Goal: Task Accomplishment & Management: Use online tool/utility

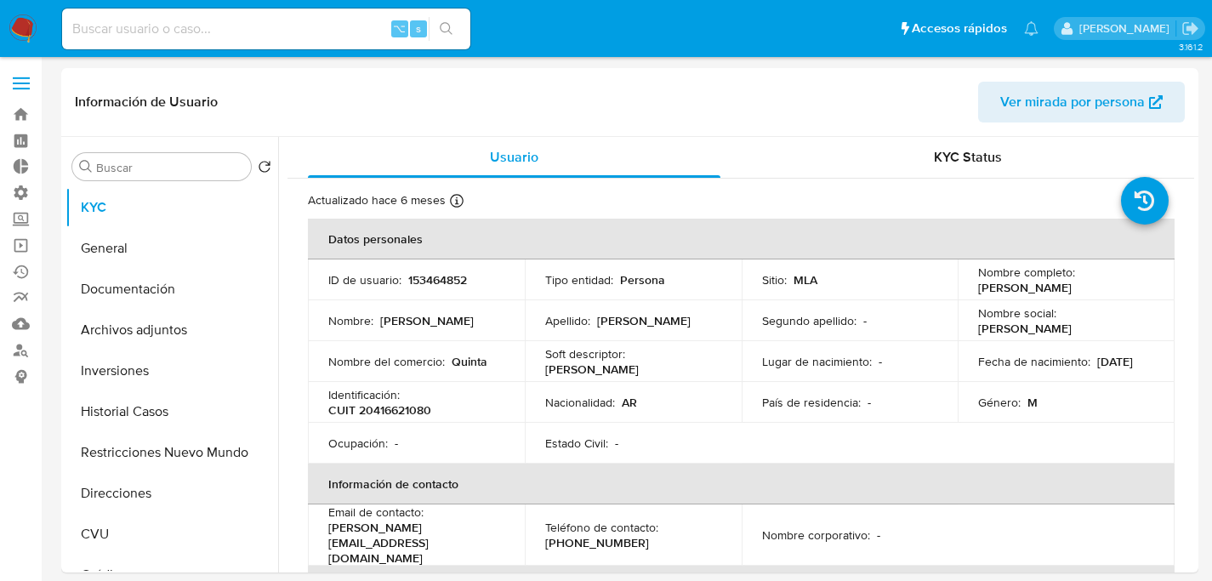
select select "10"
click at [230, 29] on input at bounding box center [266, 29] width 408 height 22
paste input "1370643184"
type input "1370643184"
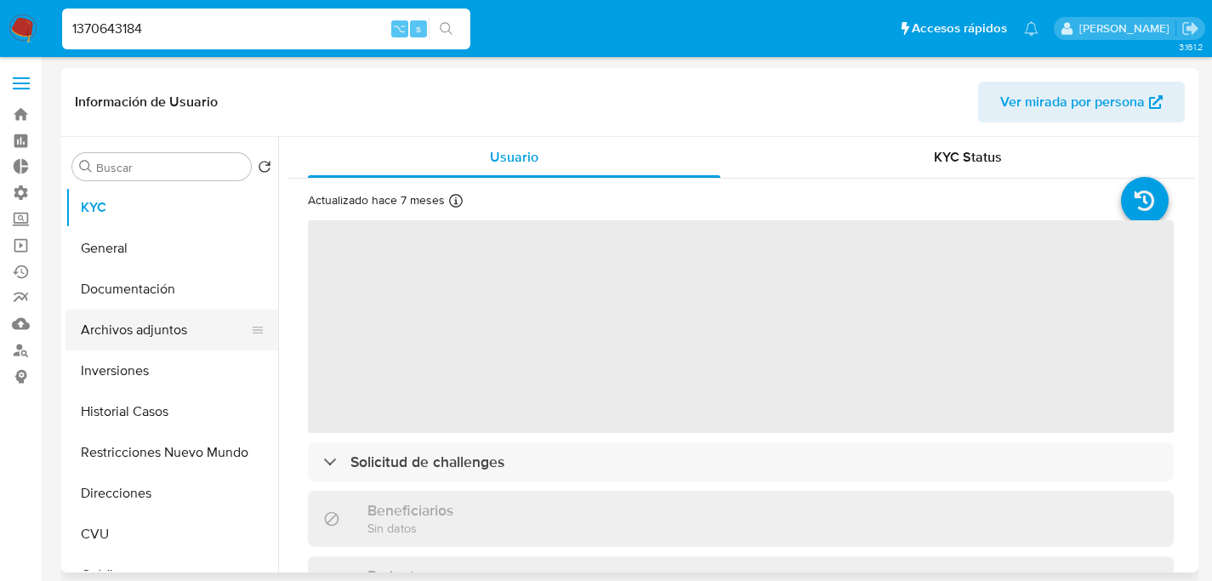
select select "10"
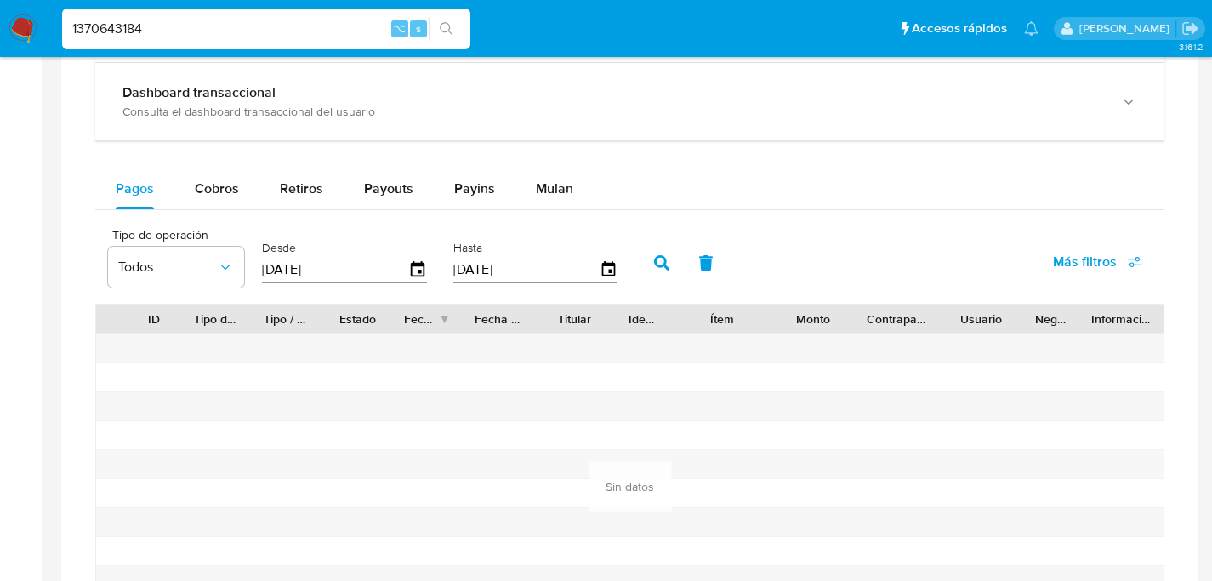
scroll to position [1035, 0]
click at [554, 191] on span "Mulan" at bounding box center [554, 189] width 37 height 20
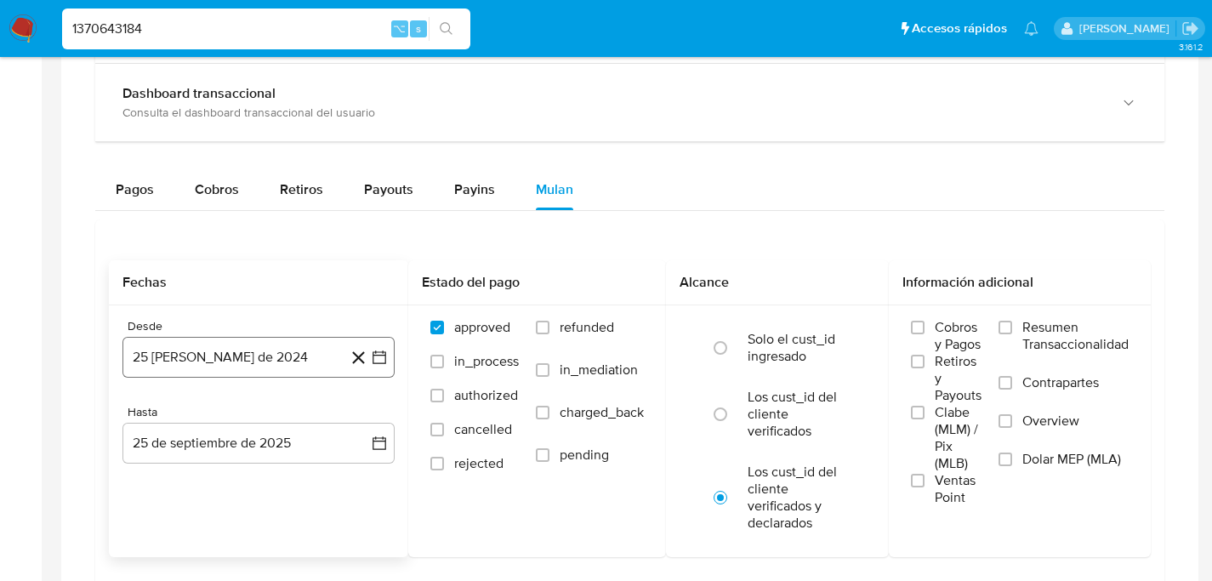
click at [155, 353] on button "25 de agosto de 2024" at bounding box center [258, 357] width 272 height 41
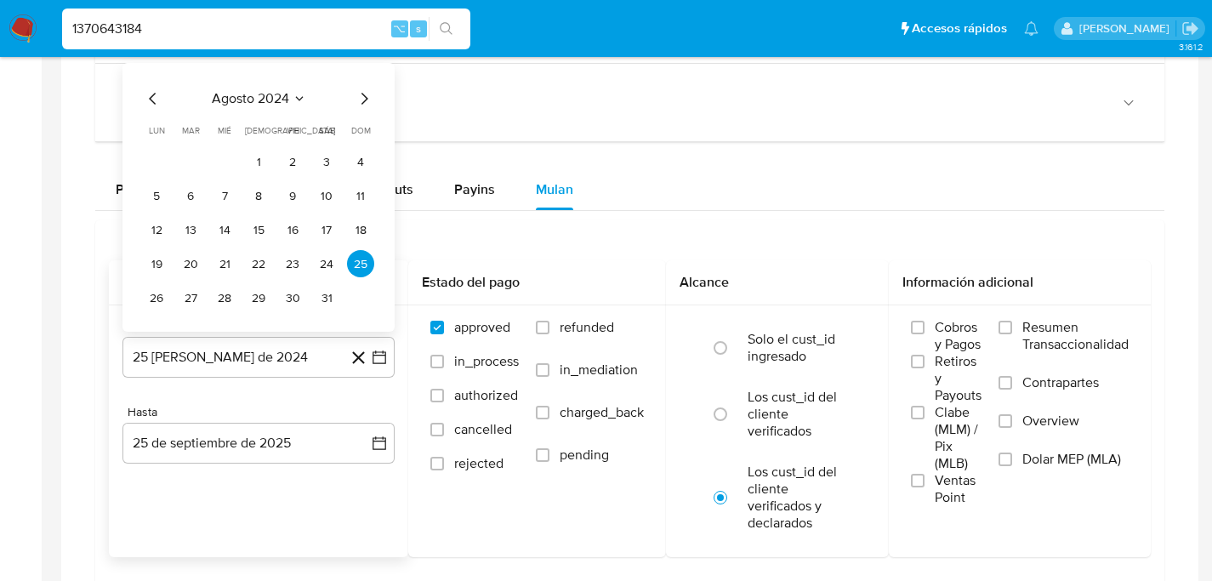
click at [373, 100] on icon "Mes siguiente" at bounding box center [364, 98] width 20 height 20
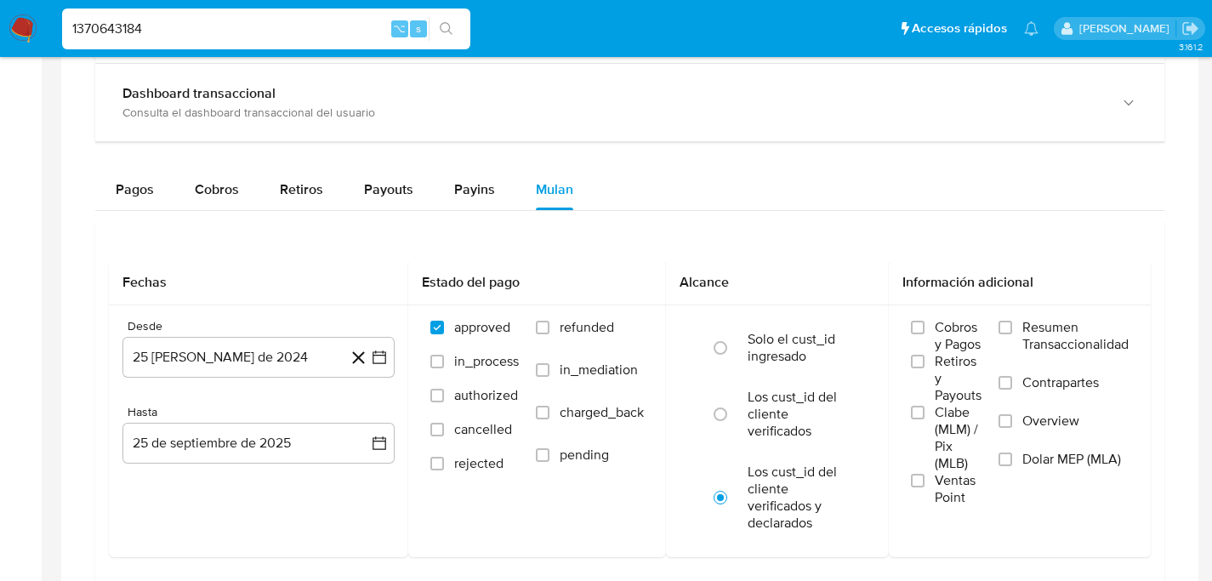
click at [5, 232] on aside "Bandeja Tablero Tablero Externo Administración Reglas Roles Usuarios Equipos Co…" at bounding box center [21, 69] width 42 height 2209
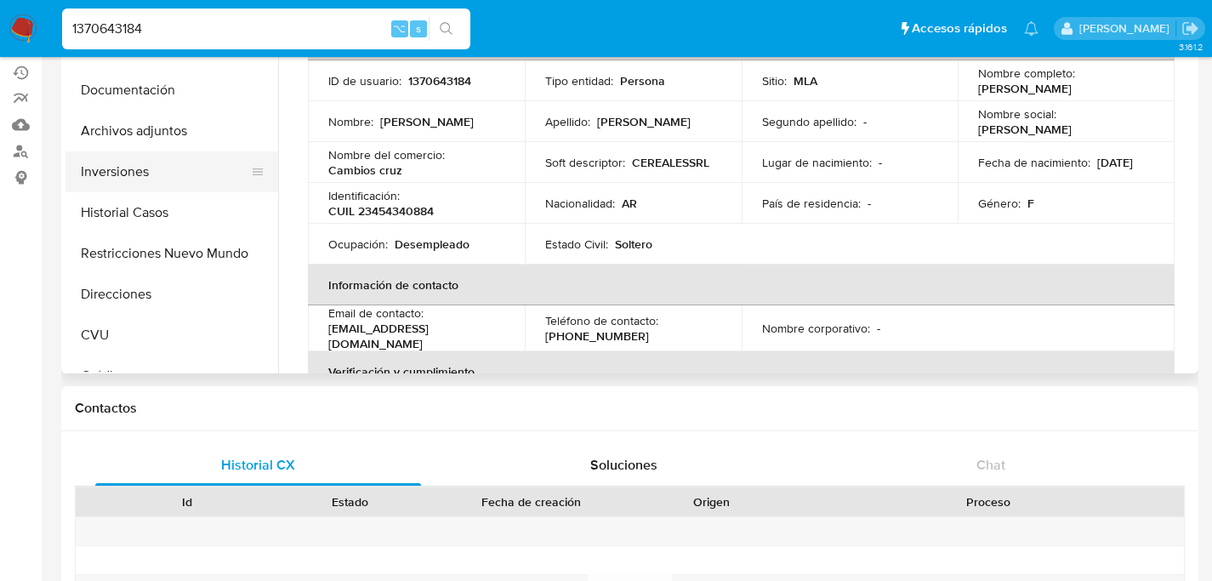
scroll to position [94, 0]
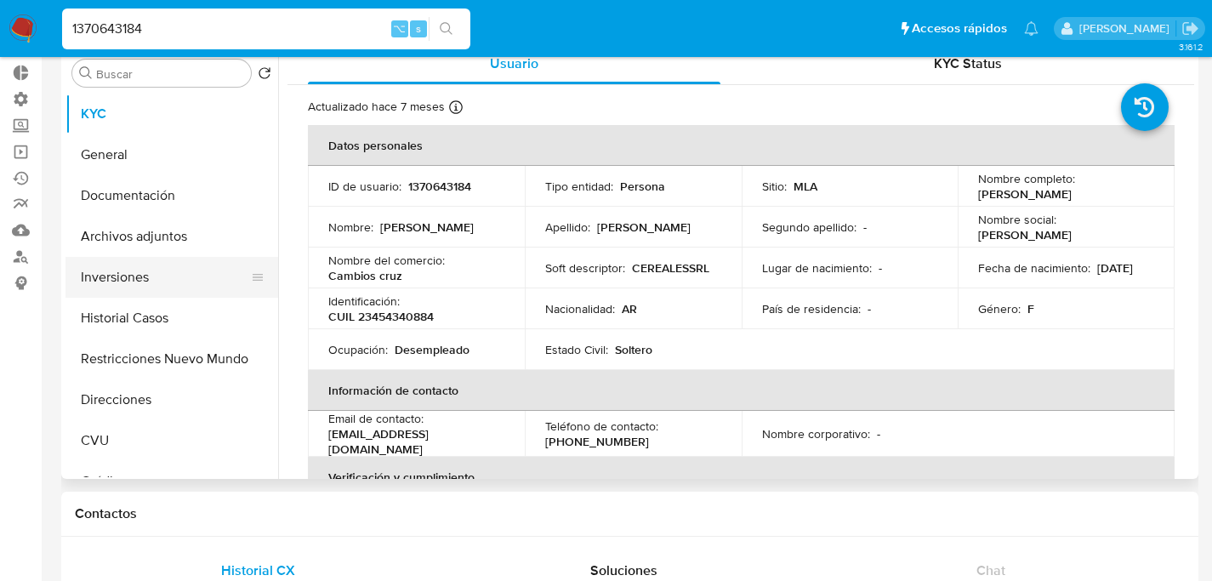
click at [113, 297] on button "Inversiones" at bounding box center [164, 277] width 199 height 41
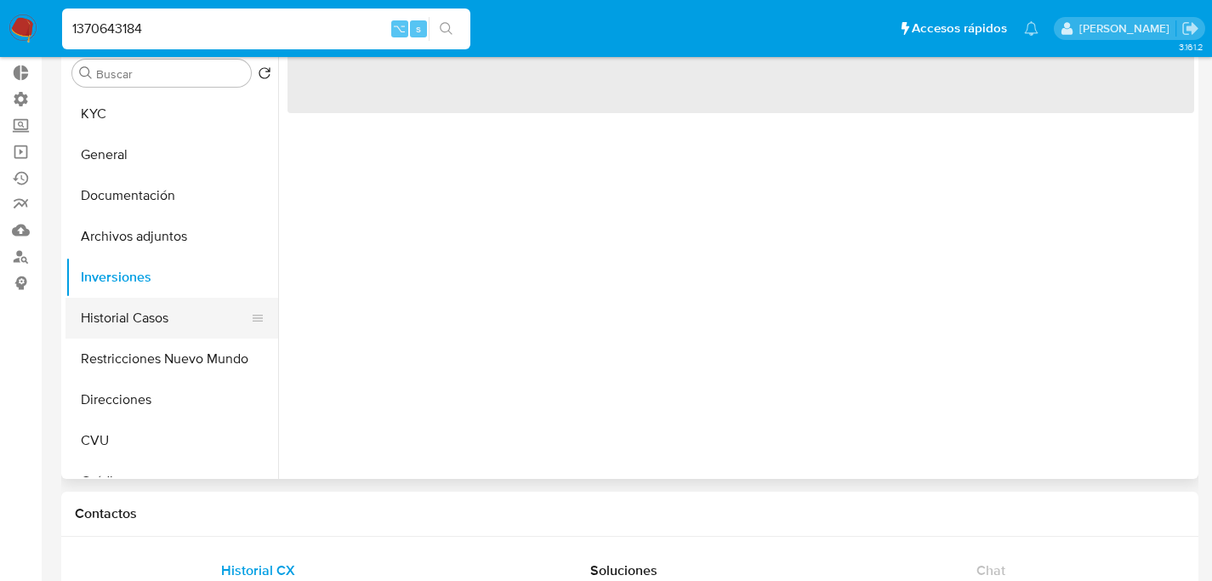
click at [107, 304] on button "Historial Casos" at bounding box center [164, 318] width 199 height 41
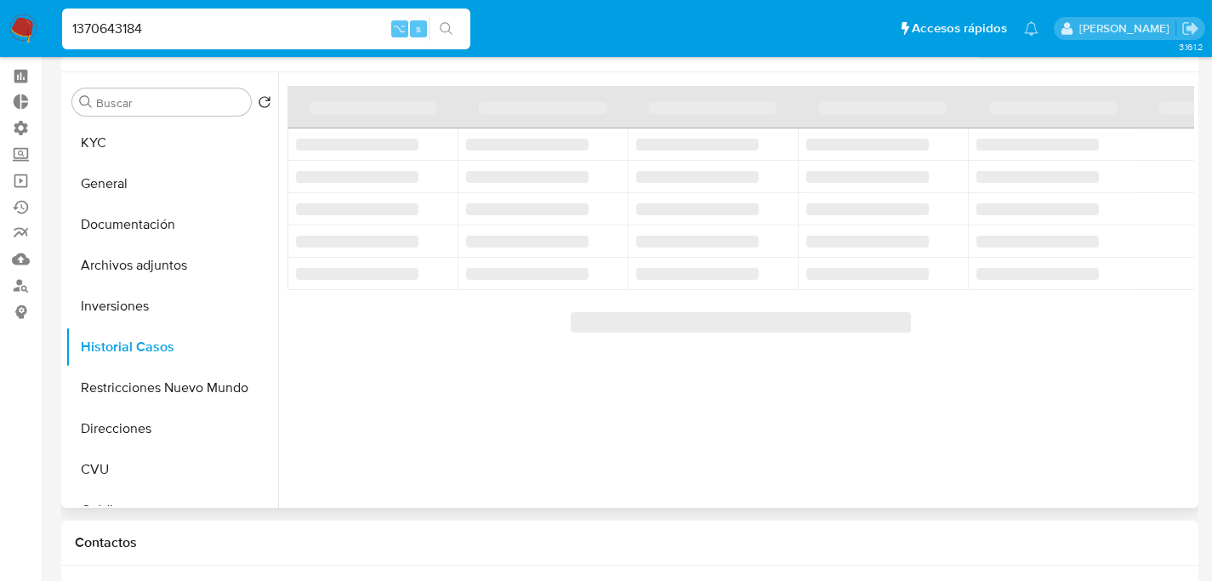
scroll to position [0, 0]
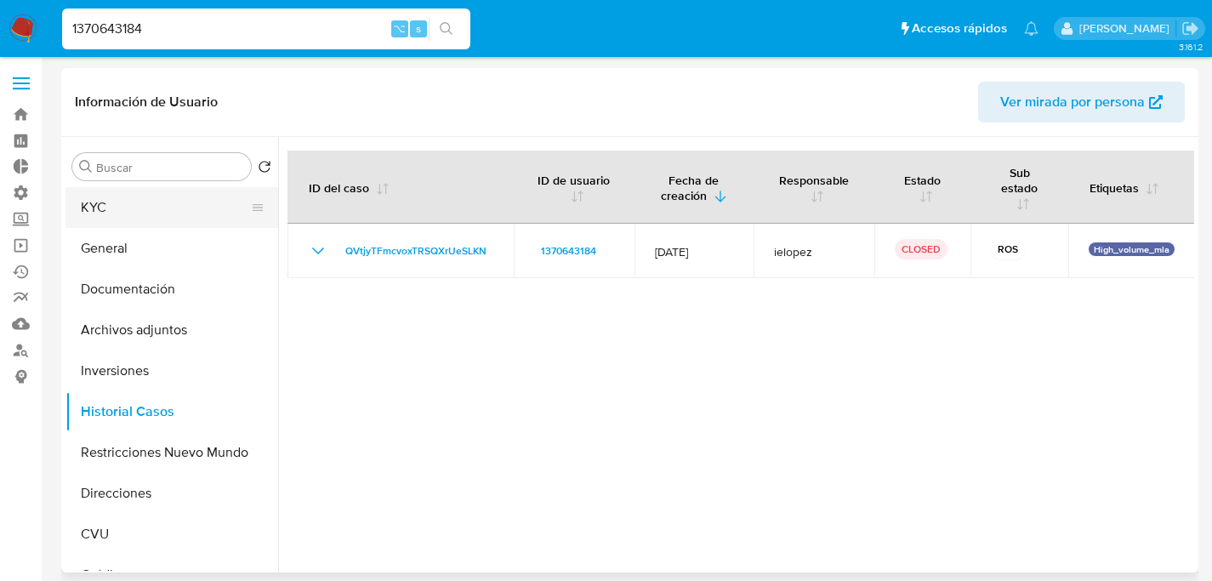
click at [102, 221] on button "KYC" at bounding box center [164, 207] width 199 height 41
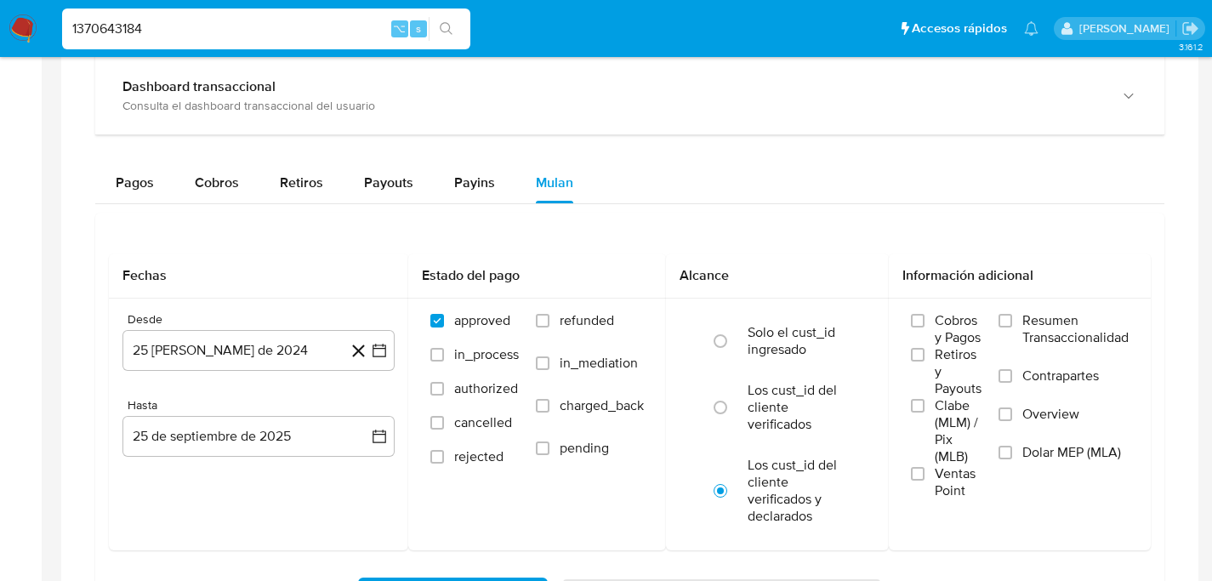
scroll to position [1048, 0]
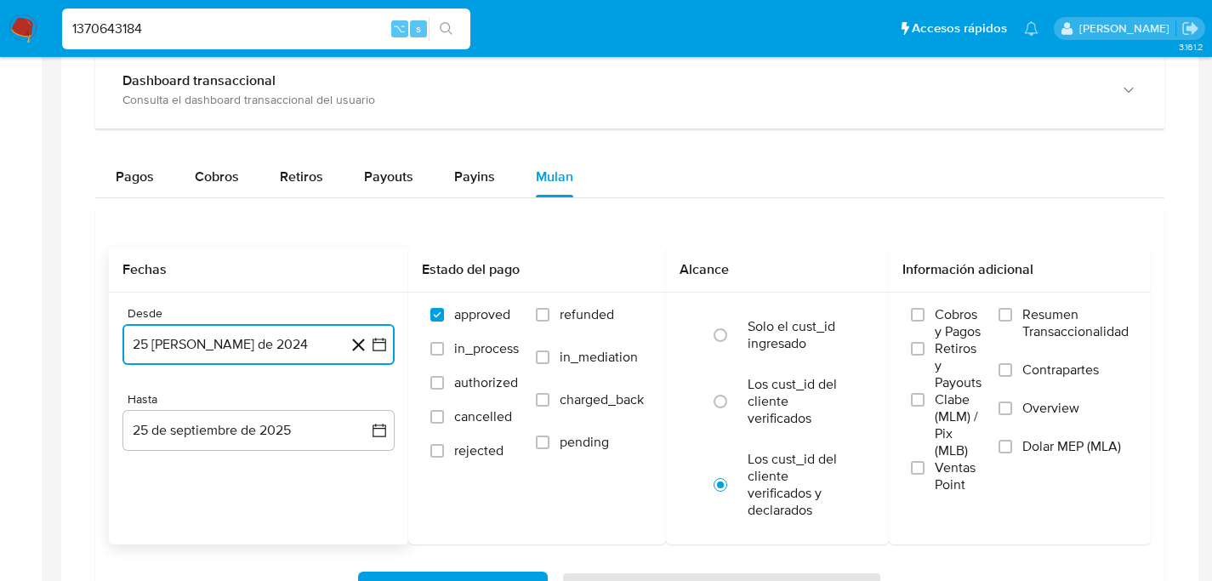
click at [194, 334] on button "25 de agosto de 2024" at bounding box center [258, 344] width 272 height 41
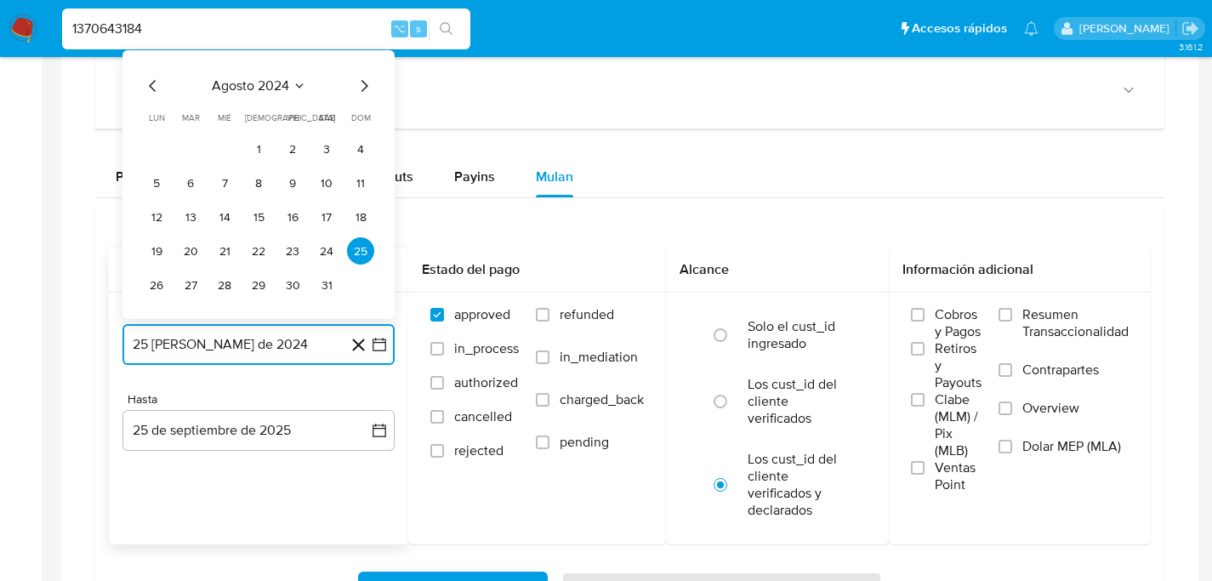
click at [149, 92] on icon "Mes anterior" at bounding box center [153, 86] width 20 height 20
click at [362, 88] on icon "Mes siguiente" at bounding box center [364, 86] width 20 height 20
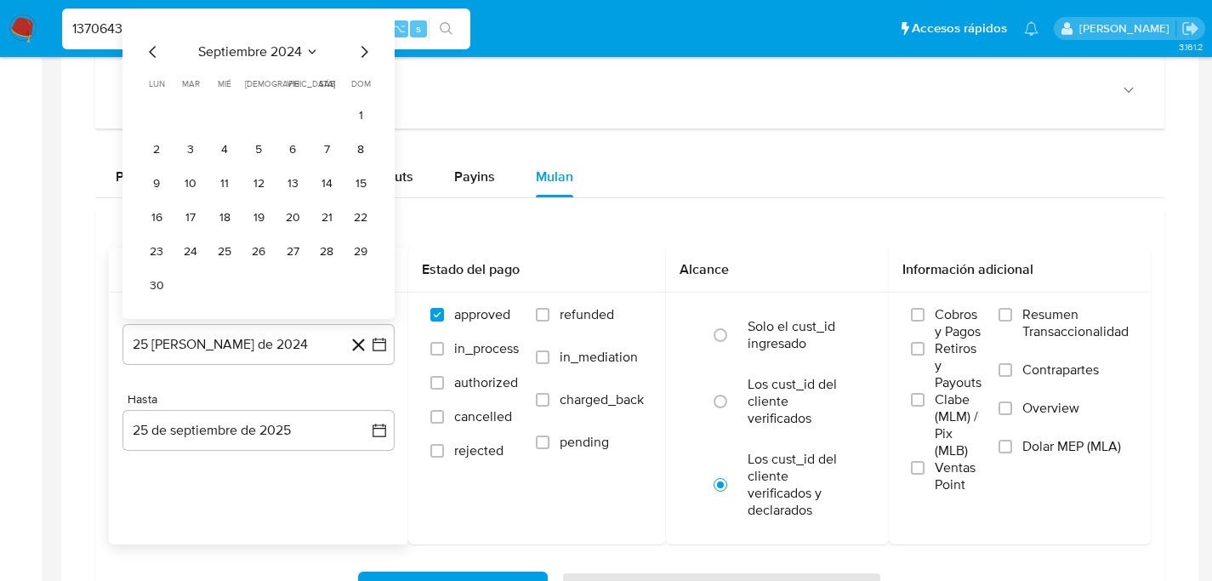
click at [362, 88] on span "dom" at bounding box center [361, 83] width 20 height 13
click at [365, 65] on div "septiembre 2024 septiembre 2024 lun lunes mar martes mié miércoles jue jueves v…" at bounding box center [258, 170] width 231 height 257
click at [364, 61] on icon "Mes siguiente" at bounding box center [364, 52] width 20 height 20
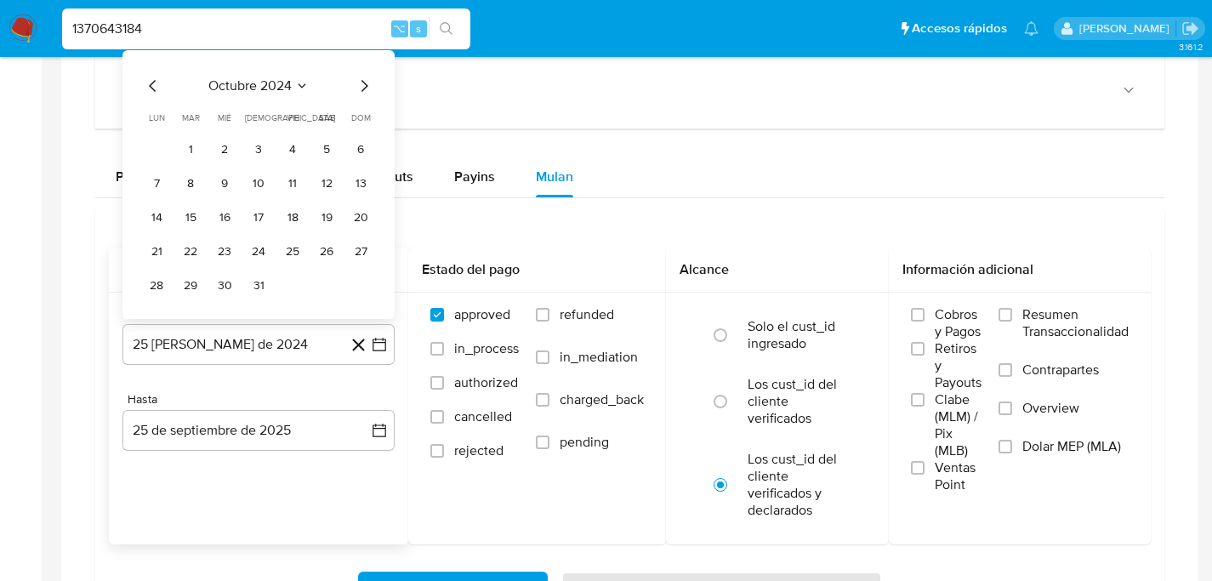
click at [361, 92] on icon "Mes siguiente" at bounding box center [364, 86] width 20 height 20
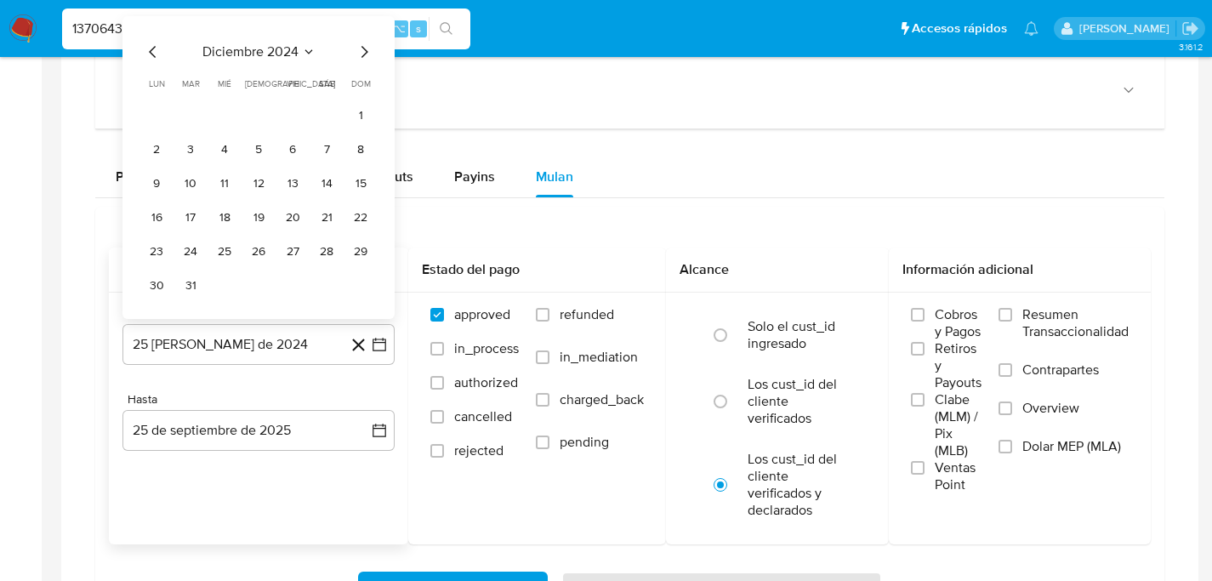
click at [361, 91] on th "dom domingo" at bounding box center [360, 84] width 27 height 14
click at [361, 57] on icon "Mes siguiente" at bounding box center [364, 52] width 20 height 20
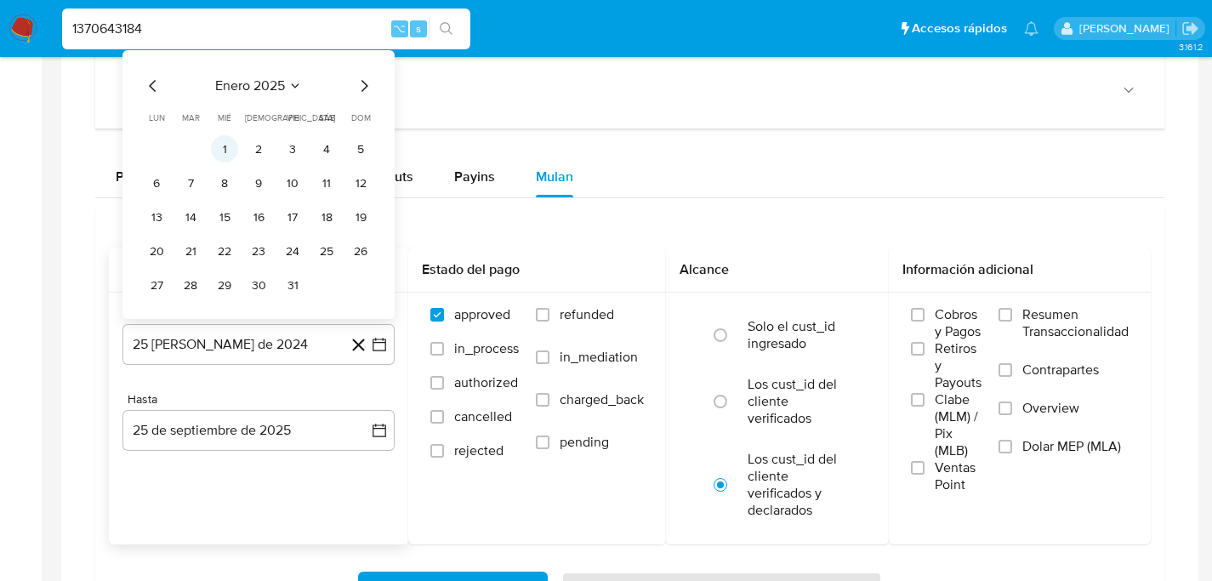
click at [228, 153] on button "1" at bounding box center [224, 148] width 27 height 27
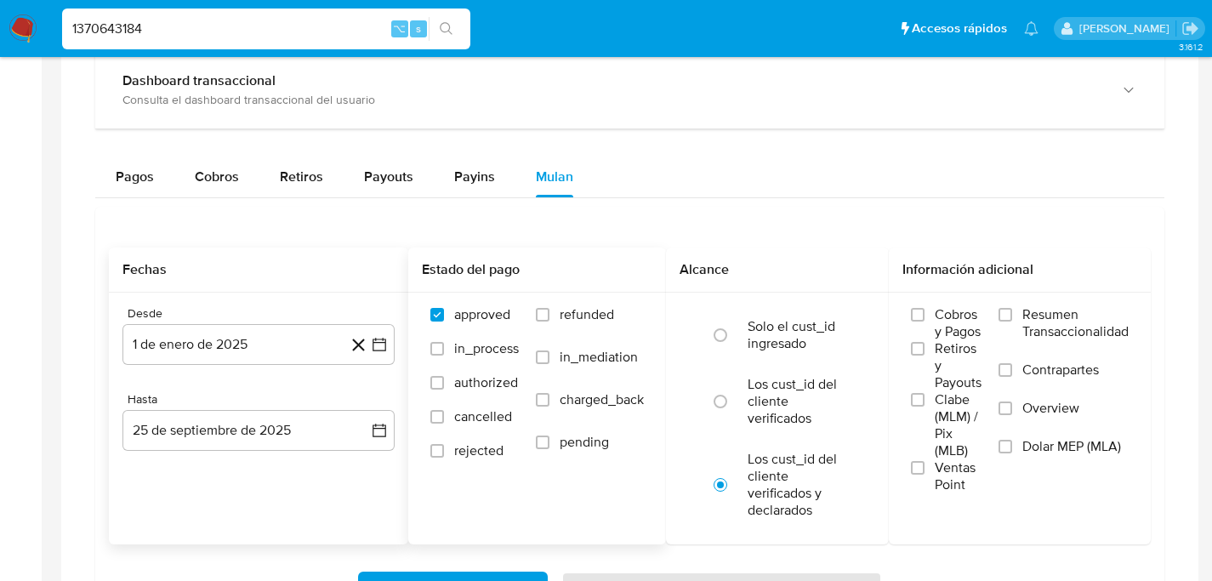
click at [571, 318] on span "refunded" at bounding box center [587, 314] width 54 height 17
click at [549, 318] on input "refunded" at bounding box center [543, 315] width 14 height 14
checkbox input "true"
click at [1030, 446] on span "Dolar MEP (MLA)" at bounding box center [1071, 446] width 99 height 17
click at [1012, 446] on input "Dolar MEP (MLA)" at bounding box center [1005, 447] width 14 height 14
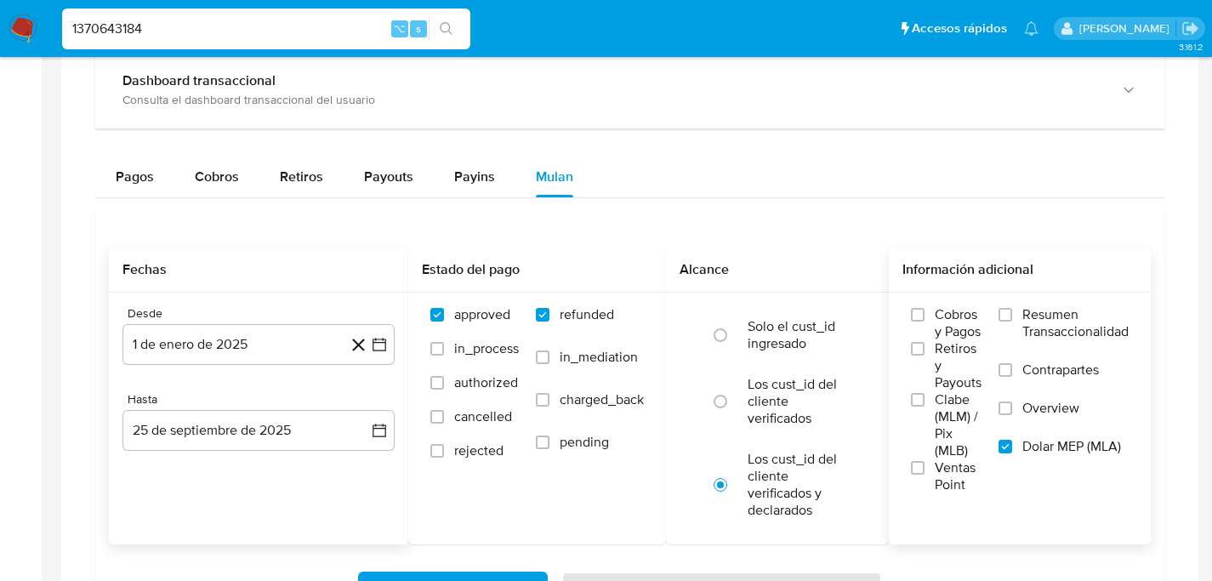
scroll to position [1191, 0]
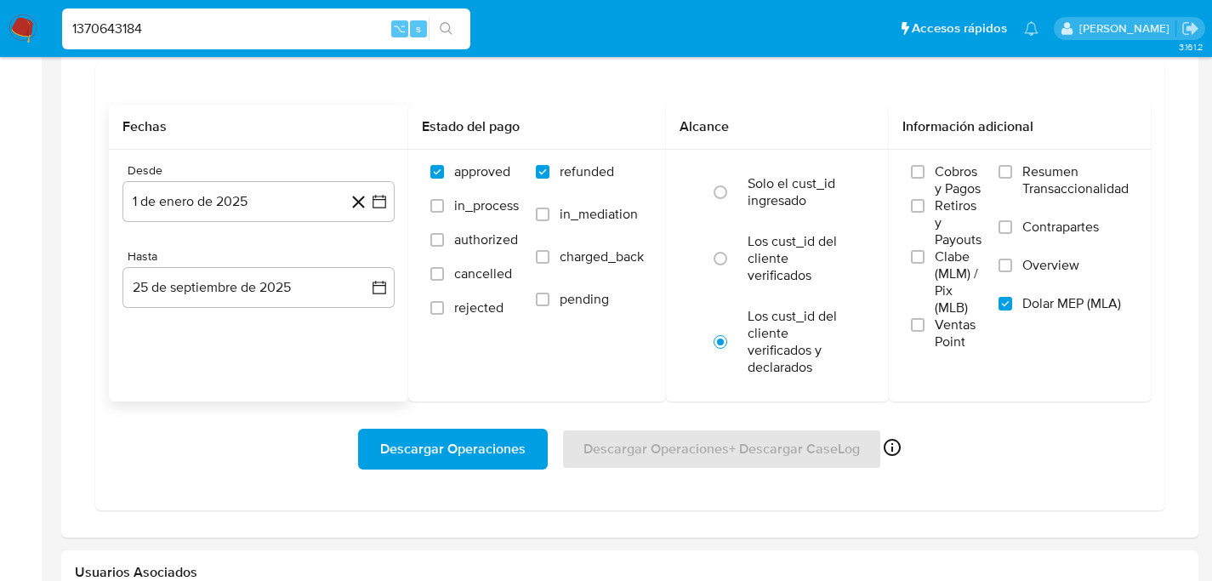
click at [445, 458] on span "Descargar Operaciones" at bounding box center [452, 448] width 145 height 37
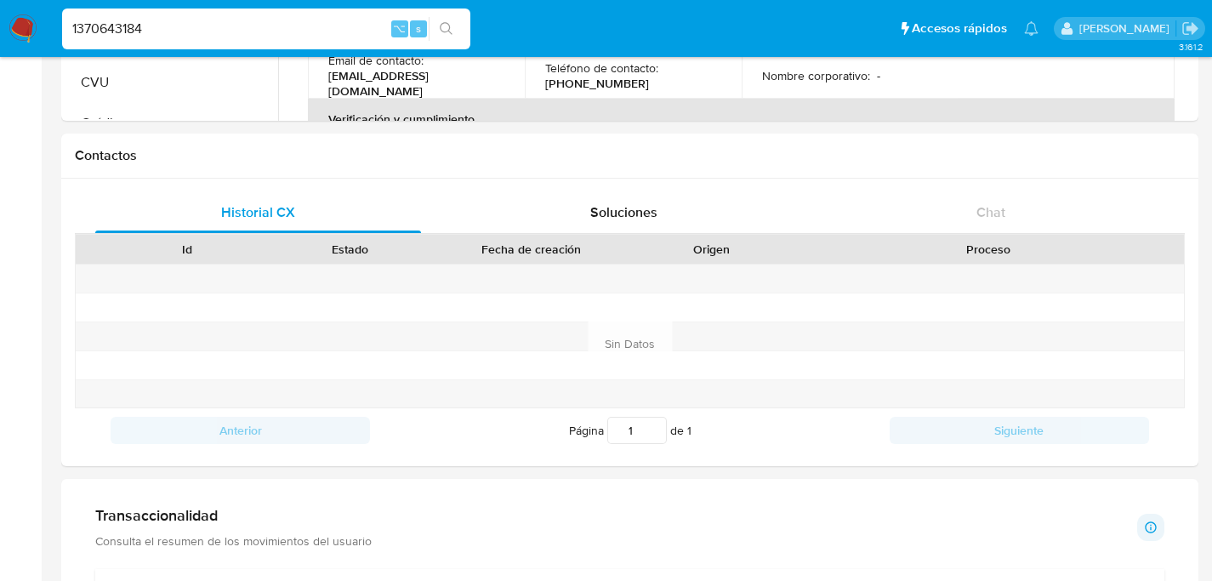
scroll to position [0, 0]
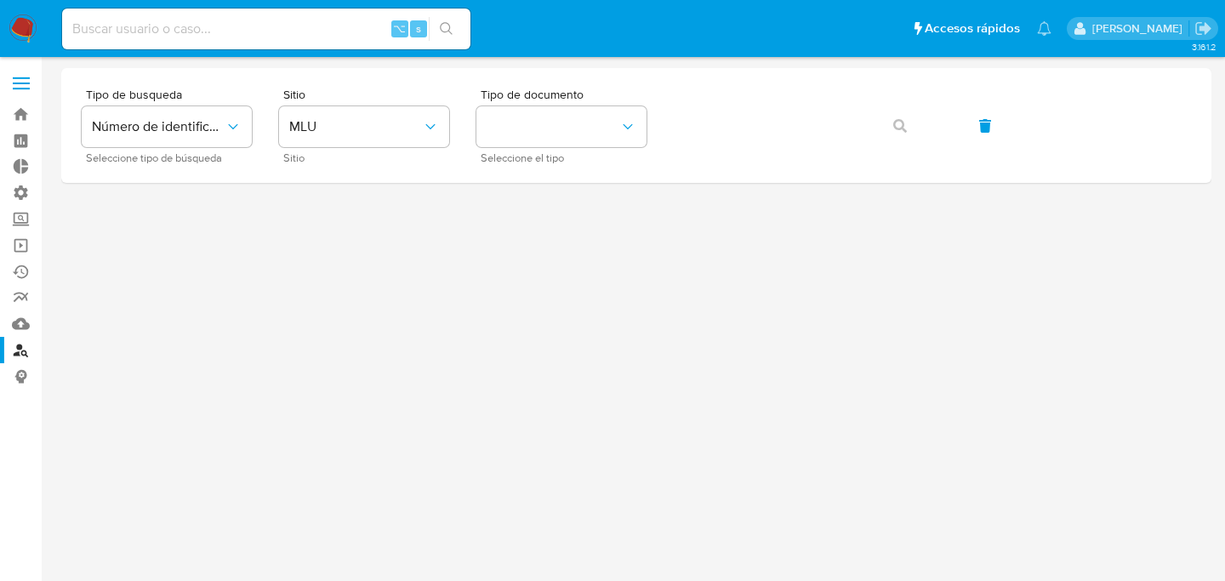
click at [156, 39] on input at bounding box center [266, 29] width 408 height 22
paste input "RVJPKK8BlAzjTVlSnhA8UPvg"
type input "RVJPKK8BlAzjTVlSnhA8UPvg"
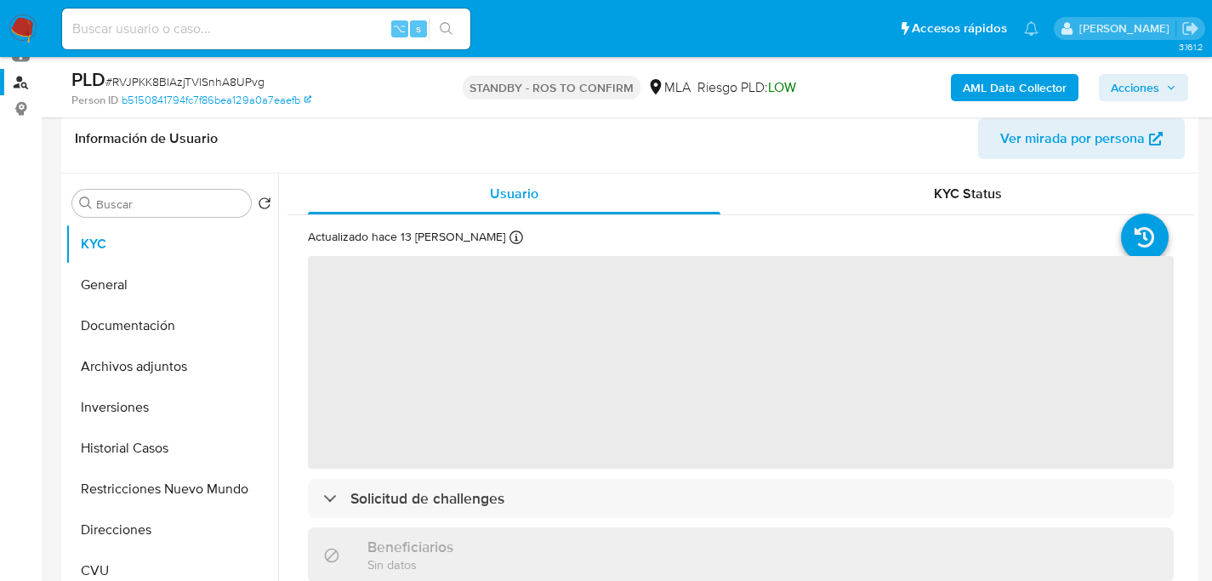
select select "10"
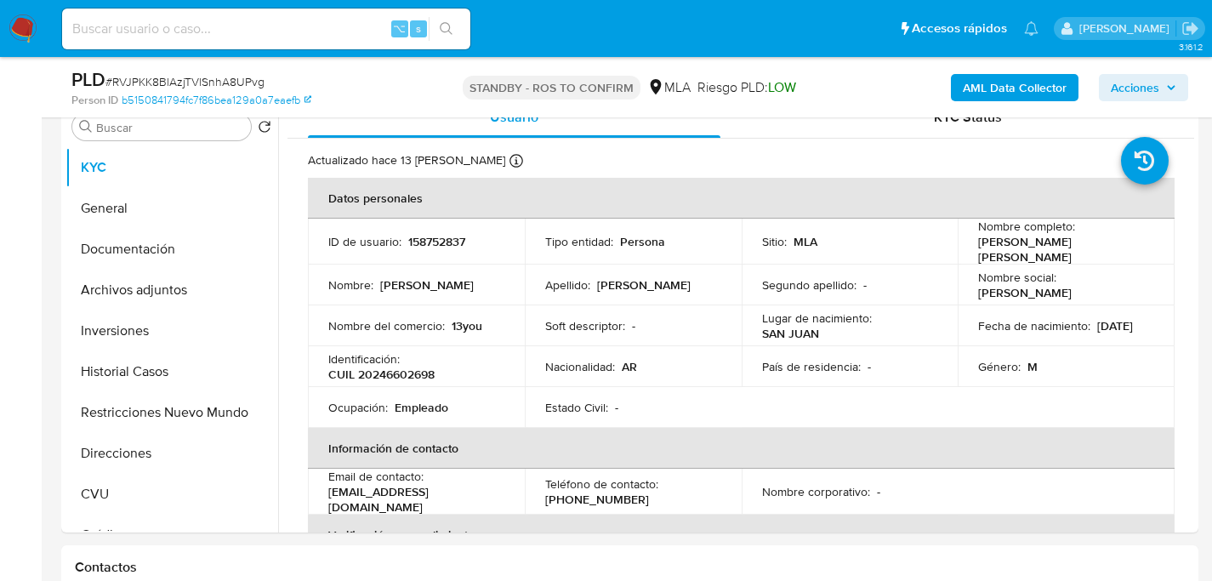
scroll to position [345, 0]
click at [133, 367] on button "Historial Casos" at bounding box center [164, 370] width 199 height 41
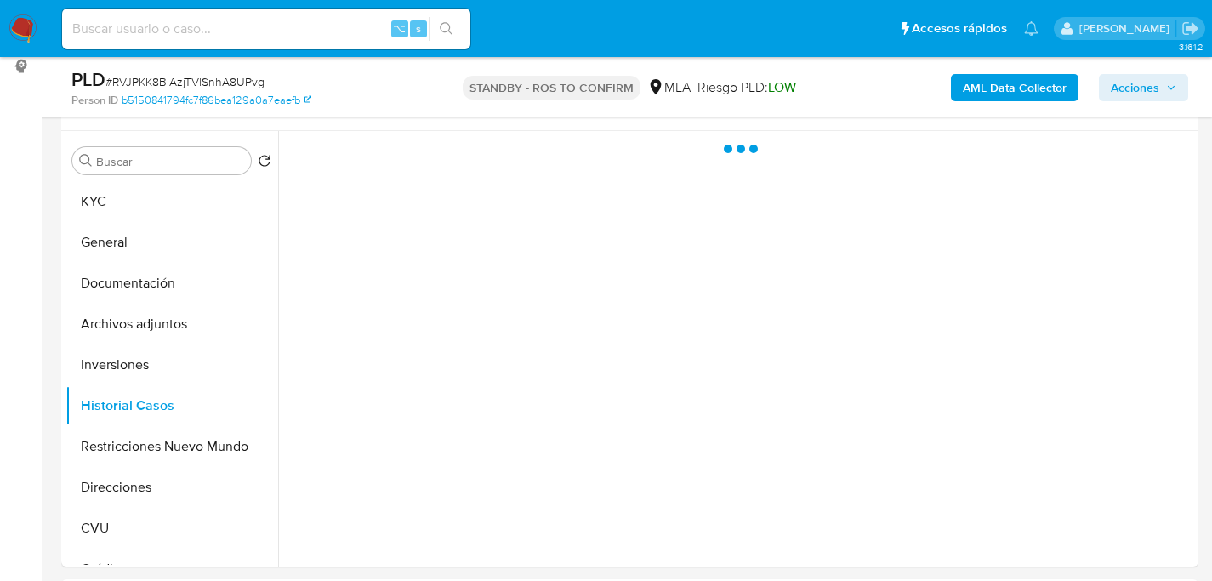
scroll to position [286, 0]
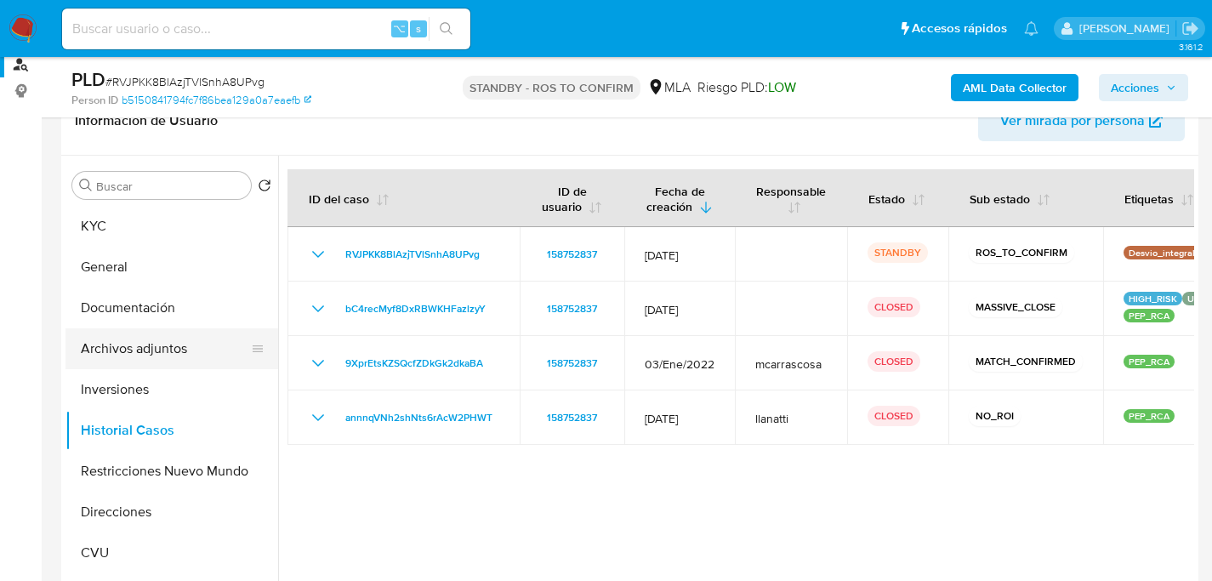
click at [154, 356] on button "Archivos adjuntos" at bounding box center [164, 348] width 199 height 41
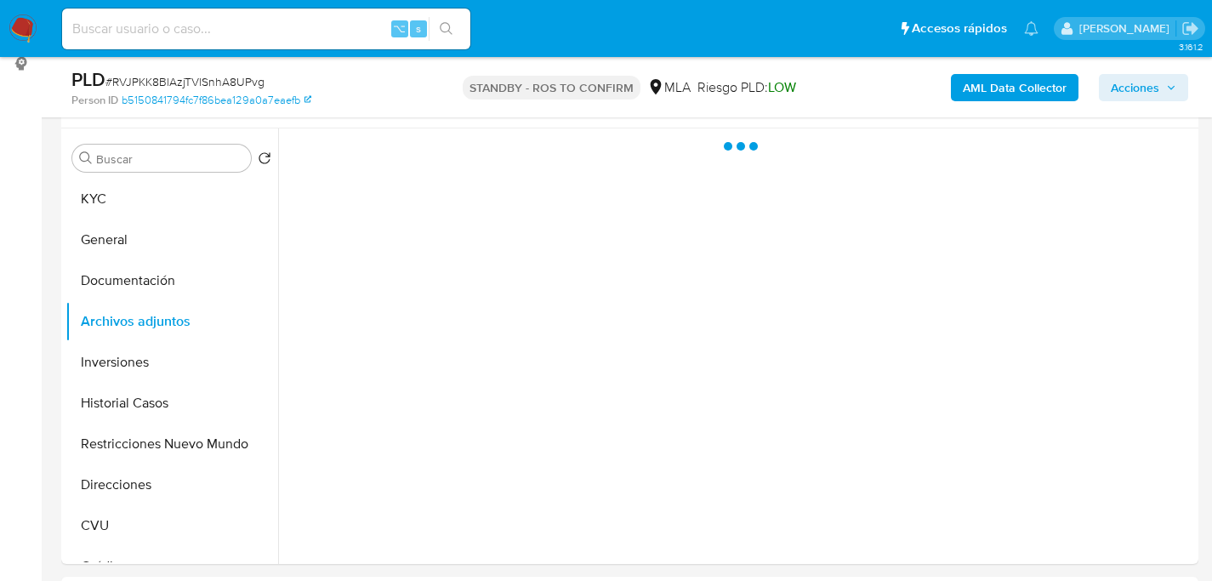
scroll to position [314, 0]
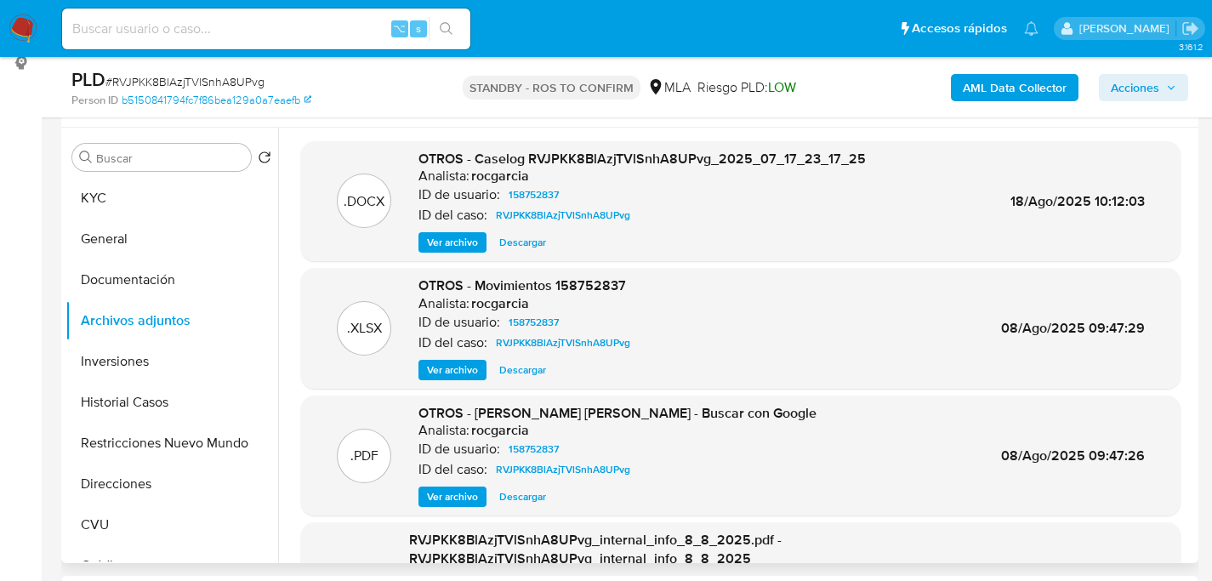
click at [539, 241] on span "Descargar" at bounding box center [522, 242] width 47 height 17
click at [279, 41] on div "⌥ s" at bounding box center [266, 29] width 408 height 41
click at [276, 21] on input at bounding box center [266, 29] width 408 height 22
paste input "K92I1zdXNKo7zzZF5bgyS4co"
type input "K92I1zdXNKo7zzZF5bgyS4co"
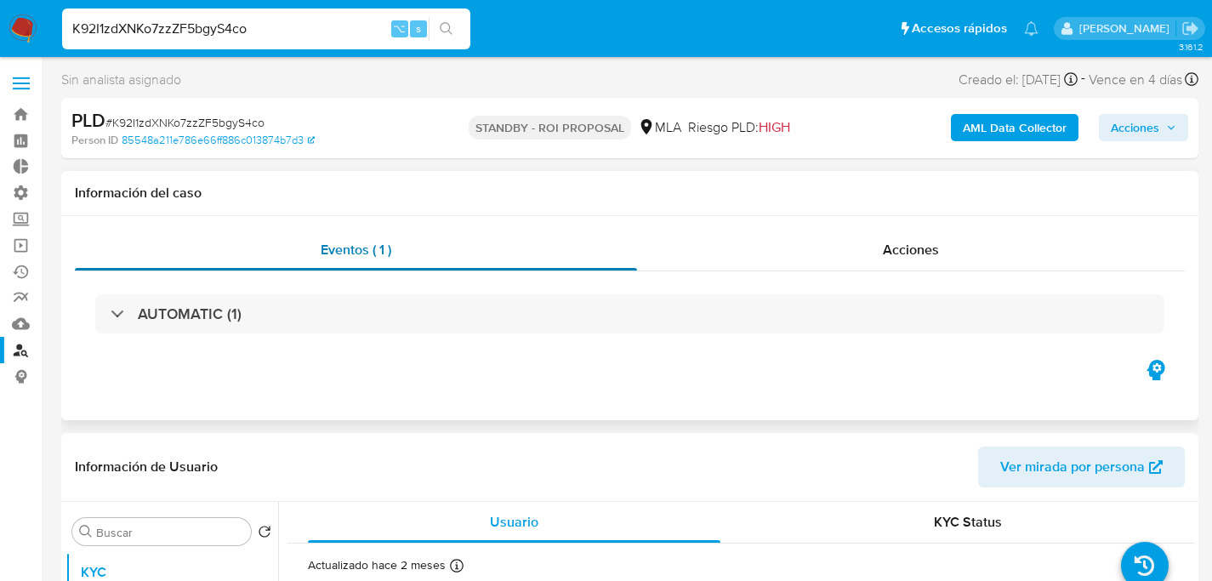
select select "10"
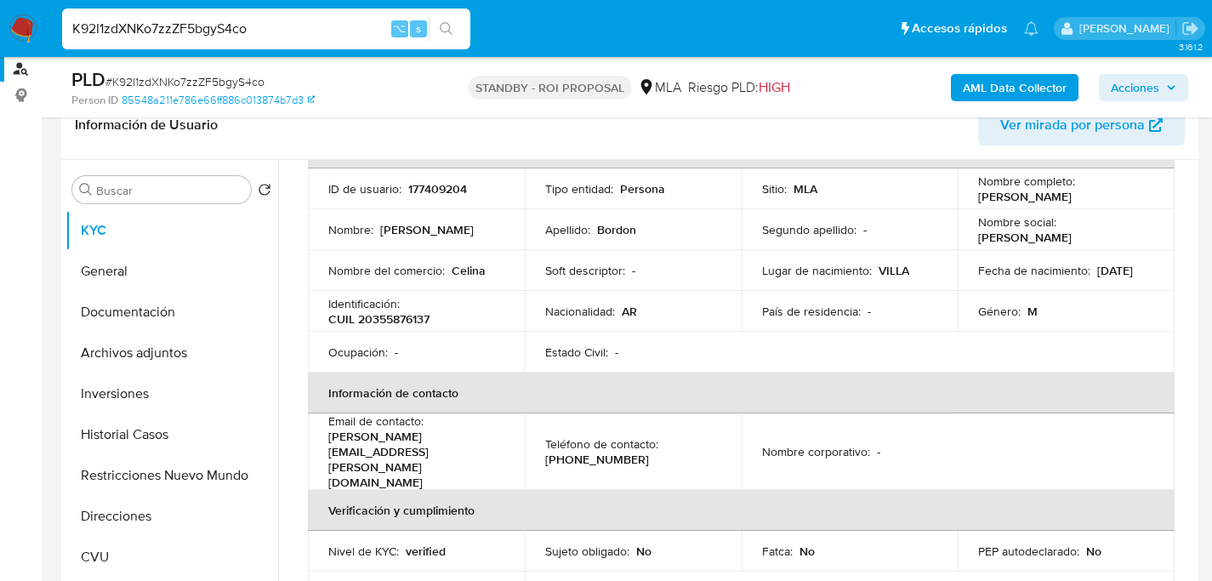
scroll to position [283, 0]
click at [106, 323] on button "Documentación" at bounding box center [164, 310] width 199 height 41
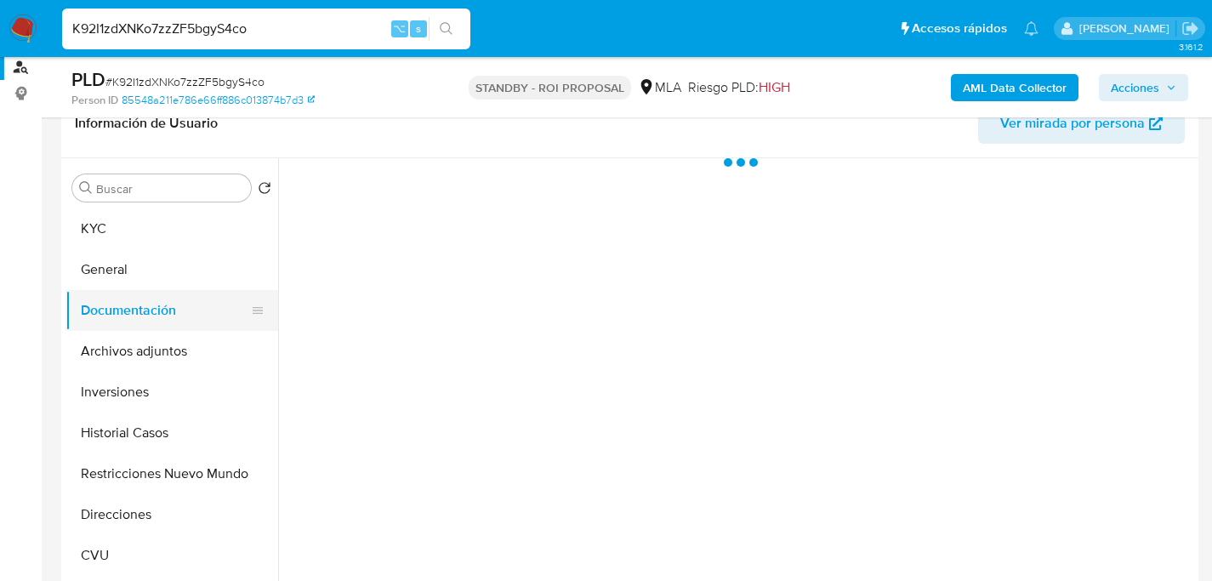
scroll to position [0, 0]
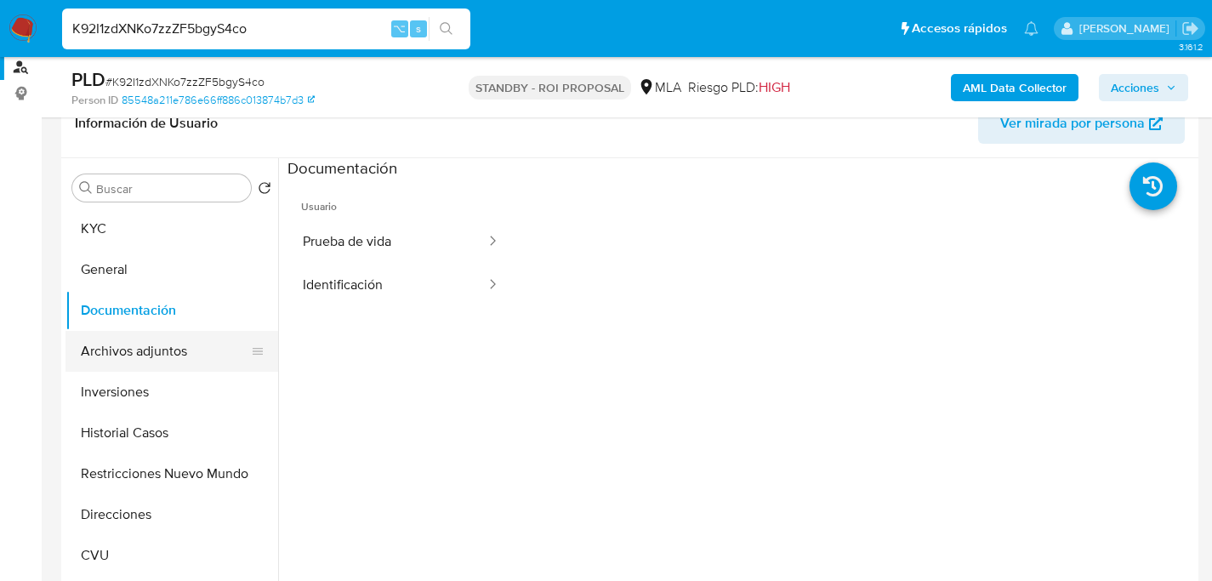
click at [100, 343] on button "Archivos adjuntos" at bounding box center [164, 351] width 199 height 41
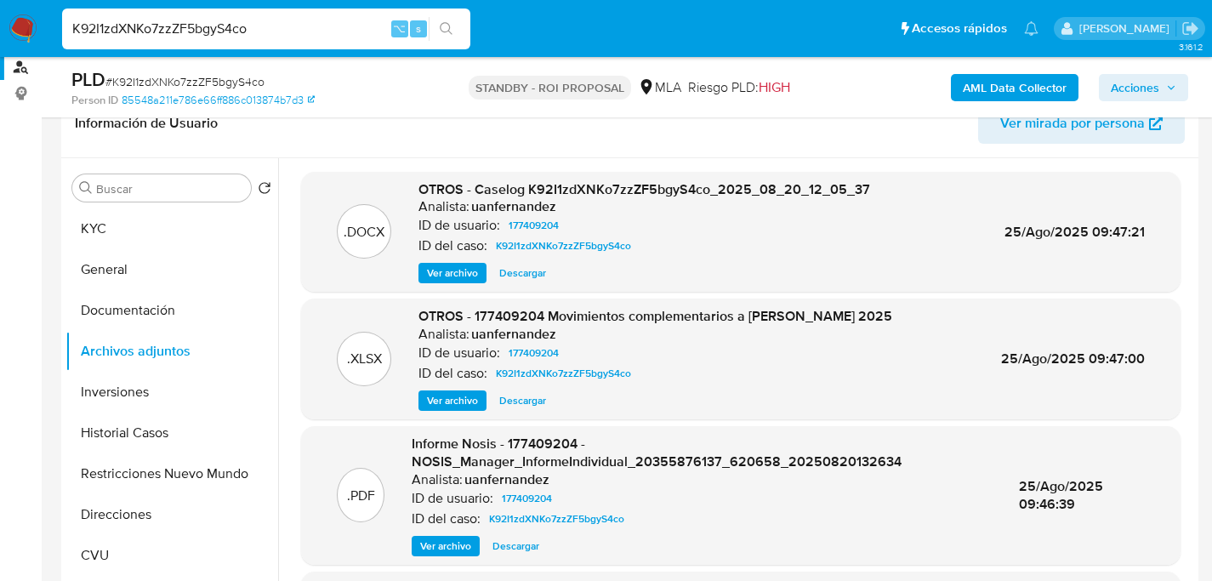
click at [518, 269] on span "Descargar" at bounding box center [522, 272] width 47 height 17
click at [122, 429] on button "Historial Casos" at bounding box center [164, 432] width 199 height 41
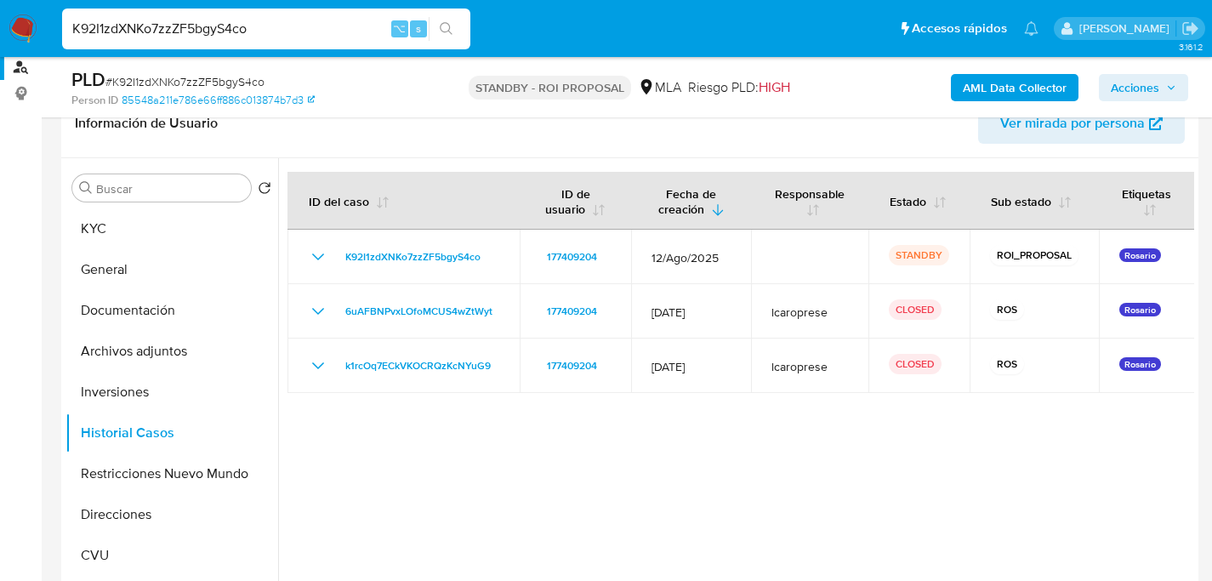
click at [532, 443] on div at bounding box center [736, 375] width 916 height 435
click at [82, 229] on button "KYC" at bounding box center [164, 228] width 199 height 41
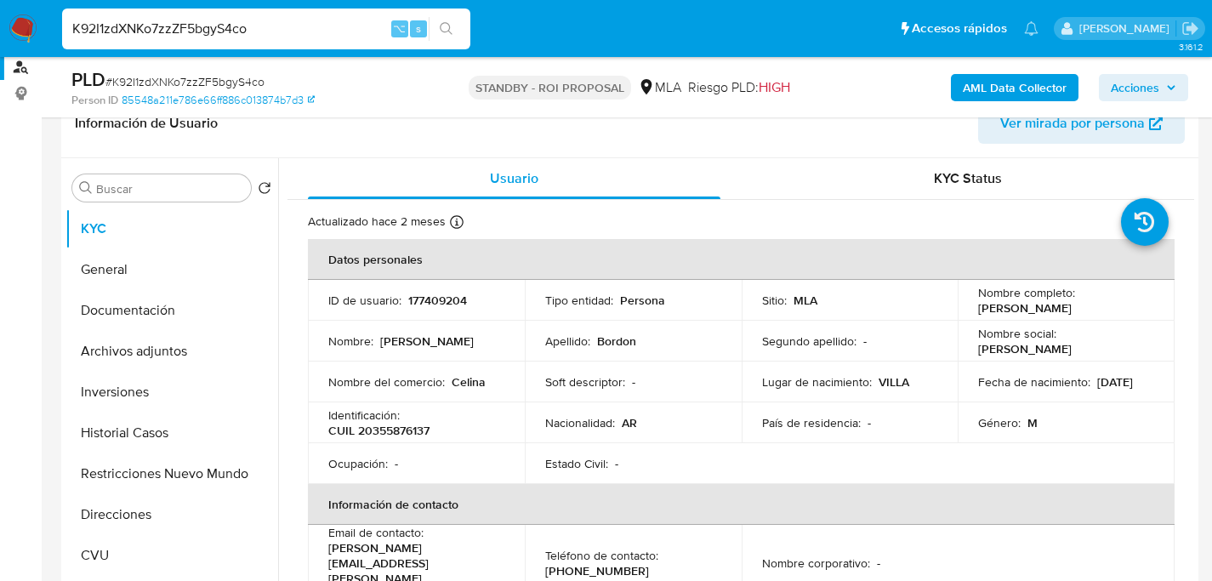
click at [200, 22] on input "K92I1zdXNKo7zzZF5bgyS4co" at bounding box center [266, 29] width 408 height 22
paste input "00EIv0Mmzz6CzxgKa8w86QHf"
type input "00EIv0Mmzz6CzxgKa8w86QHf"
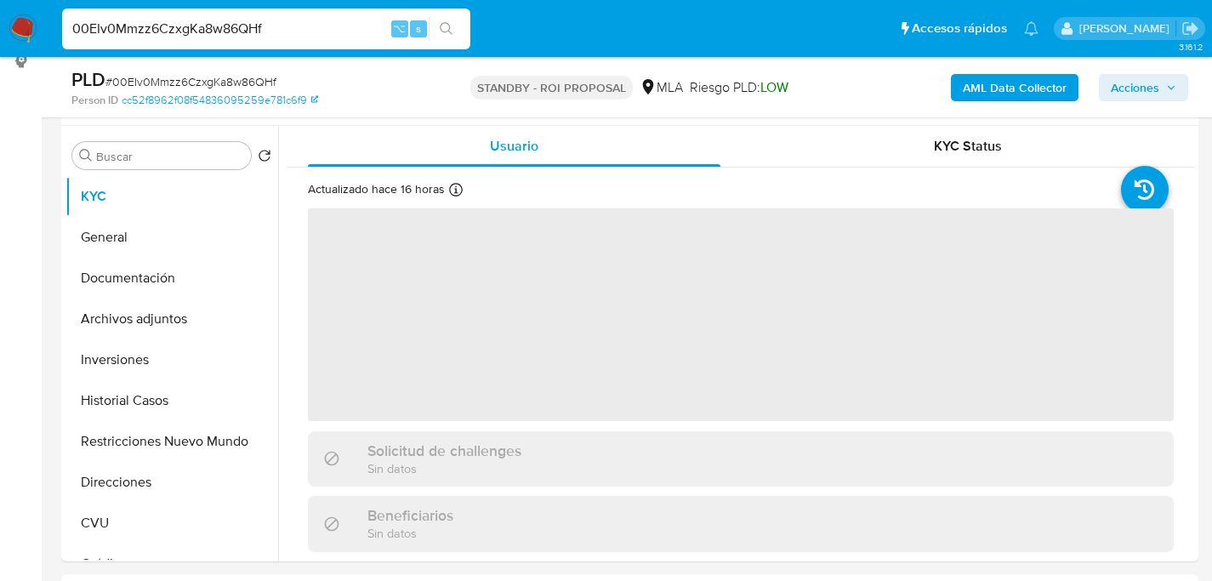
scroll to position [317, 0]
select select "10"
click at [114, 401] on button "Historial Casos" at bounding box center [164, 398] width 199 height 41
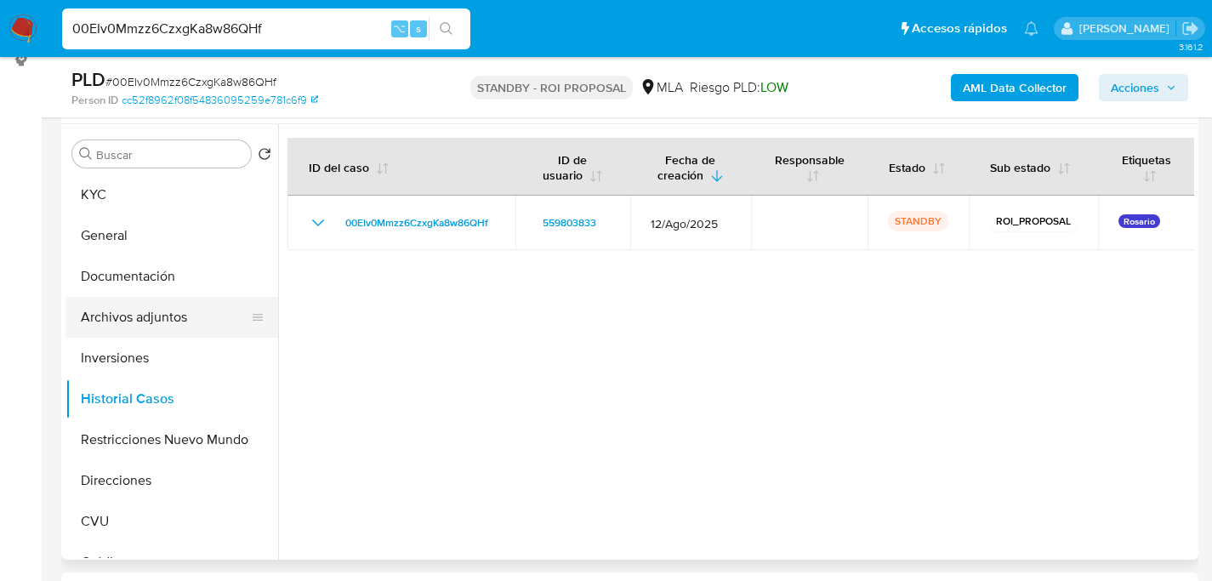
click at [122, 324] on button "Archivos adjuntos" at bounding box center [164, 317] width 199 height 41
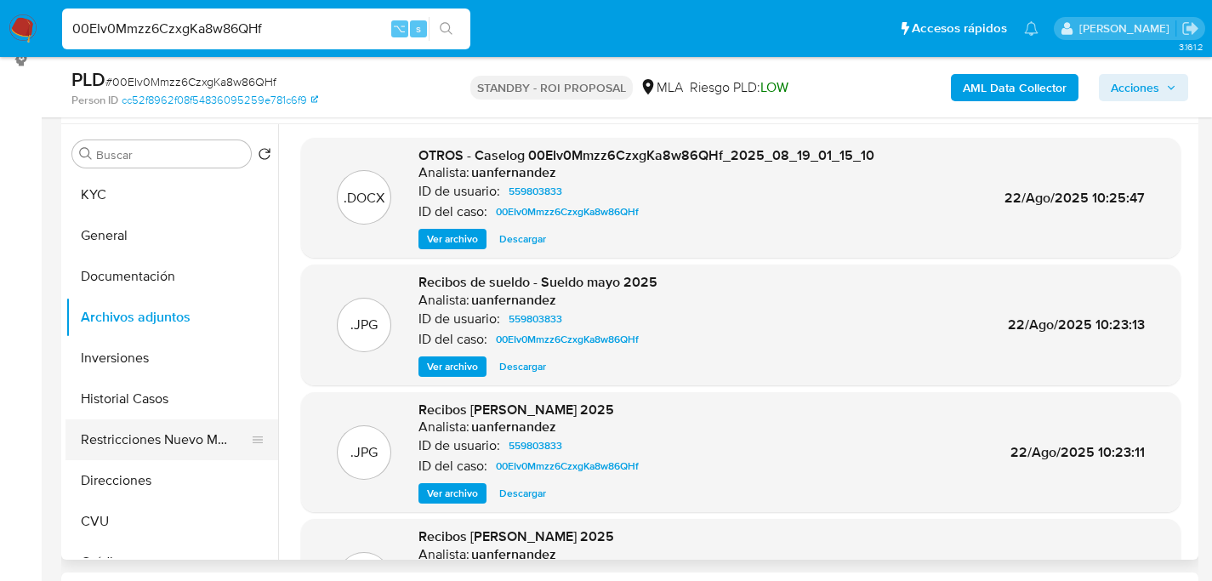
click at [173, 433] on button "Restricciones Nuevo Mundo" at bounding box center [164, 439] width 199 height 41
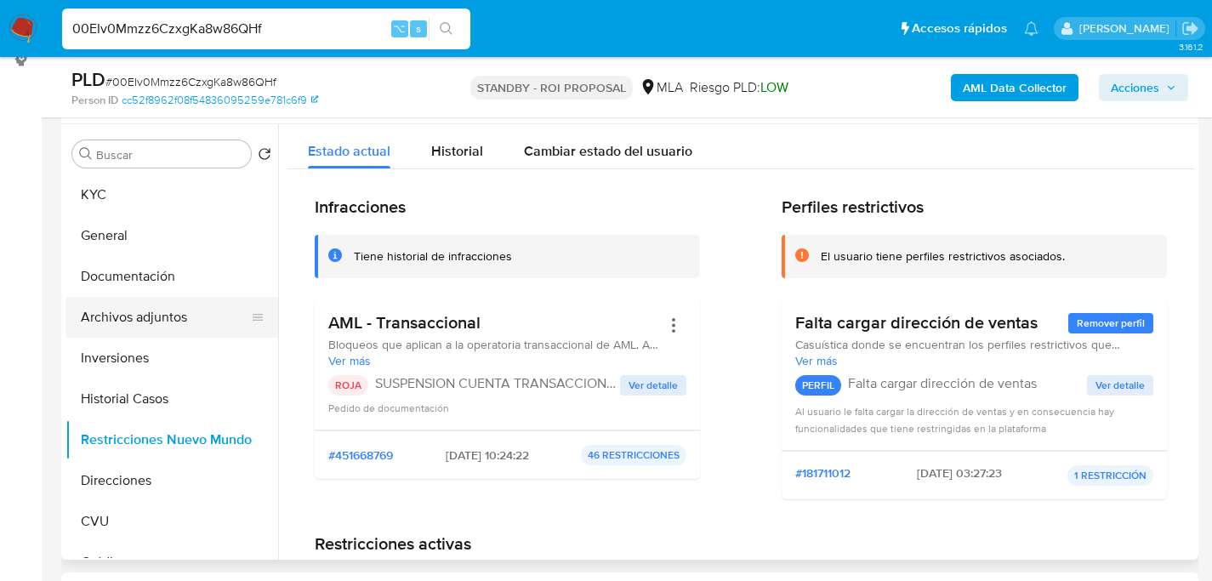
click at [143, 319] on button "Archivos adjuntos" at bounding box center [164, 317] width 199 height 41
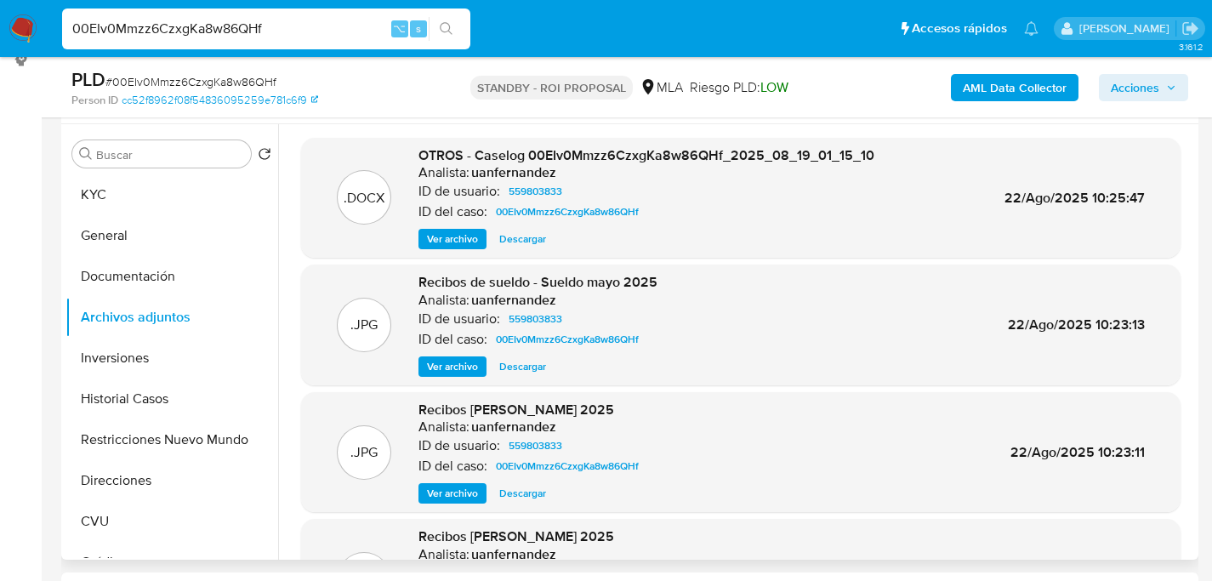
click at [516, 233] on span "Descargar" at bounding box center [522, 238] width 47 height 17
click at [210, 28] on input "00EIv0Mmzz6CzxgKa8w86QHf" at bounding box center [266, 29] width 408 height 22
click at [111, 377] on button "Inversiones" at bounding box center [164, 358] width 199 height 41
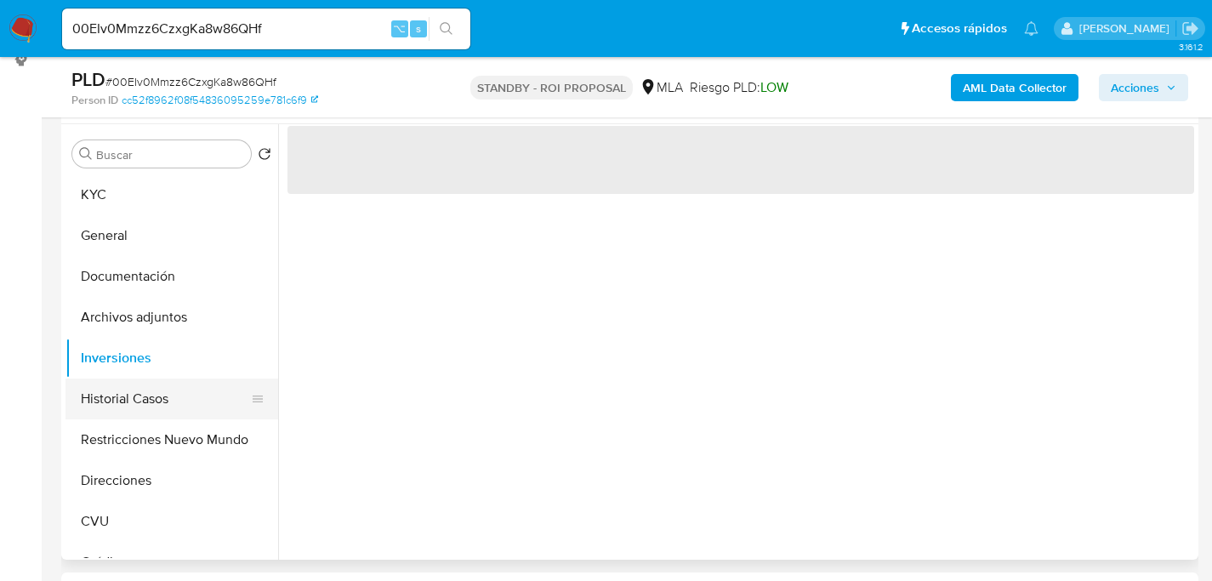
click at [116, 384] on button "Historial Casos" at bounding box center [164, 398] width 199 height 41
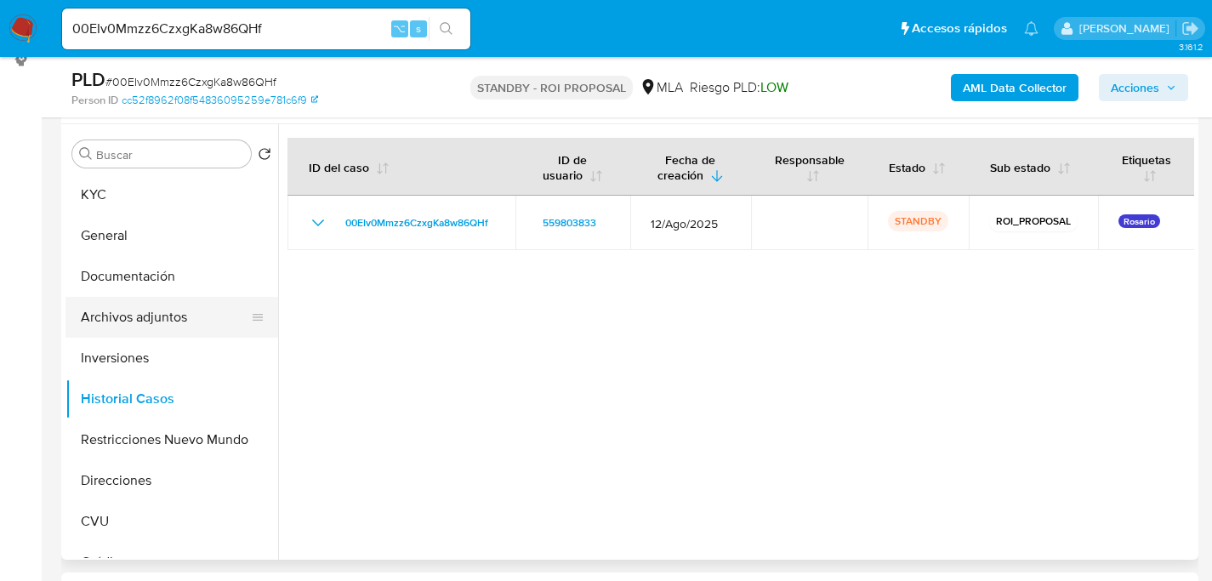
click at [171, 300] on button "Archivos adjuntos" at bounding box center [164, 317] width 199 height 41
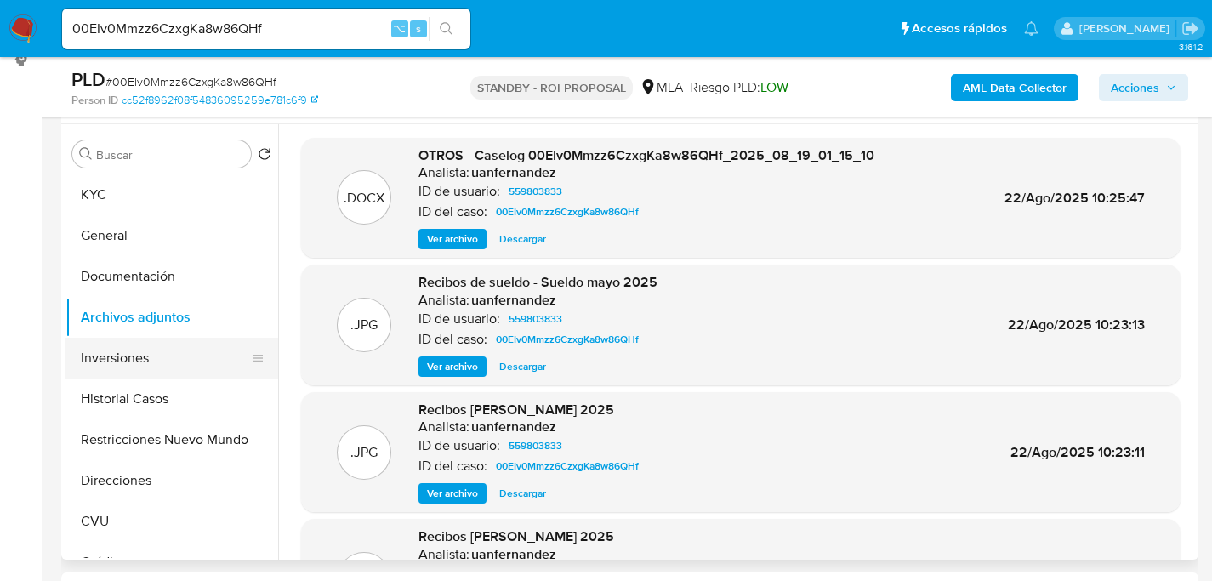
click at [148, 374] on button "Inversiones" at bounding box center [164, 358] width 199 height 41
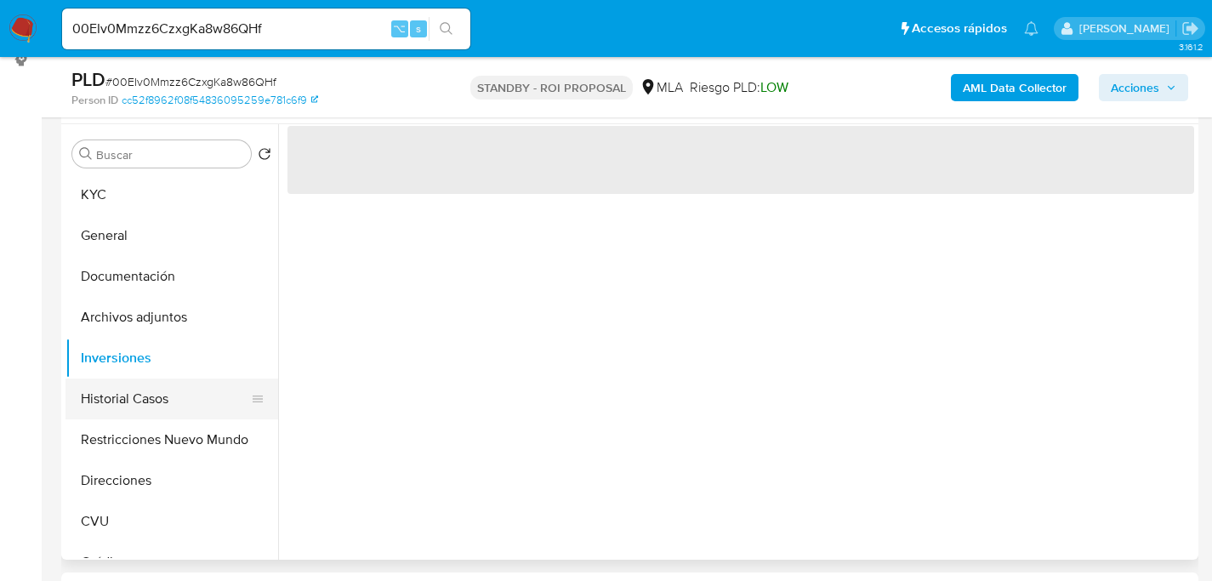
click at [151, 379] on button "Historial Casos" at bounding box center [164, 398] width 199 height 41
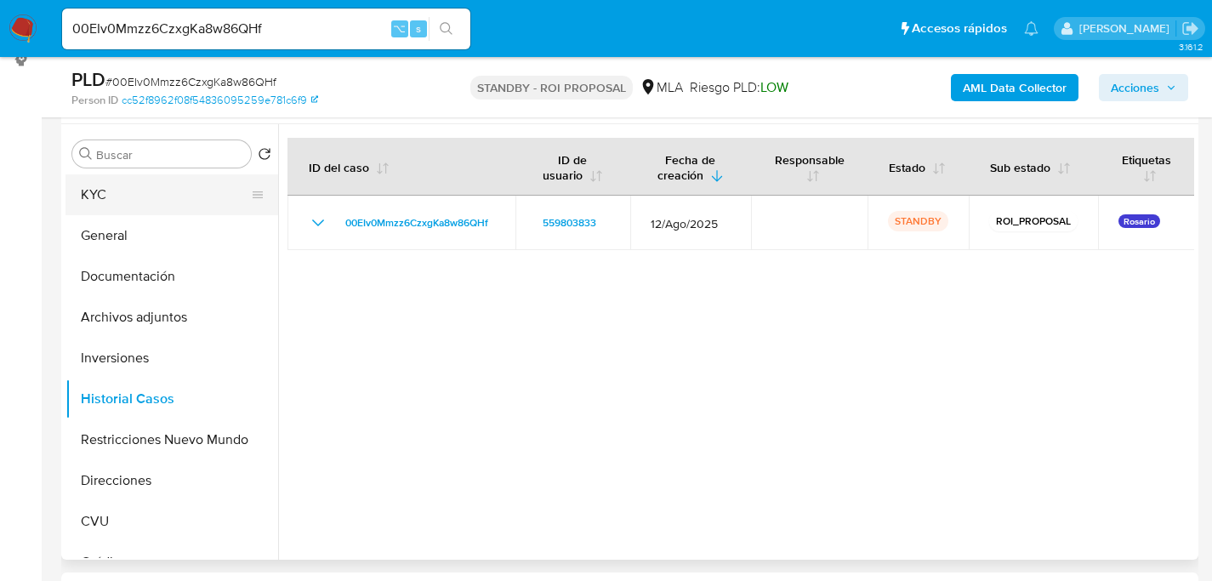
click at [135, 196] on button "KYC" at bounding box center [164, 194] width 199 height 41
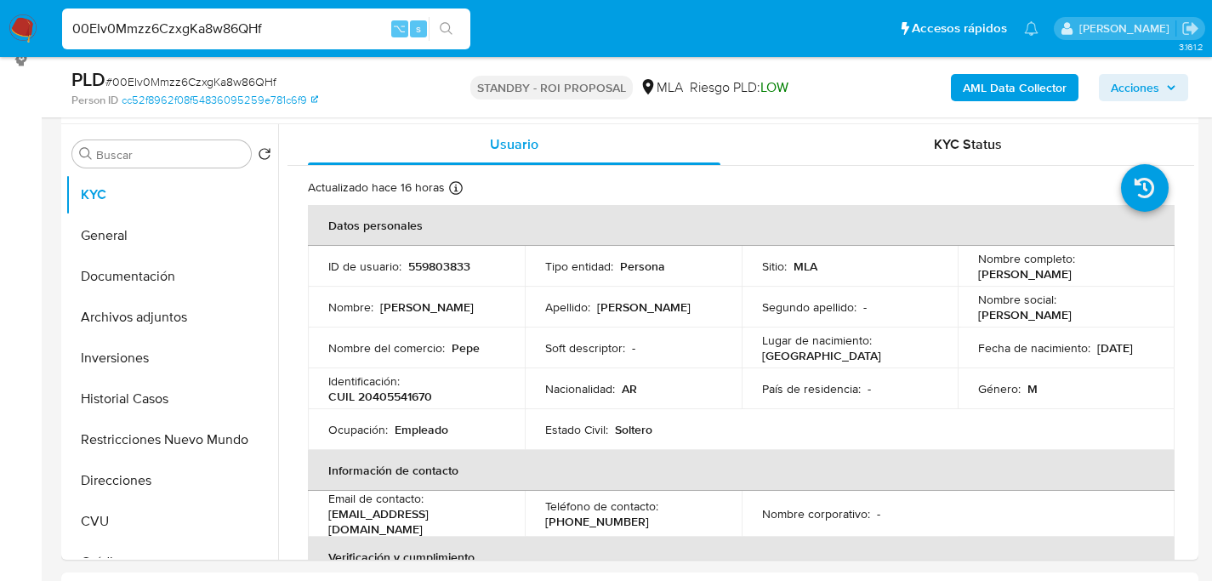
click at [255, 18] on input "00EIv0Mmzz6CzxgKa8w86QHf" at bounding box center [266, 29] width 408 height 22
paste input "1370643184"
type input "1370643184"
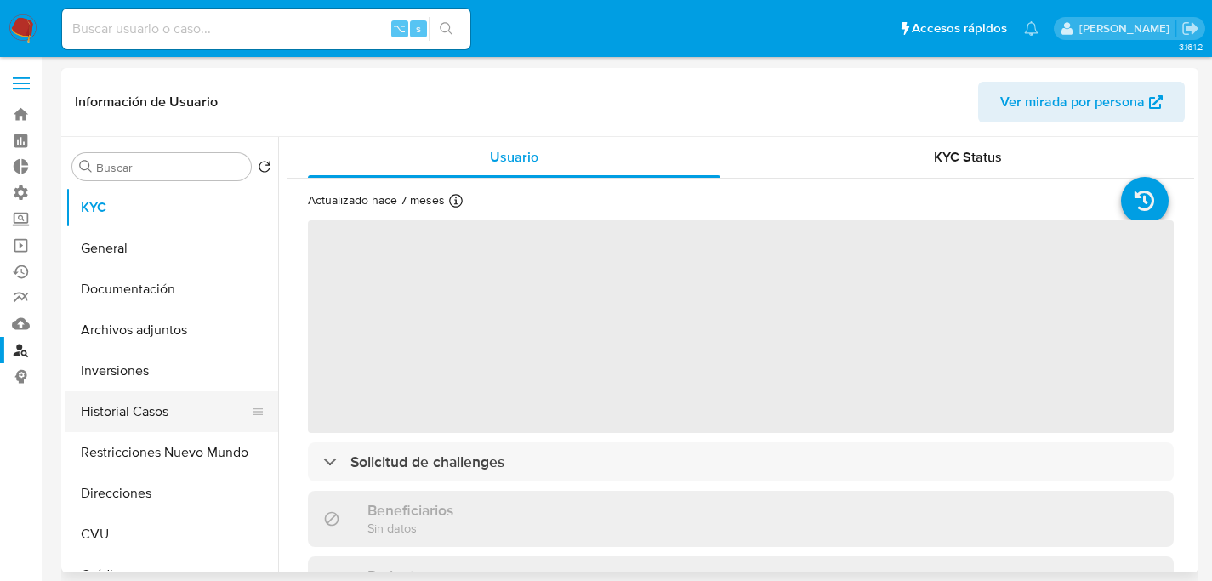
click at [116, 401] on button "Historial Casos" at bounding box center [164, 411] width 199 height 41
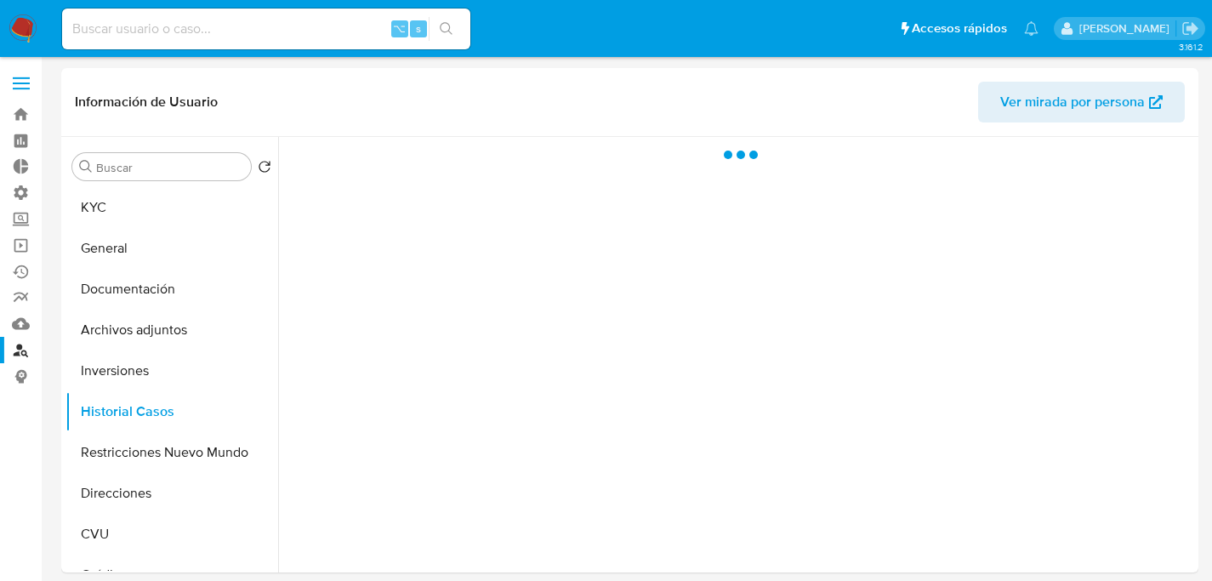
select select "10"
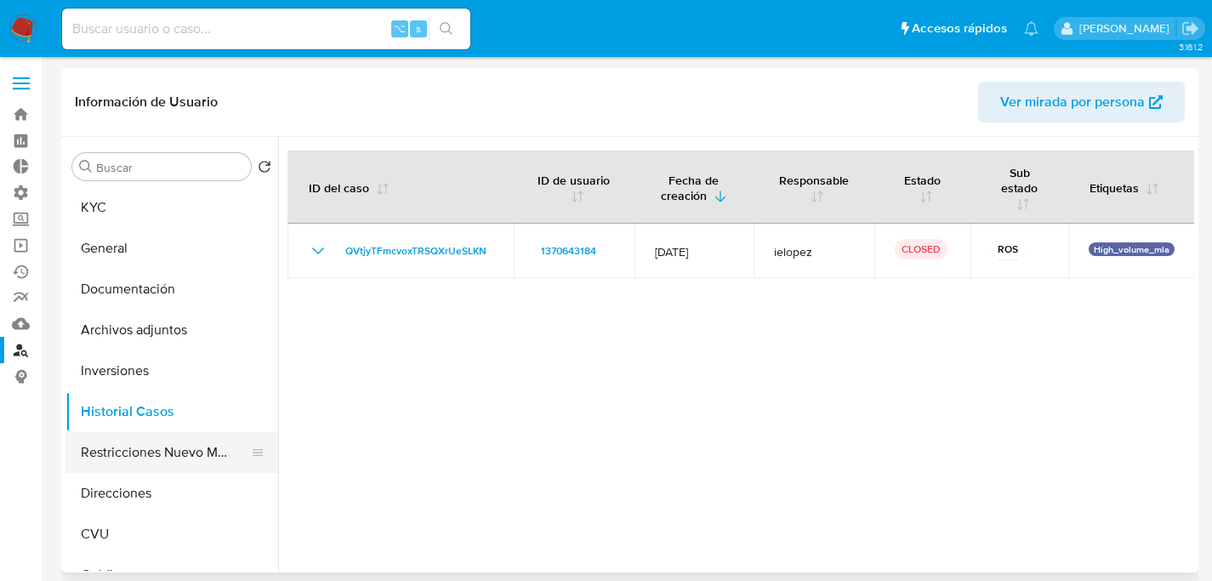
click at [151, 454] on button "Restricciones Nuevo Mundo" at bounding box center [164, 452] width 199 height 41
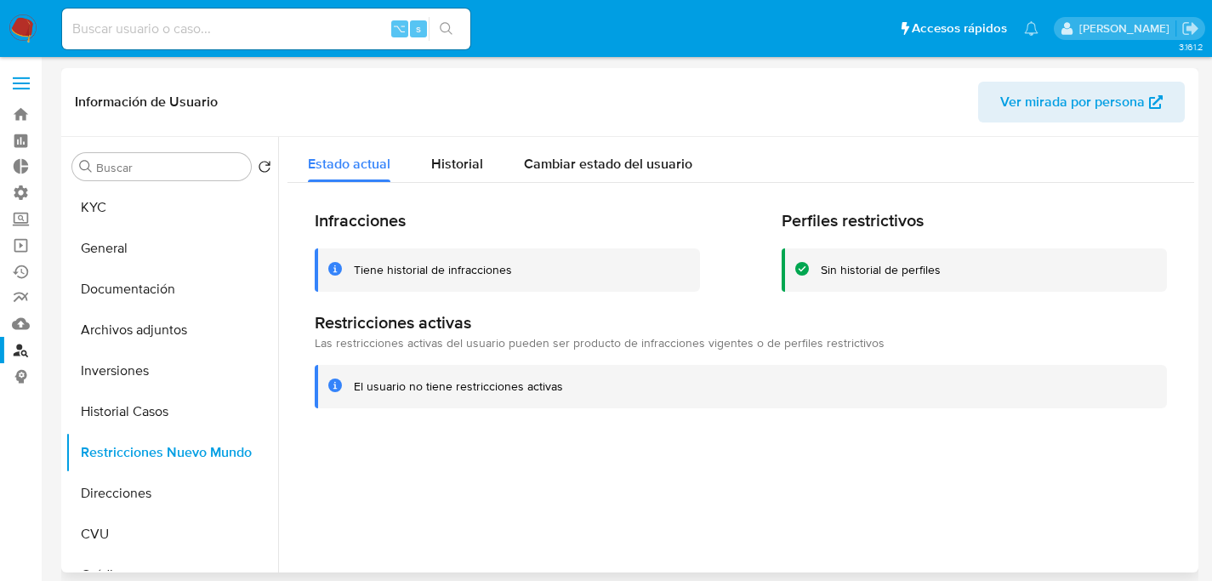
click at [430, 189] on div "Infracciones Tiene historial de infracciones Perfiles restrictivos Sin historia…" at bounding box center [740, 309] width 907 height 253
click at [436, 176] on div "Historial" at bounding box center [457, 159] width 52 height 45
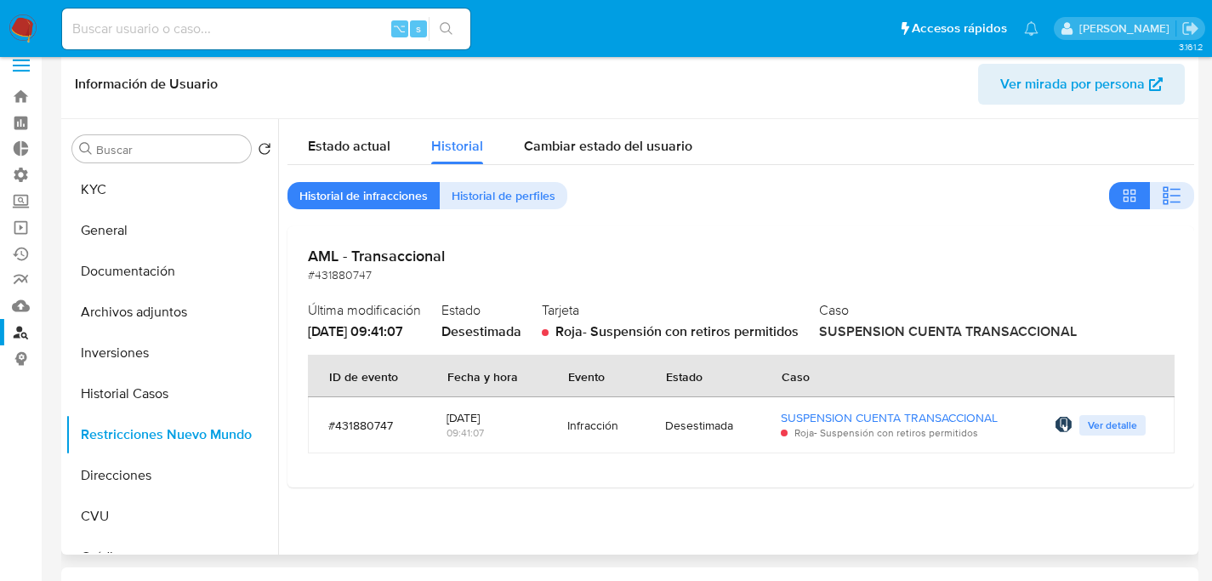
scroll to position [30, 0]
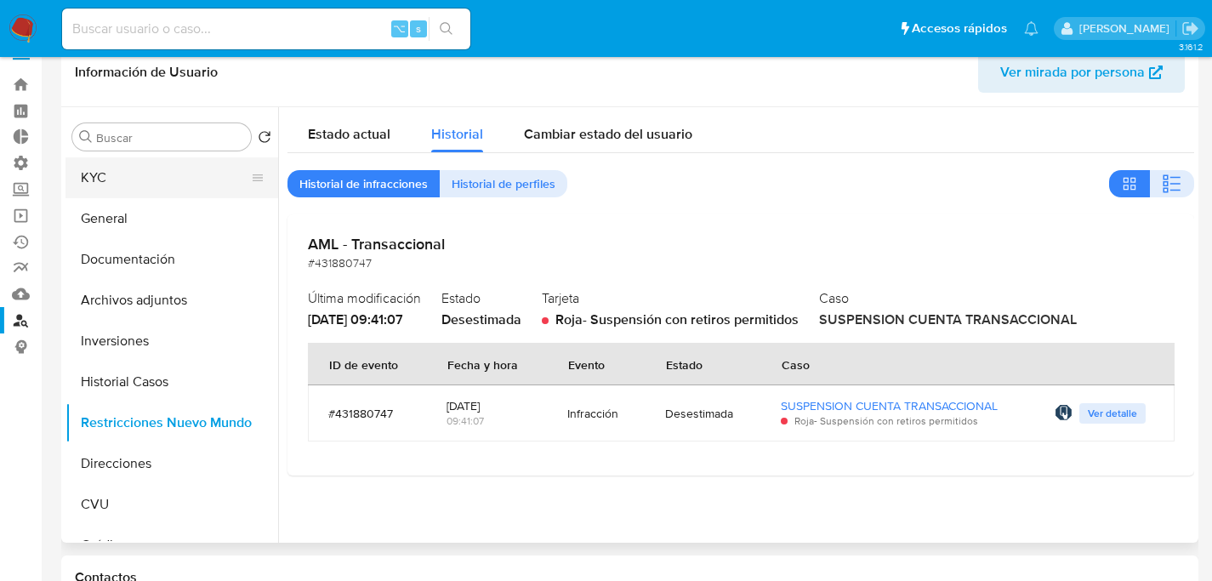
click at [118, 189] on button "KYC" at bounding box center [164, 177] width 199 height 41
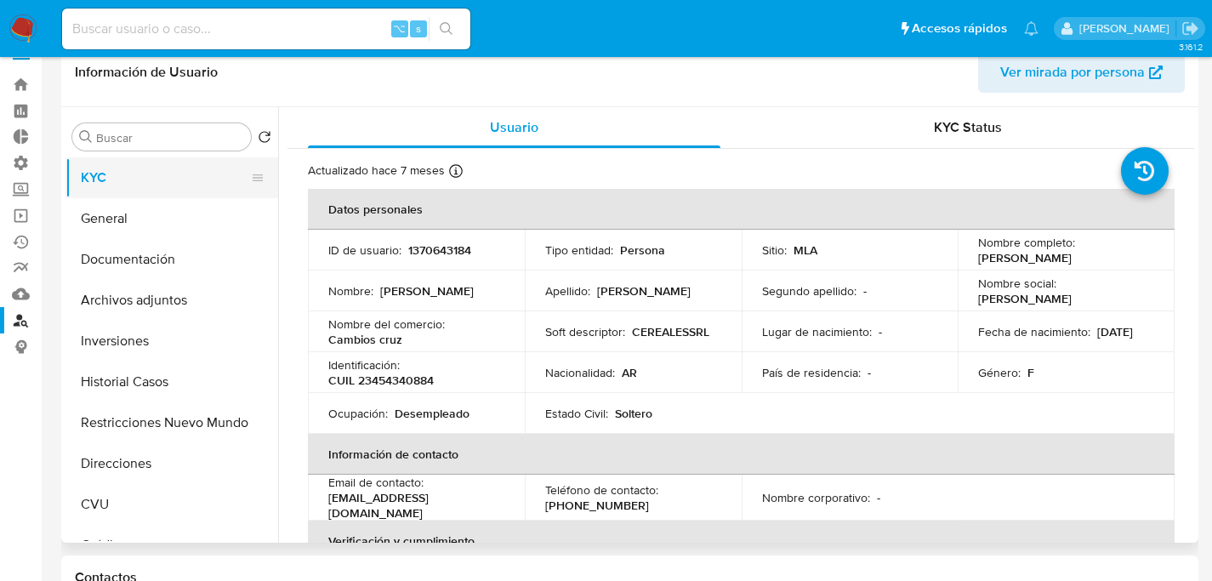
click at [167, 192] on button "KYC" at bounding box center [164, 177] width 199 height 41
click at [162, 194] on button "KYC" at bounding box center [164, 177] width 199 height 41
click at [157, 206] on button "General" at bounding box center [164, 218] width 199 height 41
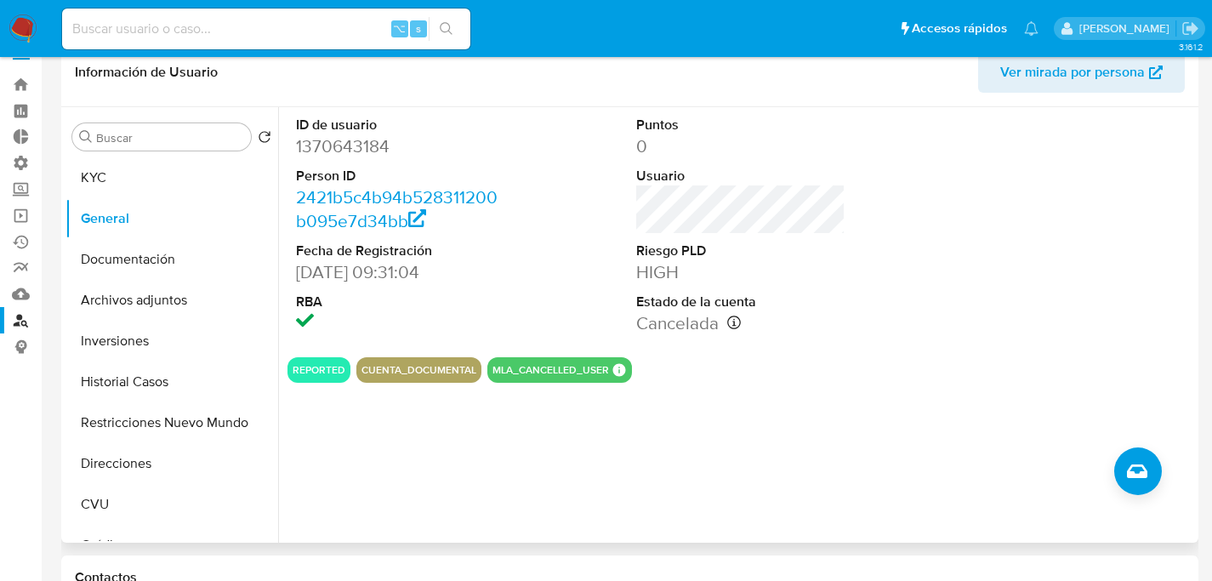
click at [503, 271] on dd "09/05/2023 09:31:04" at bounding box center [401, 272] width 210 height 24
click at [489, 155] on dd "1370643184" at bounding box center [401, 146] width 210 height 24
click at [122, 168] on button "KYC" at bounding box center [164, 177] width 199 height 41
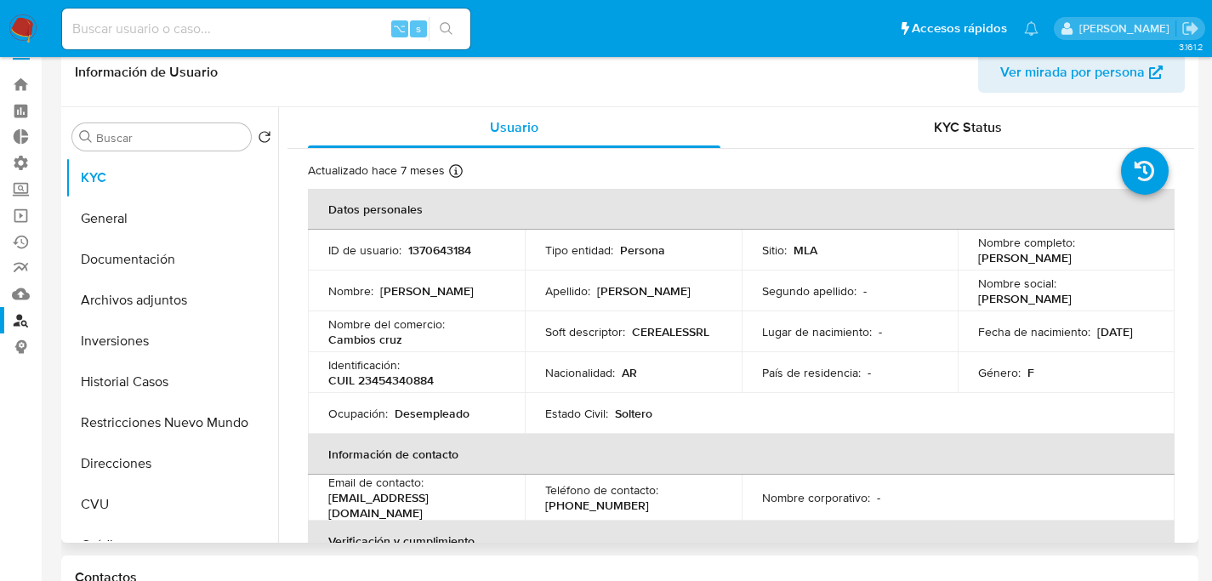
click at [414, 381] on p "CUIL 23454340884" at bounding box center [380, 379] width 105 height 15
copy p "23454340884"
click at [443, 248] on p "1370643184" at bounding box center [439, 249] width 63 height 15
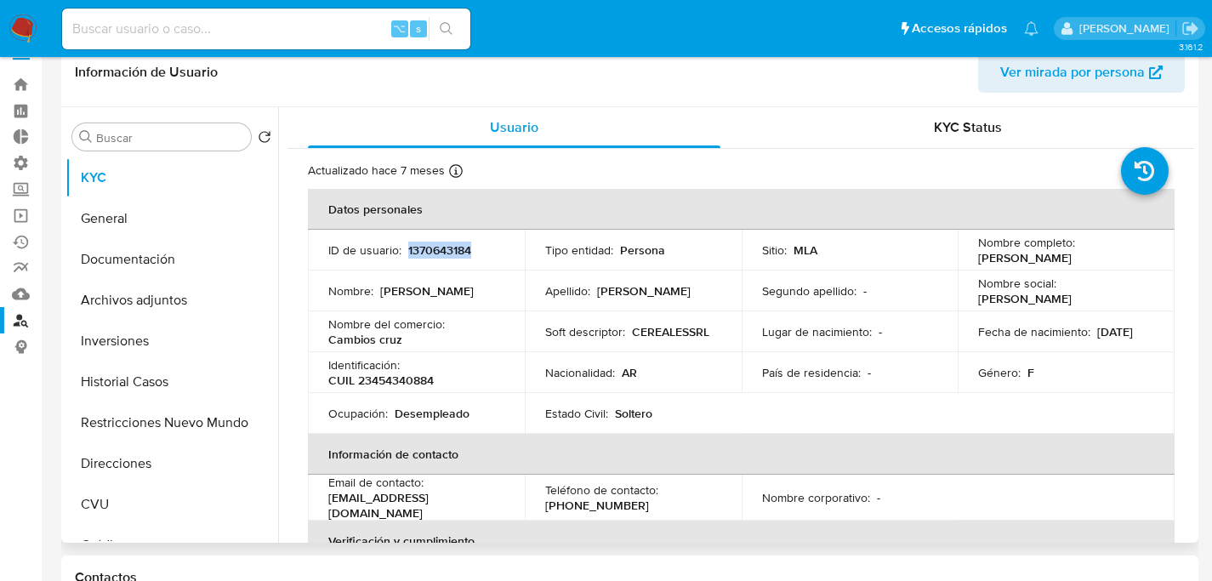
copy p "1370643184"
click at [551, 280] on td "Apellido : Cruz" at bounding box center [633, 290] width 217 height 41
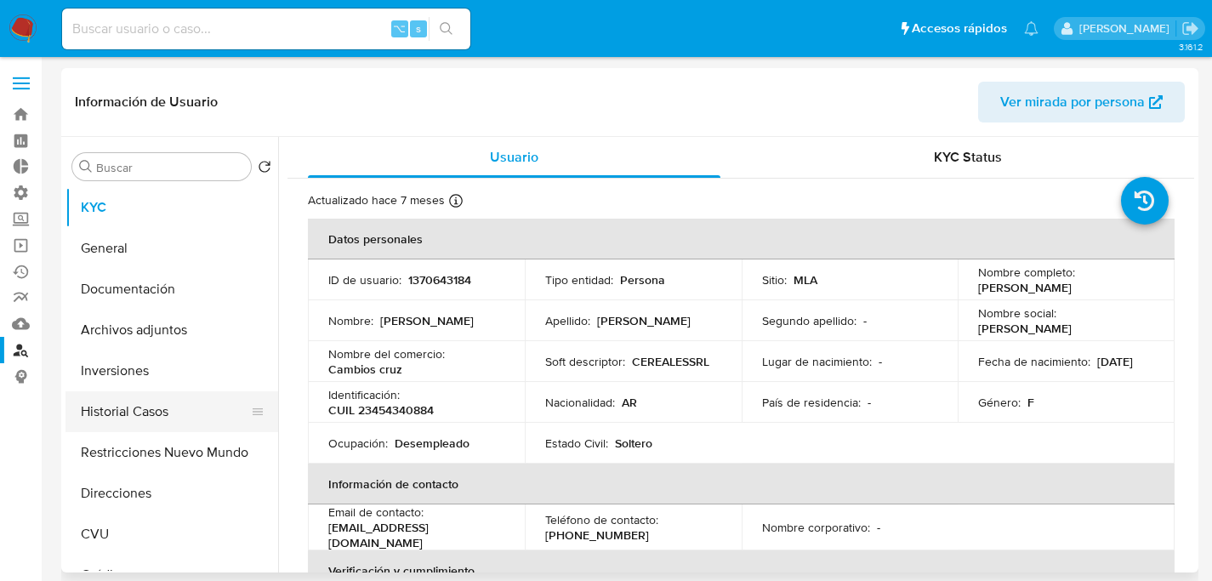
click at [148, 412] on button "Historial Casos" at bounding box center [164, 411] width 199 height 41
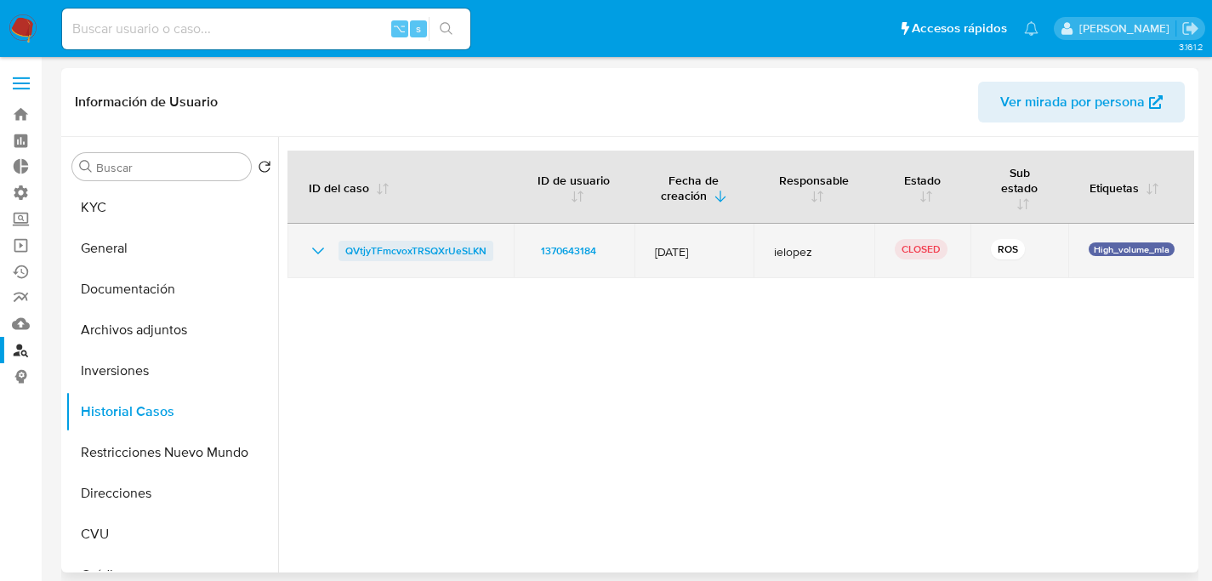
click at [429, 248] on span "QVtjyTFmcvoxTRSQXrUeSLKN" at bounding box center [415, 251] width 141 height 20
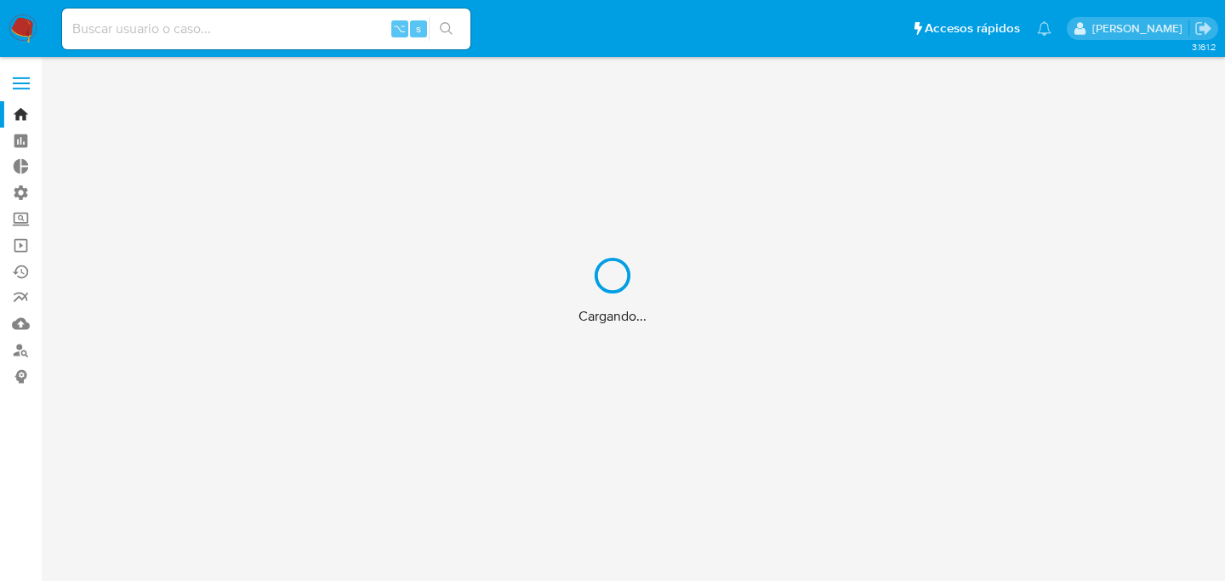
click at [219, 38] on div "Cargando..." at bounding box center [612, 290] width 1225 height 581
click at [227, 32] on div "Cargando..." at bounding box center [612, 290] width 1225 height 581
click at [233, 27] on div "Cargando..." at bounding box center [612, 290] width 1225 height 581
click at [283, 27] on div "Cargando..." at bounding box center [612, 290] width 1225 height 581
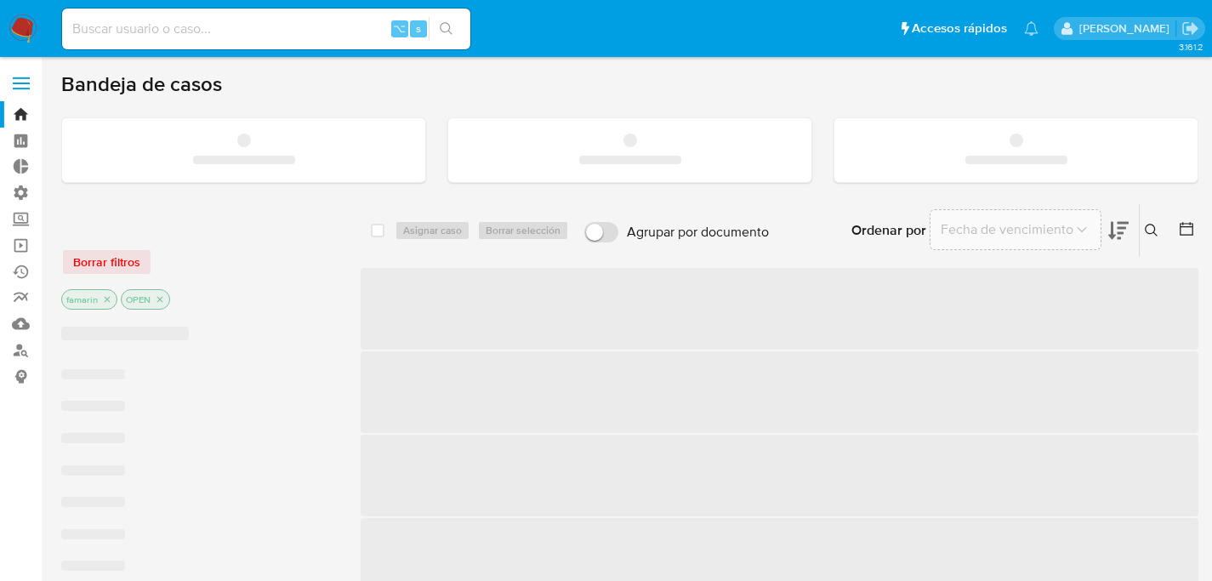
click at [219, 24] on input at bounding box center [266, 29] width 408 height 22
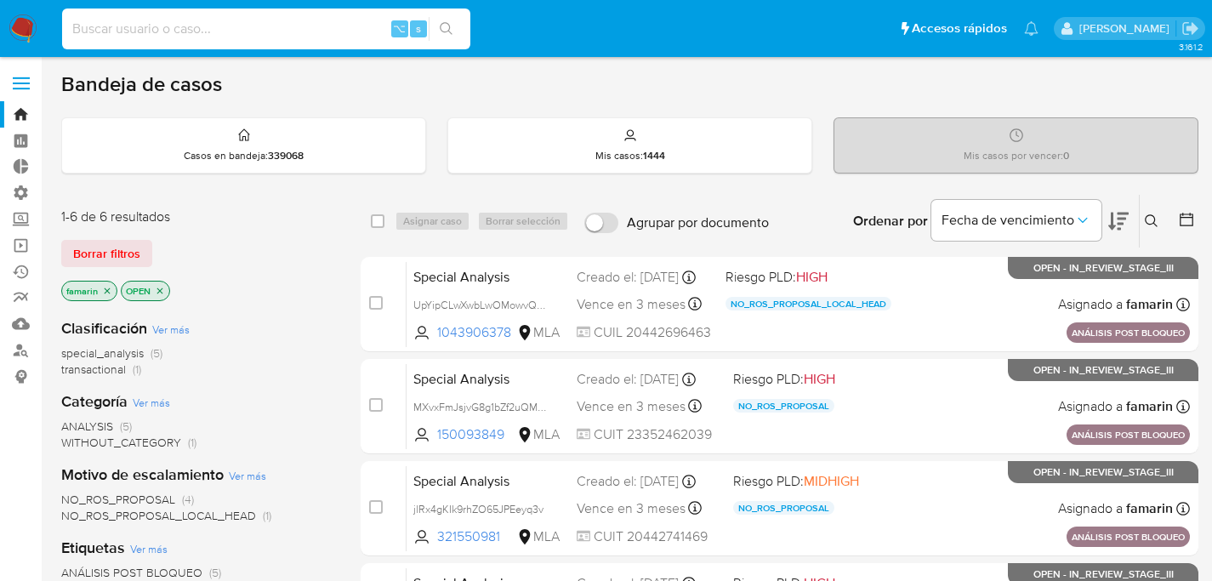
paste input "2289328086"
type input "2289328086"
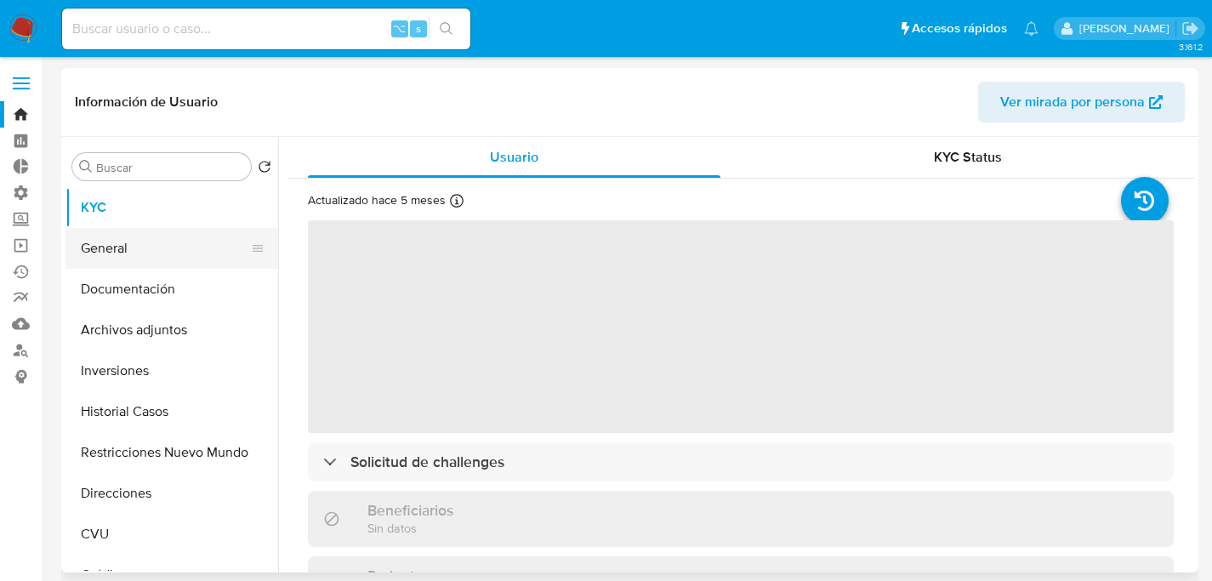
select select "10"
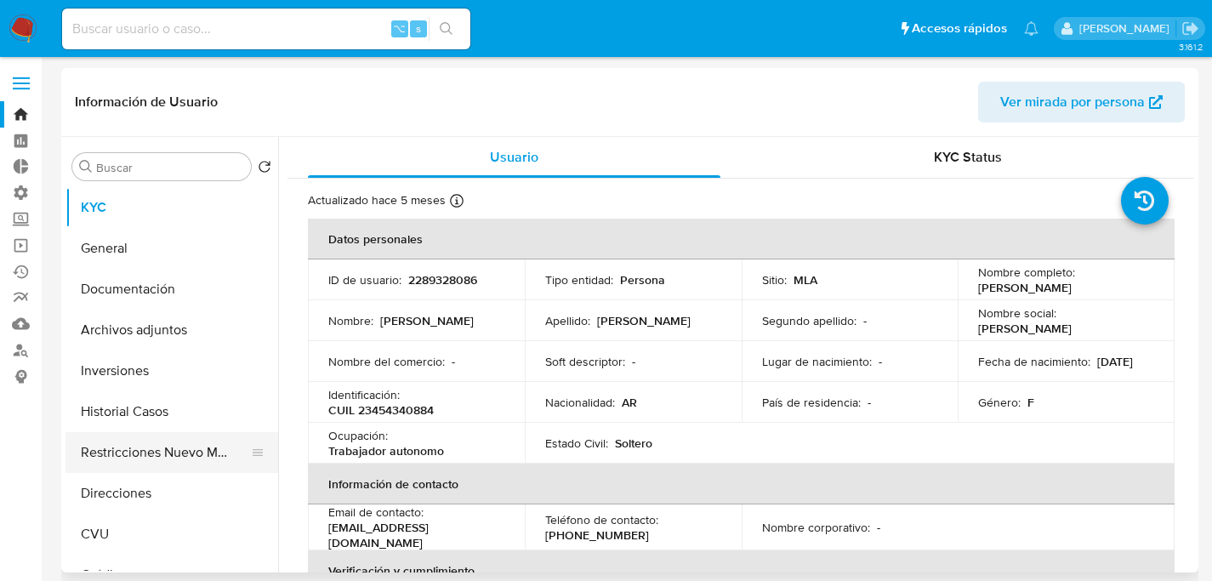
click at [105, 444] on button "Restricciones Nuevo Mundo" at bounding box center [164, 452] width 199 height 41
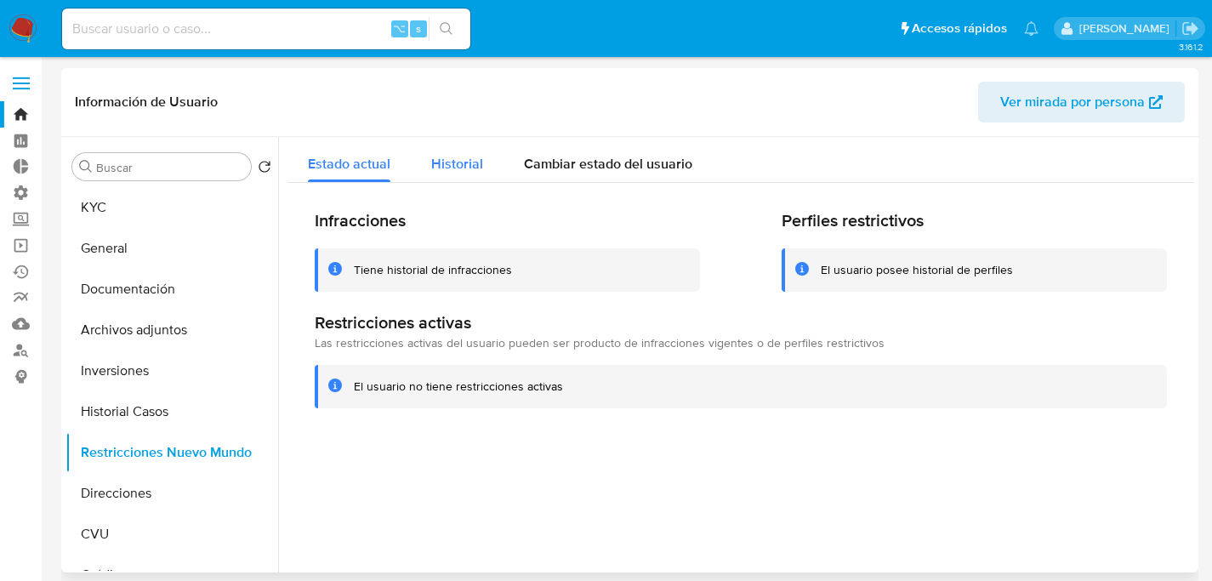
click at [463, 160] on span "Historial" at bounding box center [457, 164] width 52 height 20
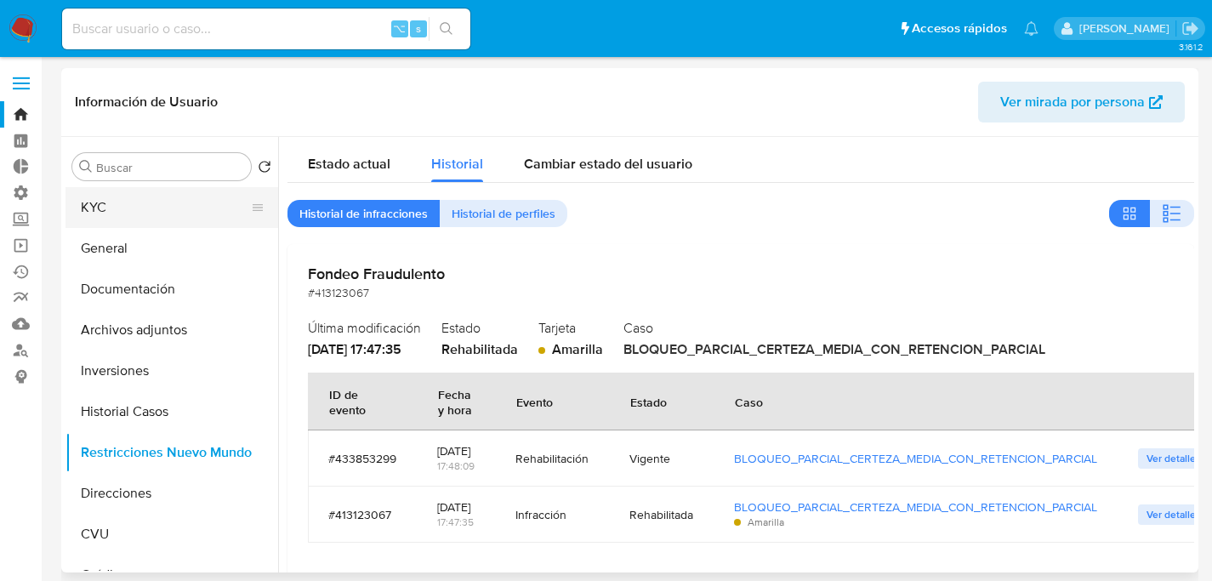
click at [94, 208] on button "KYC" at bounding box center [164, 207] width 199 height 41
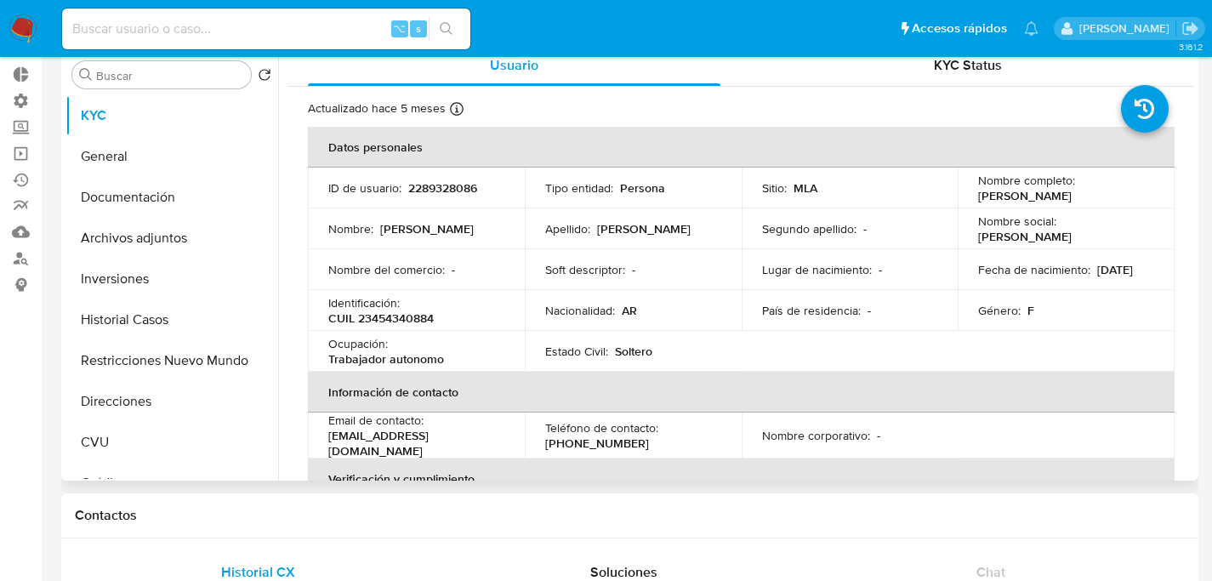
scroll to position [140, 0]
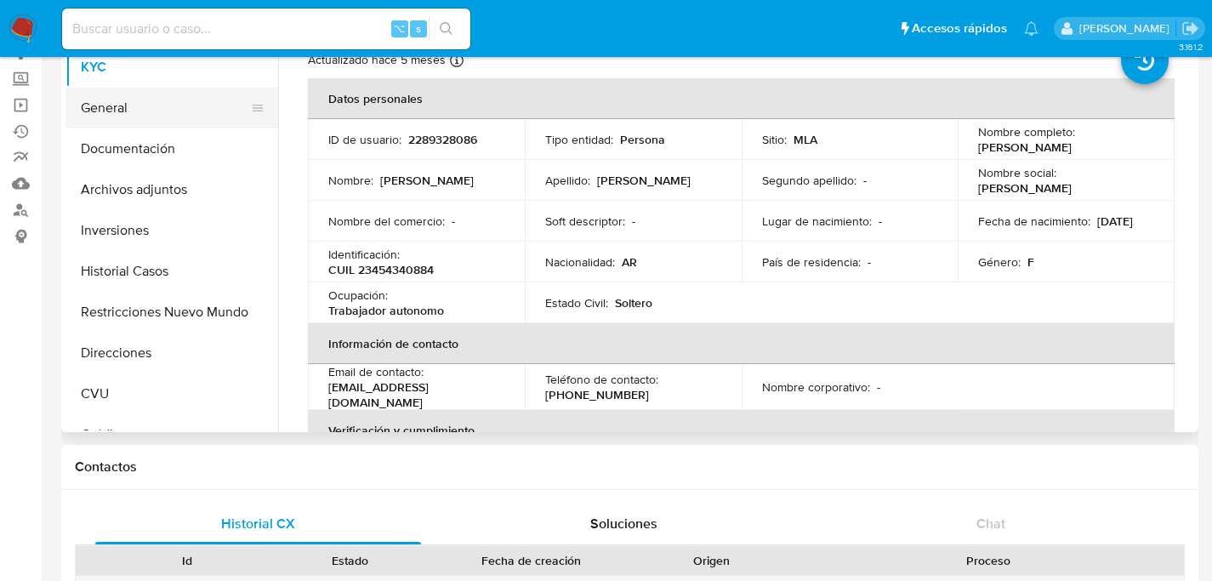
click at [90, 122] on button "General" at bounding box center [164, 108] width 199 height 41
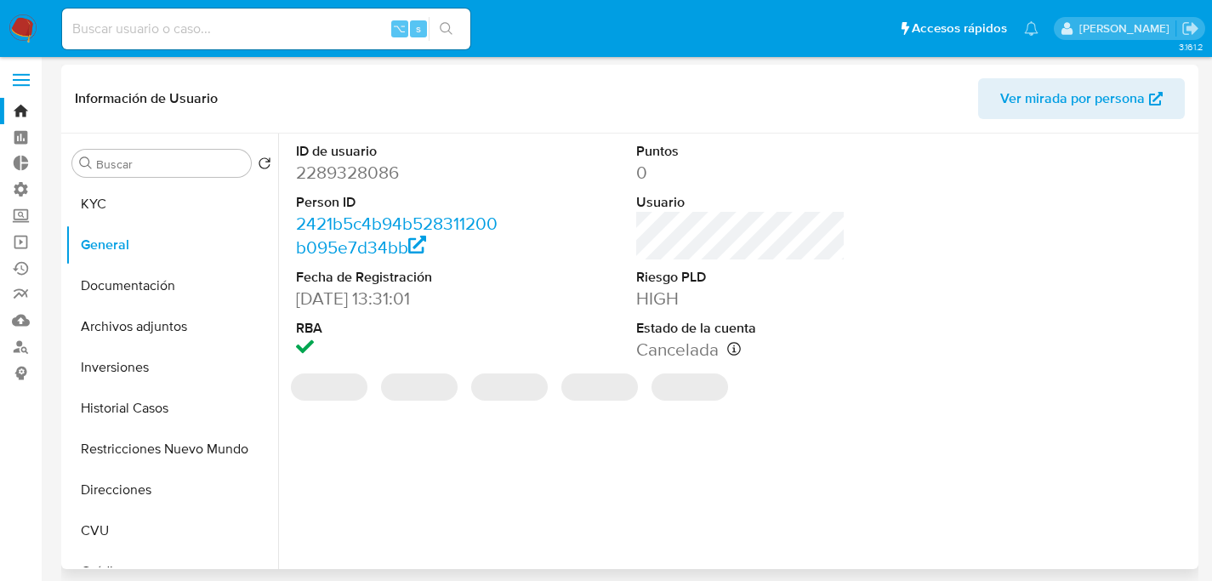
scroll to position [0, 0]
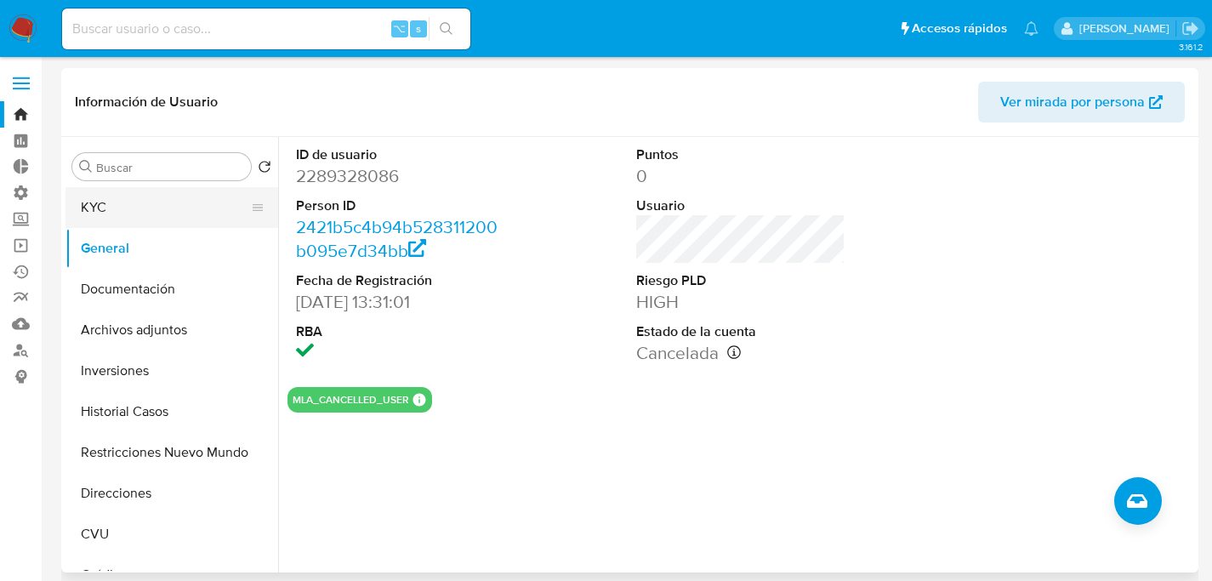
click at [166, 202] on button "KYC" at bounding box center [164, 207] width 199 height 41
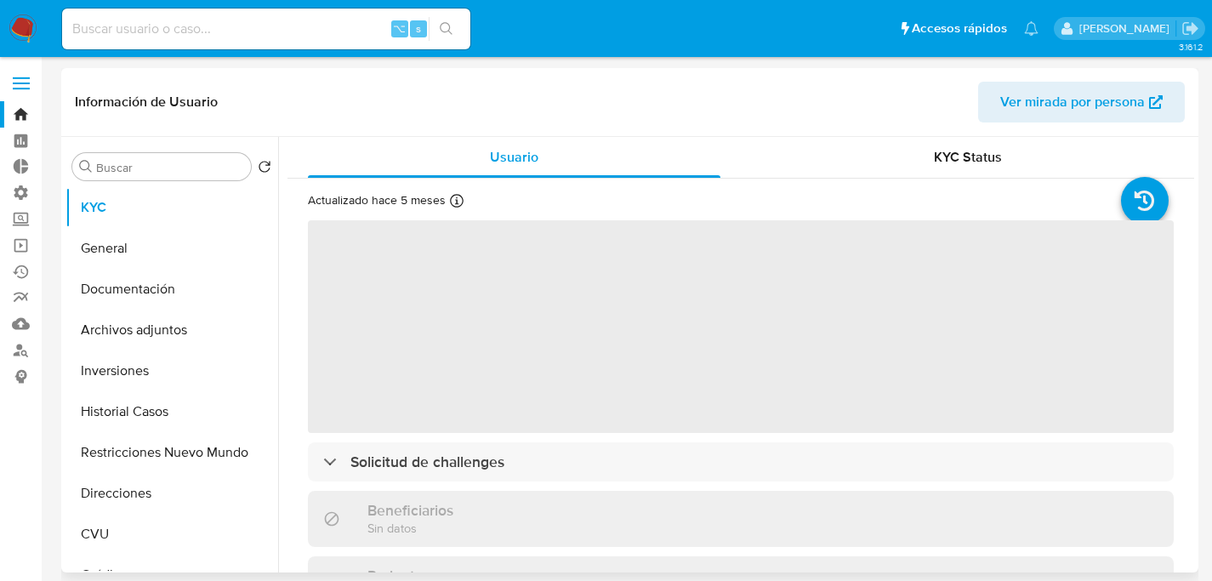
click at [397, 249] on span "‌" at bounding box center [741, 326] width 866 height 213
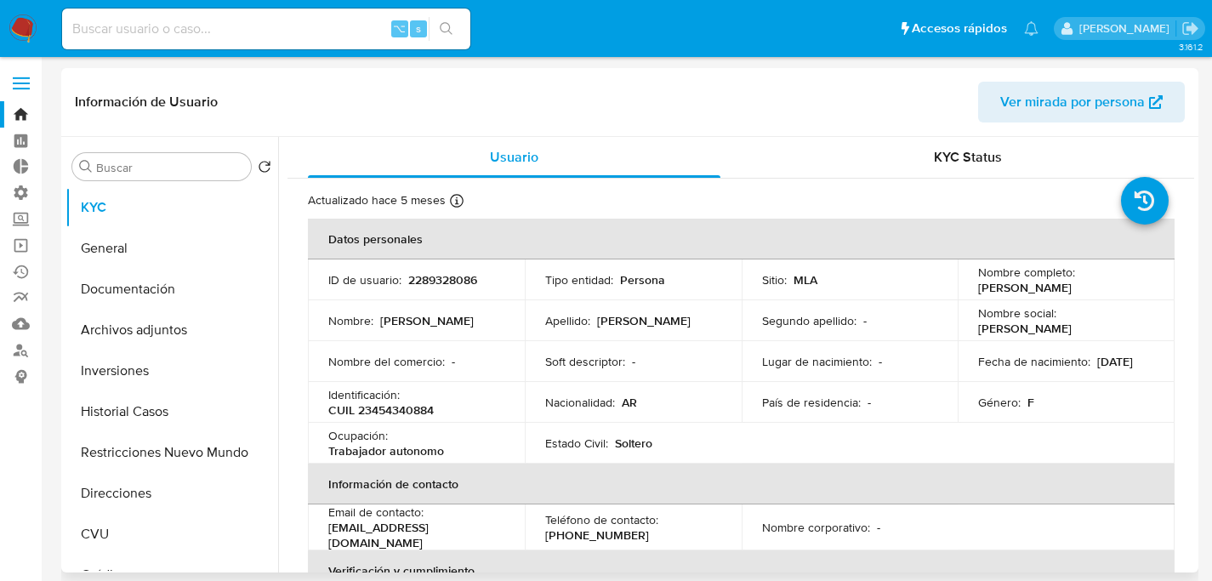
click at [420, 281] on p "2289328086" at bounding box center [442, 279] width 69 height 15
copy p "2289328086"
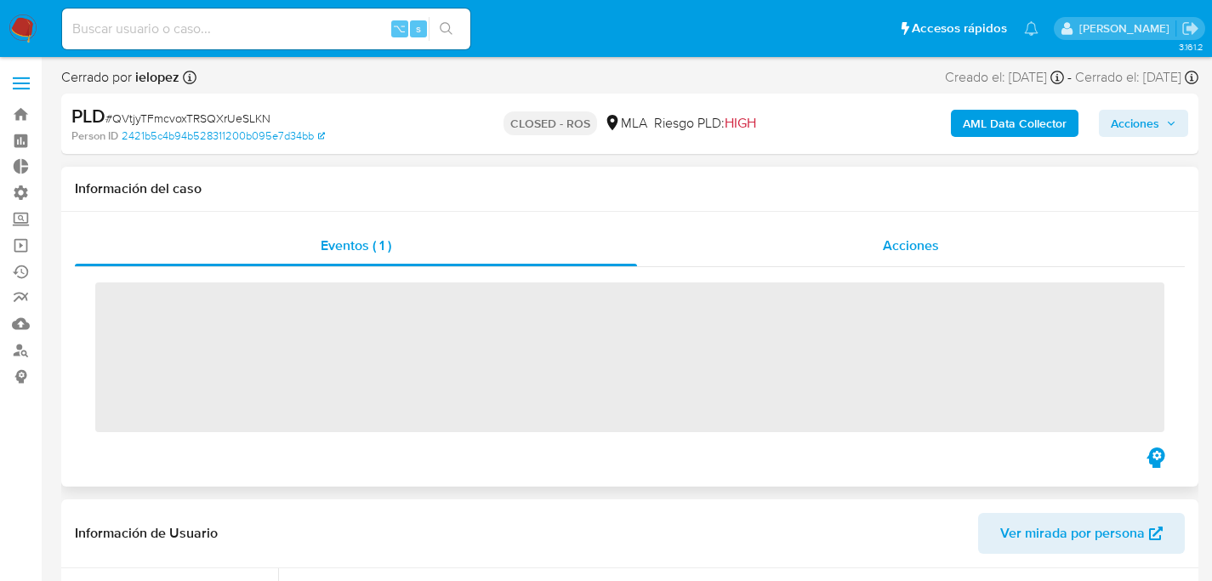
click at [872, 242] on div "Acciones" at bounding box center [911, 245] width 548 height 41
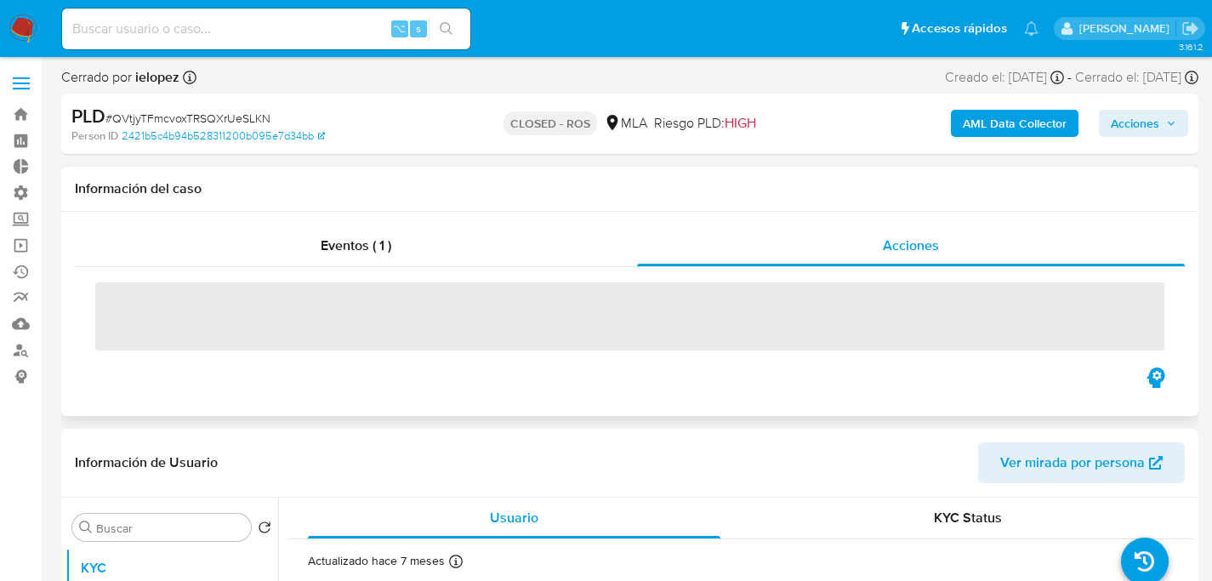
select select "10"
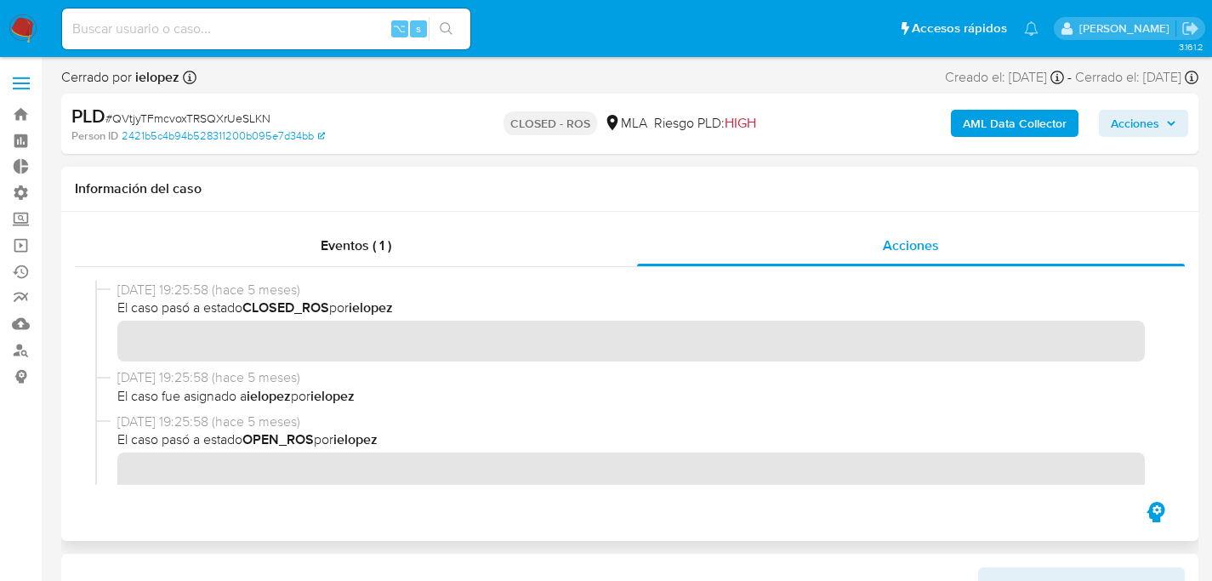
click at [398, 167] on div "Información del caso" at bounding box center [629, 189] width 1137 height 45
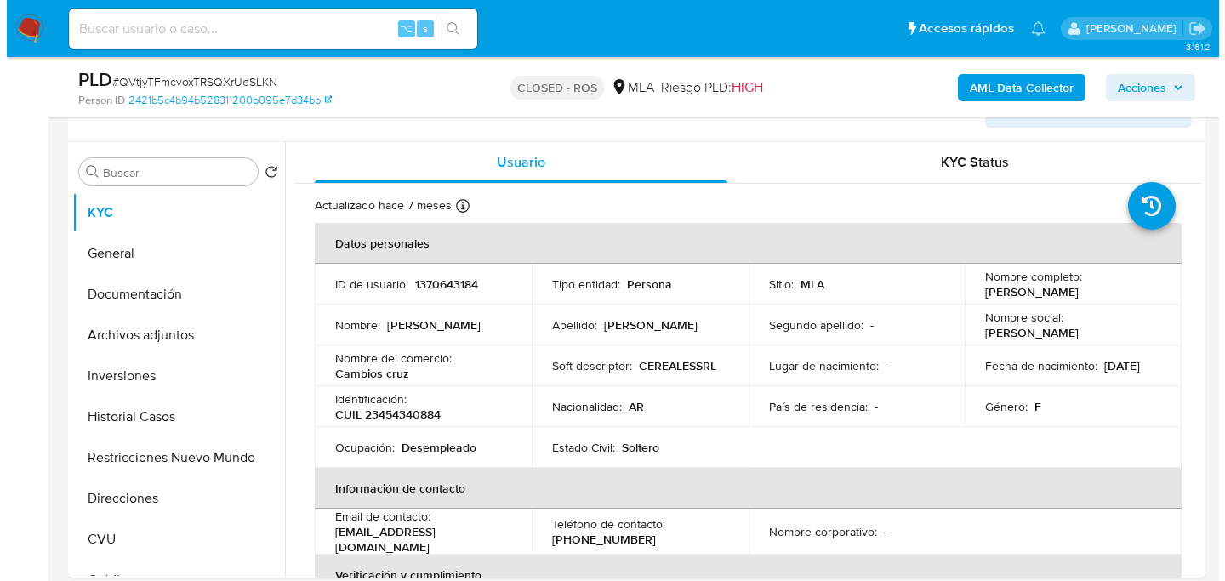
scroll to position [432, 0]
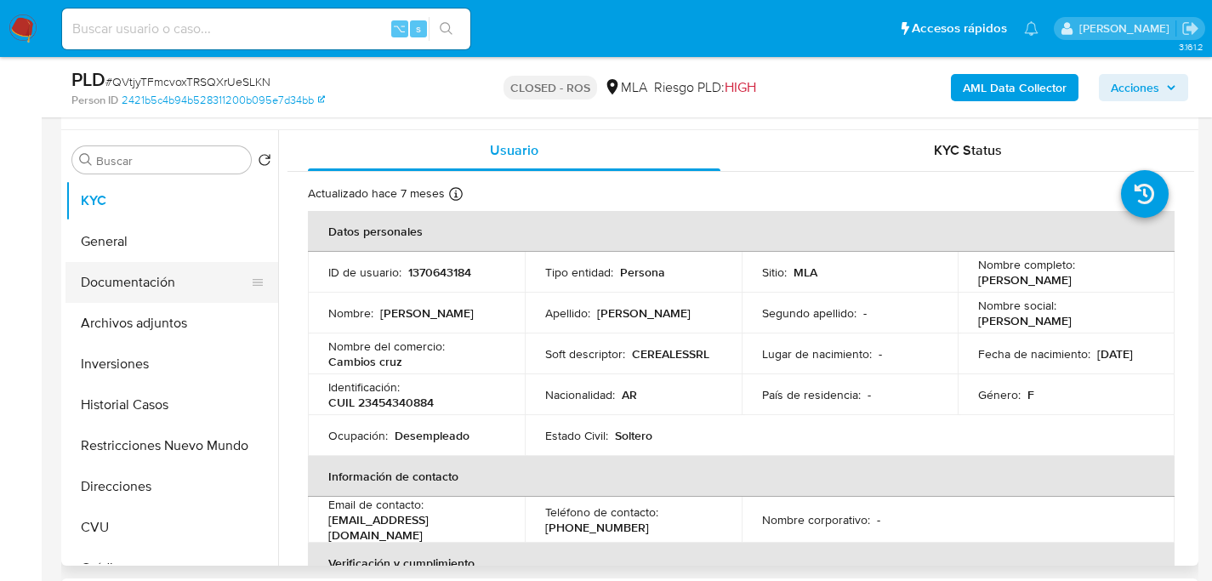
click at [173, 301] on button "Documentación" at bounding box center [164, 282] width 199 height 41
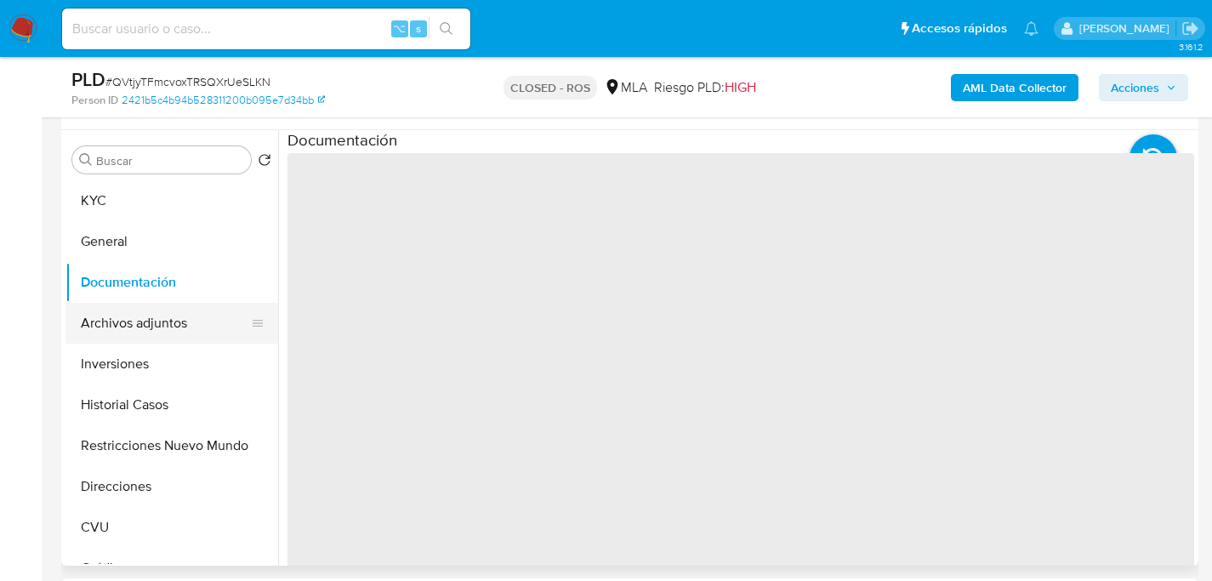
click at [173, 316] on button "Archivos adjuntos" at bounding box center [164, 323] width 199 height 41
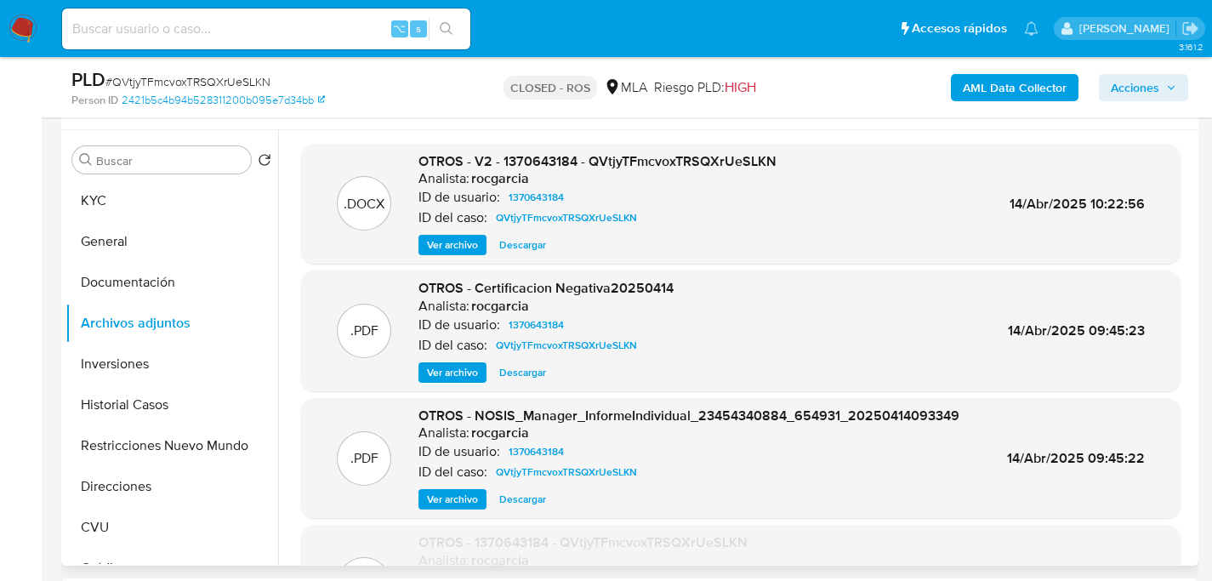
click at [435, 244] on span "Ver archivo" at bounding box center [452, 244] width 51 height 17
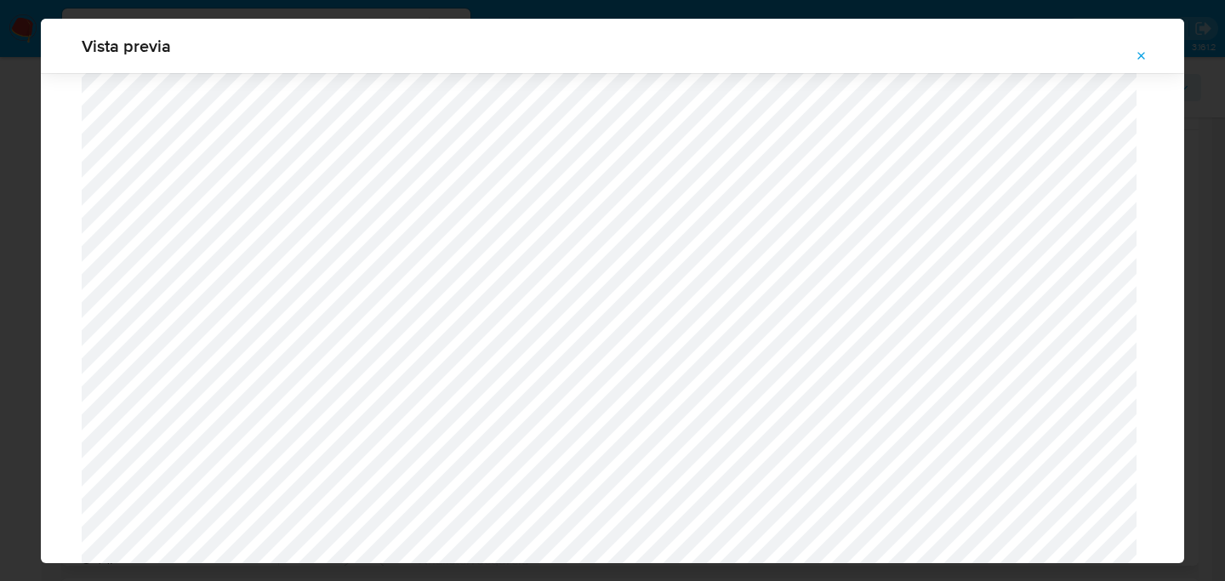
scroll to position [971, 0]
click at [1137, 58] on icon "Attachment preview" at bounding box center [1141, 56] width 14 height 14
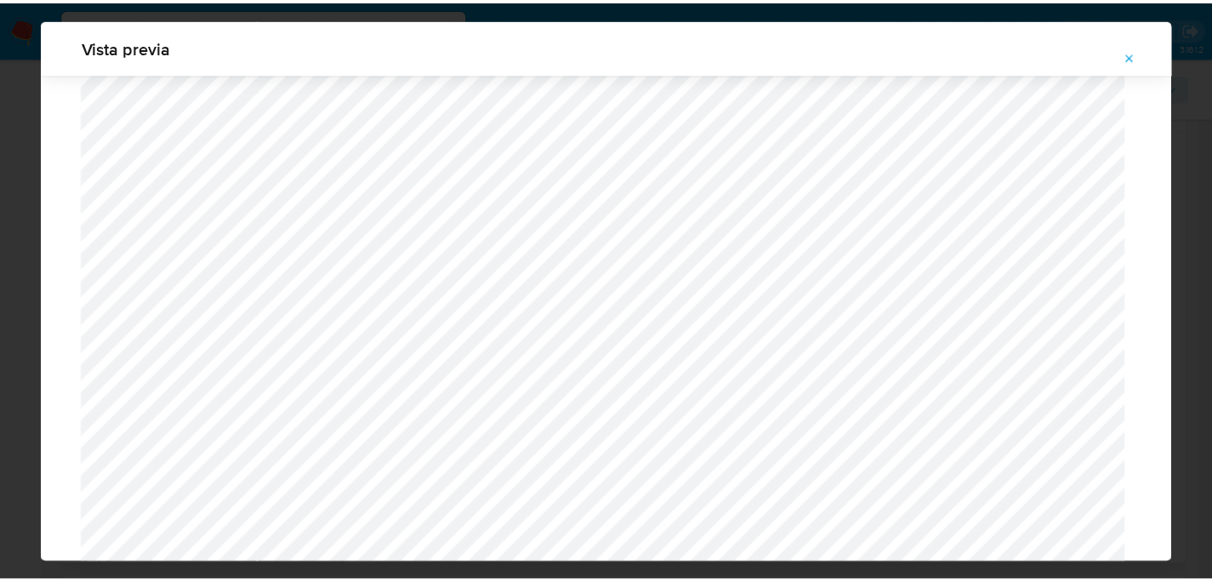
scroll to position [54, 0]
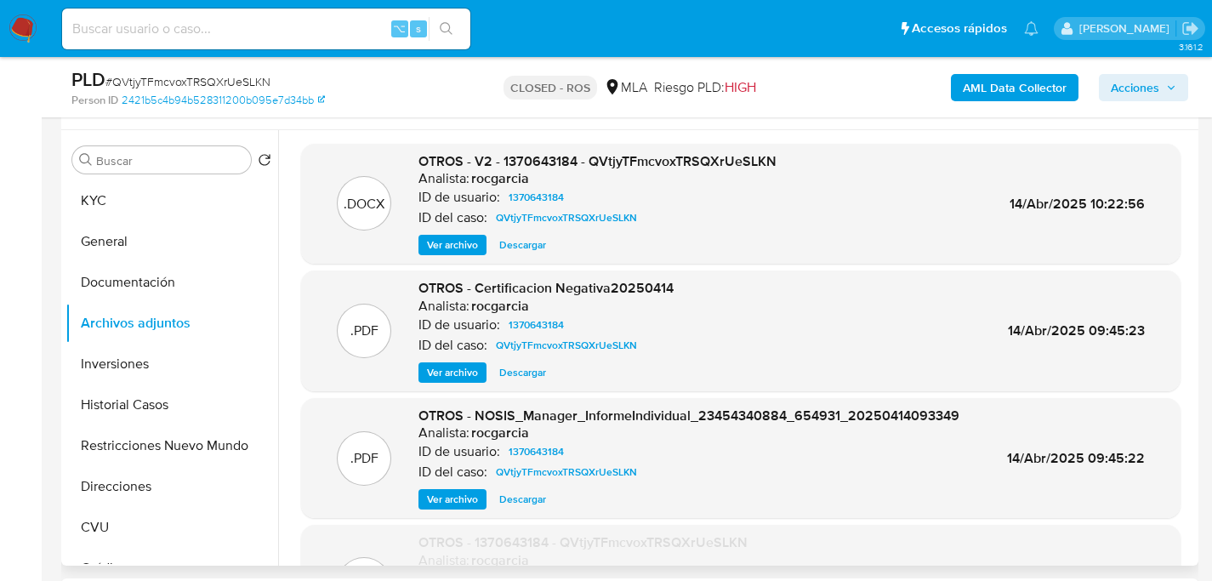
click at [298, 262] on div ".DOCX OTROS - V2 - 1370643184 - QVtjyTFmcvoxTRSQXrUeSLKN Analista: rocgarcia ID…" at bounding box center [740, 421] width 907 height 554
click at [291, 259] on div ".DOCX OTROS - V2 - 1370643184 - QVtjyTFmcvoxTRSQXrUeSLKN Analista: rocgarcia ID…" at bounding box center [740, 421] width 907 height 554
click at [127, 193] on button "KYC" at bounding box center [164, 200] width 199 height 41
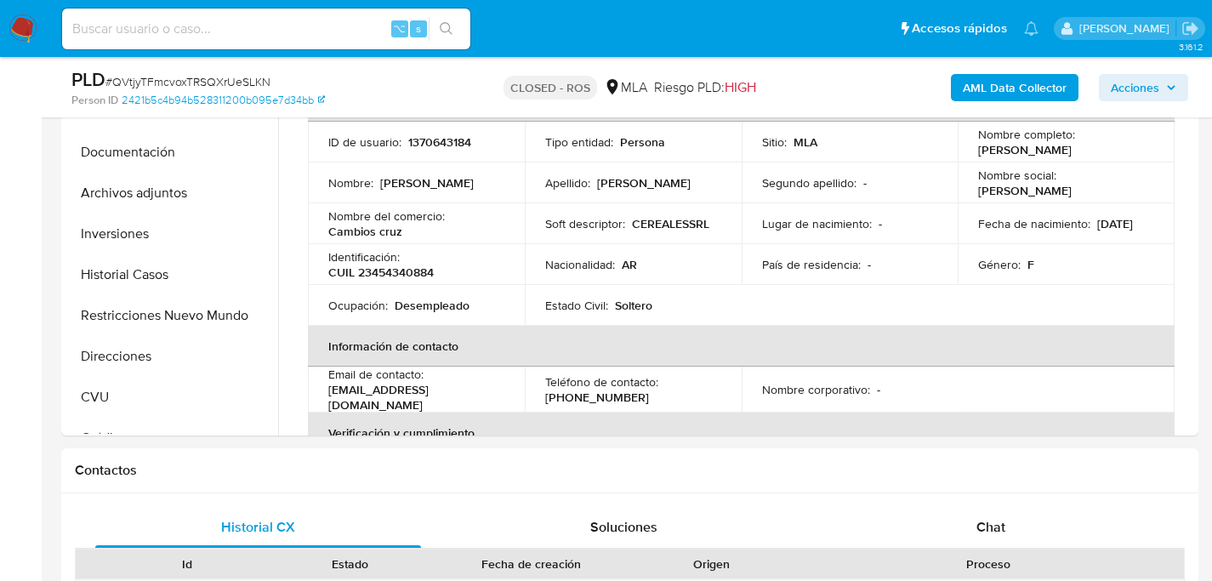
scroll to position [463, 0]
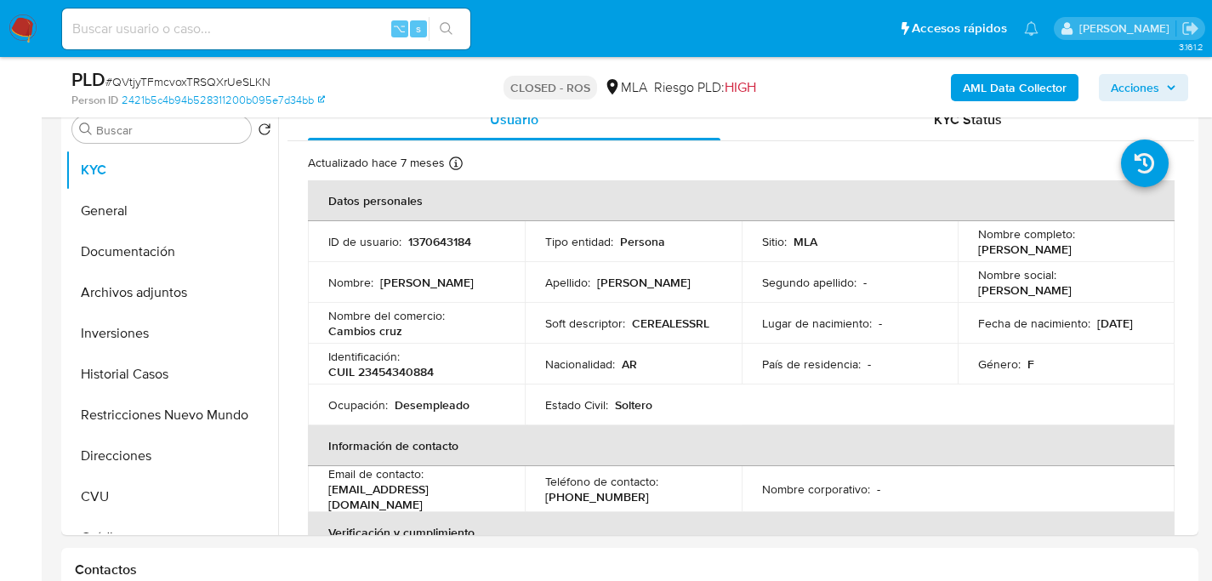
click at [380, 78] on div "PLD # QVtjyTFmcvoxTRSQXrUeSLKN" at bounding box center [254, 80] width 366 height 26
click at [401, 71] on div "PLD # QVtjyTFmcvoxTRSQXrUeSLKN" at bounding box center [254, 80] width 366 height 26
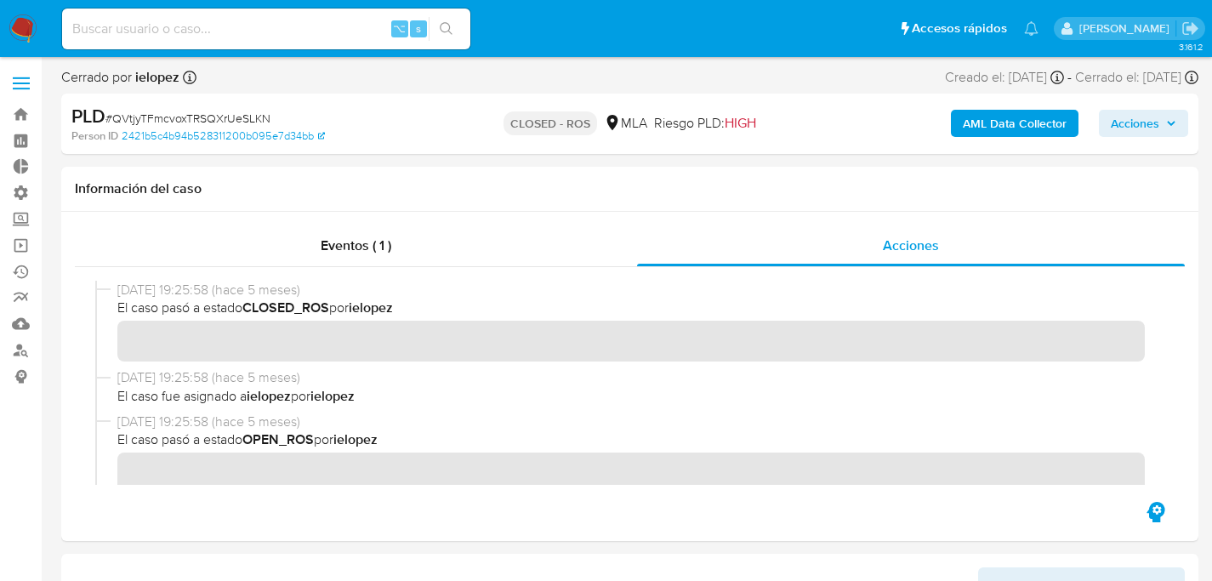
scroll to position [128, 0]
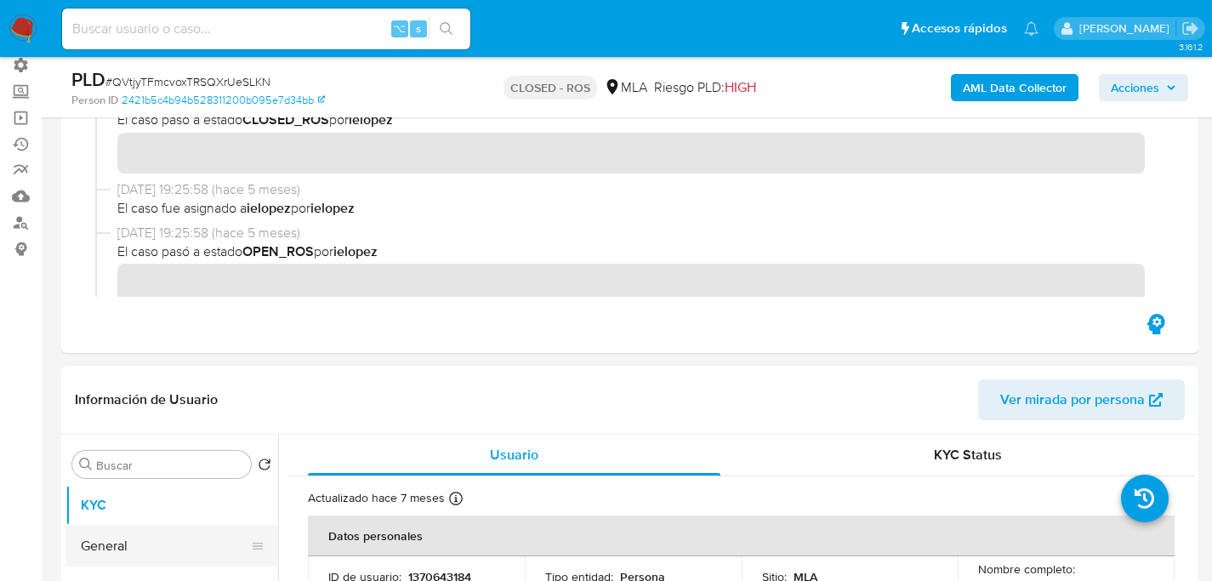
click at [91, 538] on button "General" at bounding box center [164, 546] width 199 height 41
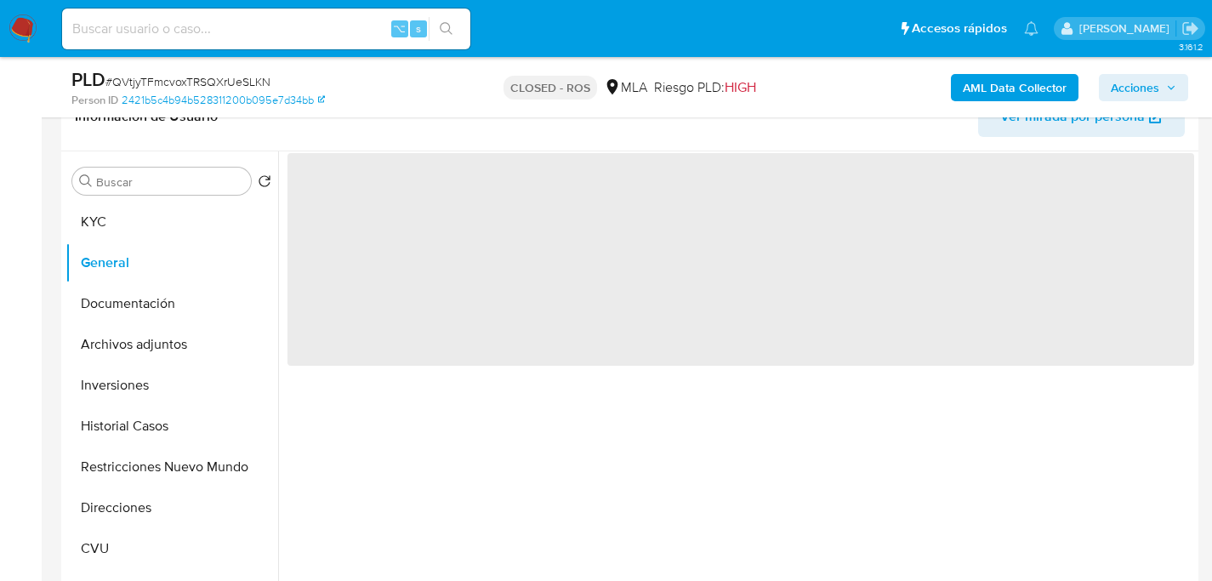
scroll to position [423, 0]
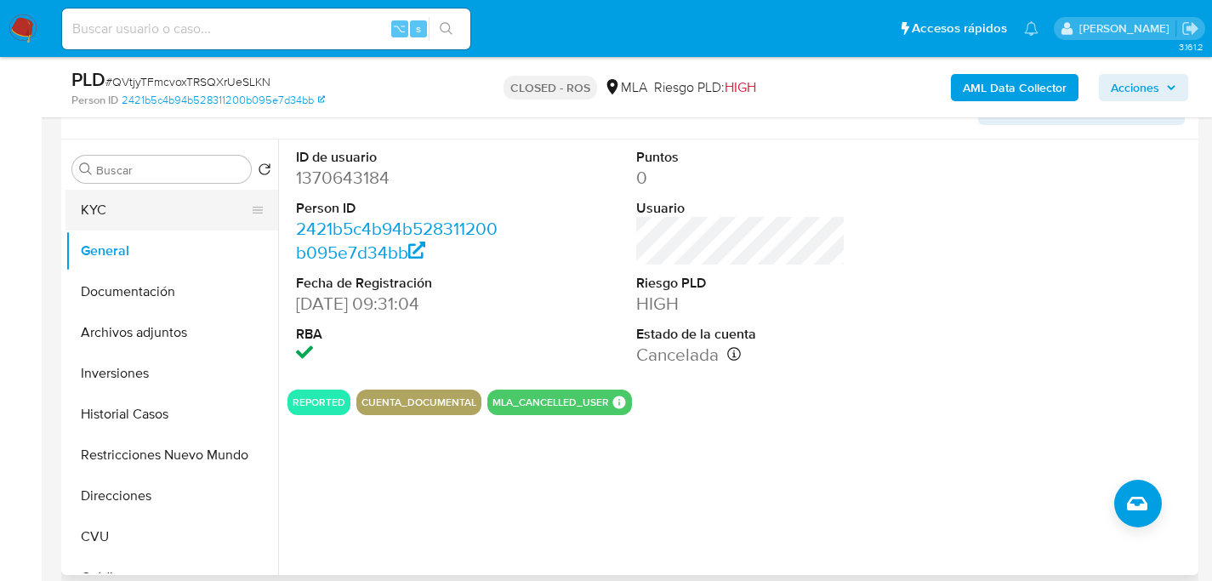
click at [86, 206] on button "KYC" at bounding box center [164, 210] width 199 height 41
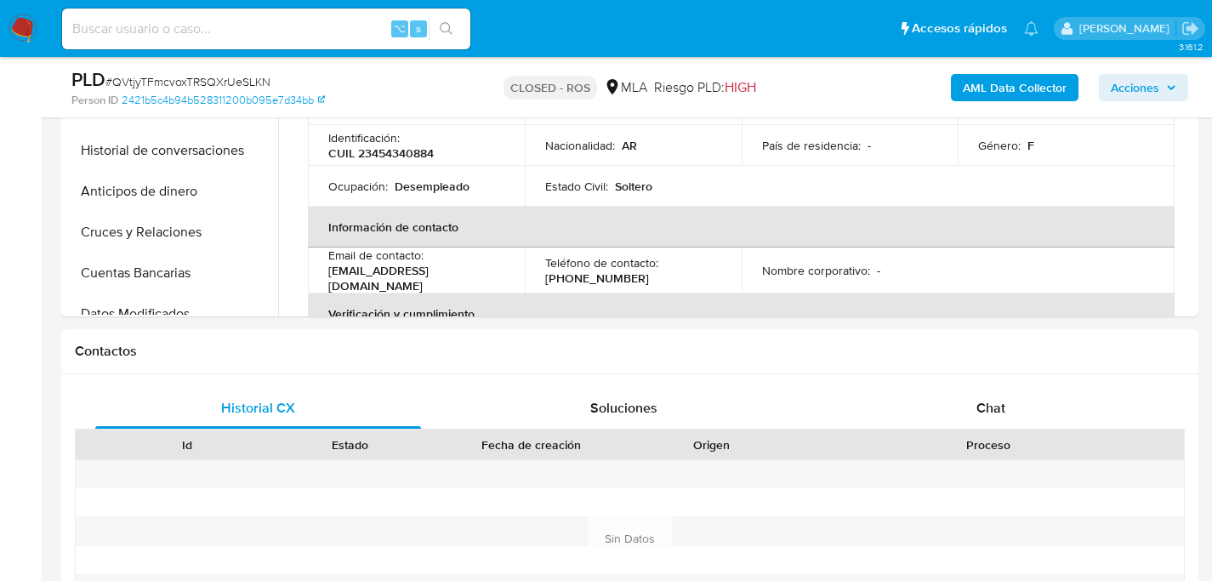
scroll to position [355, 0]
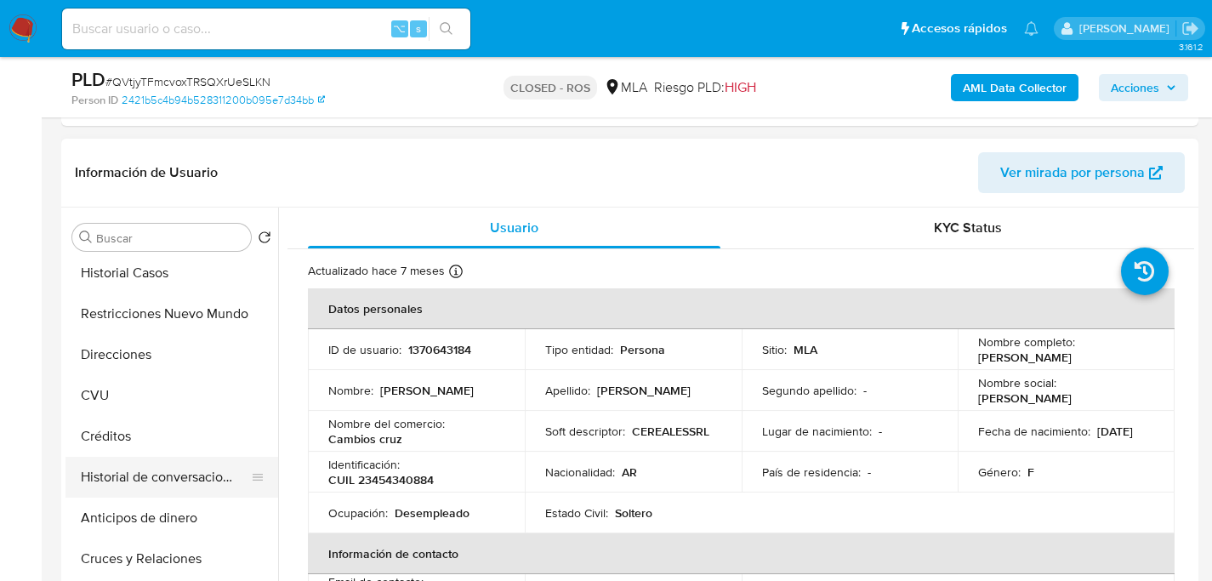
click at [153, 486] on button "Historial de conversaciones" at bounding box center [164, 477] width 199 height 41
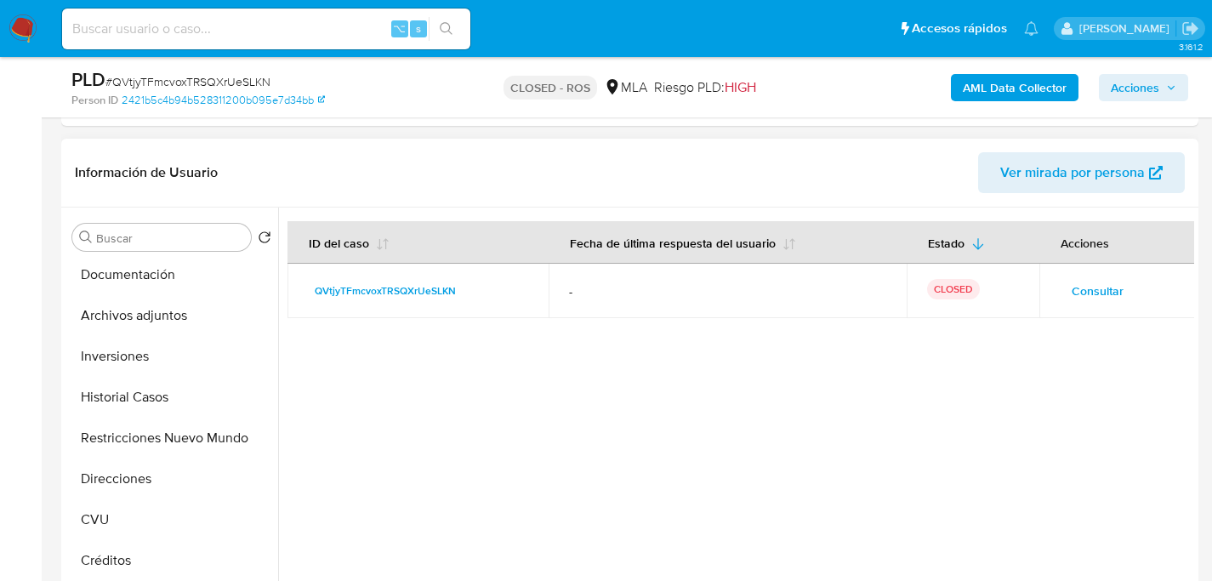
scroll to position [0, 0]
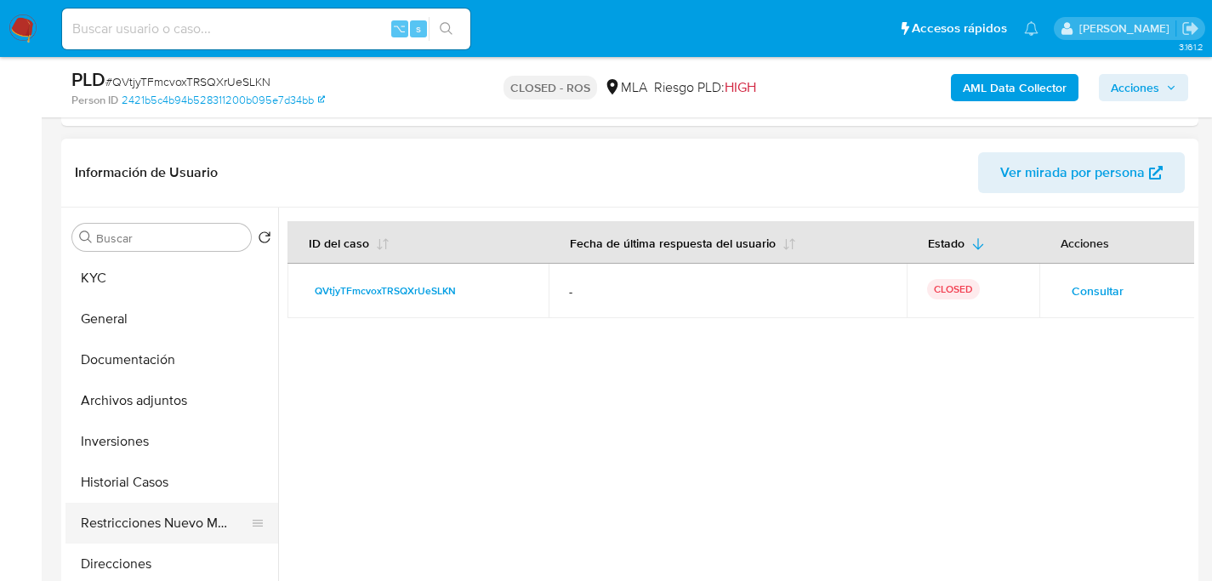
click at [126, 520] on button "Restricciones Nuevo Mundo" at bounding box center [164, 523] width 199 height 41
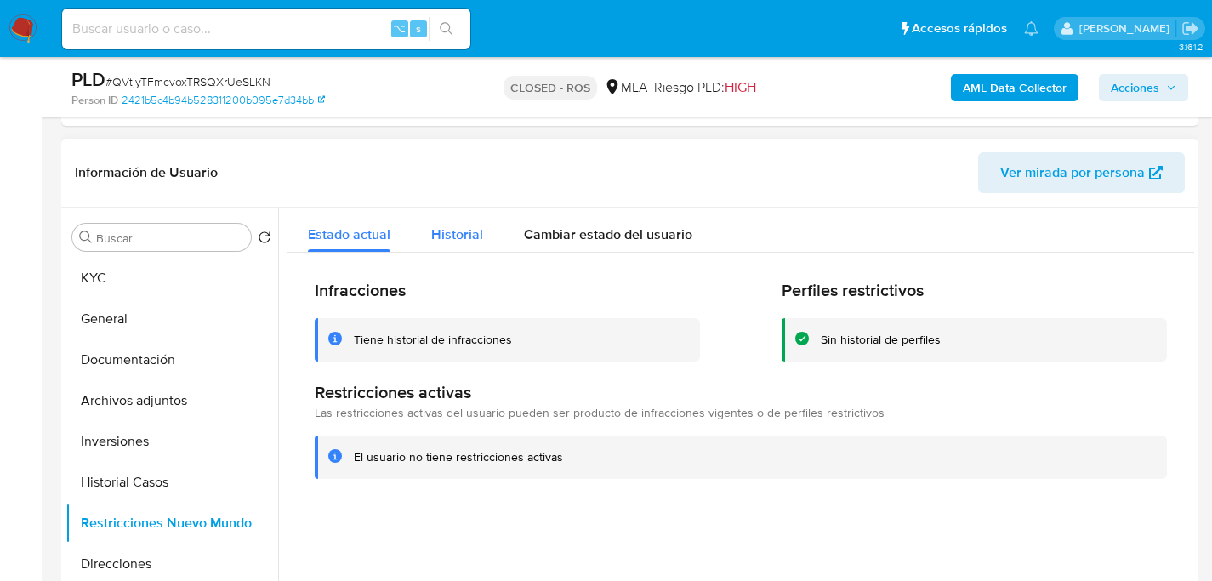
click at [472, 229] on span "Historial" at bounding box center [457, 235] width 52 height 20
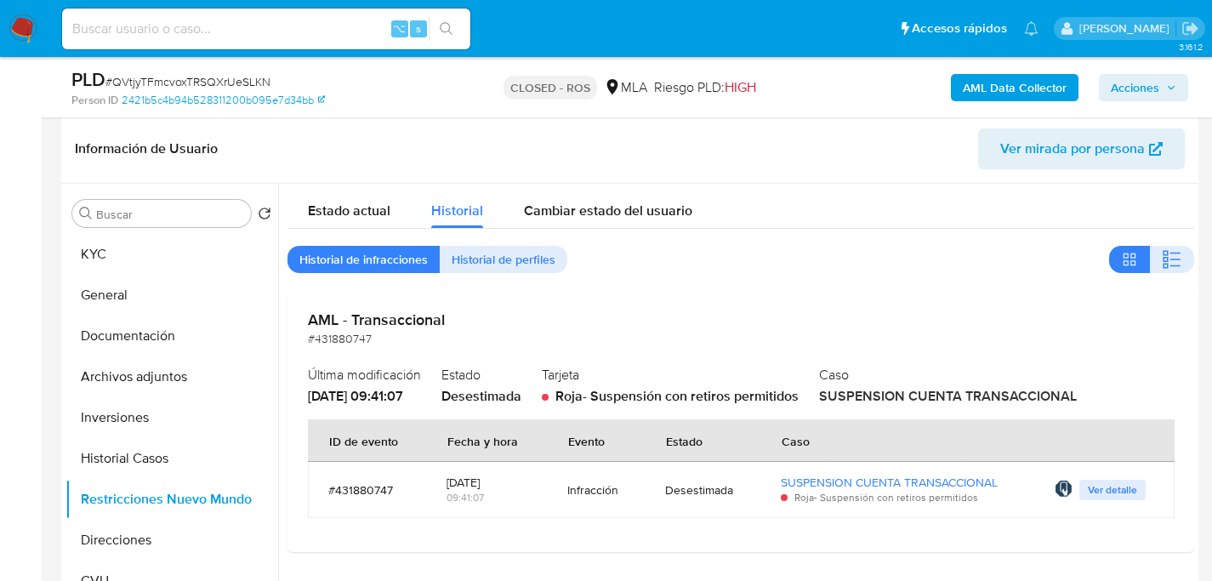
scroll to position [379, 0]
click at [1121, 492] on span "Ver detalle" at bounding box center [1112, 488] width 49 height 17
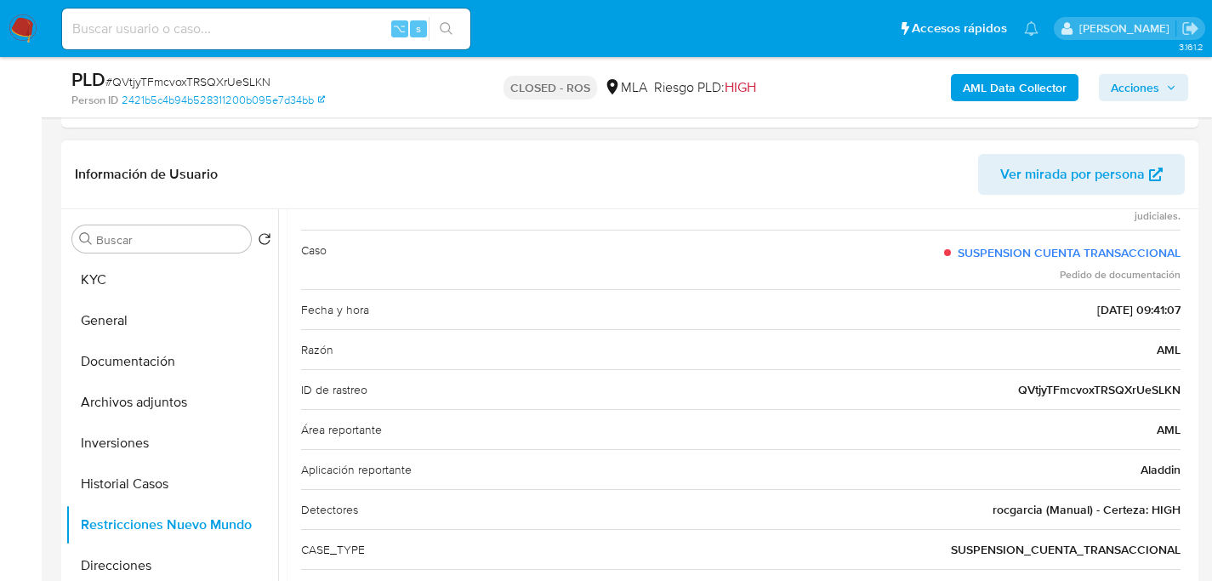
scroll to position [0, 0]
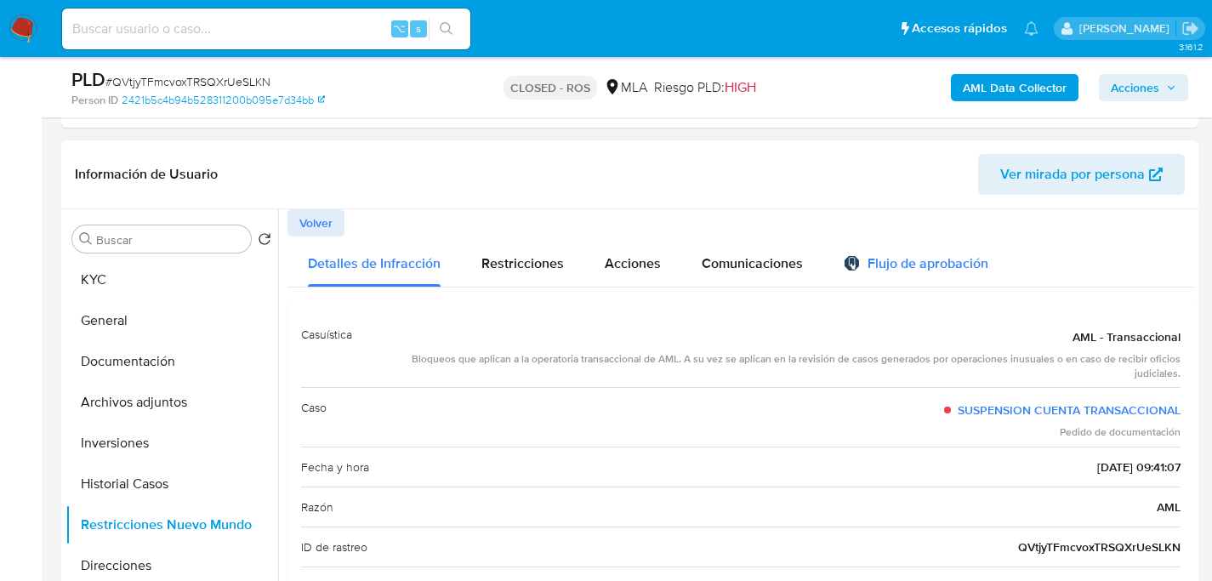
click at [864, 257] on div "Flujo de aprobación" at bounding box center [916, 266] width 145 height 19
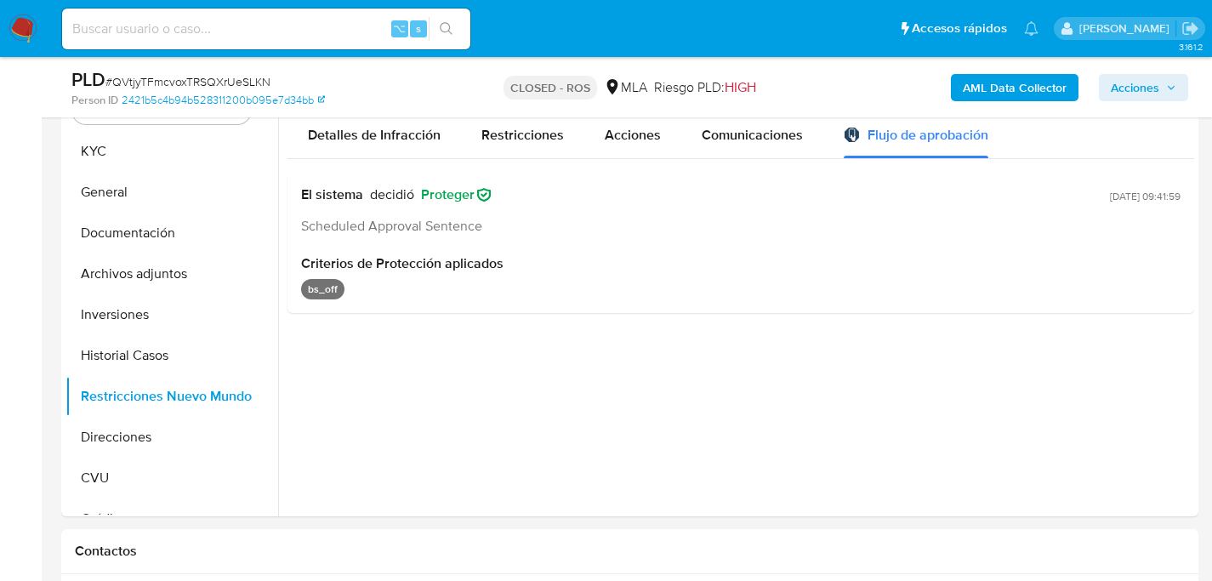
scroll to position [539, 0]
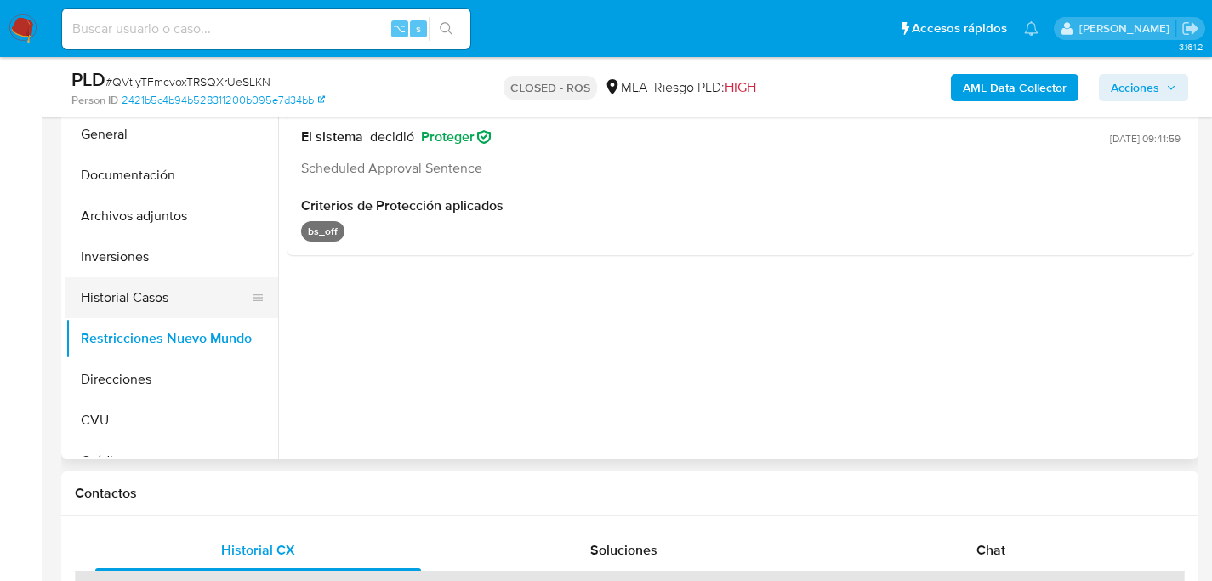
click at [86, 287] on button "Historial Casos" at bounding box center [164, 297] width 199 height 41
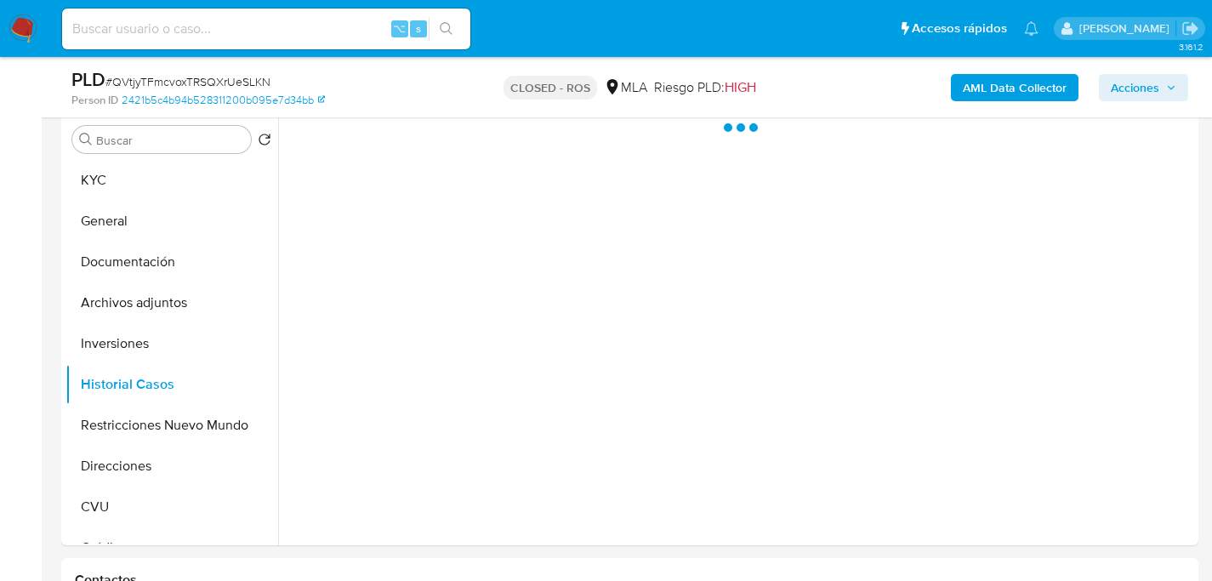
scroll to position [371, 0]
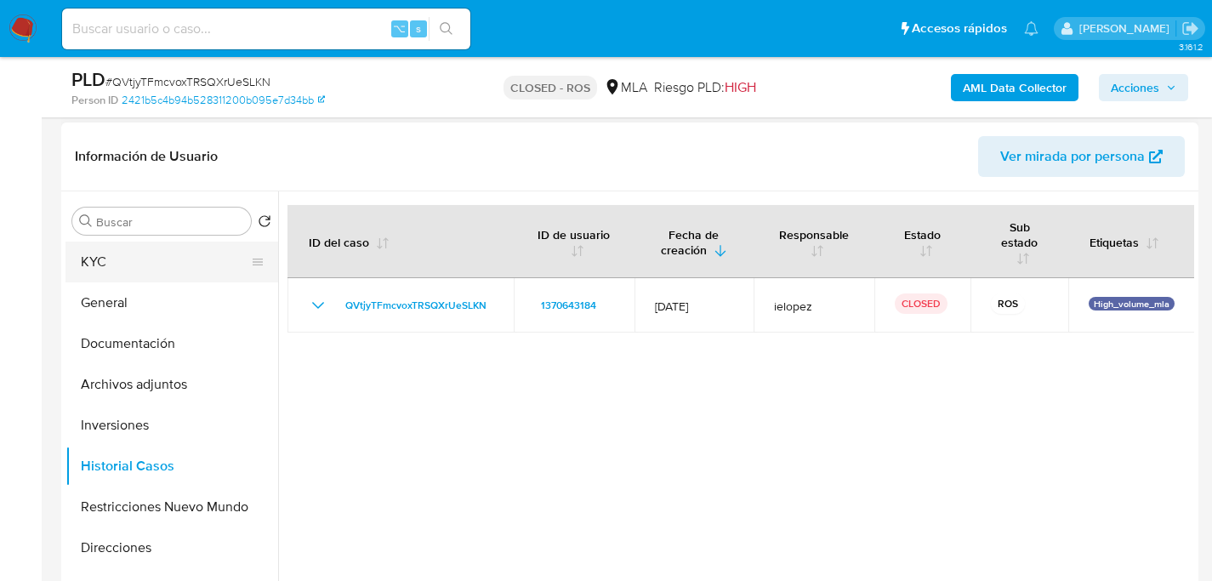
click at [95, 253] on button "KYC" at bounding box center [164, 262] width 199 height 41
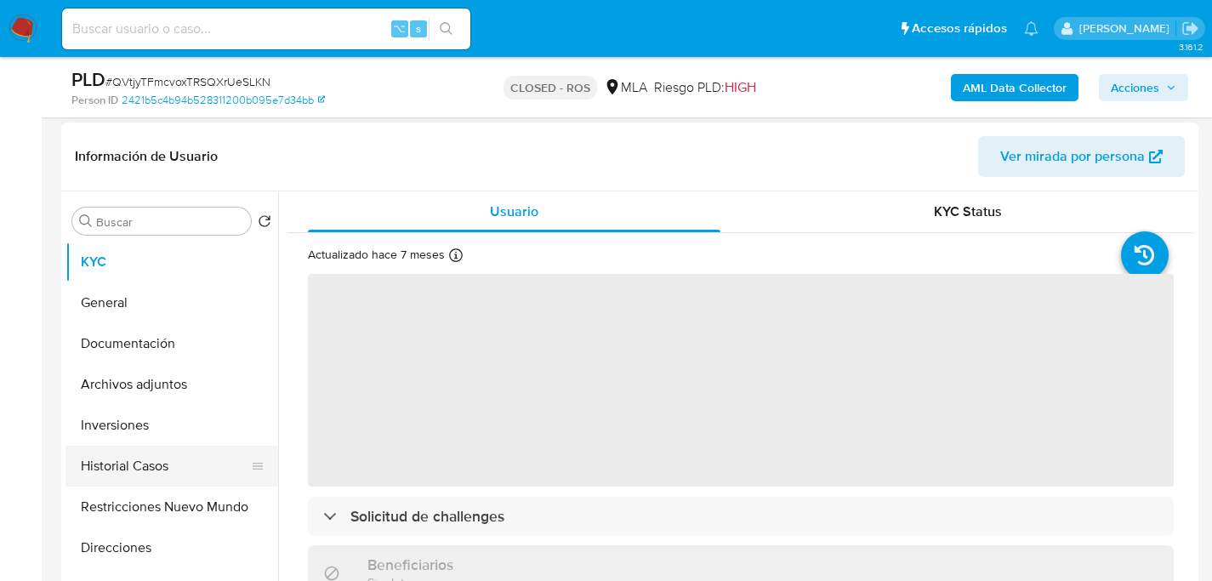
click at [187, 467] on button "Historial Casos" at bounding box center [164, 466] width 199 height 41
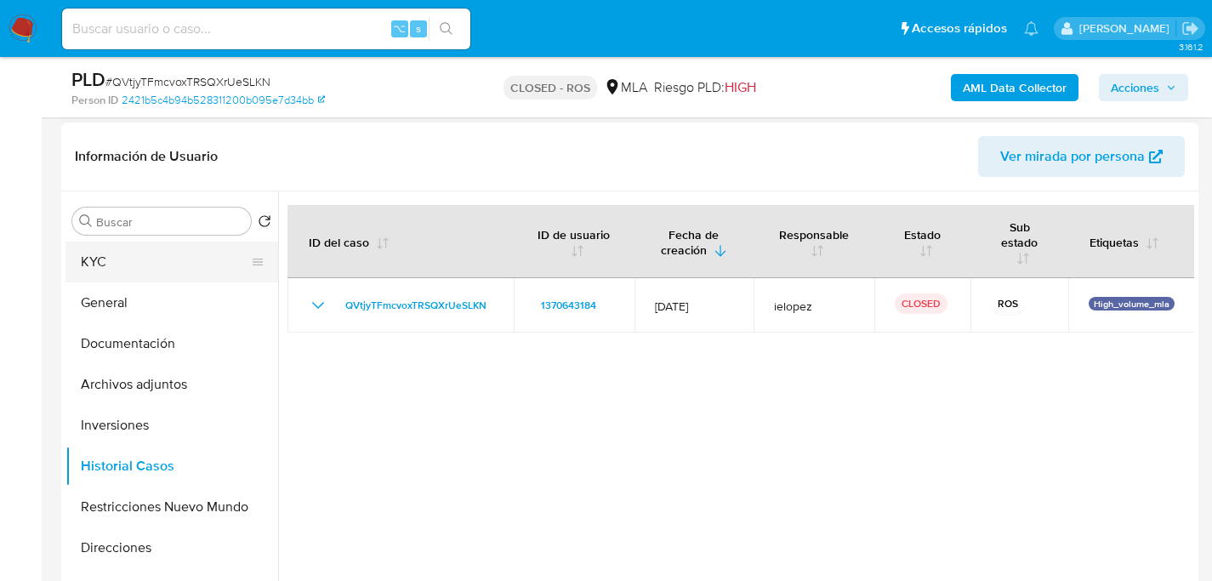
click at [134, 258] on button "KYC" at bounding box center [164, 262] width 199 height 41
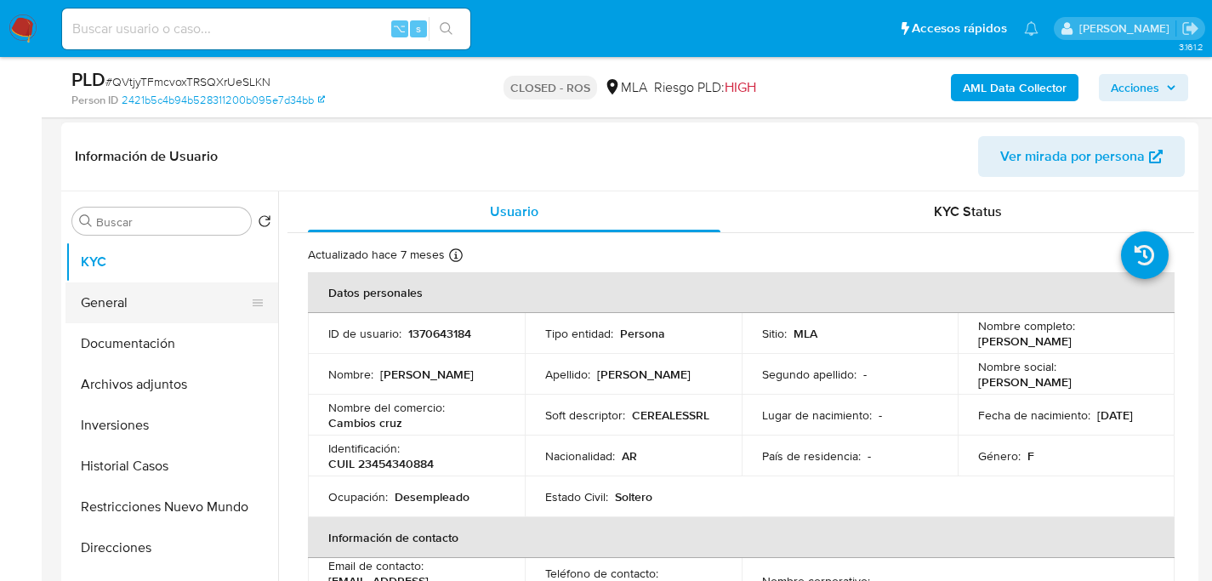
click at [132, 292] on button "General" at bounding box center [164, 302] width 199 height 41
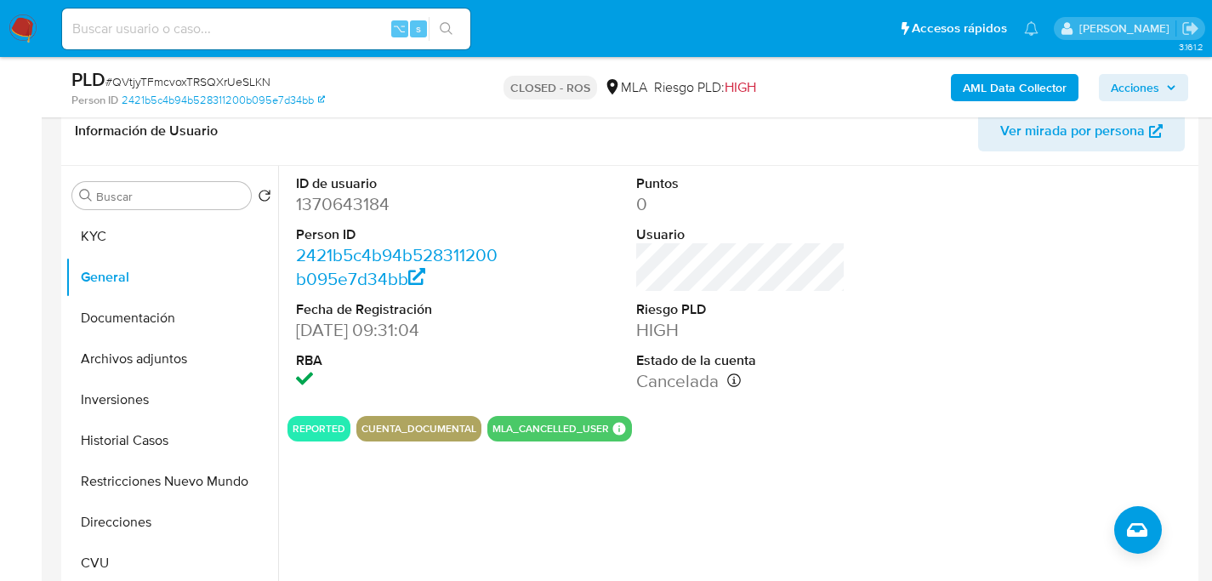
scroll to position [346, 0]
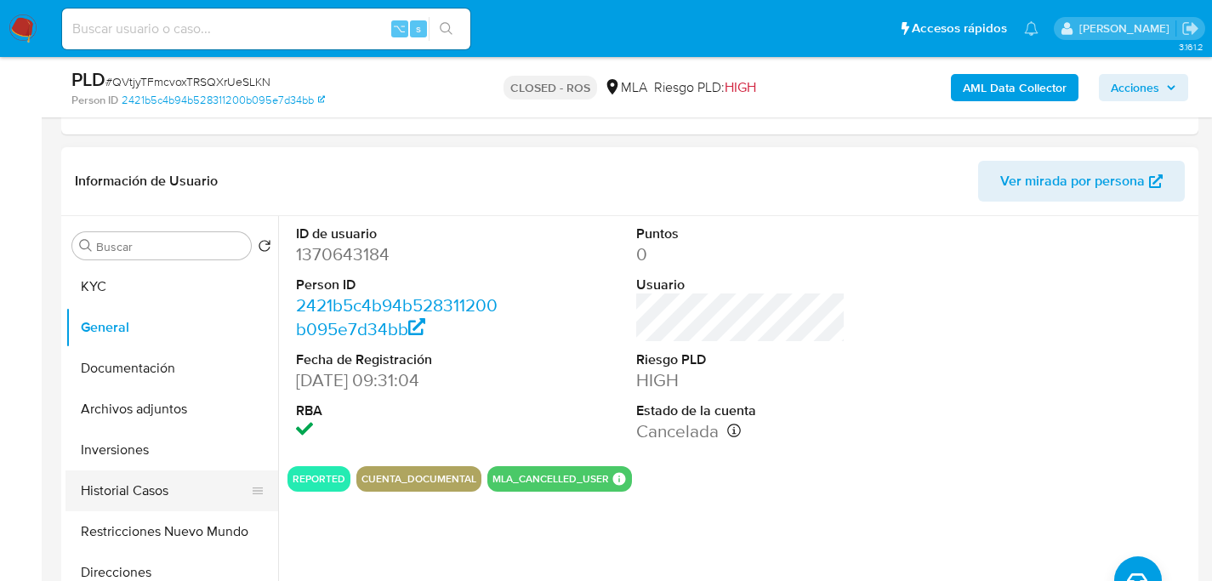
click at [127, 486] on button "Historial Casos" at bounding box center [164, 490] width 199 height 41
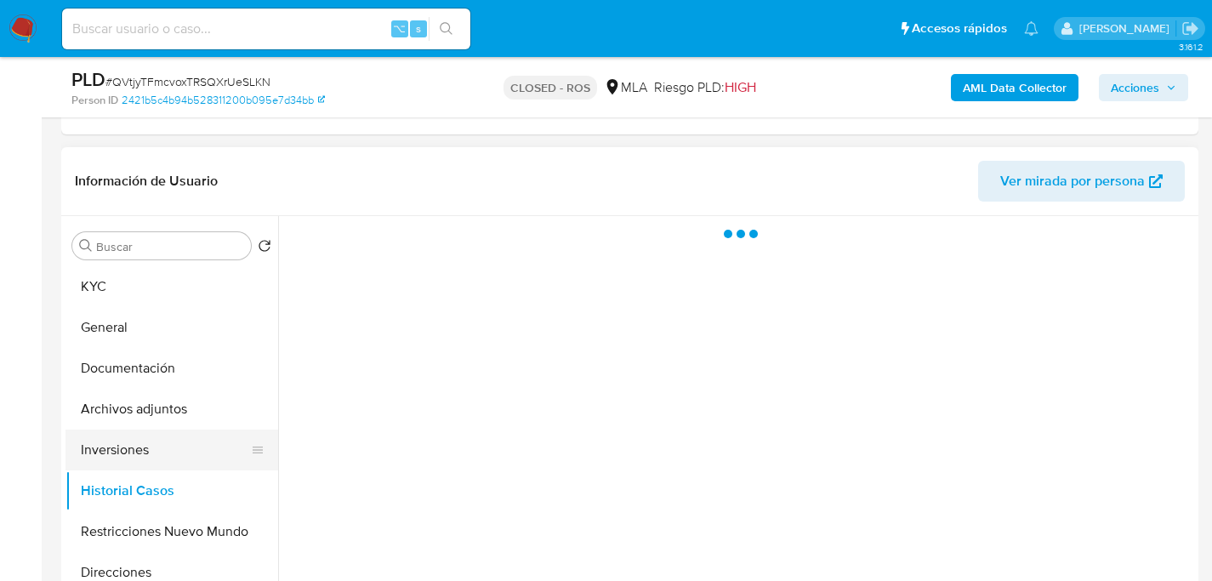
click at [144, 445] on button "Inversiones" at bounding box center [164, 449] width 199 height 41
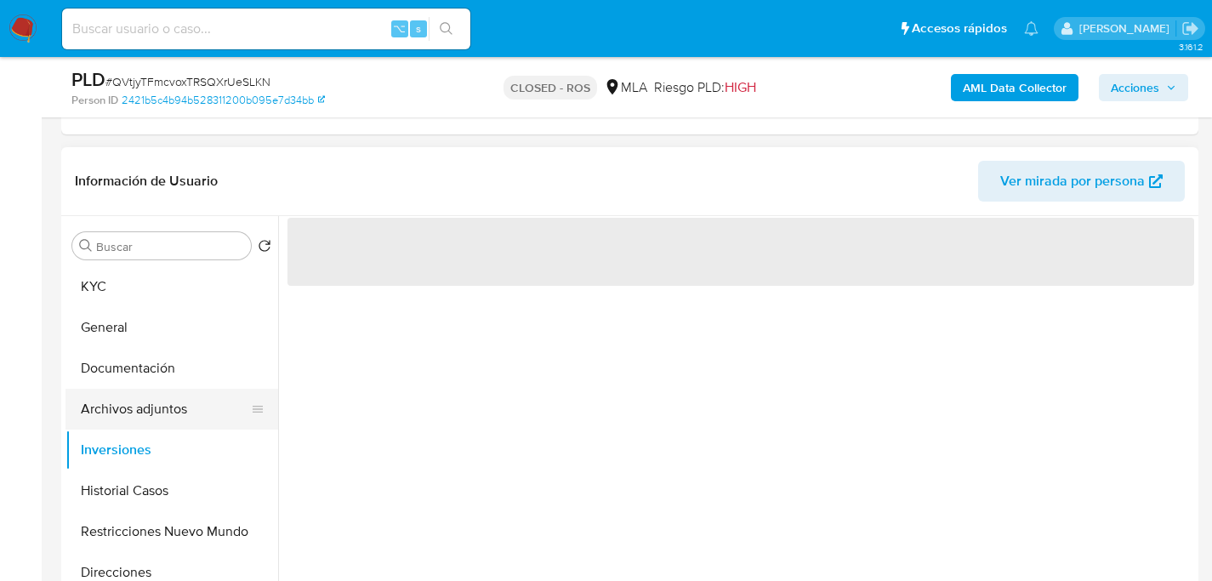
click at [150, 423] on button "Archivos adjuntos" at bounding box center [164, 409] width 199 height 41
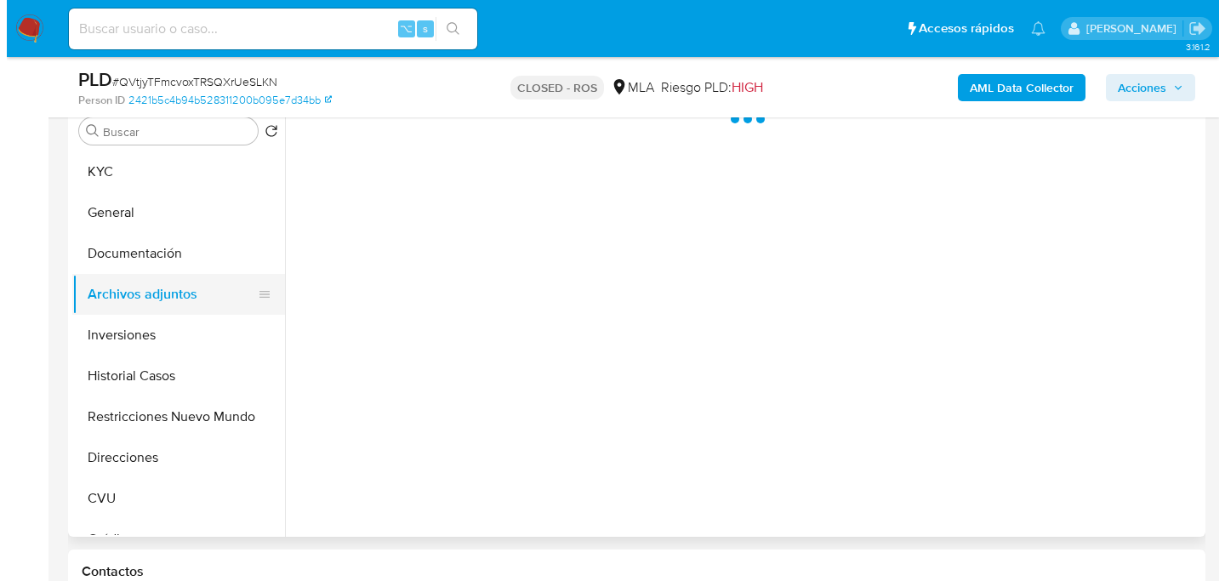
scroll to position [462, 0]
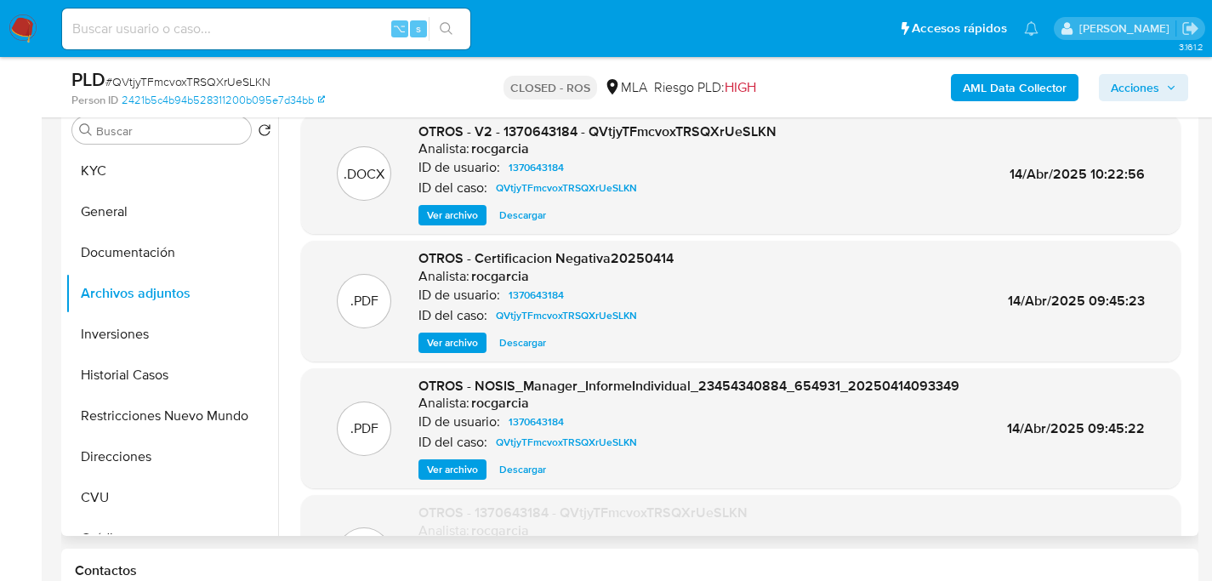
click at [447, 211] on span "Ver archivo" at bounding box center [452, 215] width 51 height 17
click at [454, 212] on div "Ver archivo Ver archivo Descargar" at bounding box center [597, 215] width 358 height 20
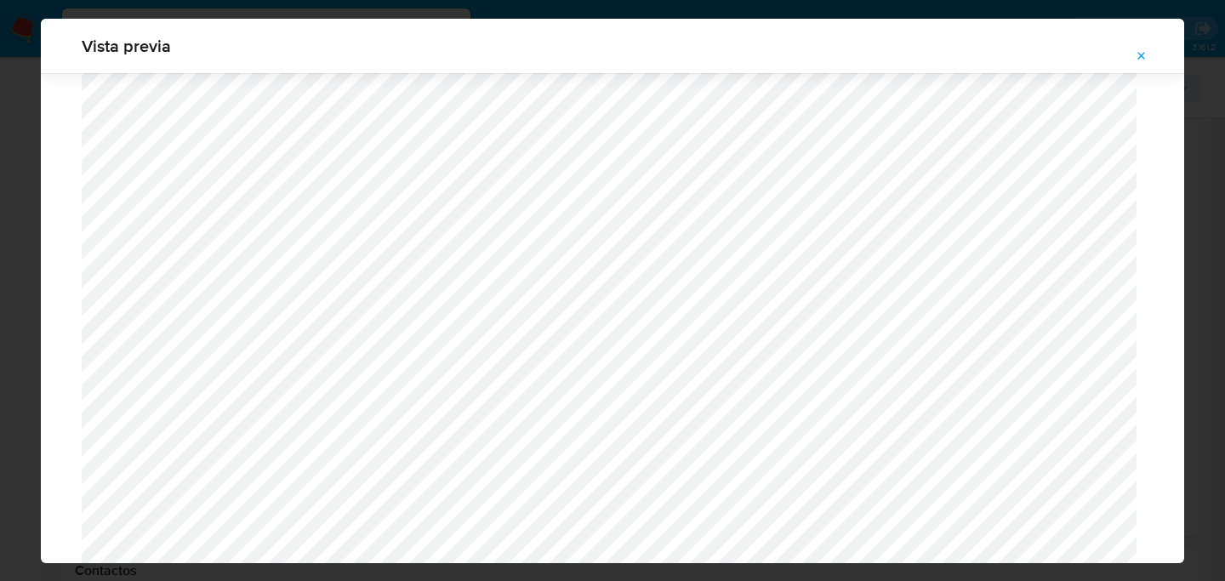
scroll to position [702, 0]
click at [7, 168] on div "Vista previa" at bounding box center [612, 290] width 1225 height 581
click at [1145, 56] on icon "Attachment preview" at bounding box center [1141, 56] width 14 height 14
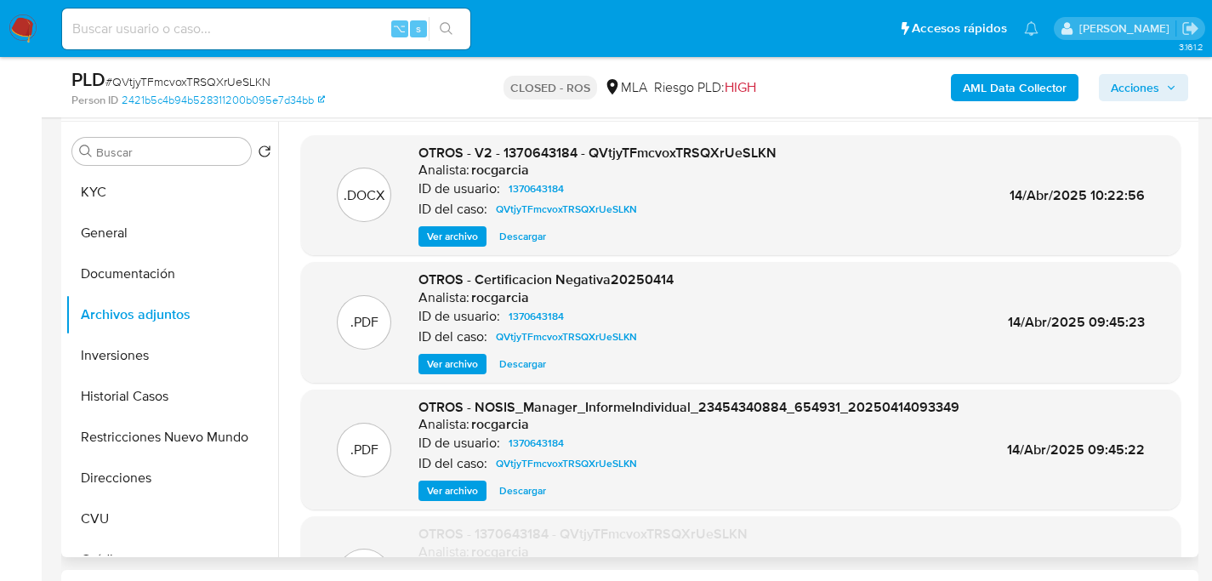
scroll to position [429, 0]
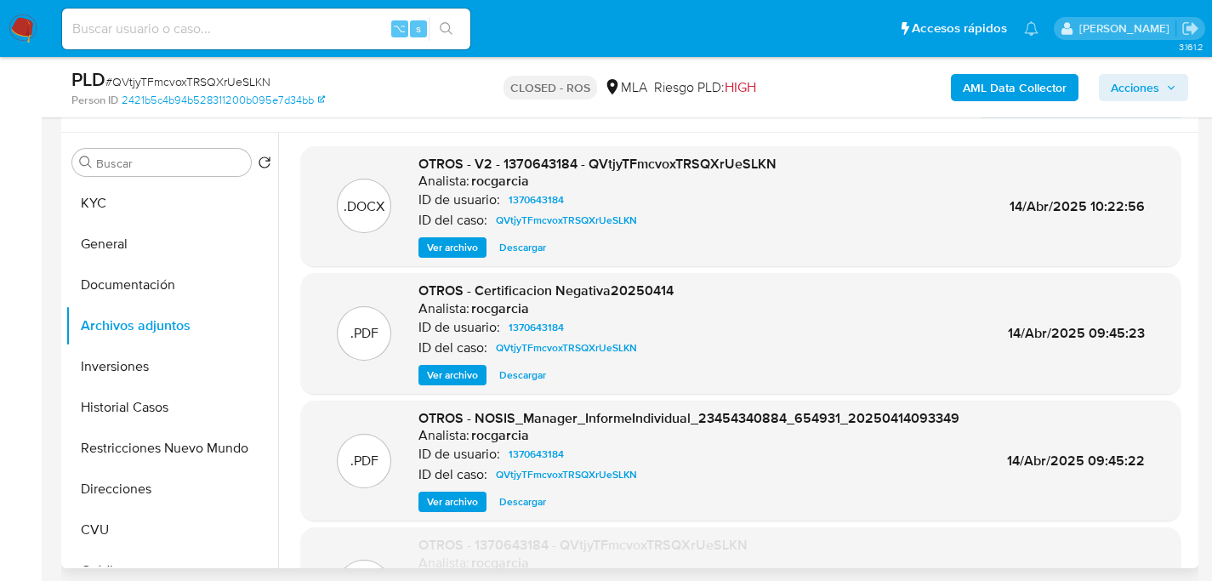
click at [118, 178] on div "Buscar Volver al orden por defecto KYC General Documentación Archivos adjuntos …" at bounding box center [171, 351] width 213 height 433
click at [114, 189] on button "KYC" at bounding box center [164, 203] width 199 height 41
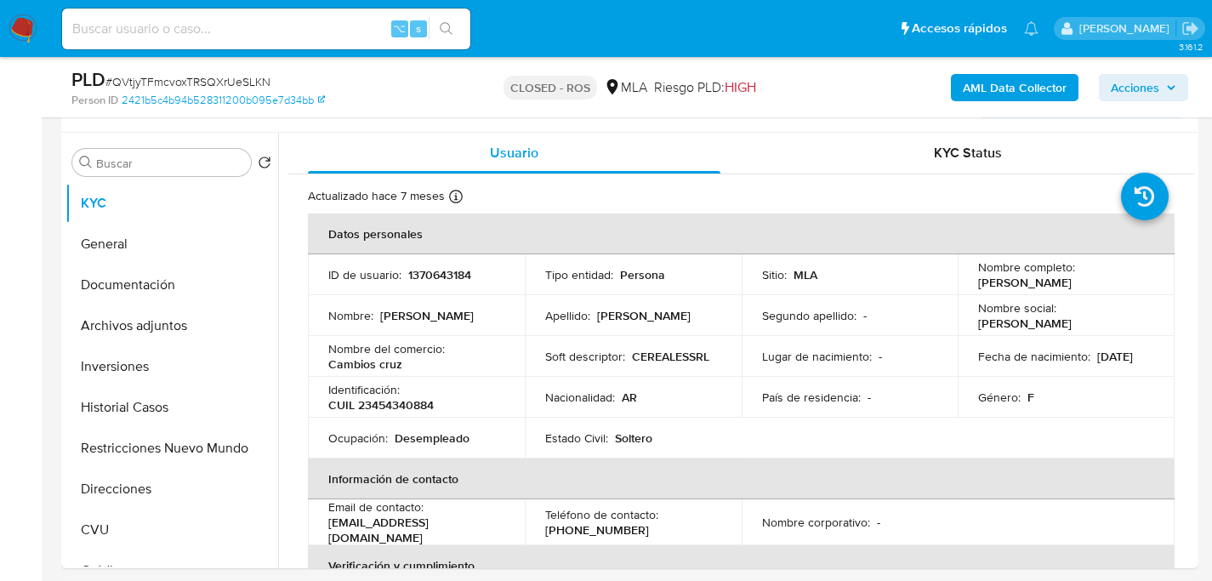
click at [424, 279] on p "1370643184" at bounding box center [439, 274] width 63 height 15
copy p "1370643184"
click at [504, 298] on td "Nombre : Lizet Paula" at bounding box center [416, 315] width 217 height 41
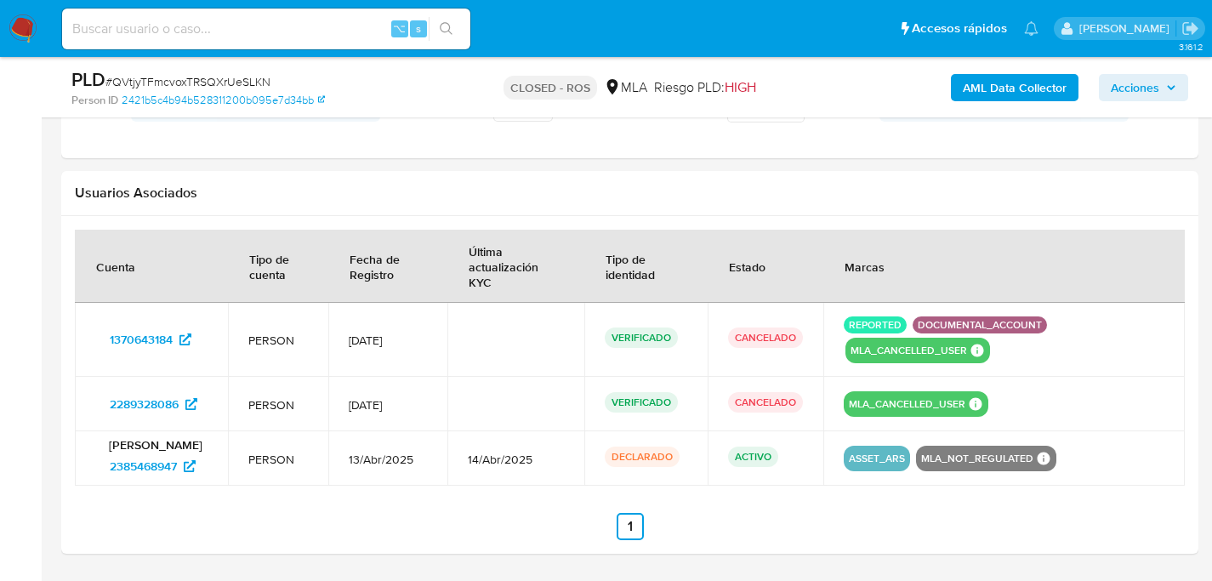
scroll to position [2057, 0]
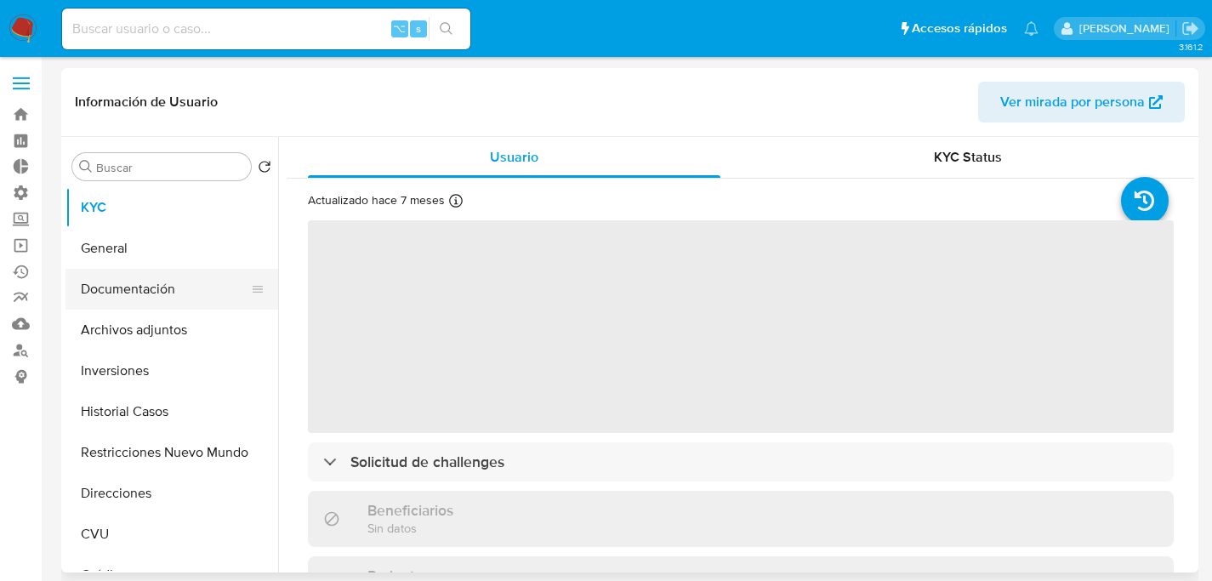
select select "10"
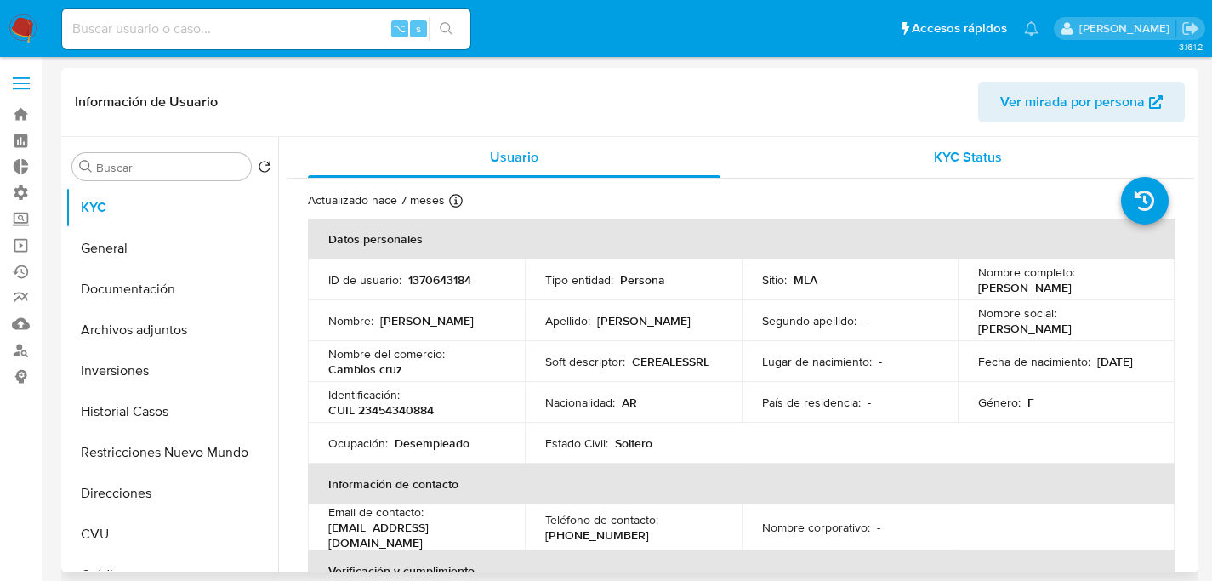
click at [911, 173] on div "KYC Status" at bounding box center [967, 157] width 412 height 41
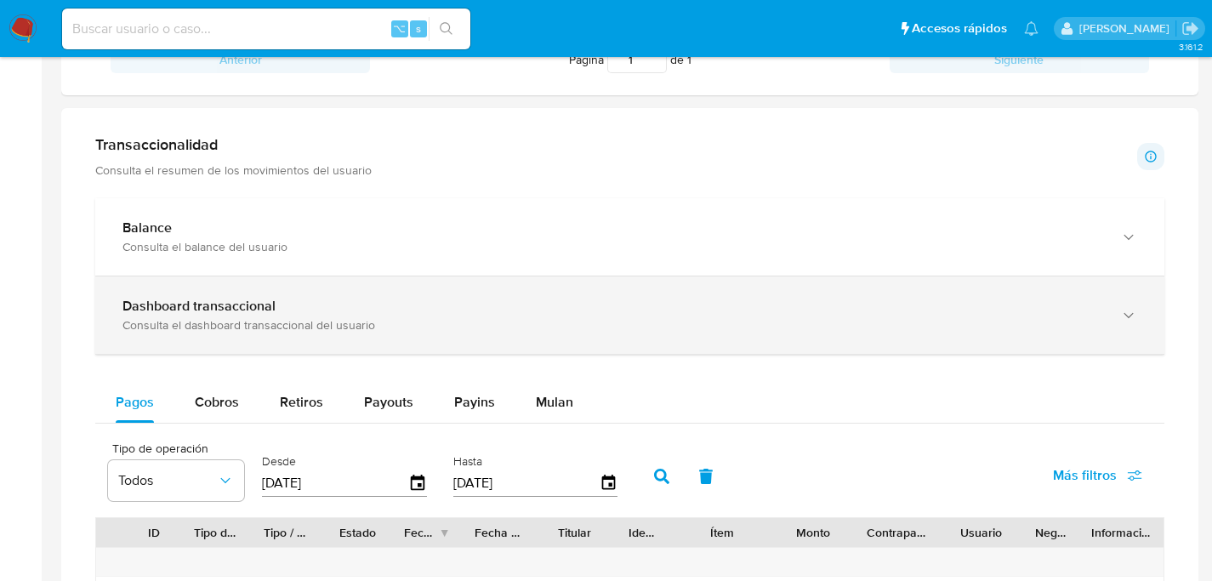
scroll to position [830, 0]
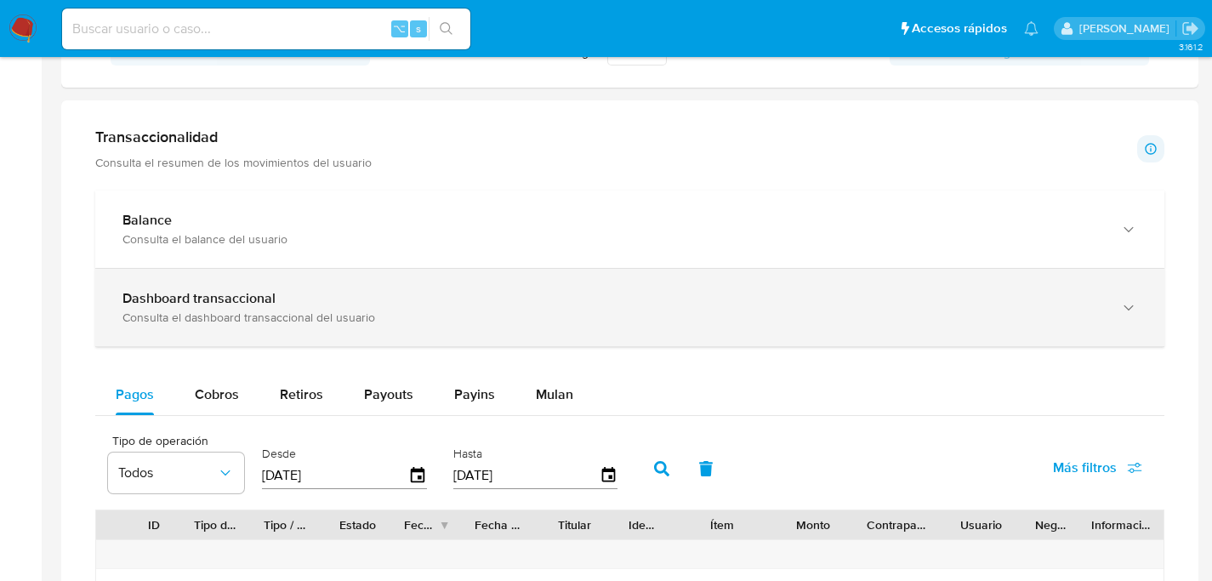
click at [201, 337] on div "Dashboard transaccional Consulta el dashboard transaccional del usuario" at bounding box center [629, 307] width 1069 height 77
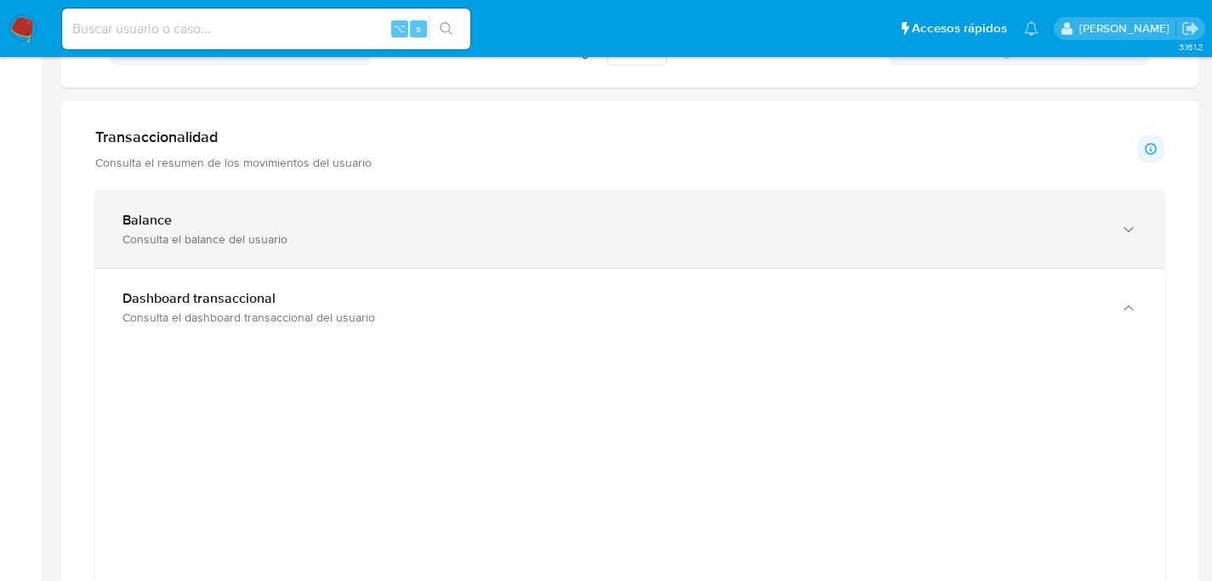
click at [193, 198] on div "Balance Consulta el balance del usuario" at bounding box center [629, 228] width 1069 height 77
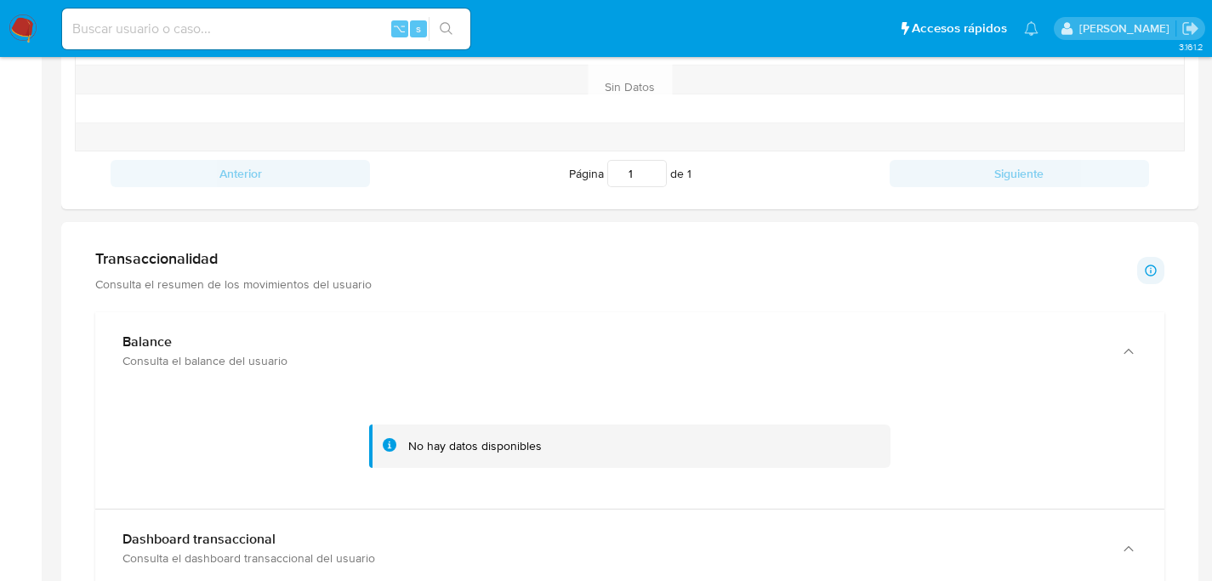
scroll to position [0, 0]
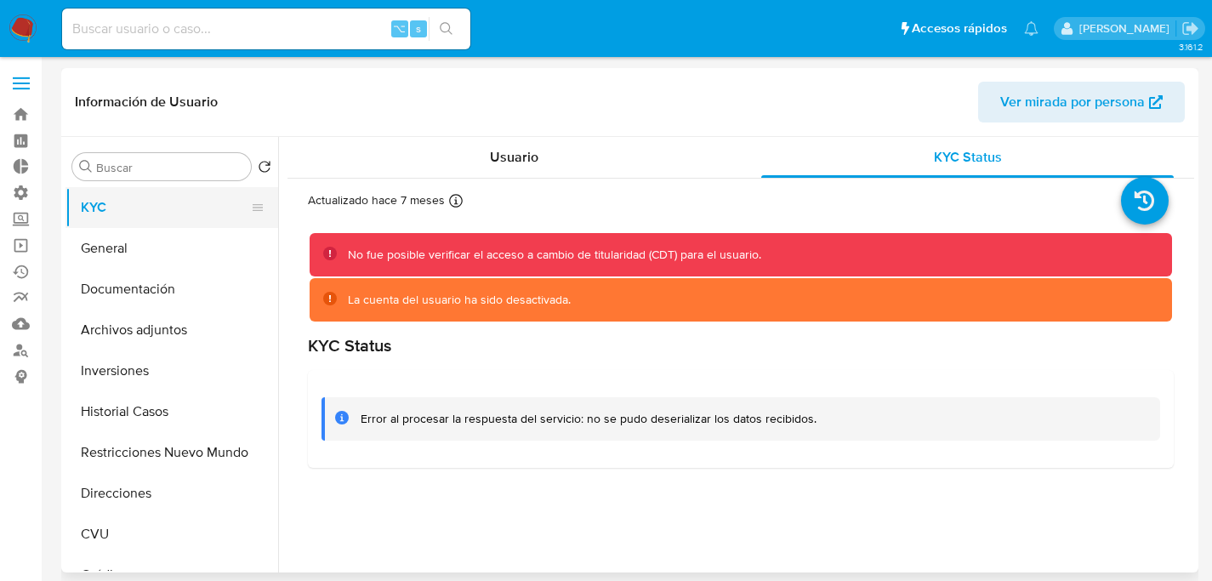
drag, startPoint x: 71, startPoint y: 213, endPoint x: 90, endPoint y: 209, distance: 19.9
click at [71, 213] on button "KYC" at bounding box center [164, 207] width 199 height 41
click at [133, 253] on button "General" at bounding box center [164, 248] width 199 height 41
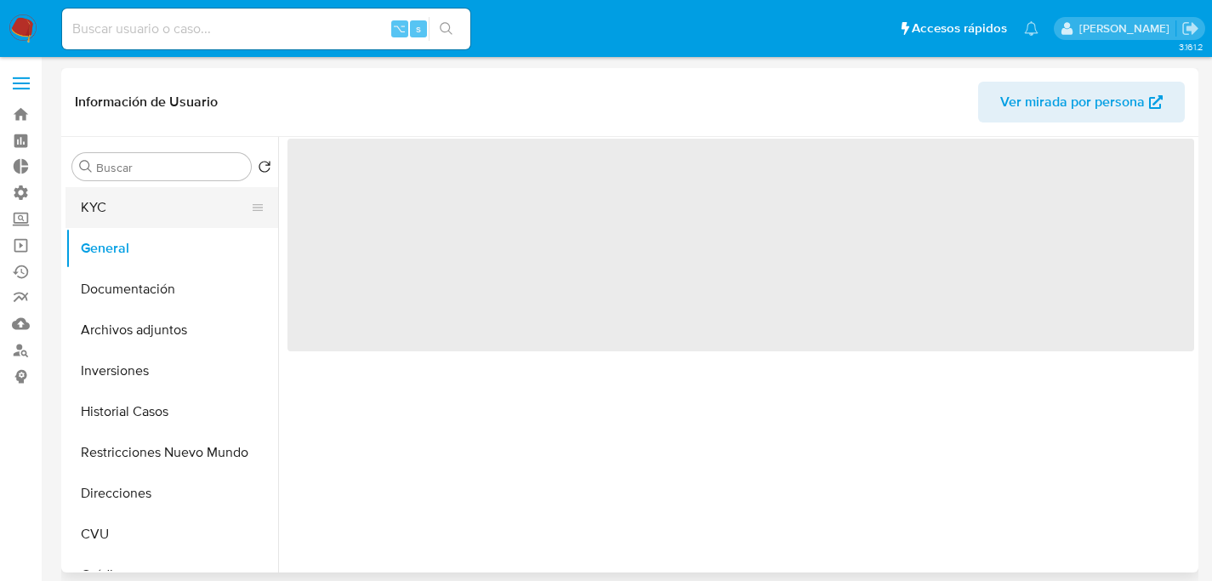
click at [158, 205] on button "KYC" at bounding box center [164, 207] width 199 height 41
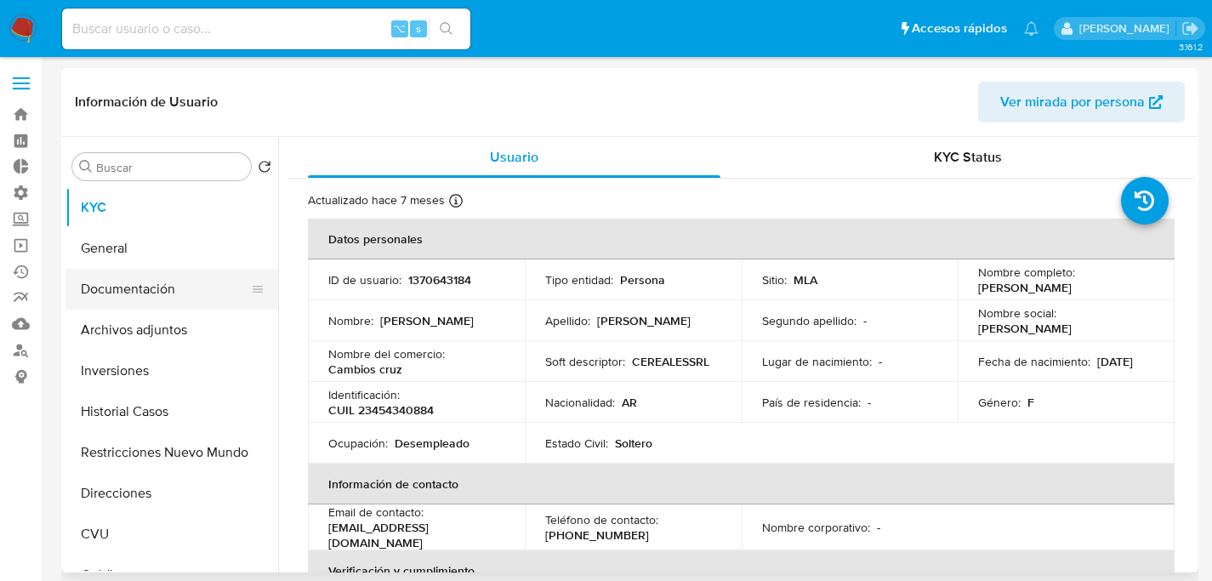
click at [153, 279] on button "Documentación" at bounding box center [164, 289] width 199 height 41
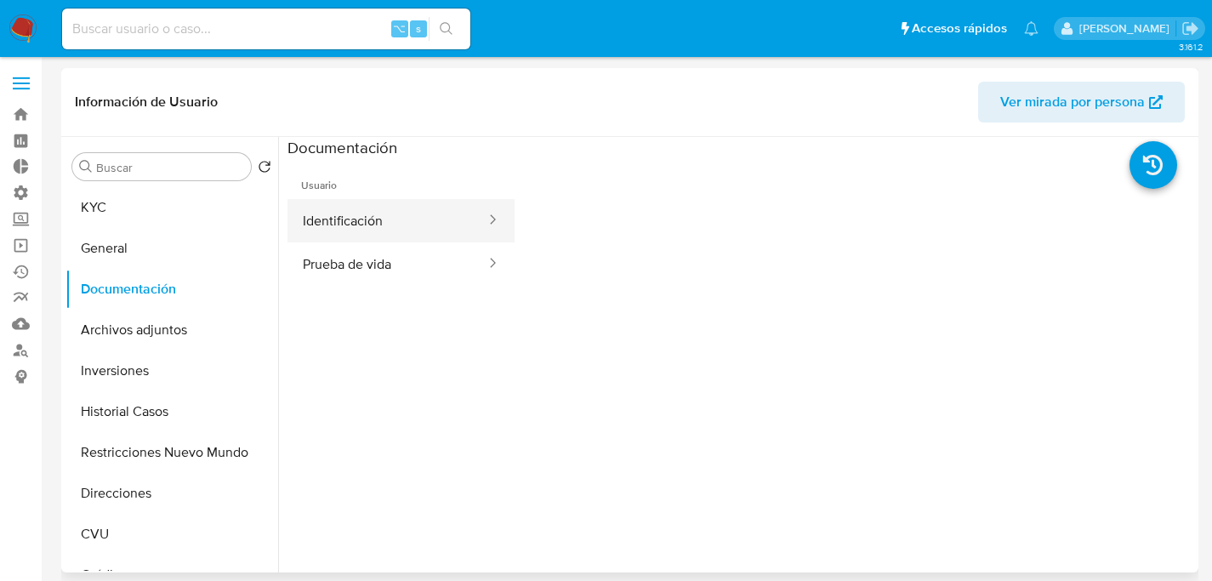
click at [351, 230] on button "Identificación" at bounding box center [387, 220] width 200 height 43
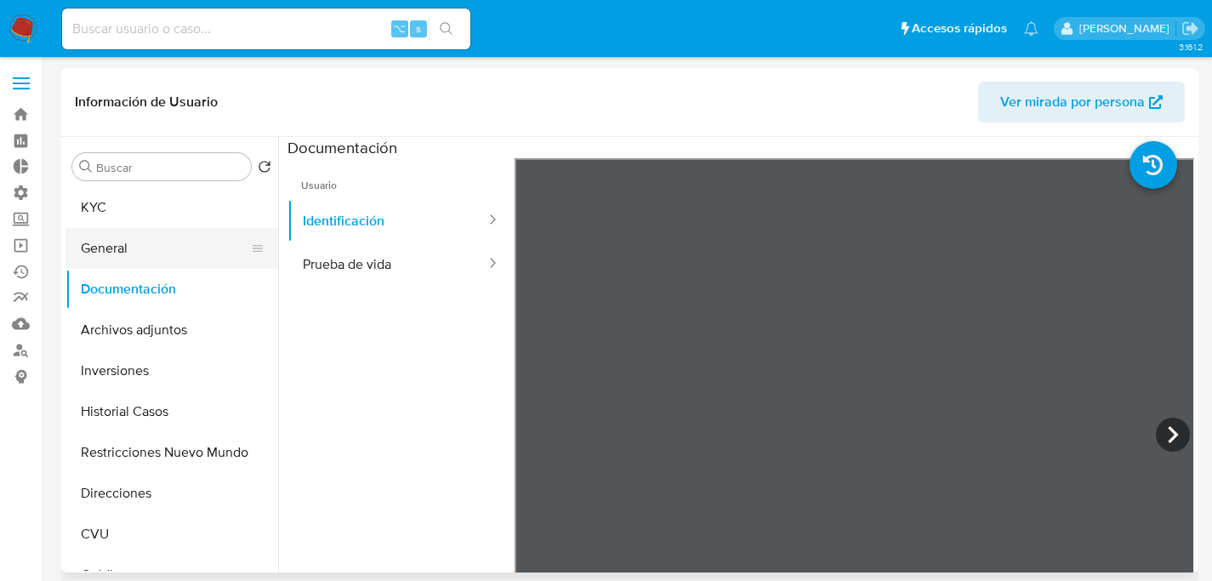
click at [117, 241] on button "General" at bounding box center [164, 248] width 199 height 41
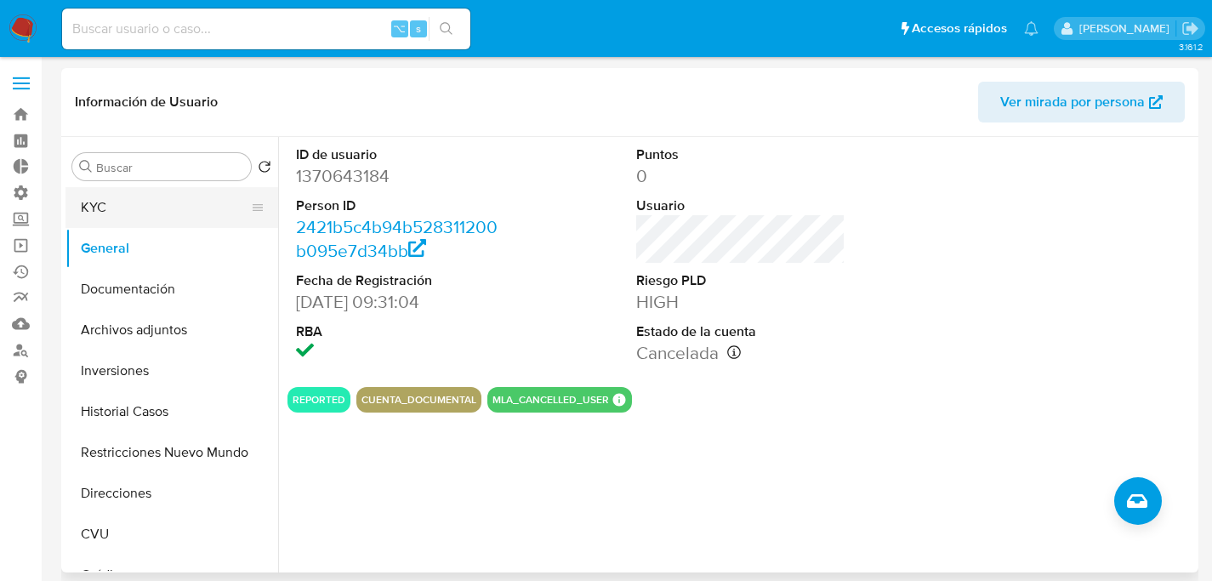
click at [88, 193] on button "KYC" at bounding box center [164, 207] width 199 height 41
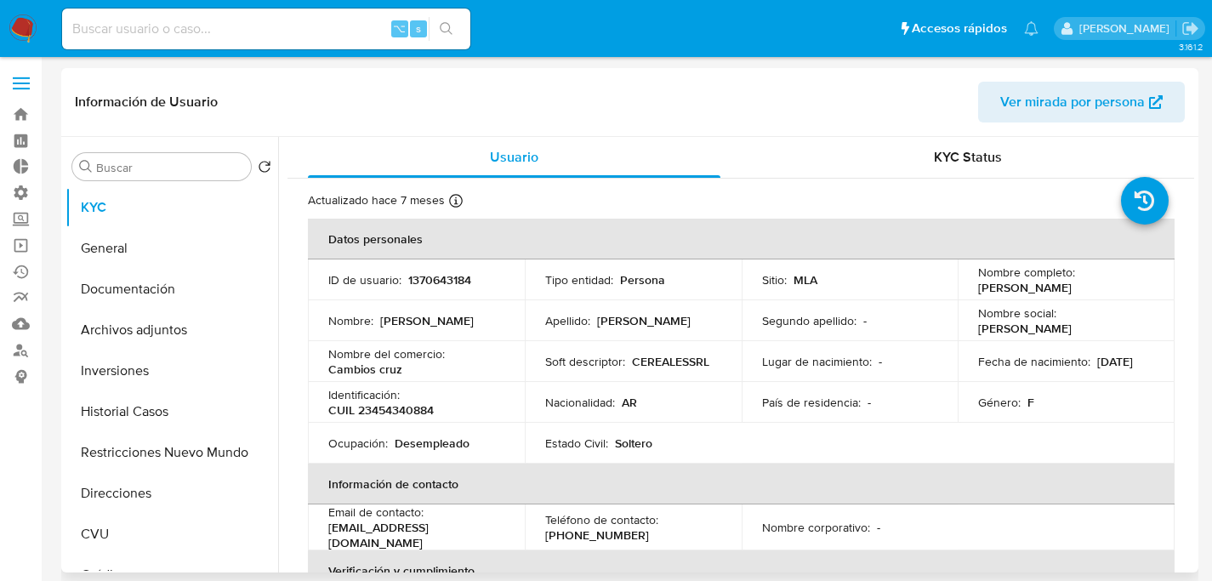
click at [523, 94] on header "Información de Usuario Ver mirada por persona" at bounding box center [630, 102] width 1110 height 41
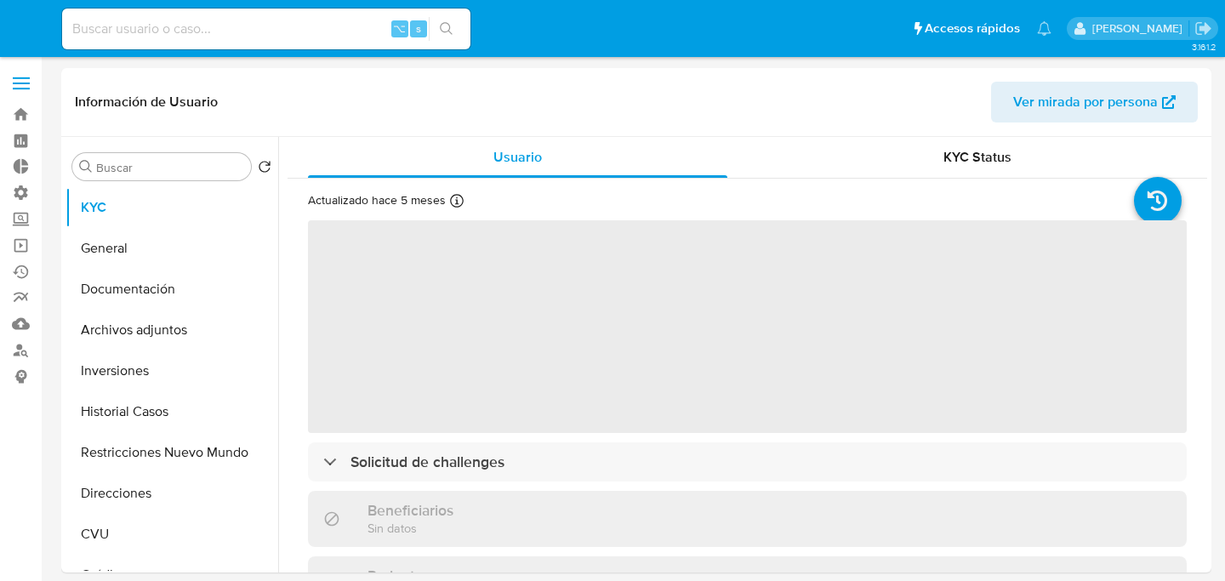
select select "10"
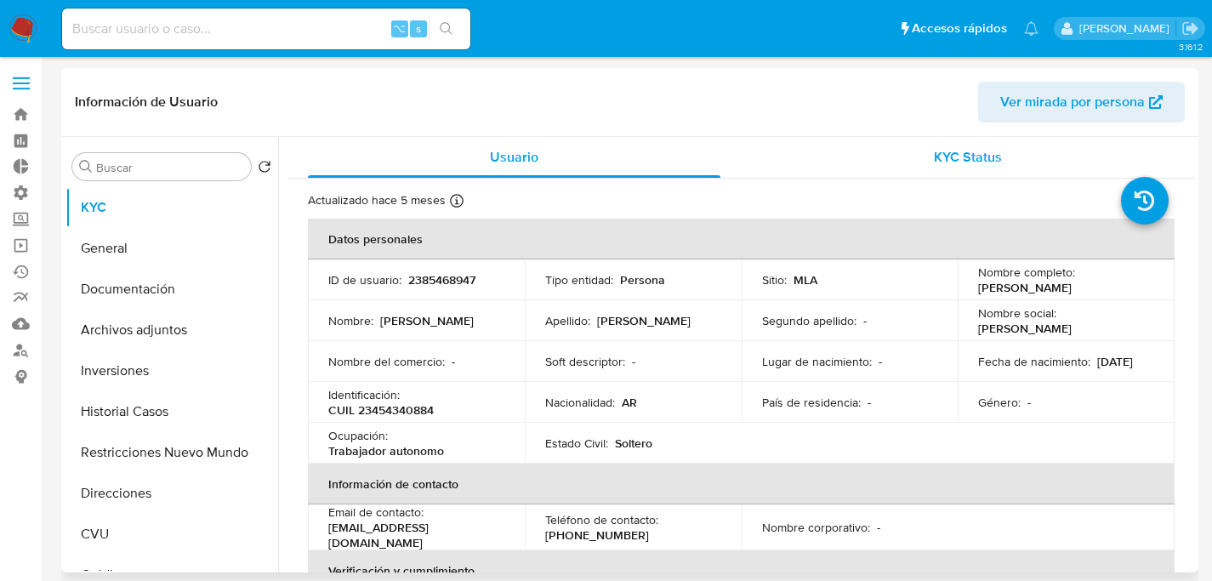
click at [952, 176] on div "KYC Status" at bounding box center [967, 157] width 412 height 41
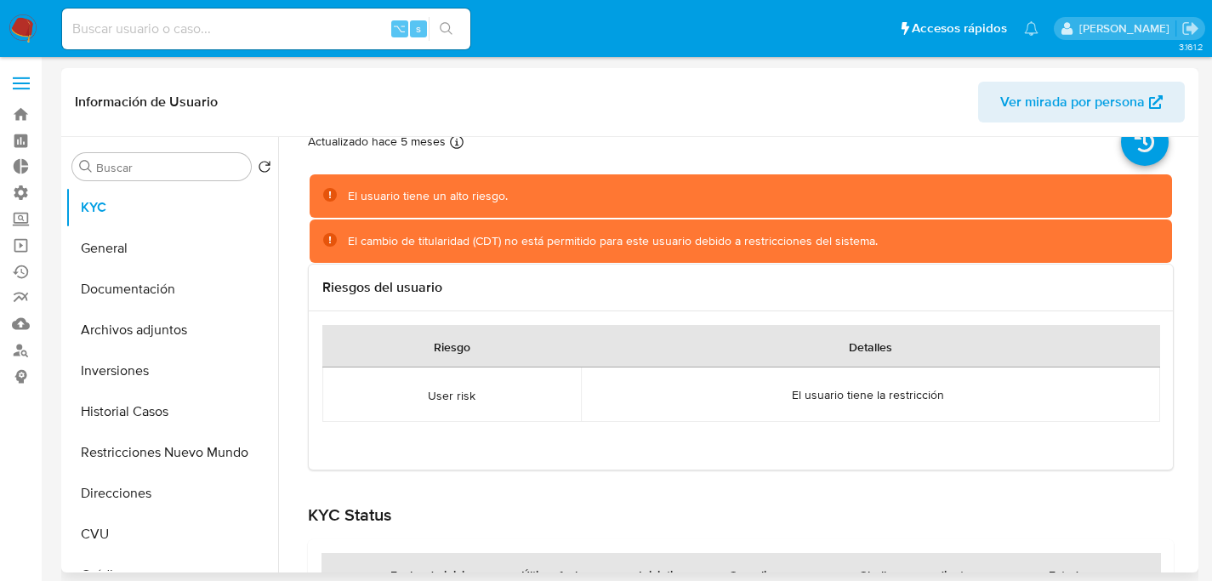
scroll to position [265, 0]
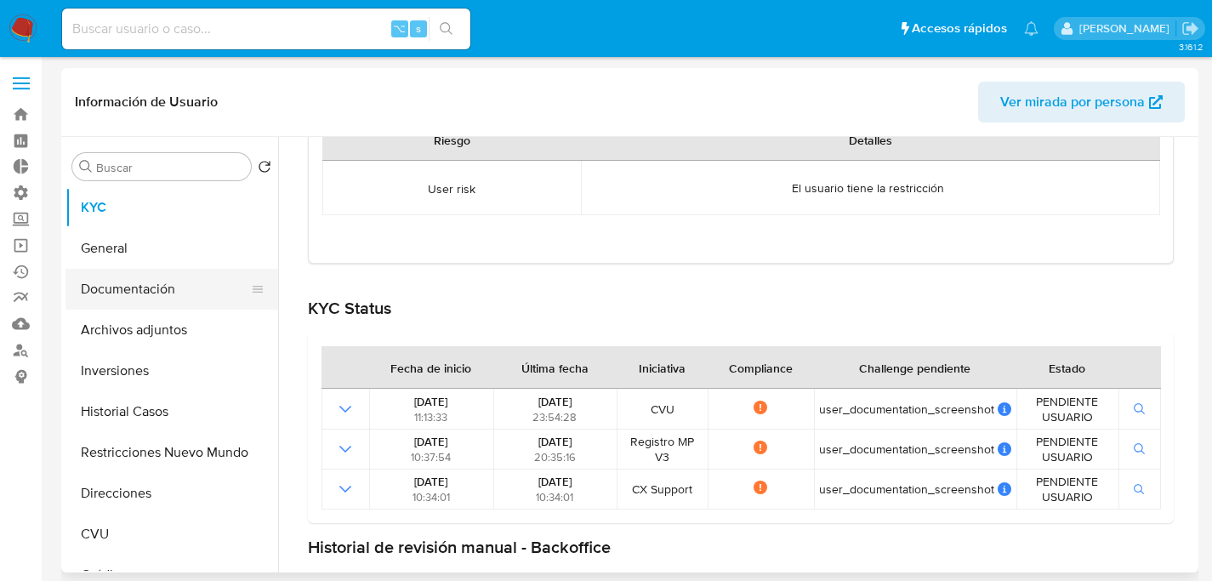
click at [118, 293] on button "Documentación" at bounding box center [164, 289] width 199 height 41
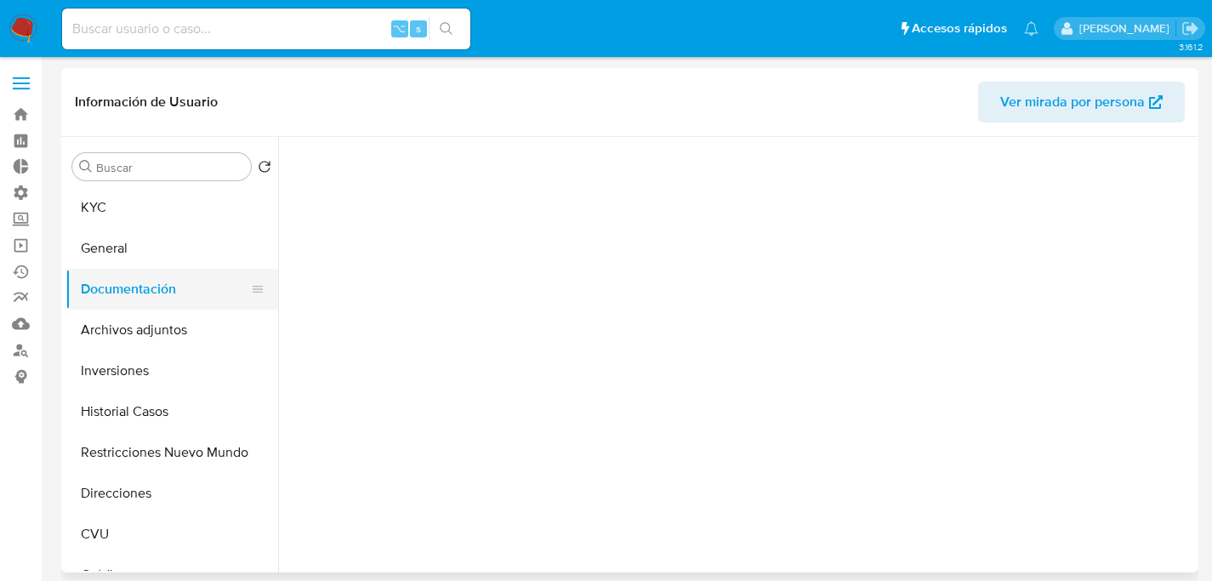
scroll to position [0, 0]
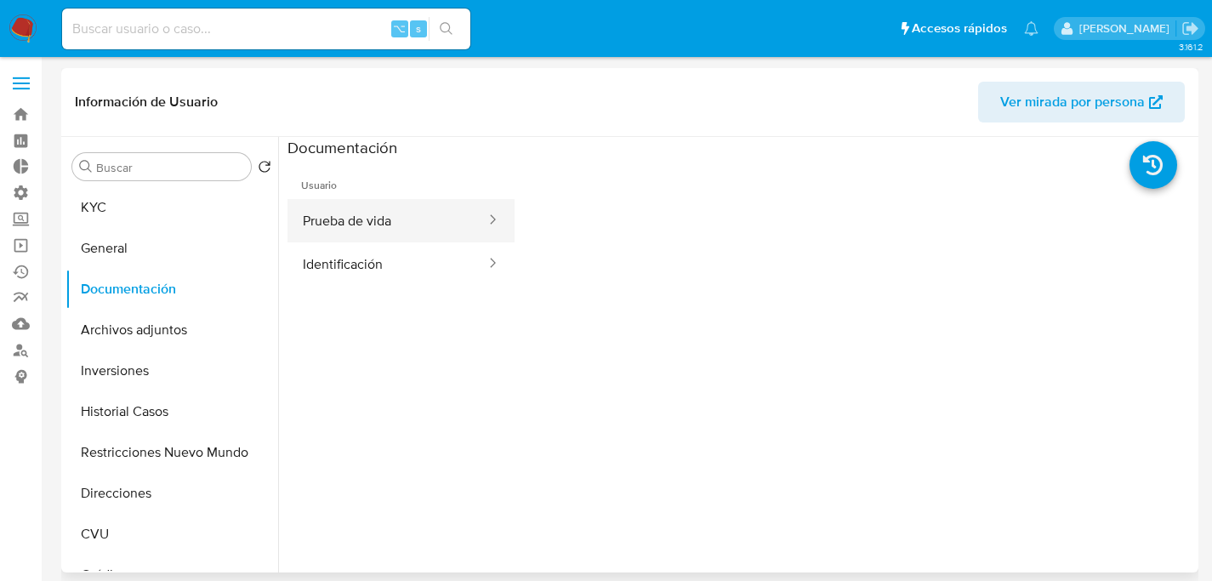
click at [327, 230] on button "Prueba de vida" at bounding box center [387, 220] width 200 height 43
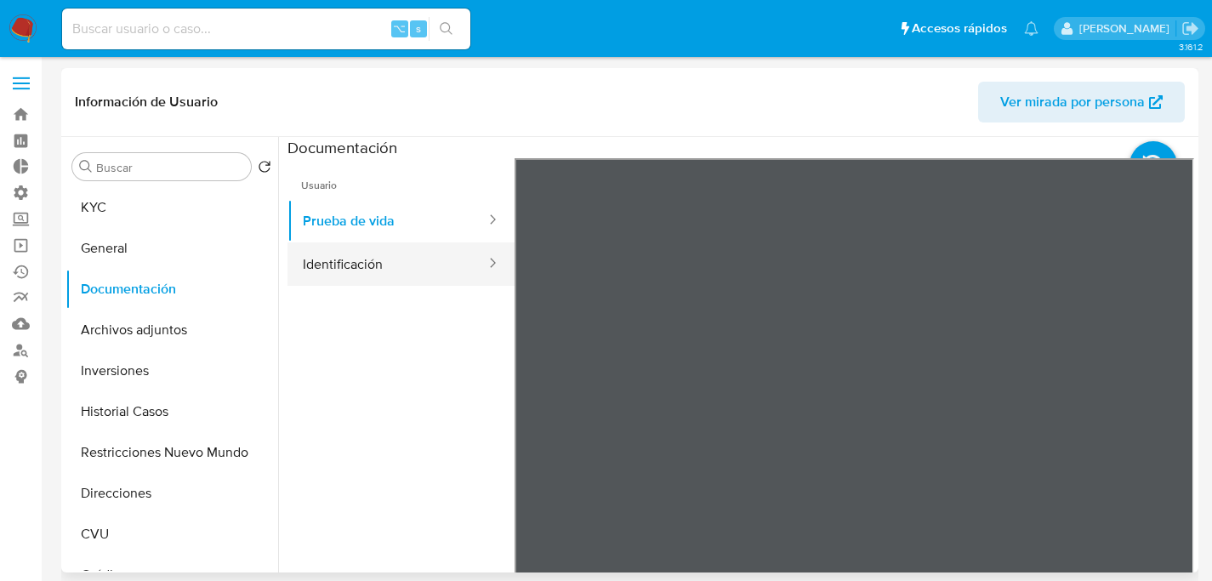
click at [400, 246] on button "Identificación" at bounding box center [387, 263] width 200 height 43
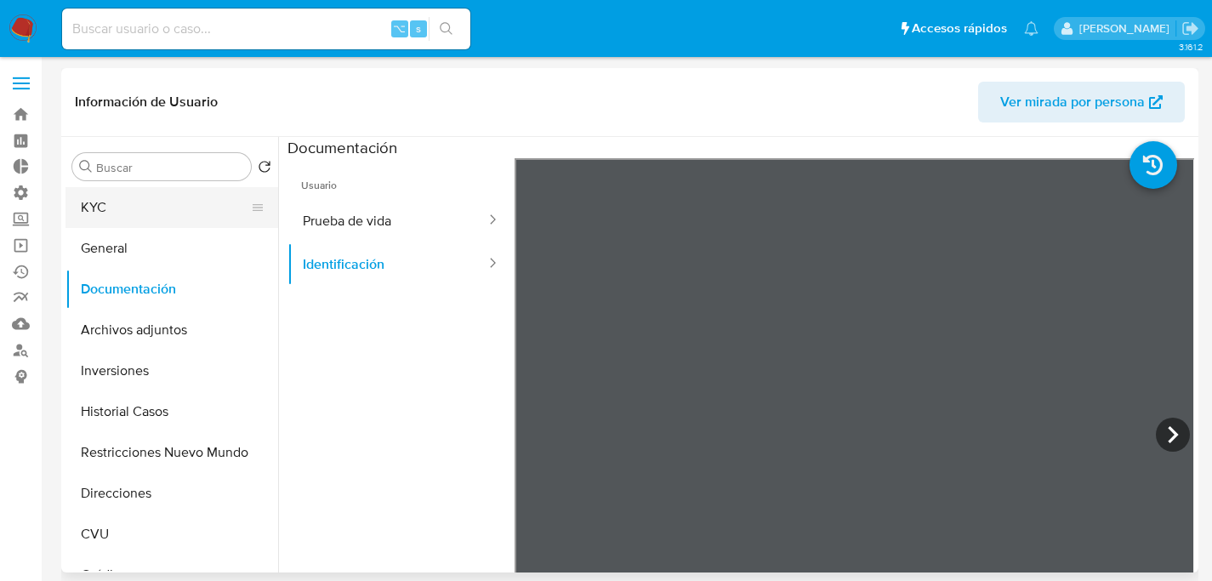
click at [147, 202] on button "KYC" at bounding box center [164, 207] width 199 height 41
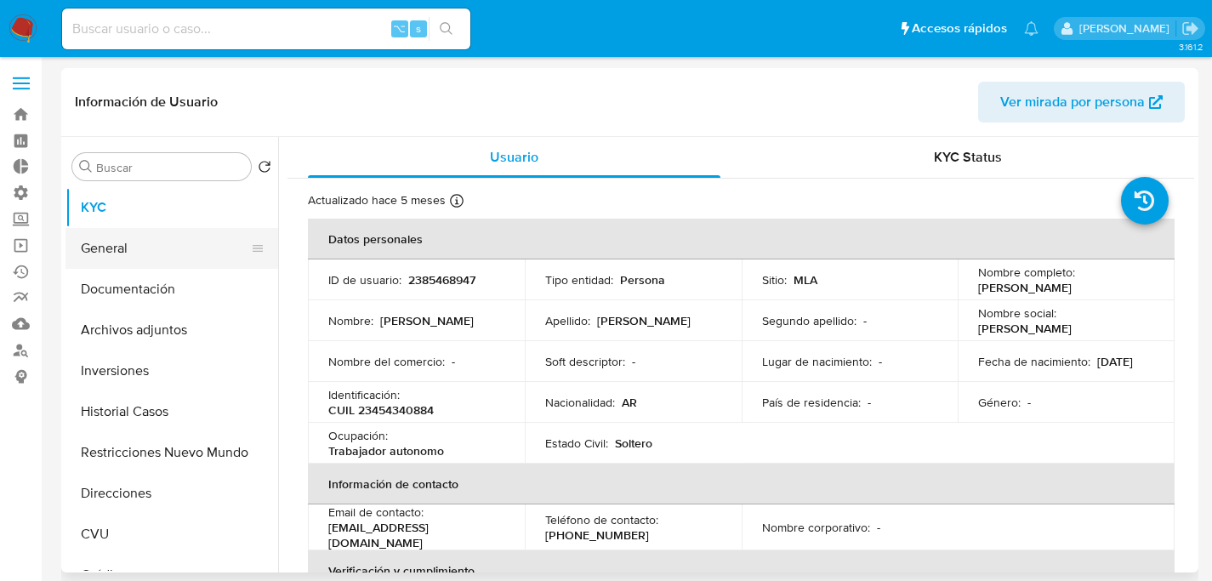
click at [102, 232] on button "General" at bounding box center [164, 248] width 199 height 41
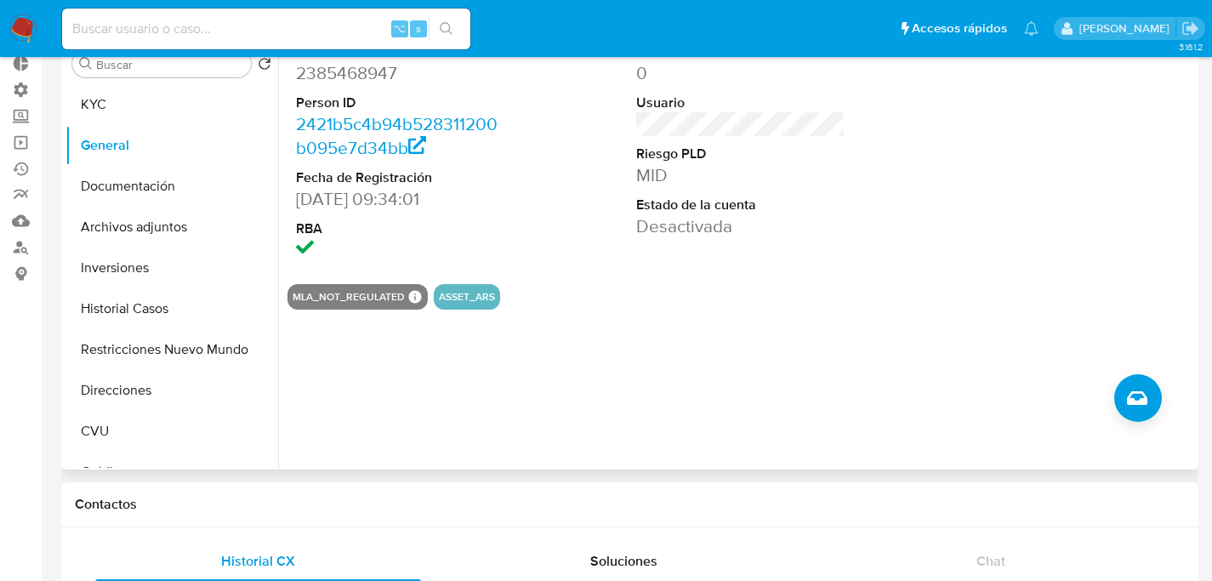
scroll to position [104, 0]
click at [155, 114] on button "KYC" at bounding box center [164, 103] width 199 height 41
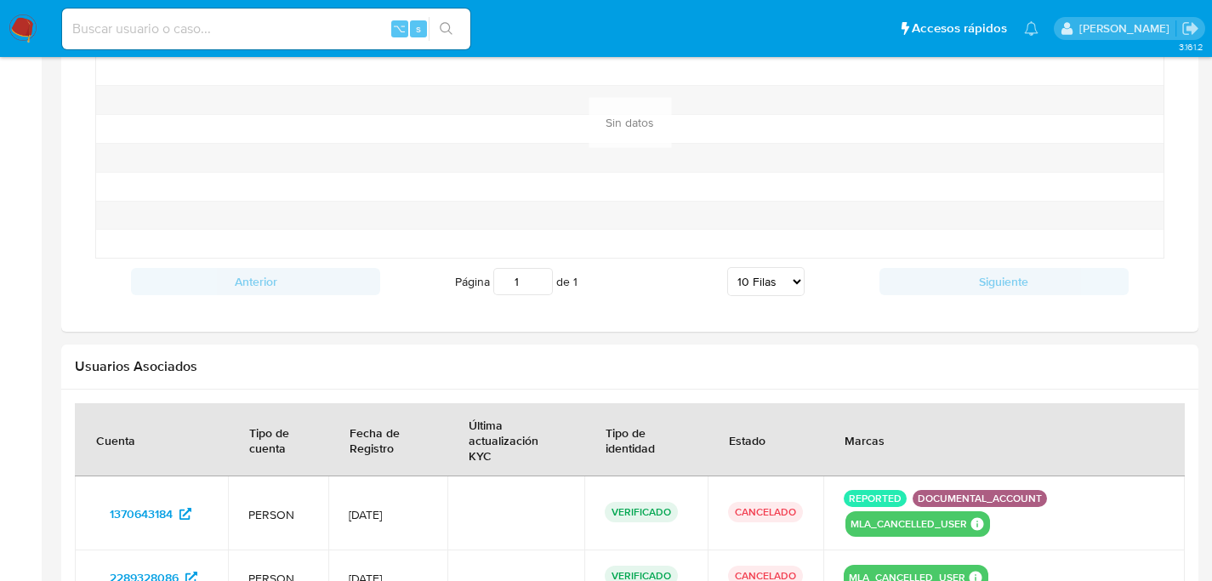
scroll to position [1633, 0]
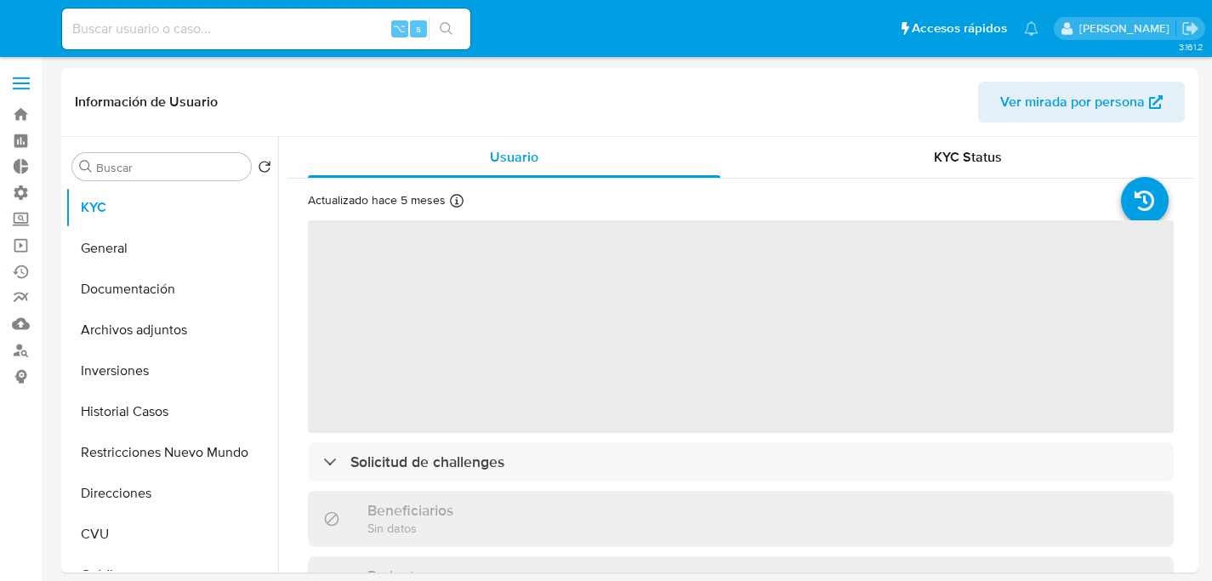
select select "10"
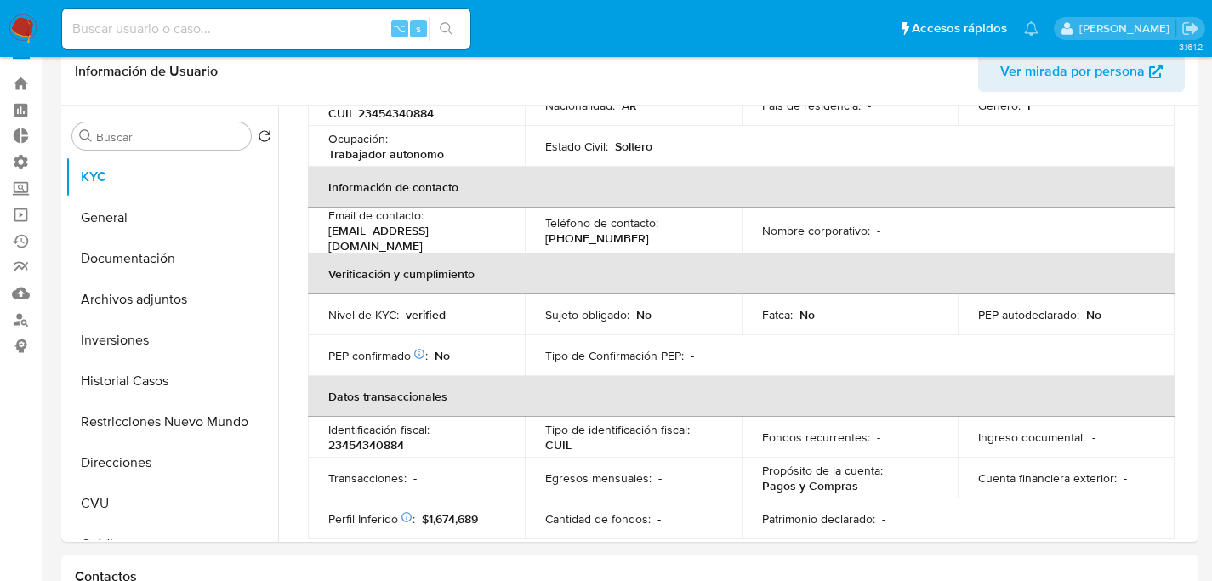
scroll to position [596, 0]
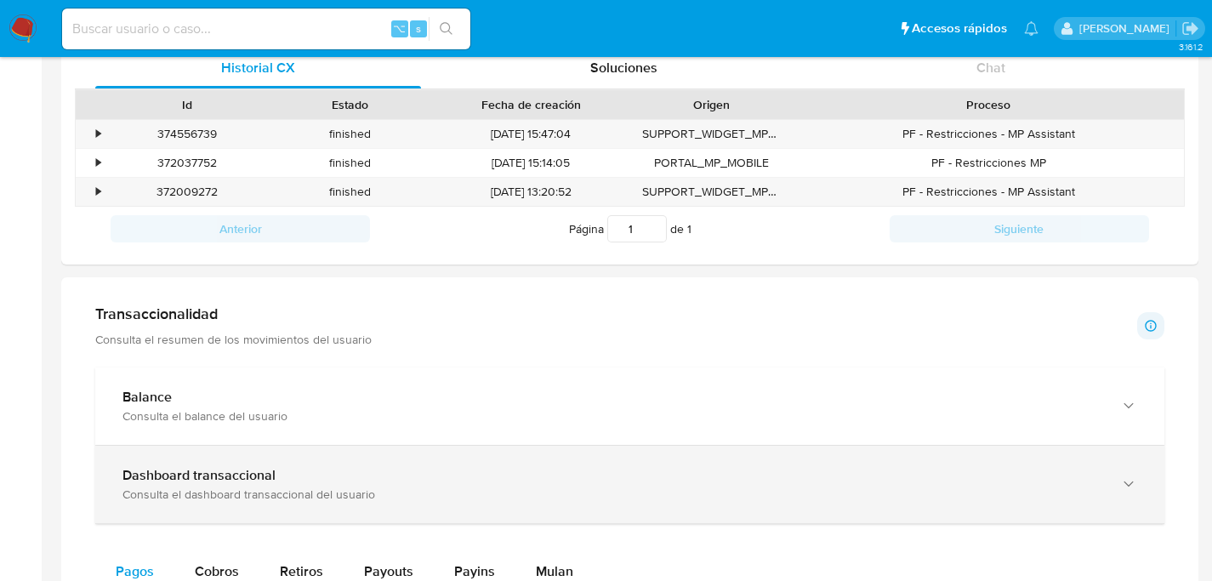
click at [215, 465] on b "Dashboard transaccional" at bounding box center [198, 475] width 153 height 20
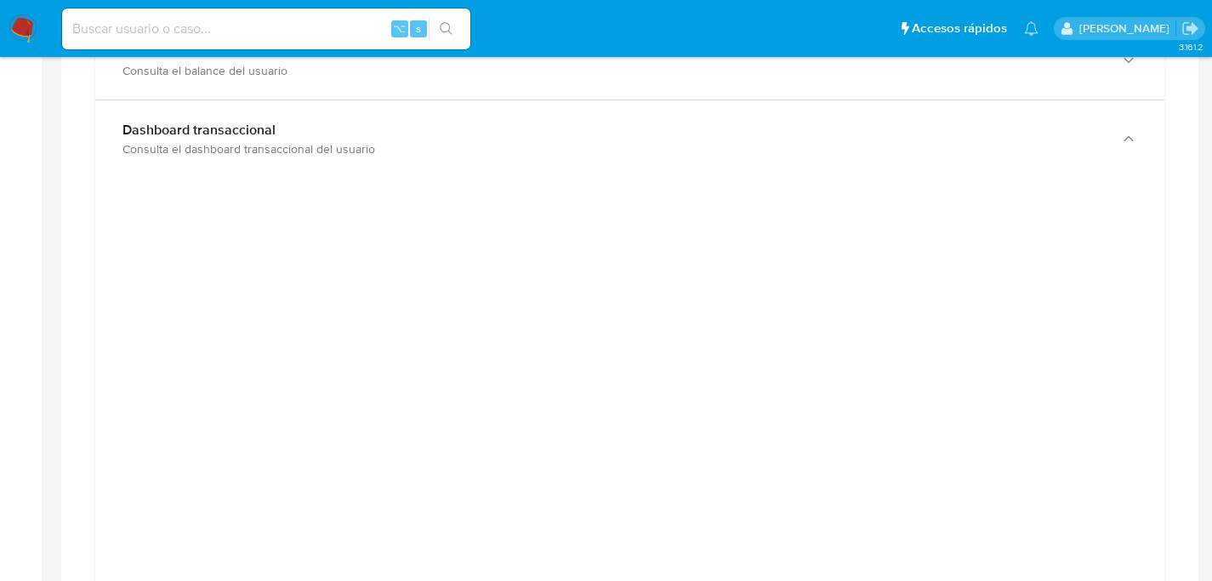
scroll to position [703, 0]
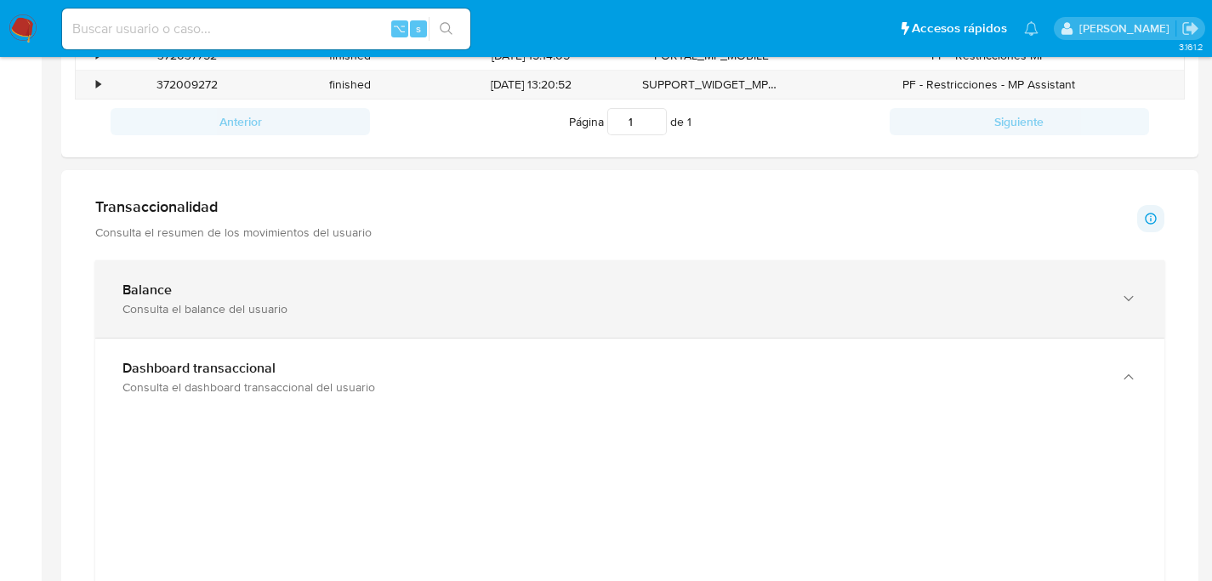
click at [200, 292] on div "Balance" at bounding box center [612, 289] width 981 height 17
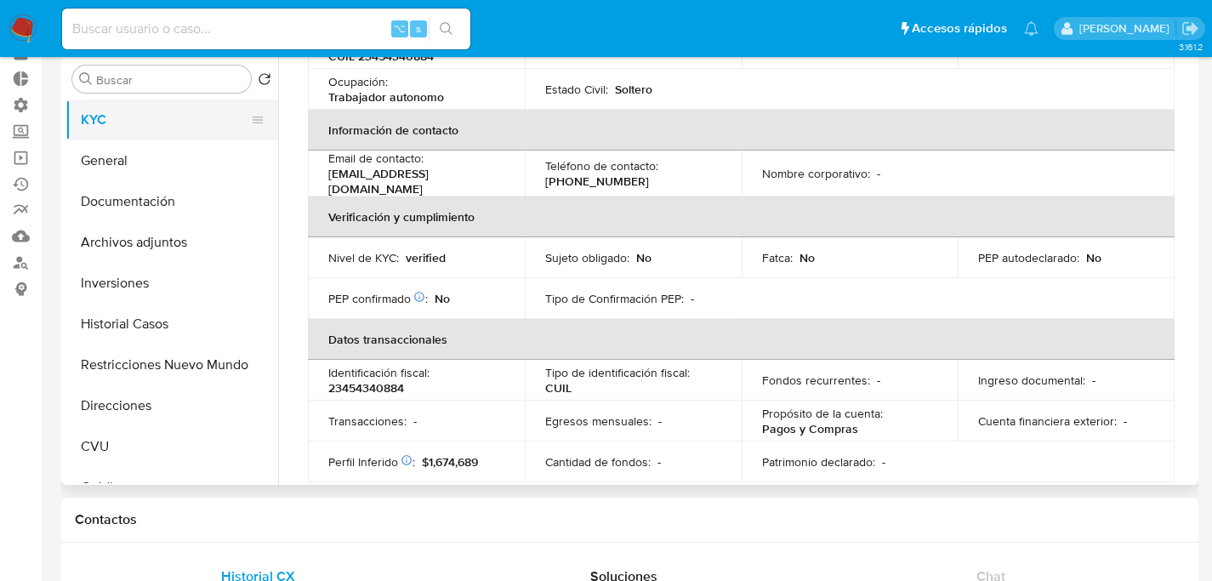
scroll to position [0, 0]
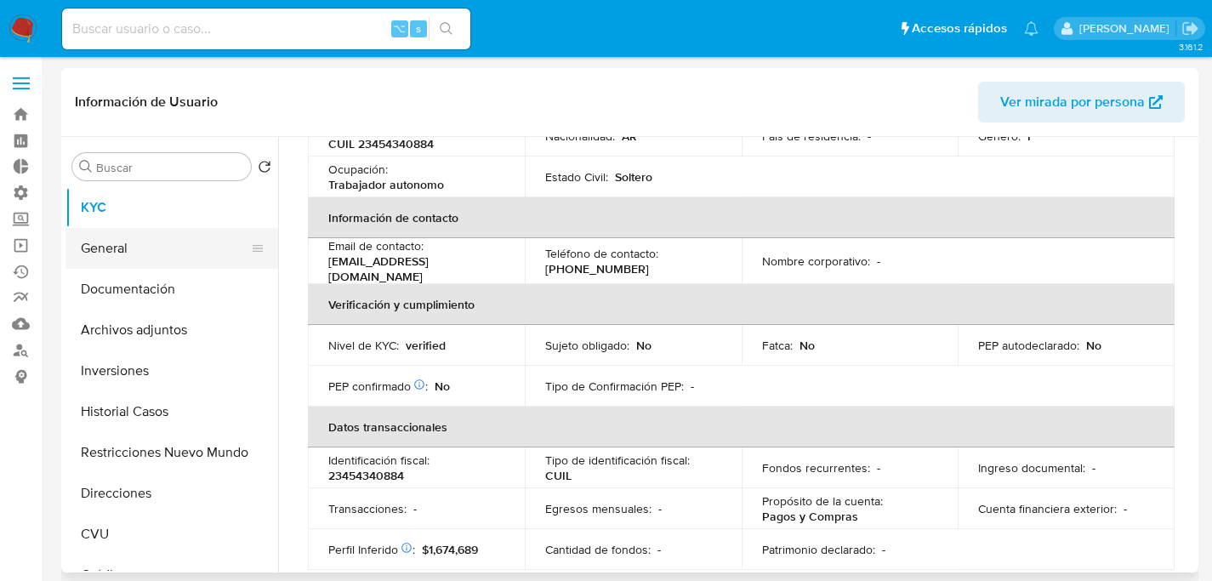
click at [96, 260] on button "General" at bounding box center [164, 248] width 199 height 41
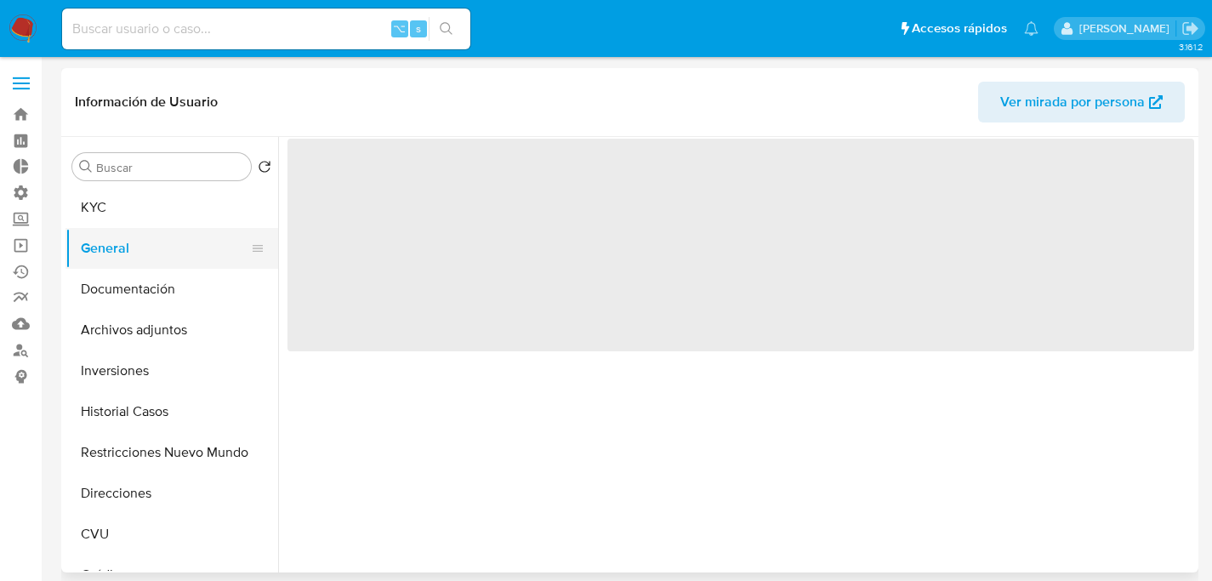
click at [110, 235] on button "General" at bounding box center [164, 248] width 199 height 41
click at [111, 225] on button "KYC" at bounding box center [164, 207] width 199 height 41
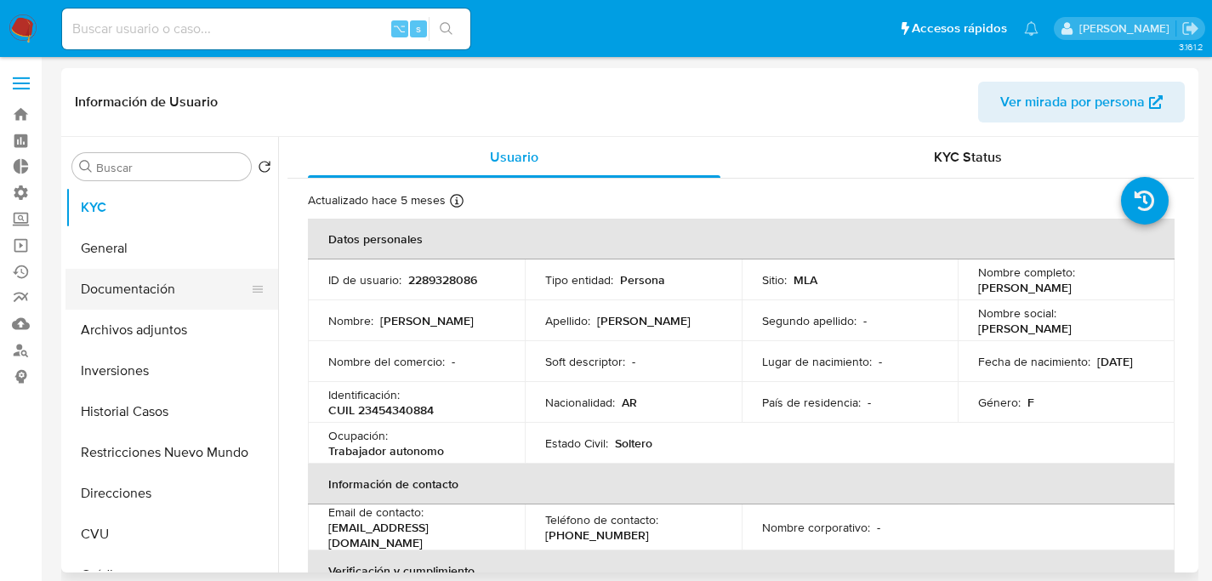
click at [95, 272] on button "Documentación" at bounding box center [164, 289] width 199 height 41
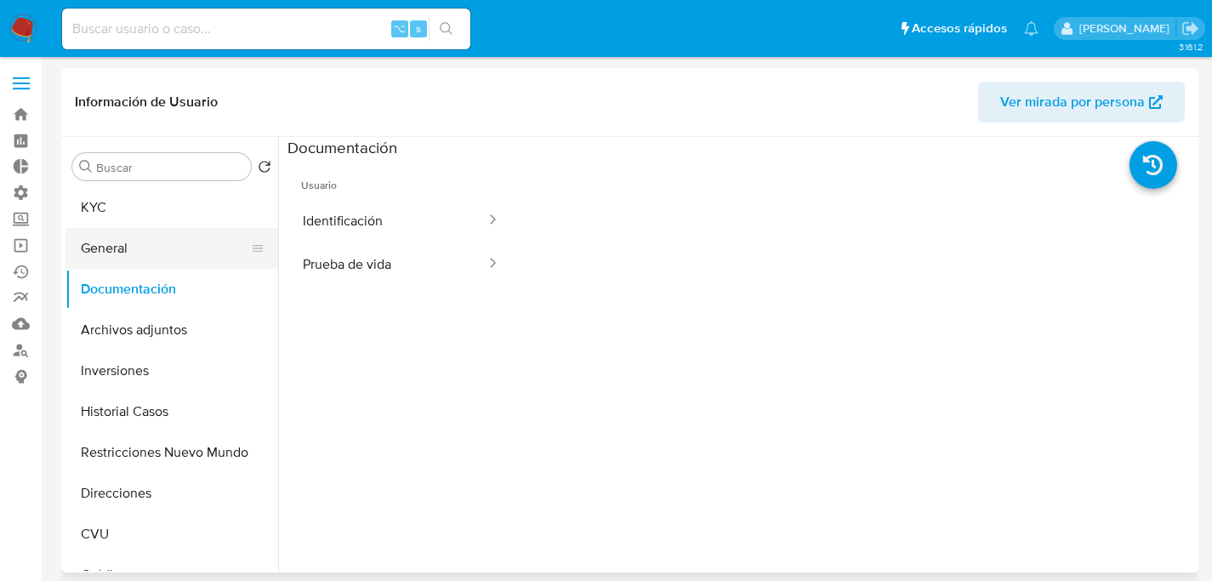
click at [138, 232] on button "General" at bounding box center [164, 248] width 199 height 41
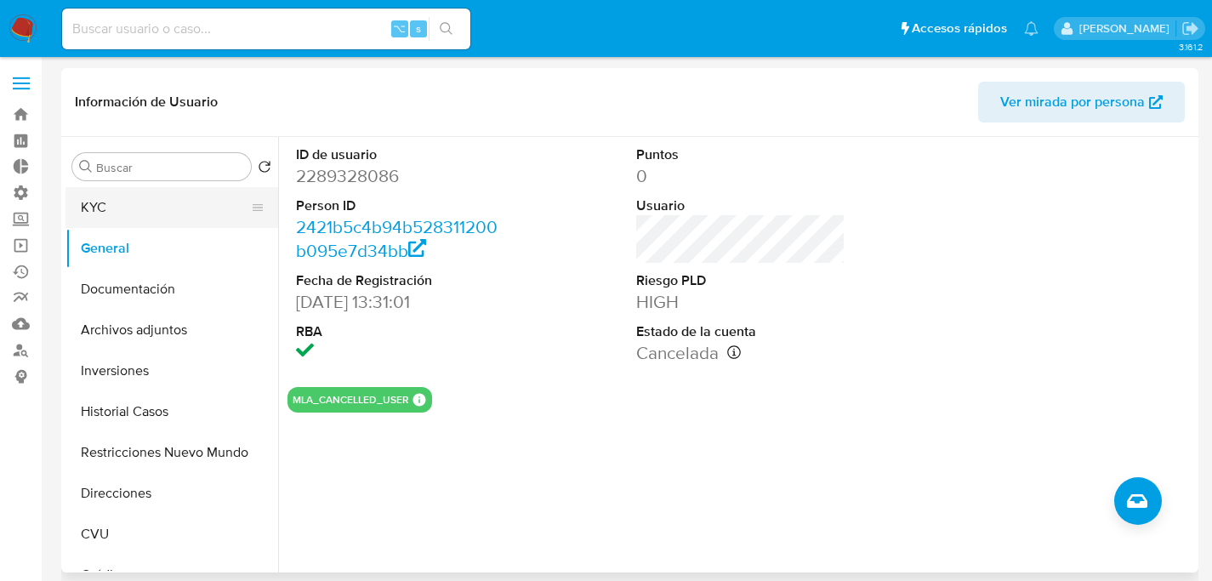
click at [107, 197] on button "KYC" at bounding box center [164, 207] width 199 height 41
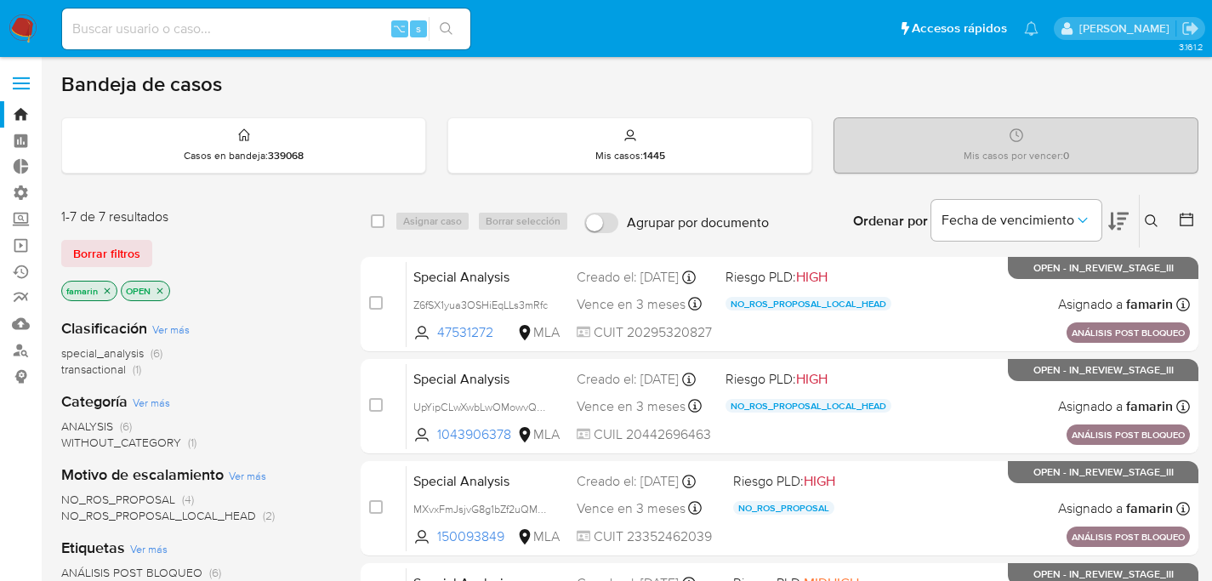
click at [195, 13] on div "⌥ s" at bounding box center [266, 29] width 408 height 41
click at [199, 22] on input at bounding box center [266, 29] width 408 height 22
paste input "2605006852"
type input "2605006852"
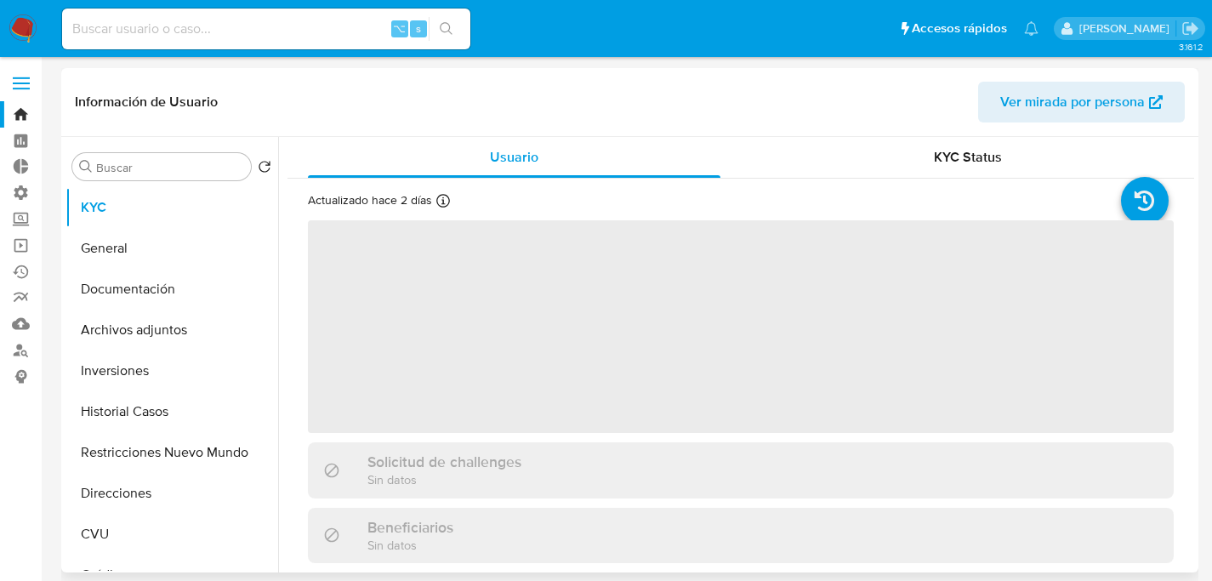
select select "10"
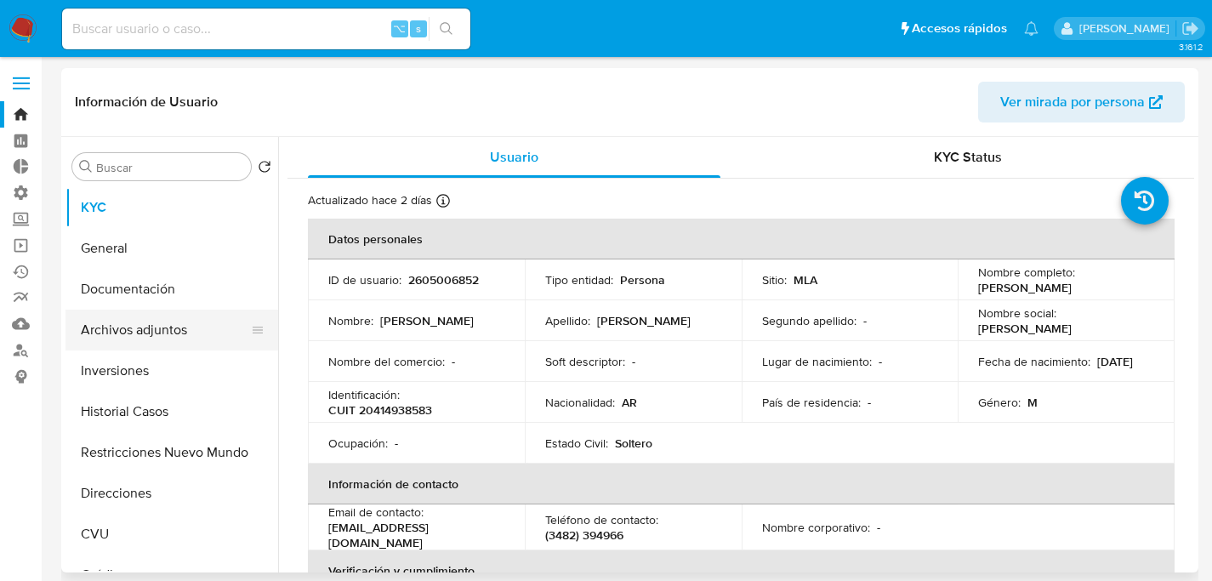
click at [156, 311] on button "Archivos adjuntos" at bounding box center [164, 330] width 199 height 41
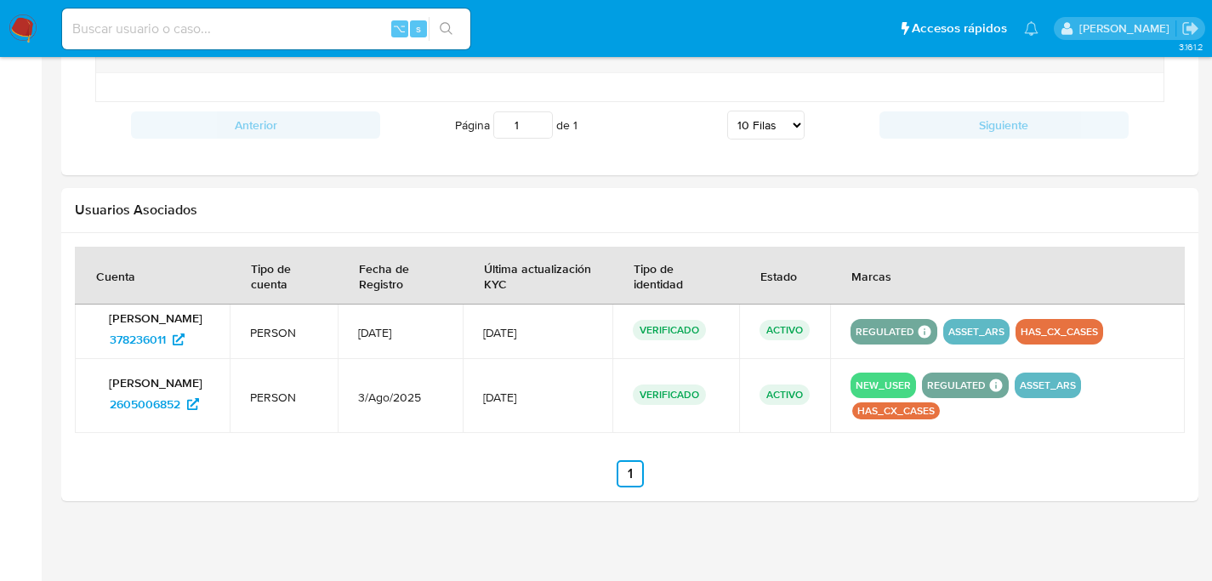
scroll to position [1563, 0]
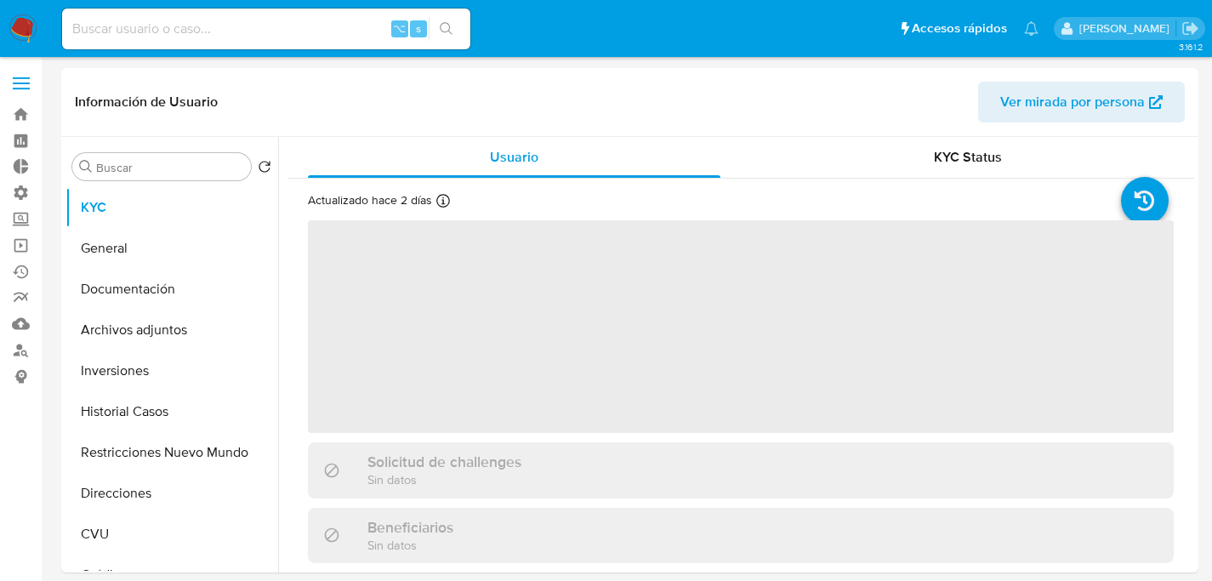
select select "10"
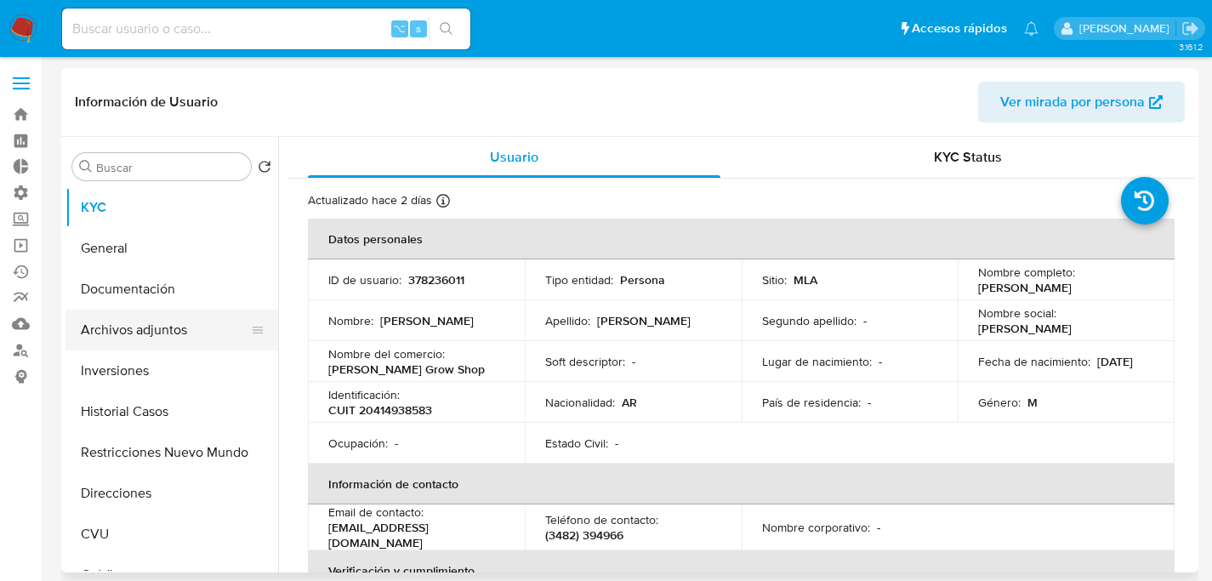
click at [113, 331] on button "Archivos adjuntos" at bounding box center [164, 330] width 199 height 41
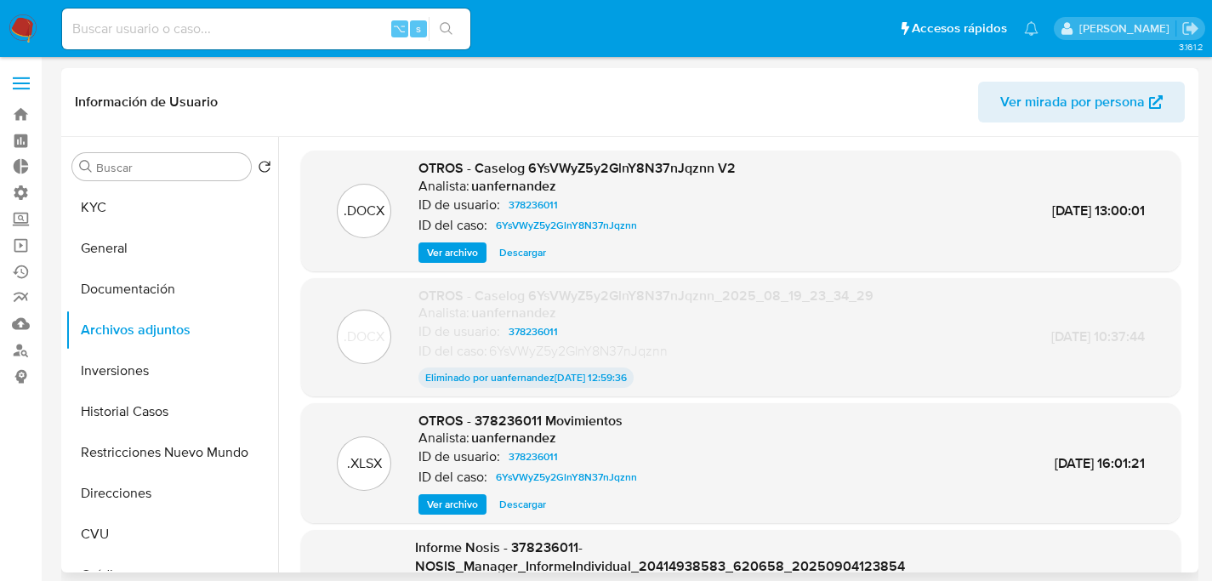
click at [435, 247] on span "Ver archivo" at bounding box center [452, 252] width 51 height 17
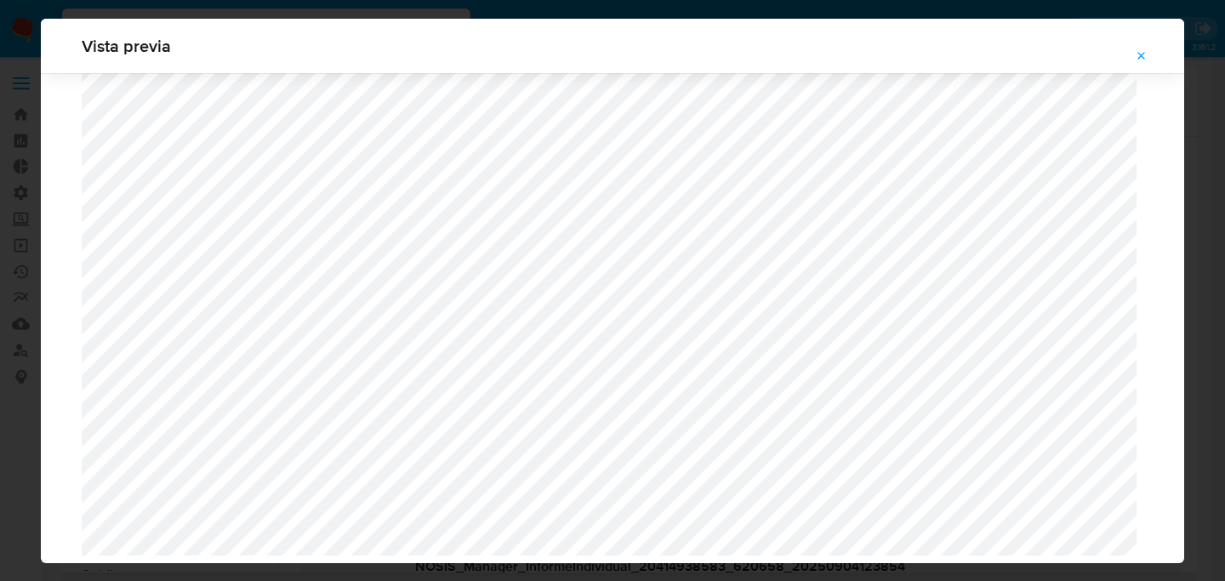
scroll to position [6523, 0]
click at [1148, 55] on button "Attachment preview" at bounding box center [1141, 56] width 37 height 27
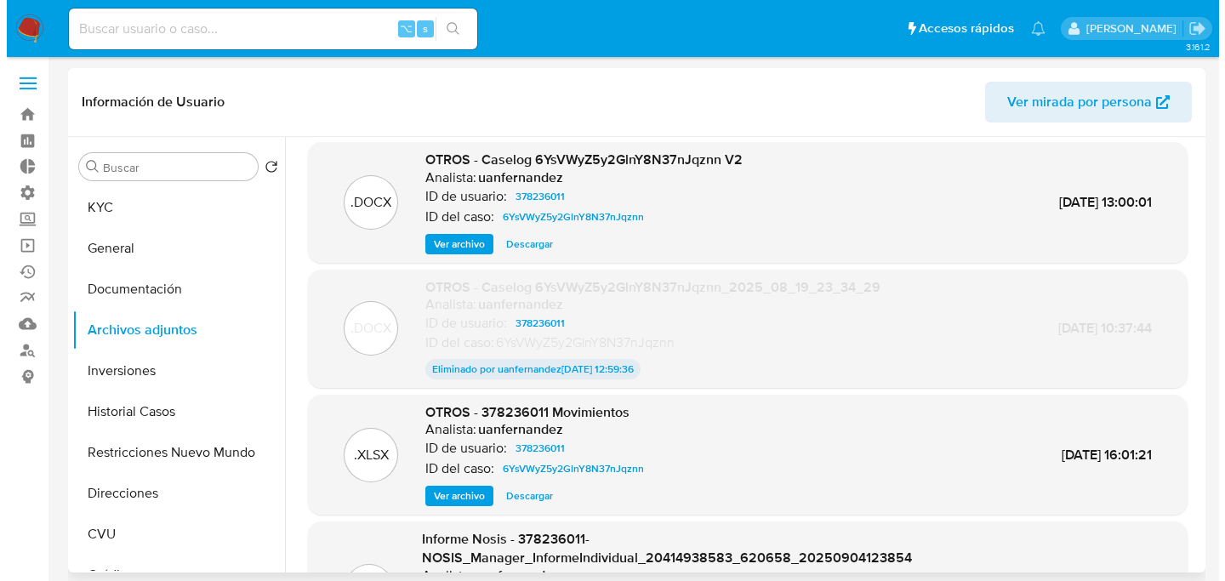
scroll to position [0, 0]
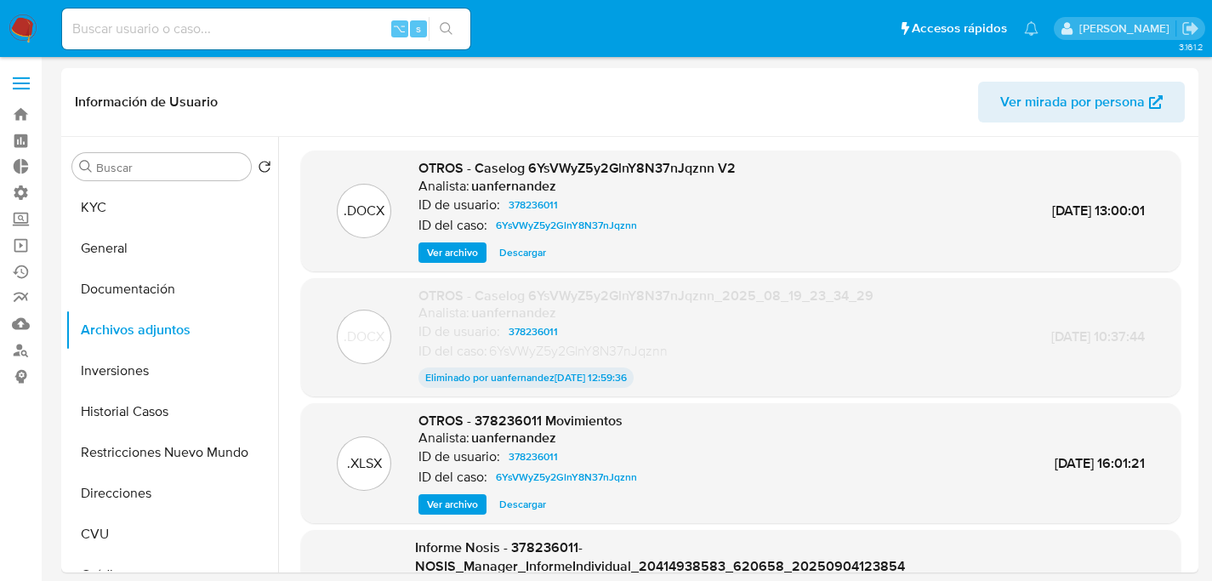
click at [446, 255] on span "Ver archivo" at bounding box center [452, 252] width 51 height 17
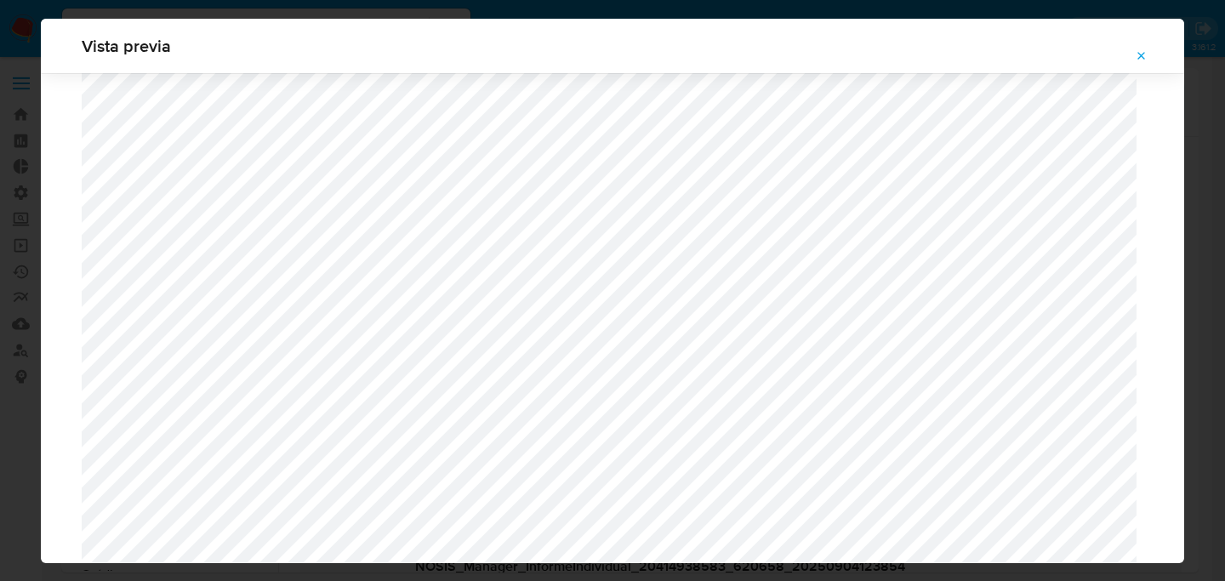
scroll to position [1471, 0]
click at [15, 295] on div "Vista previa" at bounding box center [612, 290] width 1225 height 581
click at [1147, 54] on icon "Attachment preview" at bounding box center [1141, 56] width 14 height 14
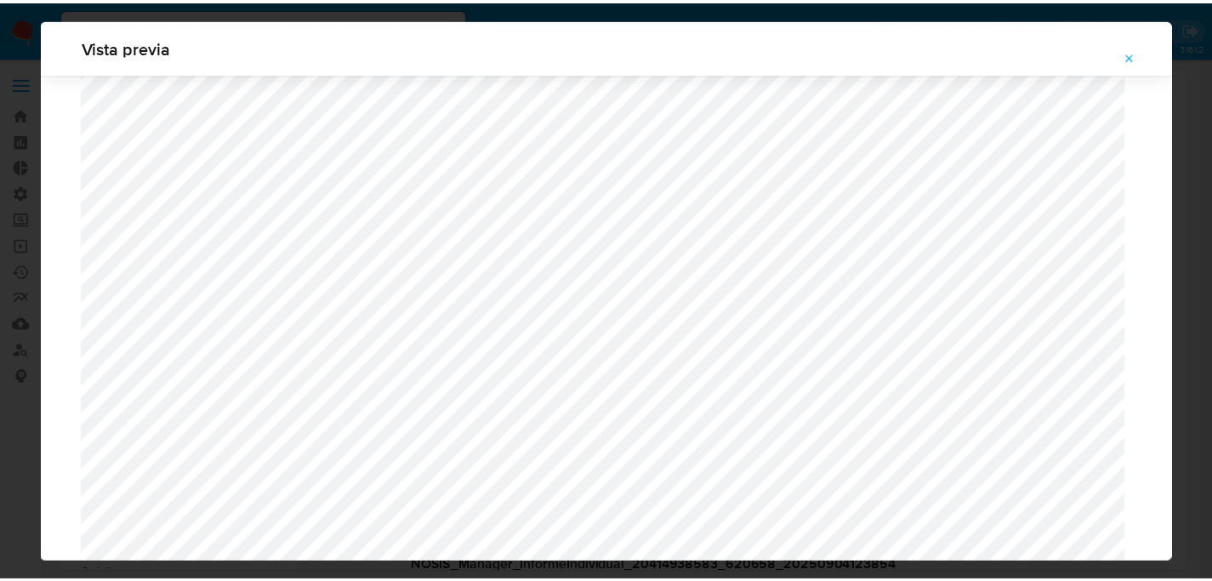
scroll to position [54, 0]
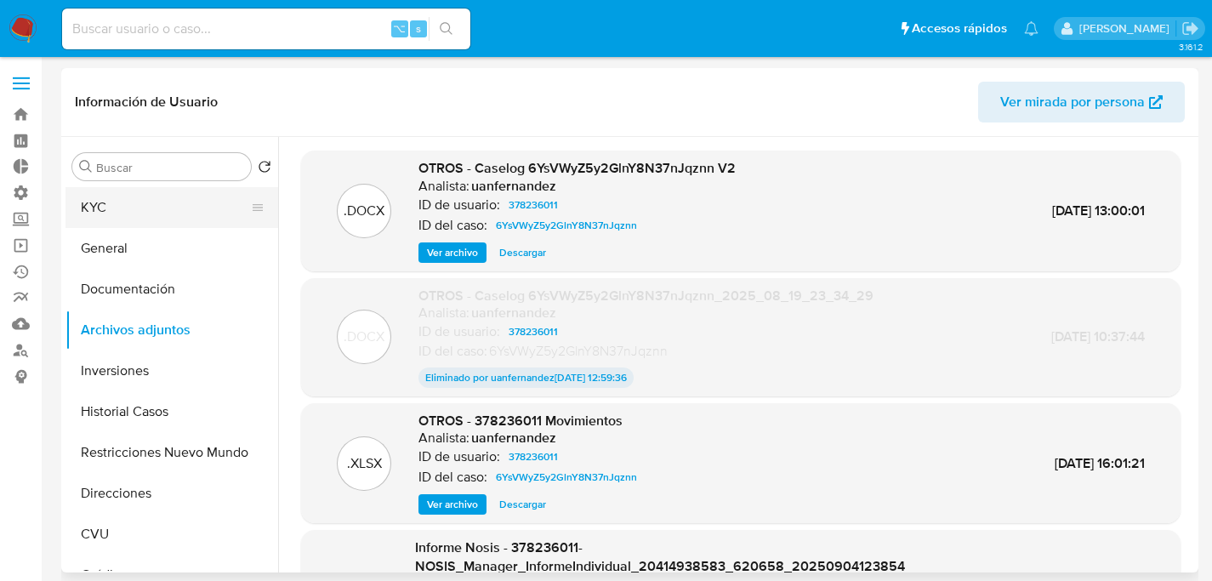
click at [106, 200] on button "KYC" at bounding box center [164, 207] width 199 height 41
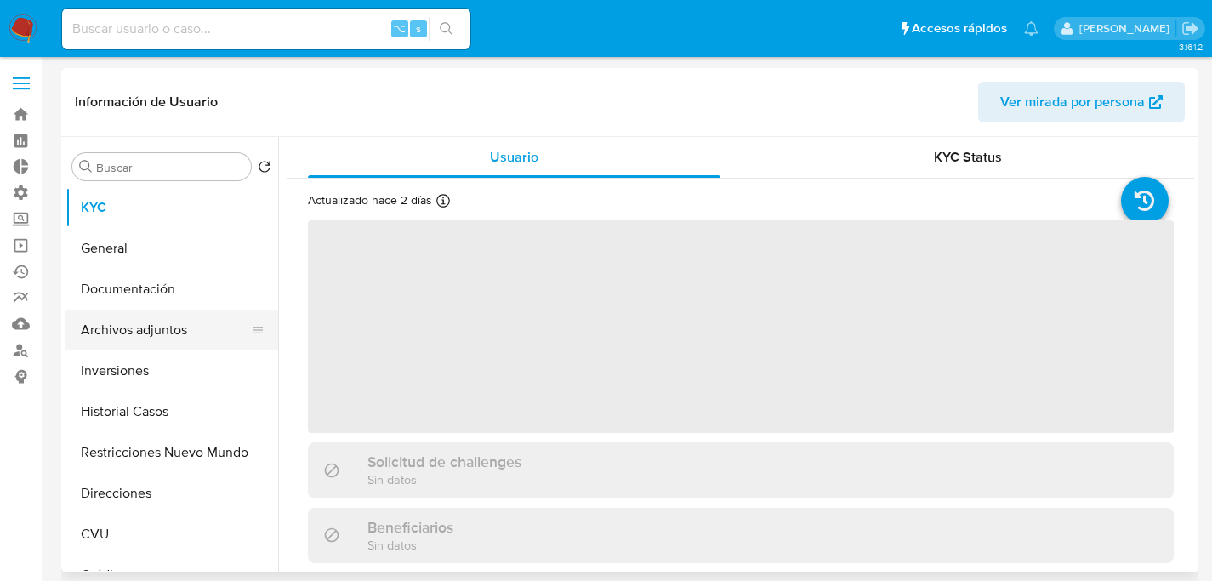
scroll to position [3, 0]
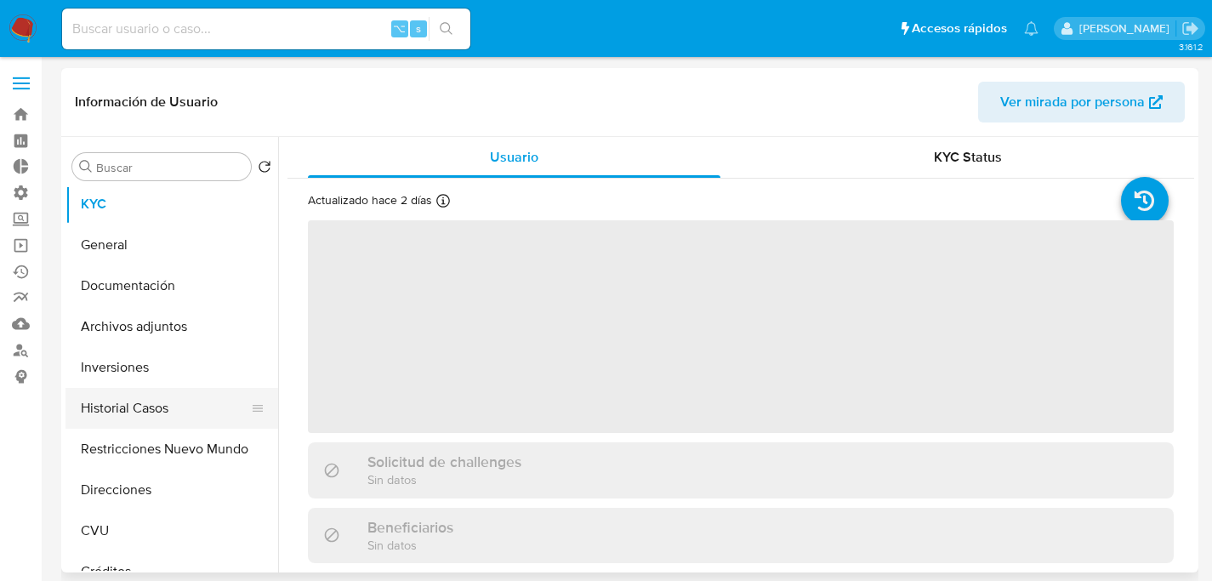
click at [138, 424] on button "Historial Casos" at bounding box center [164, 408] width 199 height 41
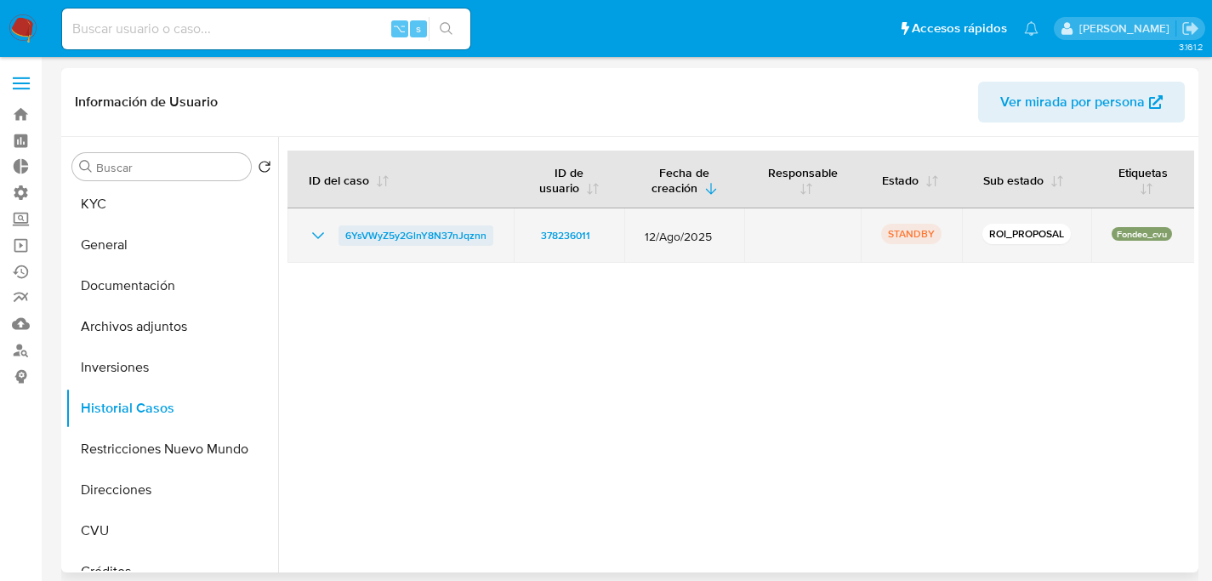
click at [421, 243] on span "6YsVWyZ5y2GlnY8N37nJqznn" at bounding box center [415, 235] width 141 height 20
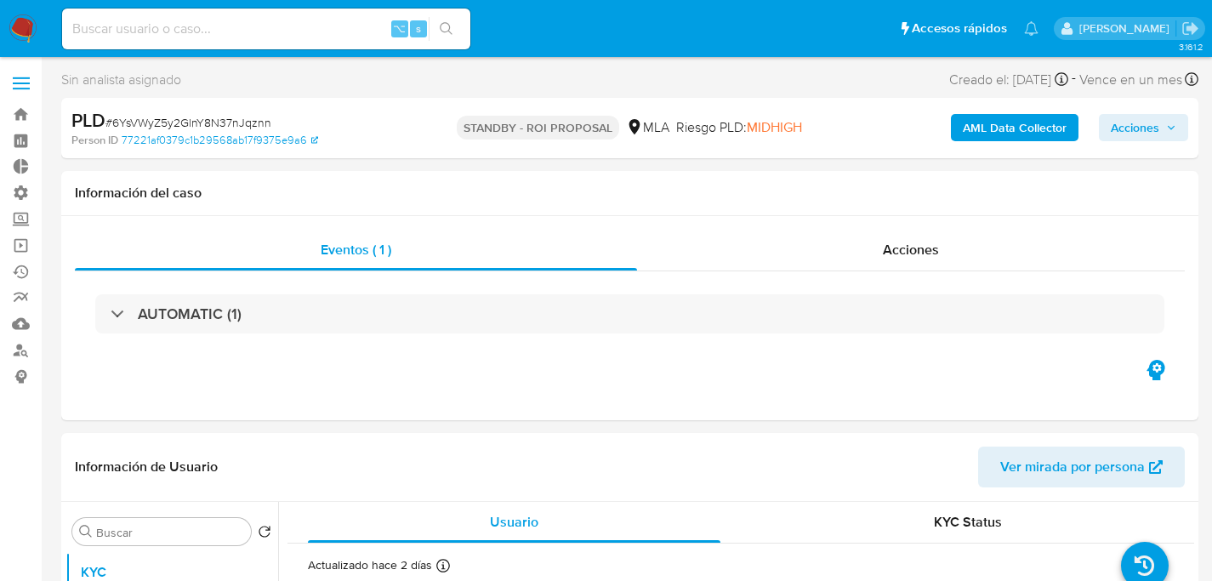
click at [253, 119] on span "# 6YsVWyZ5y2GlnY8N37nJqznn" at bounding box center [188, 122] width 166 height 17
select select "10"
copy span "6YsVWyZ5y2GlnY8N37nJqznn"
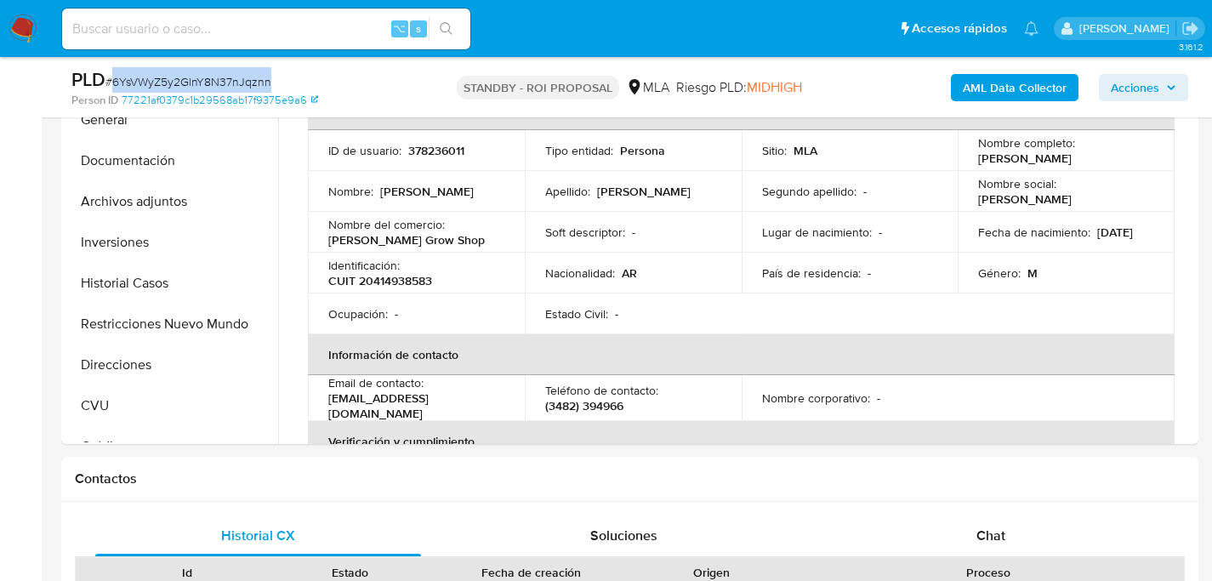
scroll to position [362, 0]
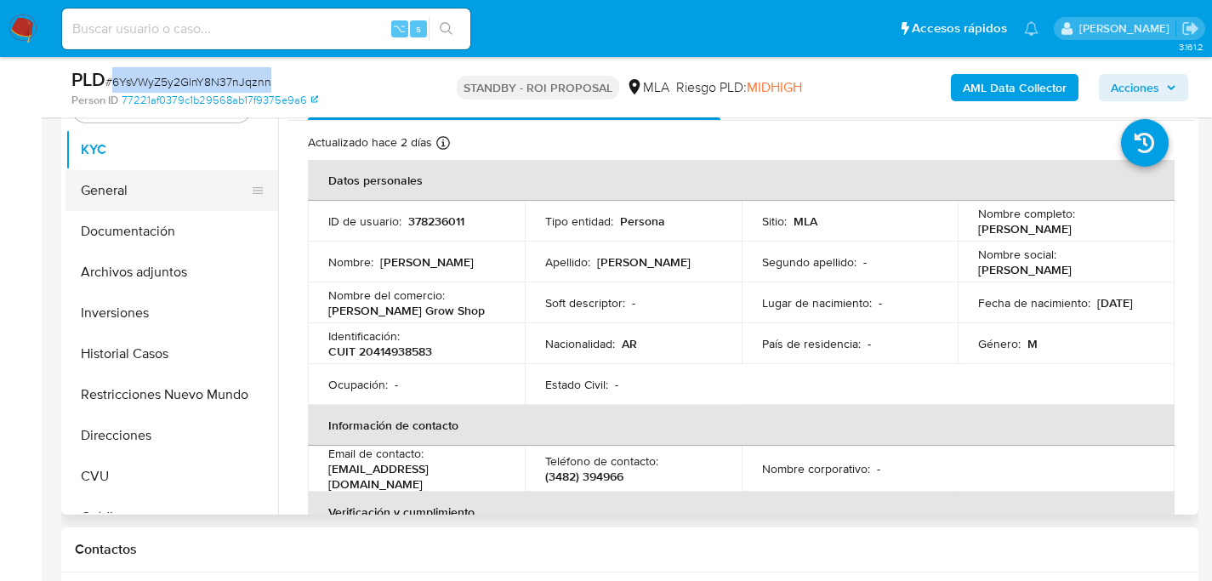
click at [126, 206] on button "General" at bounding box center [164, 190] width 199 height 41
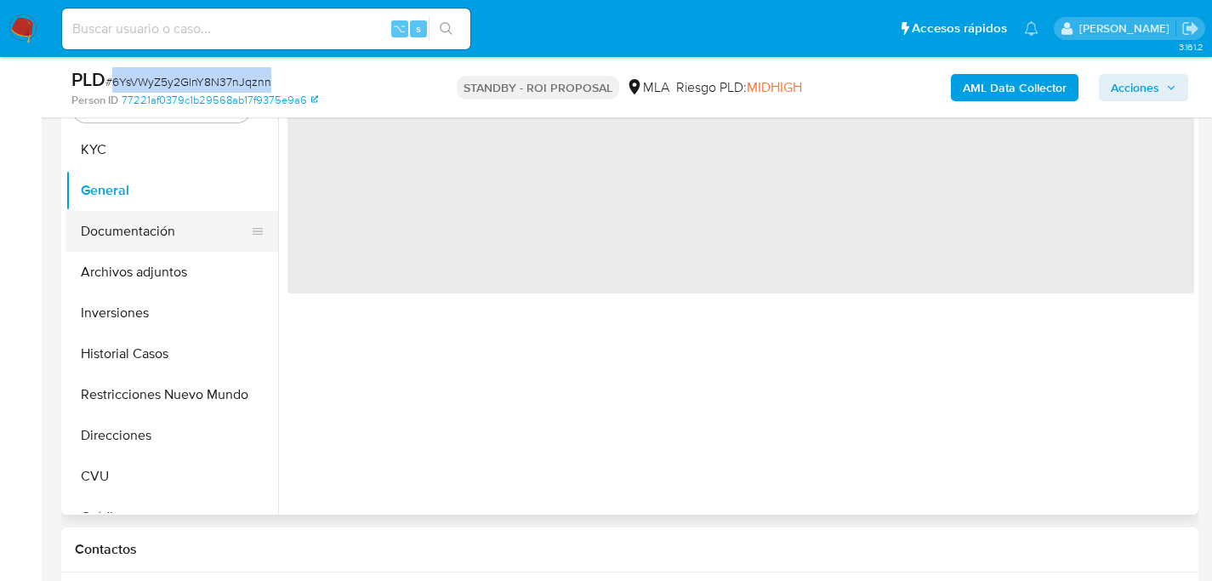
click at [119, 219] on button "Documentación" at bounding box center [164, 231] width 199 height 41
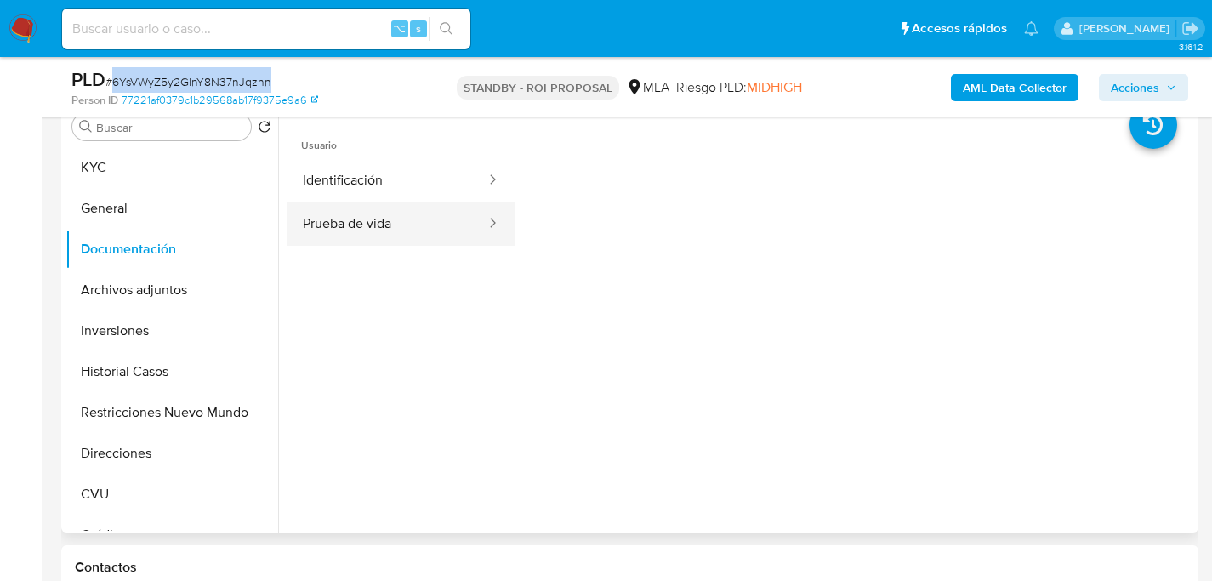
scroll to position [333, 0]
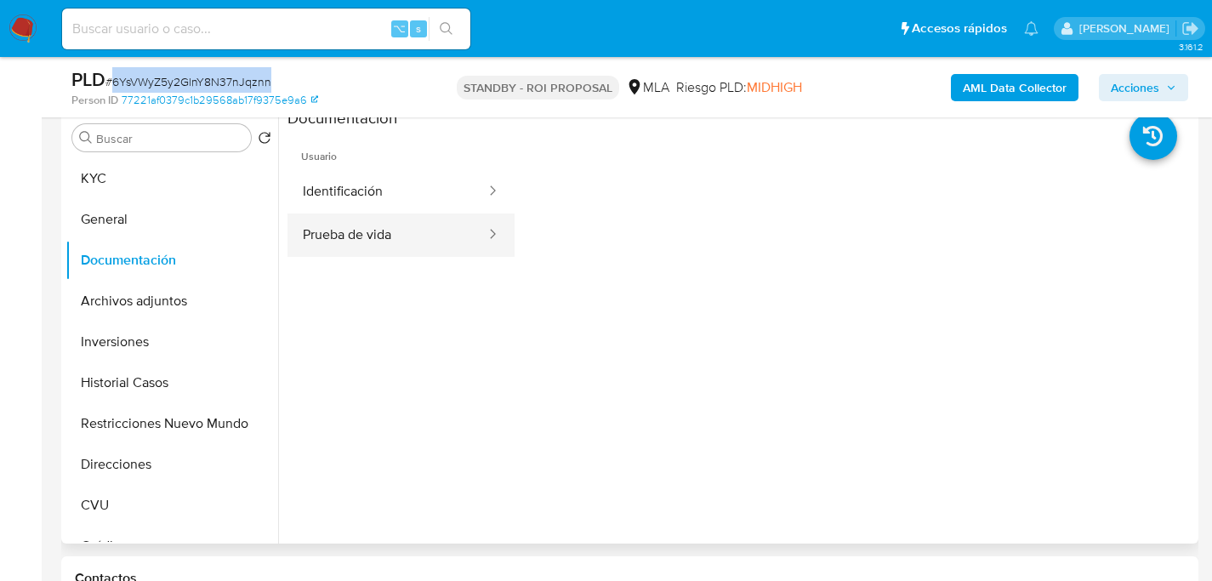
click at [452, 227] on button "Prueba de vida" at bounding box center [387, 234] width 200 height 43
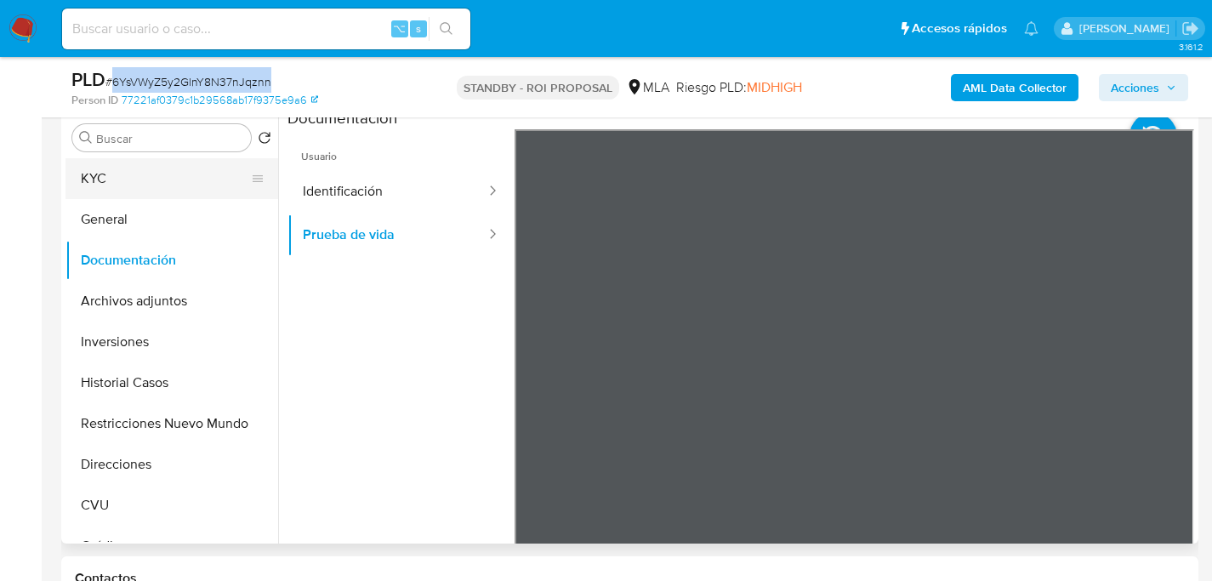
click at [81, 183] on button "KYC" at bounding box center [164, 178] width 199 height 41
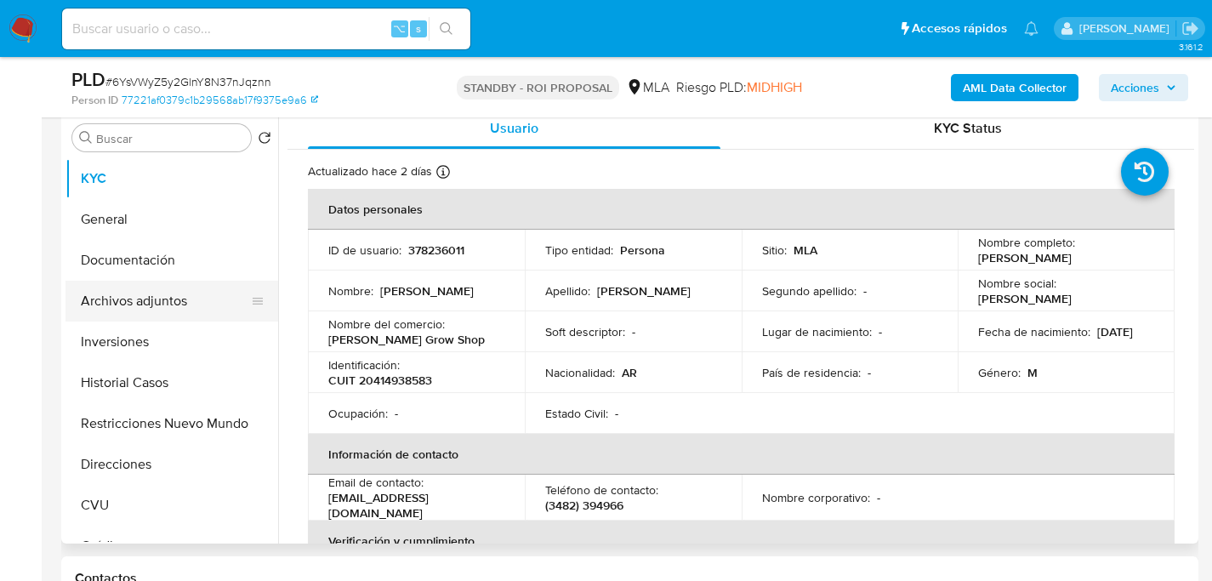
click at [80, 306] on button "Archivos adjuntos" at bounding box center [164, 301] width 199 height 41
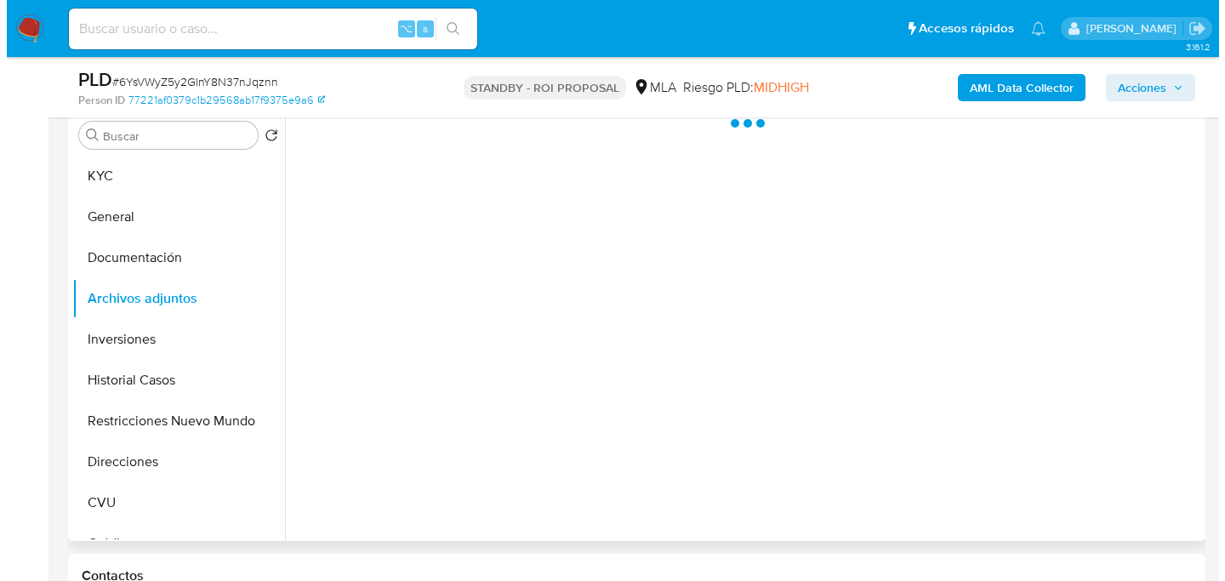
scroll to position [337, 0]
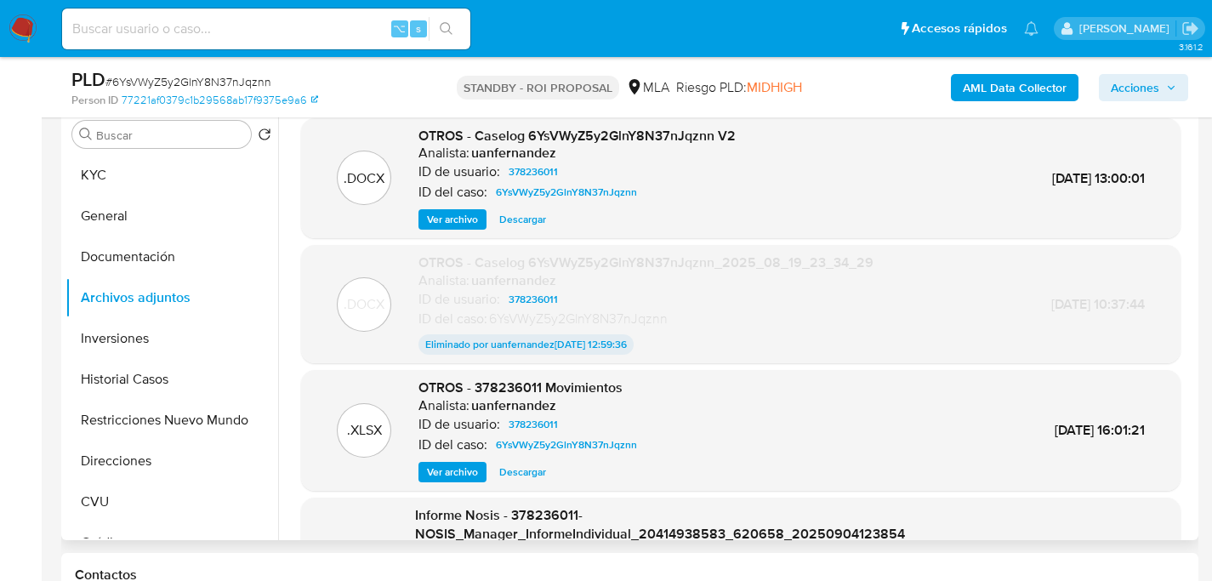
click at [454, 222] on span "Ver archivo" at bounding box center [452, 219] width 51 height 17
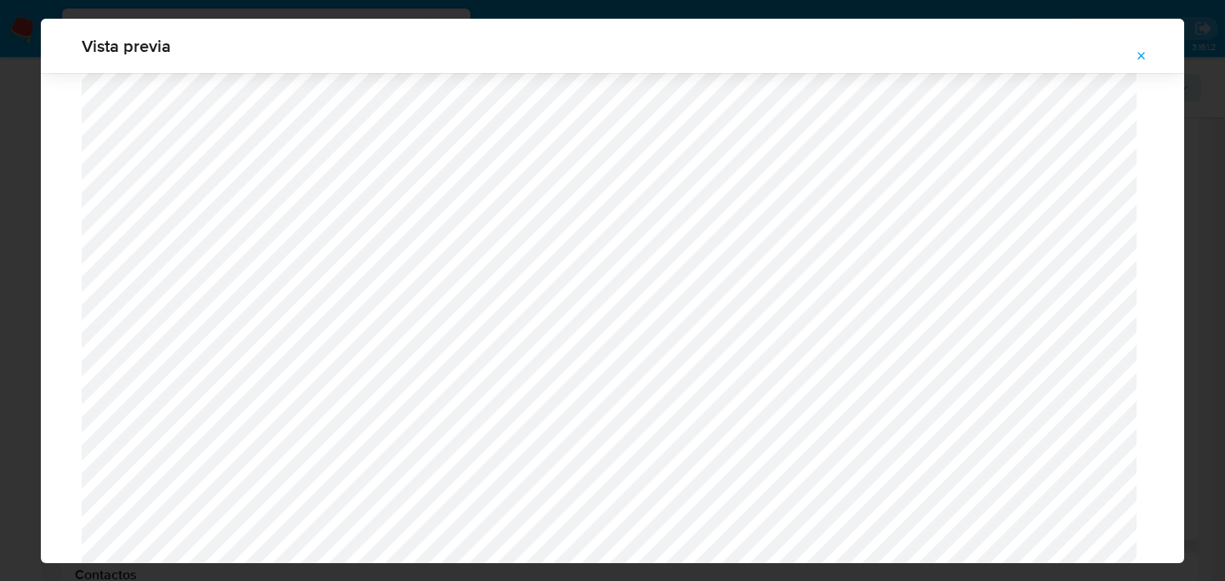
scroll to position [5017, 0]
click at [1136, 52] on icon "Attachment preview" at bounding box center [1141, 56] width 14 height 14
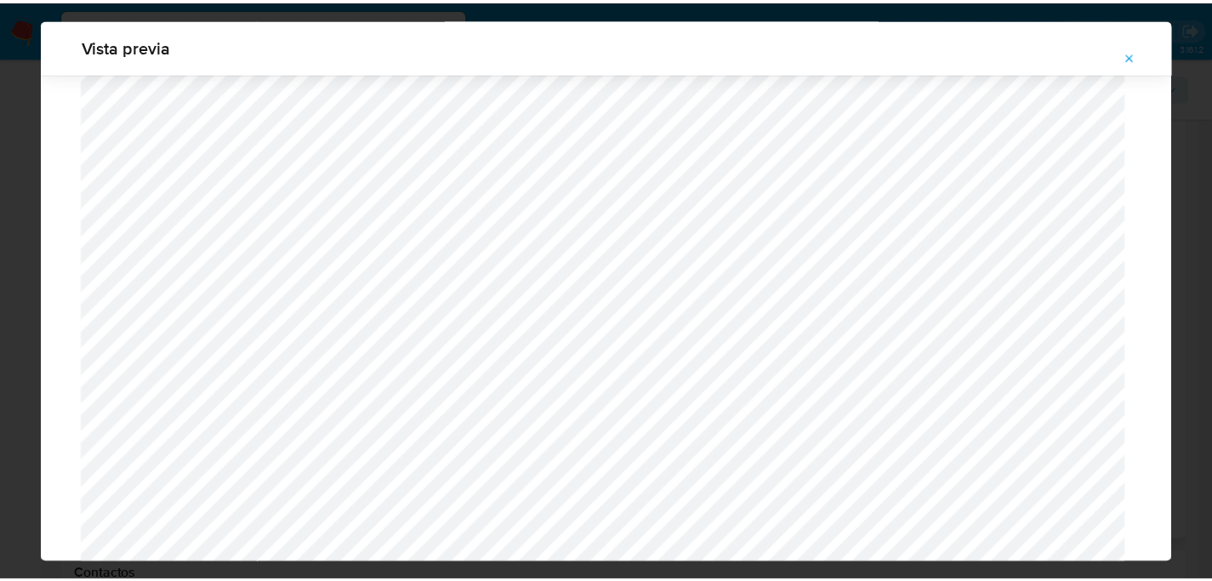
scroll to position [54, 0]
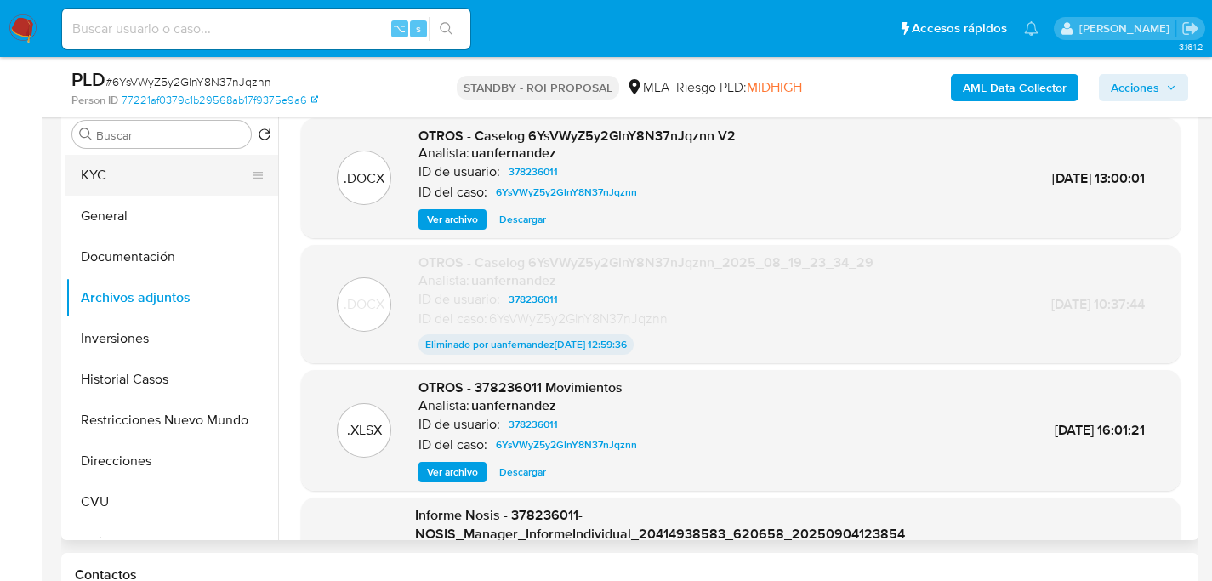
click at [124, 173] on button "KYC" at bounding box center [164, 175] width 199 height 41
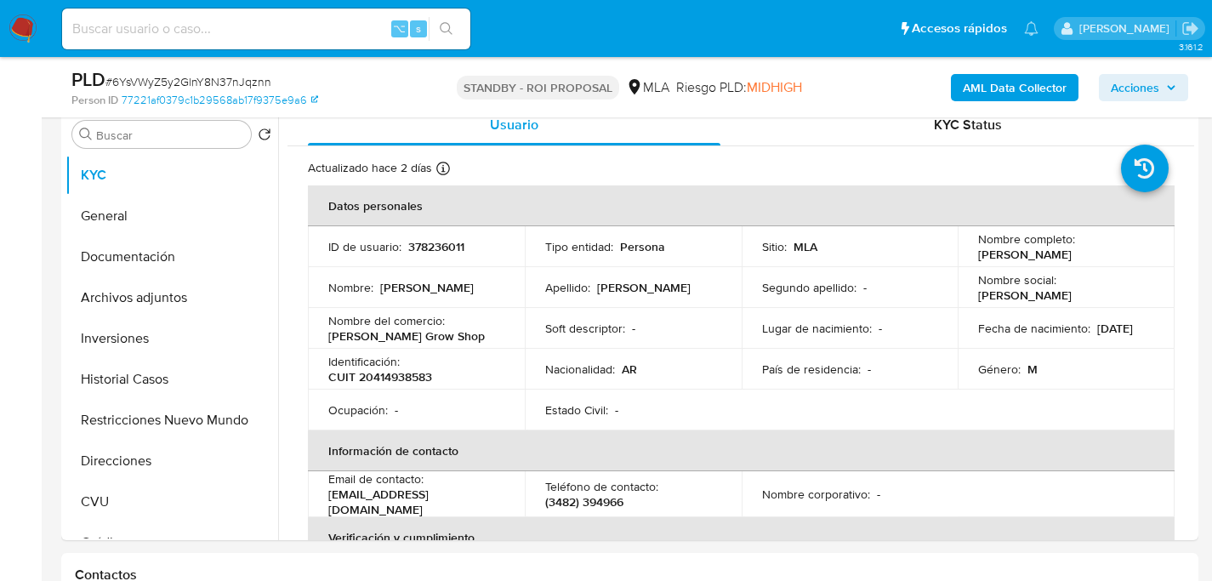
click at [417, 372] on p "CUIT 20414938583" at bounding box center [380, 376] width 104 height 15
click at [417, 376] on p "CUIT 20414938583" at bounding box center [380, 376] width 104 height 15
copy p "20414938583"
click at [247, 25] on input at bounding box center [266, 29] width 408 height 22
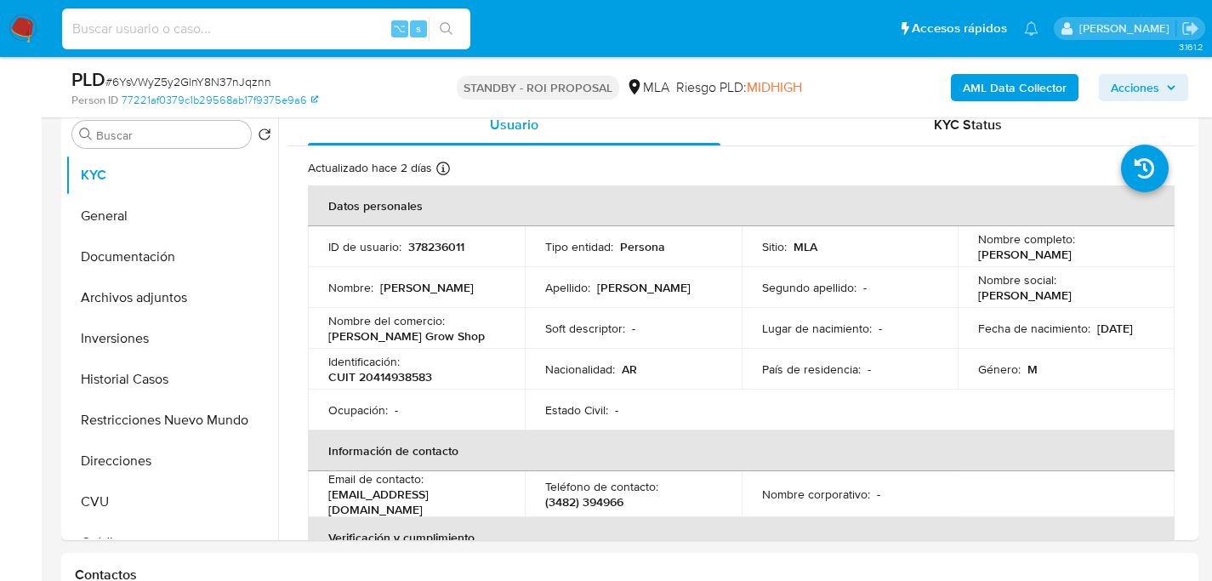
paste input "166842824"
type input "166842824"
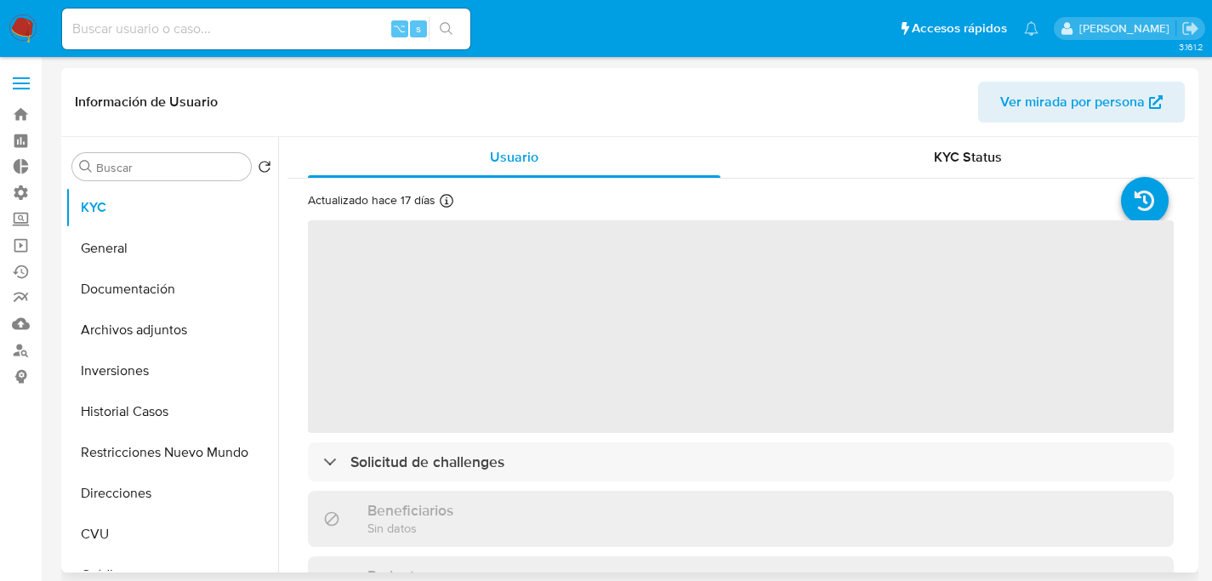
select select "10"
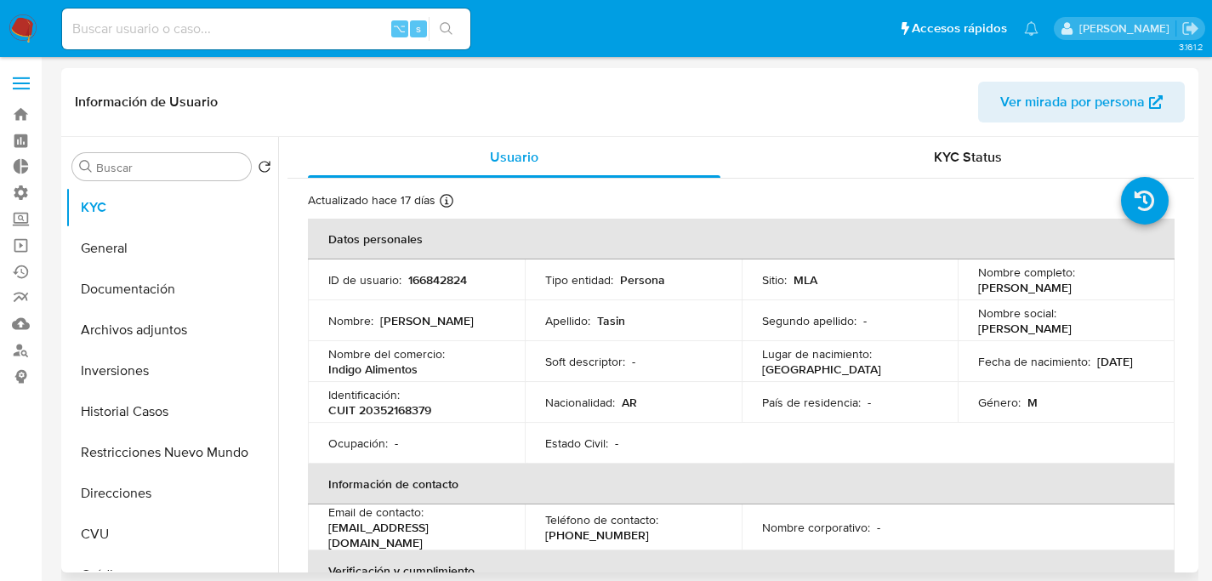
click at [680, 70] on div "Información de Usuario Ver mirada por persona" at bounding box center [629, 102] width 1137 height 69
click at [411, 399] on div "Identificación : CUIT 20352168379" at bounding box center [416, 402] width 176 height 31
click at [410, 405] on p "CUIT 20352168379" at bounding box center [379, 409] width 103 height 15
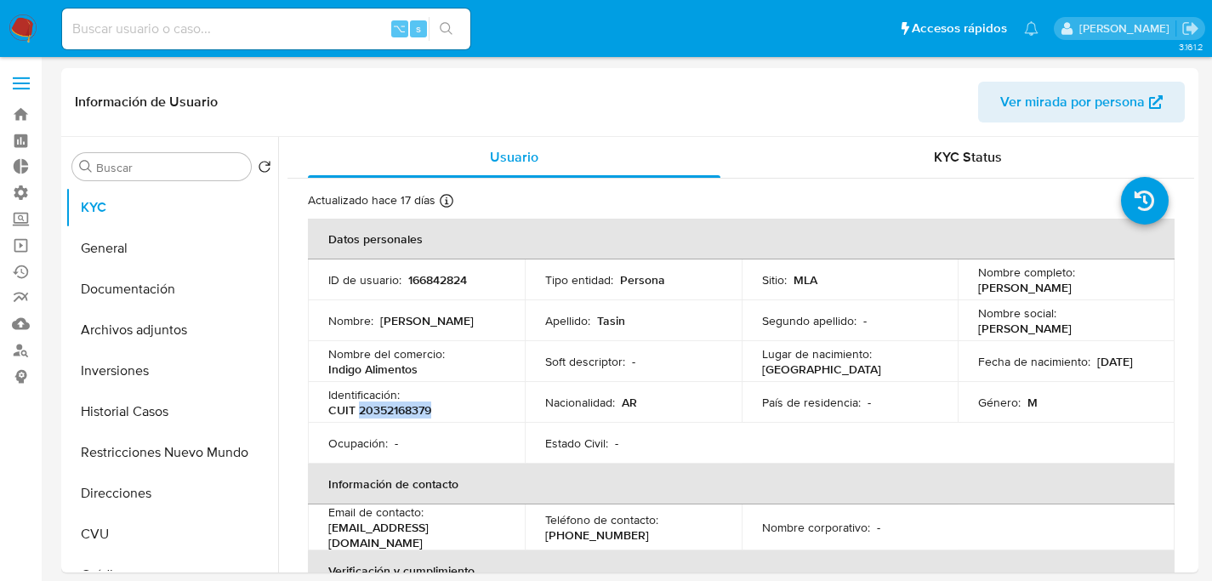
copy p "20352168379"
click at [137, 372] on button "Inversiones" at bounding box center [164, 370] width 199 height 41
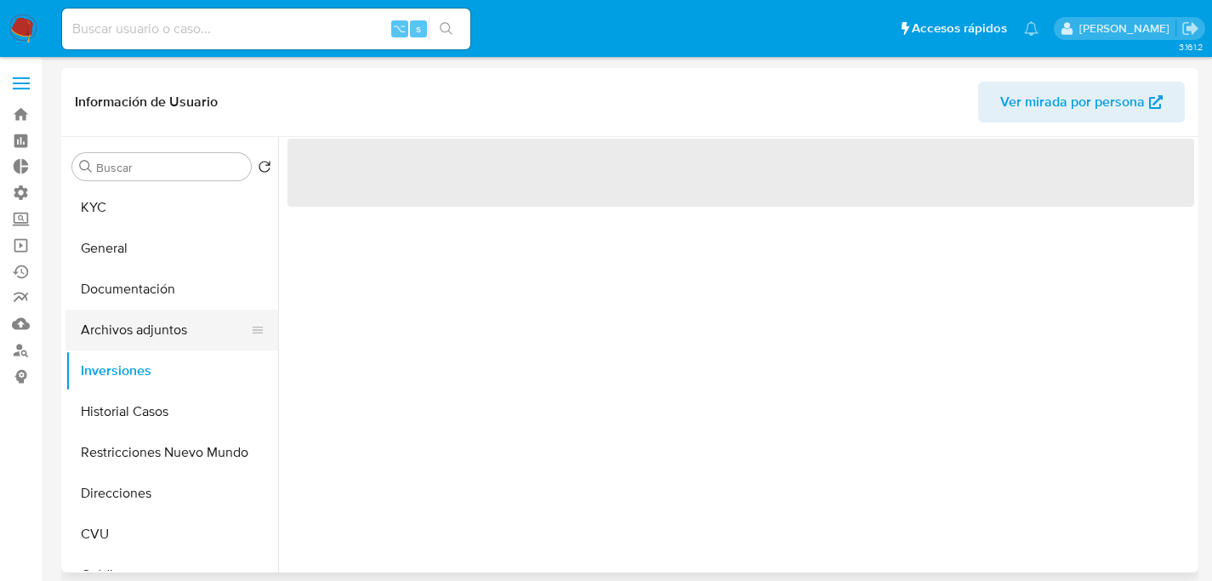
click at [151, 335] on button "Archivos adjuntos" at bounding box center [164, 330] width 199 height 41
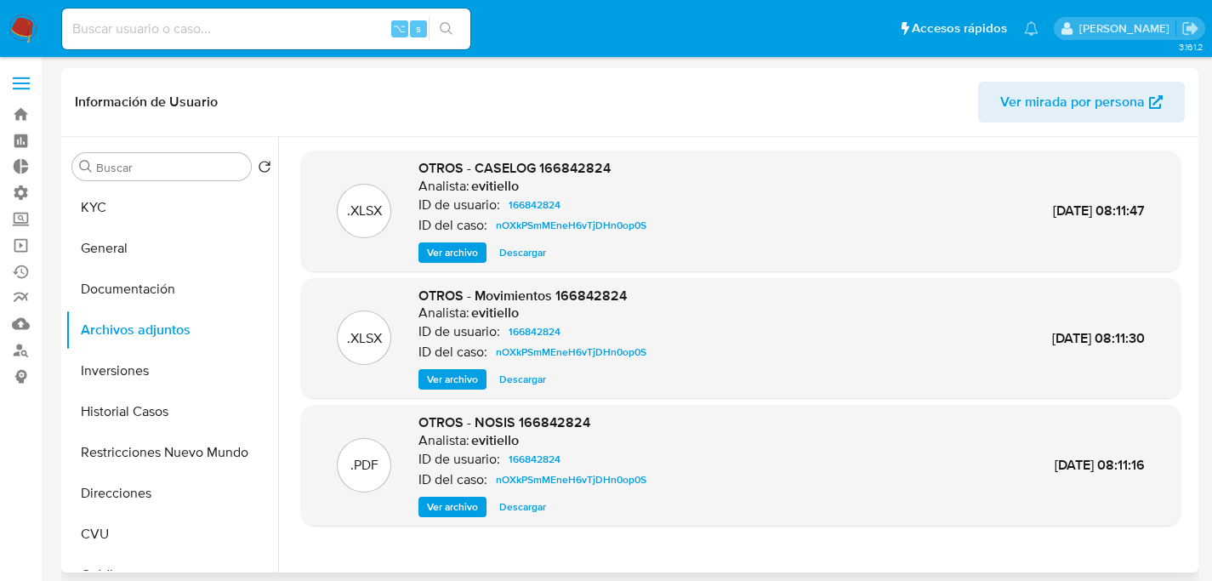
click at [449, 249] on span "Ver archivo" at bounding box center [452, 252] width 51 height 17
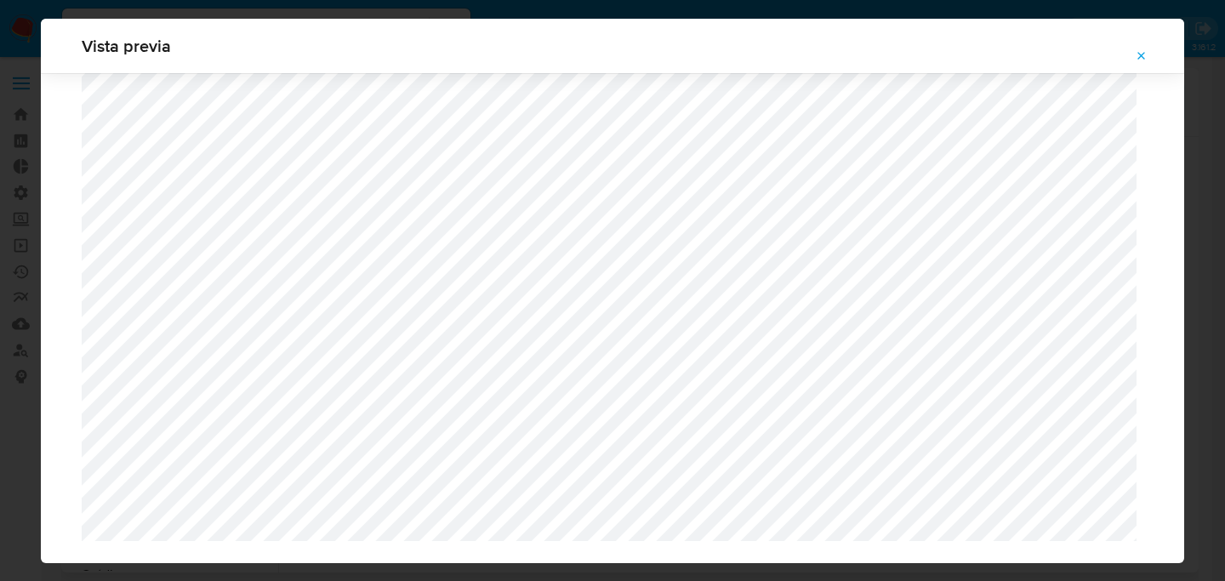
scroll to position [1223, 0]
click at [1144, 53] on icon "Attachment preview" at bounding box center [1142, 56] width 8 height 8
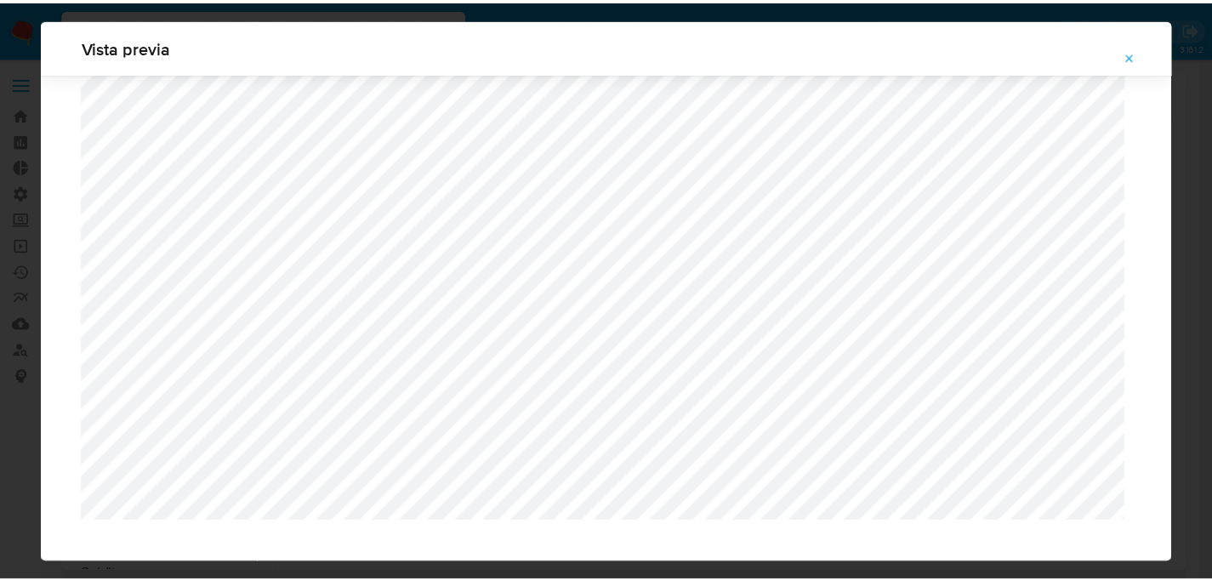
scroll to position [54, 0]
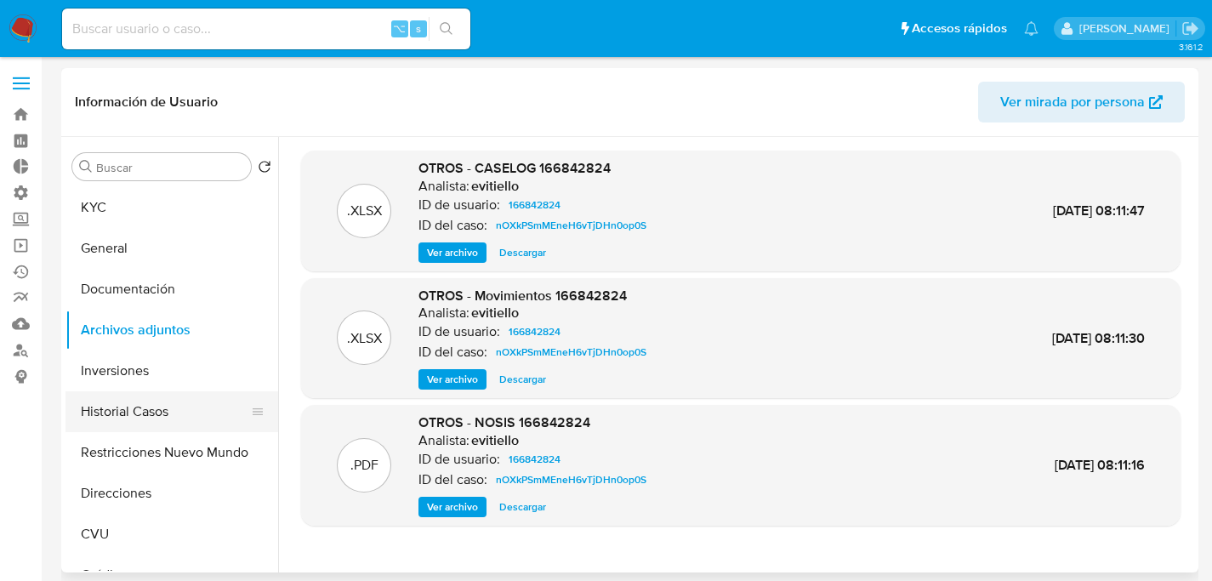
click at [132, 403] on button "Historial Casos" at bounding box center [164, 411] width 199 height 41
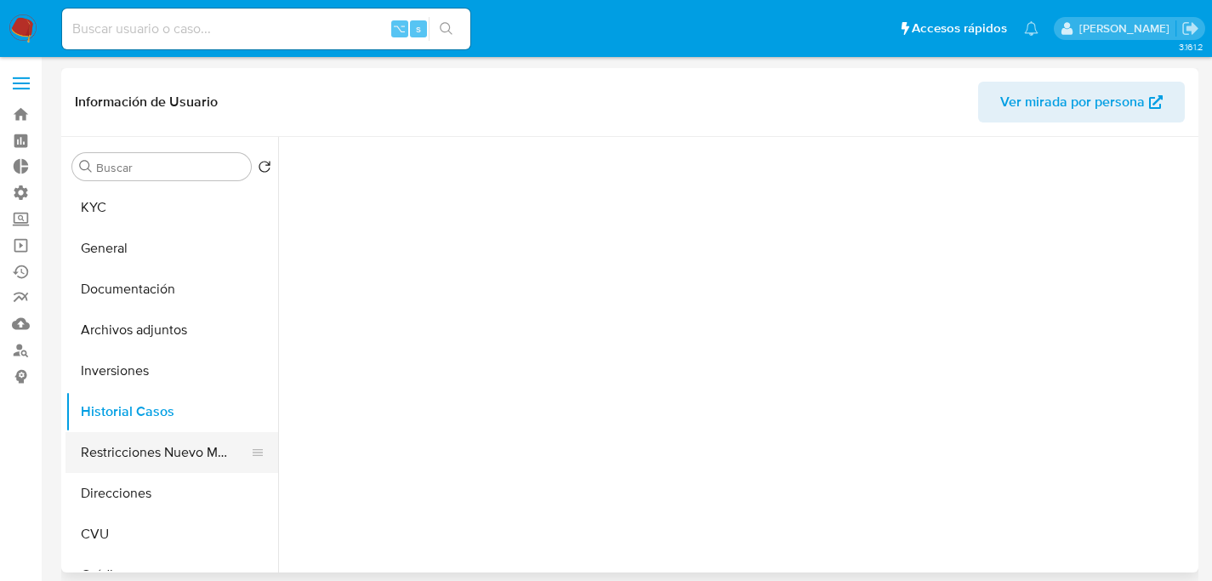
click at [142, 433] on button "Restricciones Nuevo Mundo" at bounding box center [164, 452] width 199 height 41
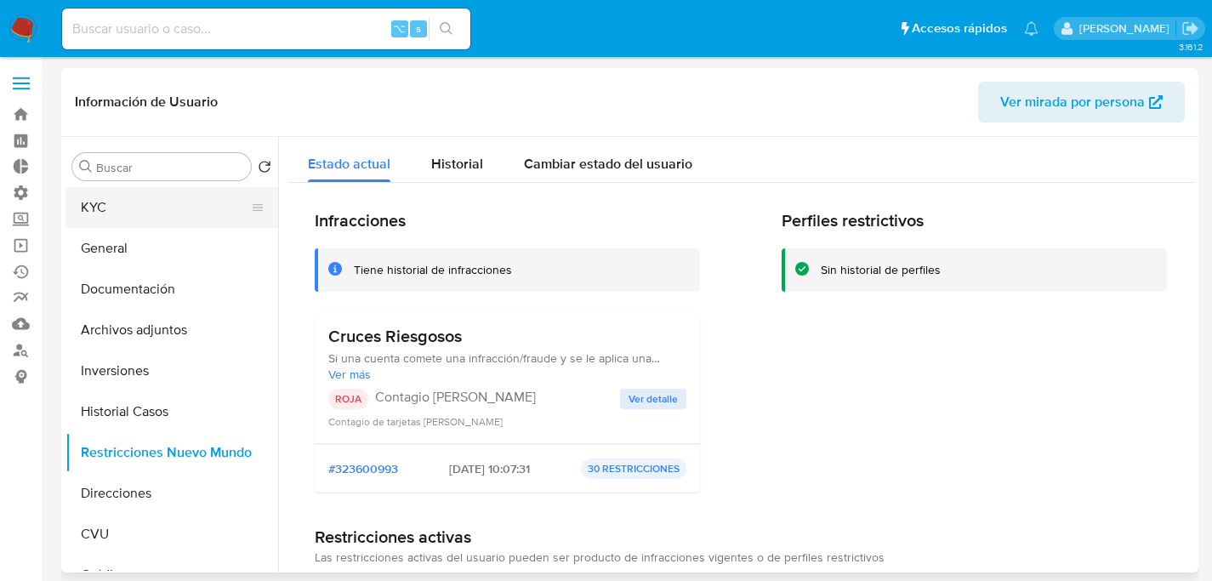
click at [94, 223] on button "KYC" at bounding box center [164, 207] width 199 height 41
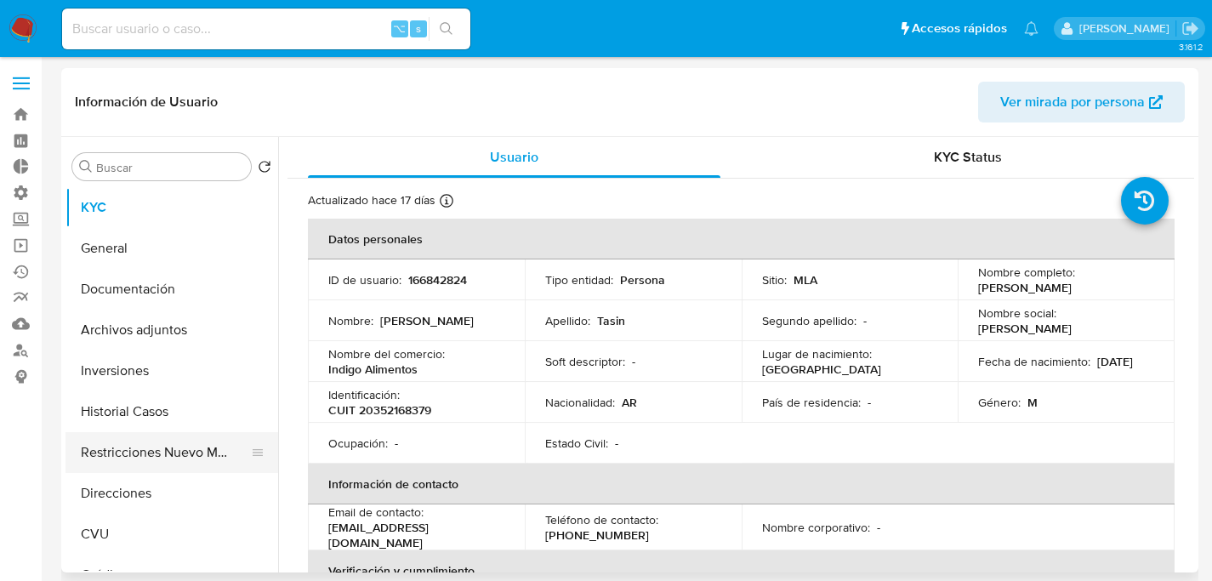
click at [149, 458] on button "Restricciones Nuevo Mundo" at bounding box center [164, 452] width 199 height 41
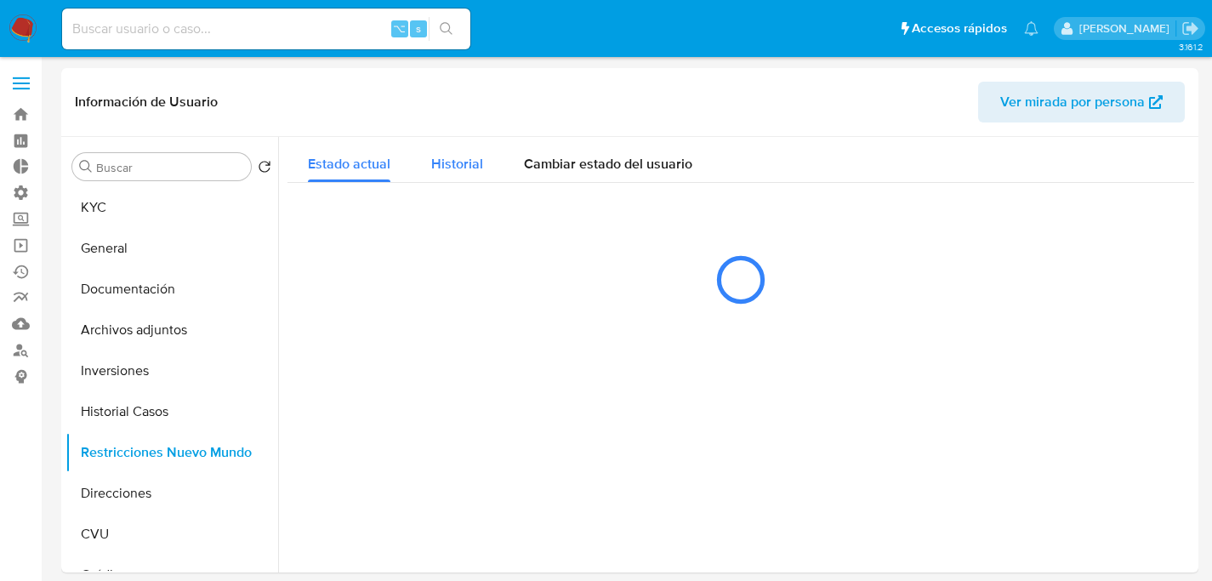
click at [441, 180] on div "Historial" at bounding box center [457, 159] width 52 height 45
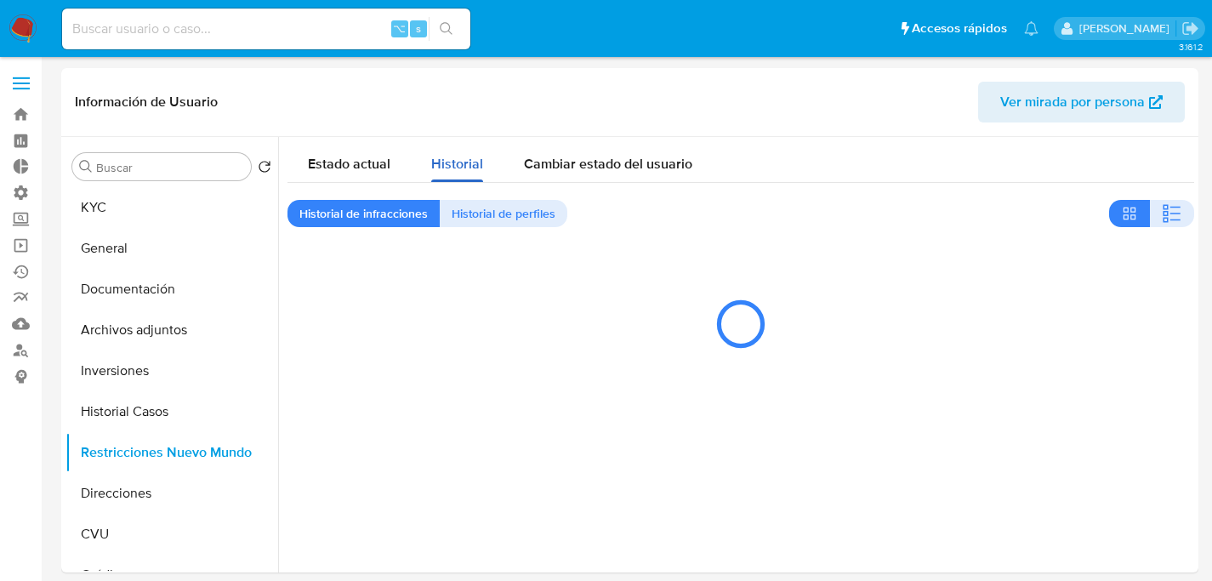
click at [441, 171] on span "Historial" at bounding box center [457, 164] width 52 height 20
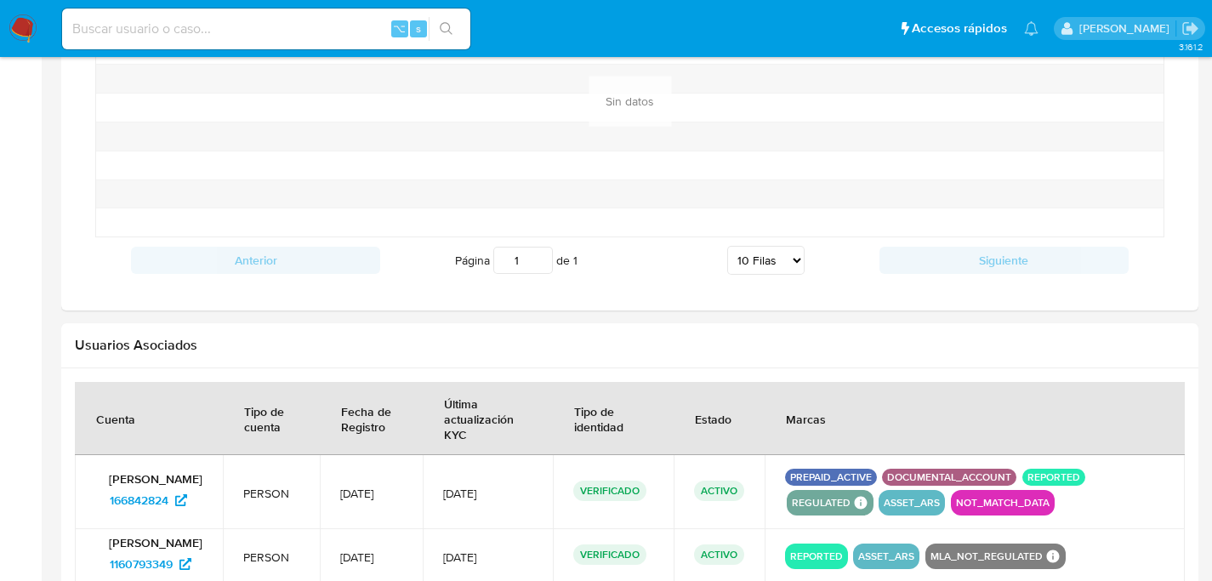
scroll to position [1582, 0]
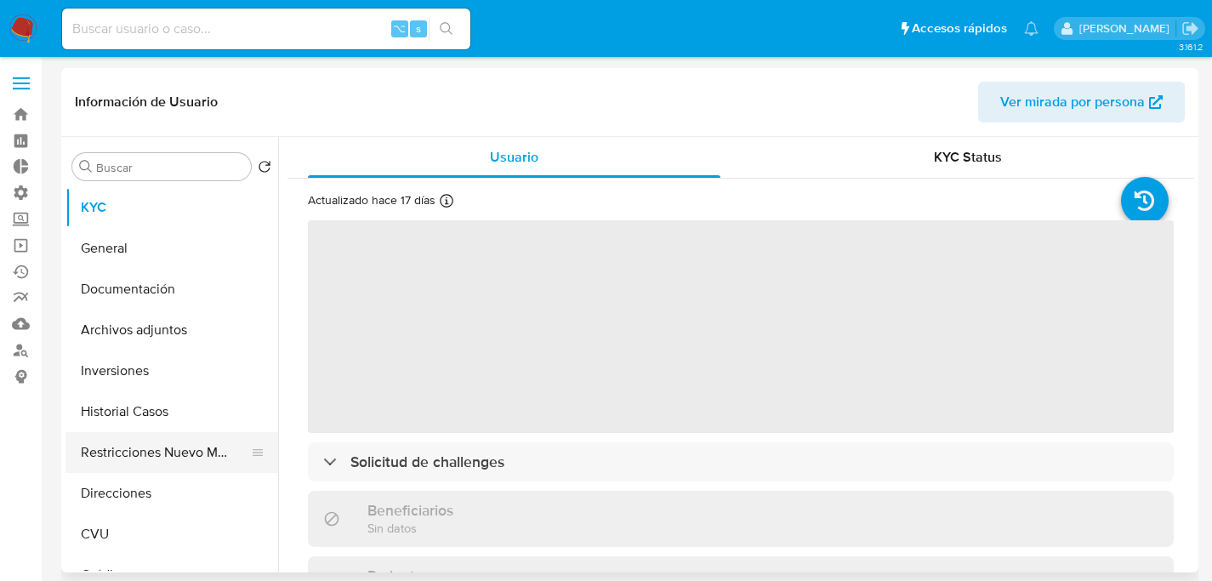
click at [94, 452] on button "Restricciones Nuevo Mundo" at bounding box center [164, 452] width 199 height 41
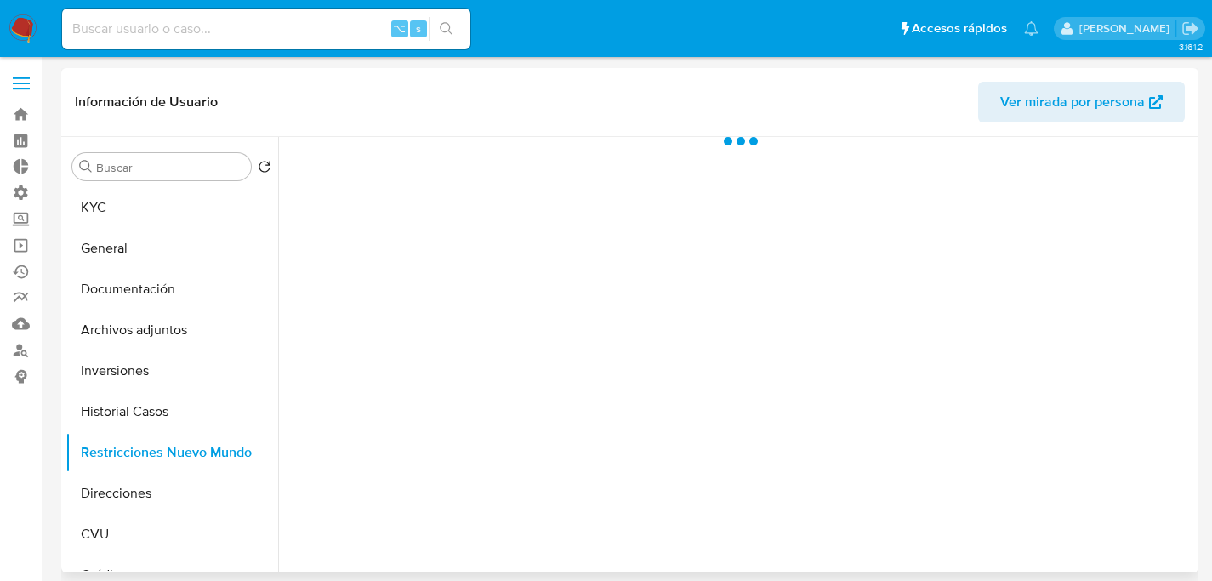
select select "10"
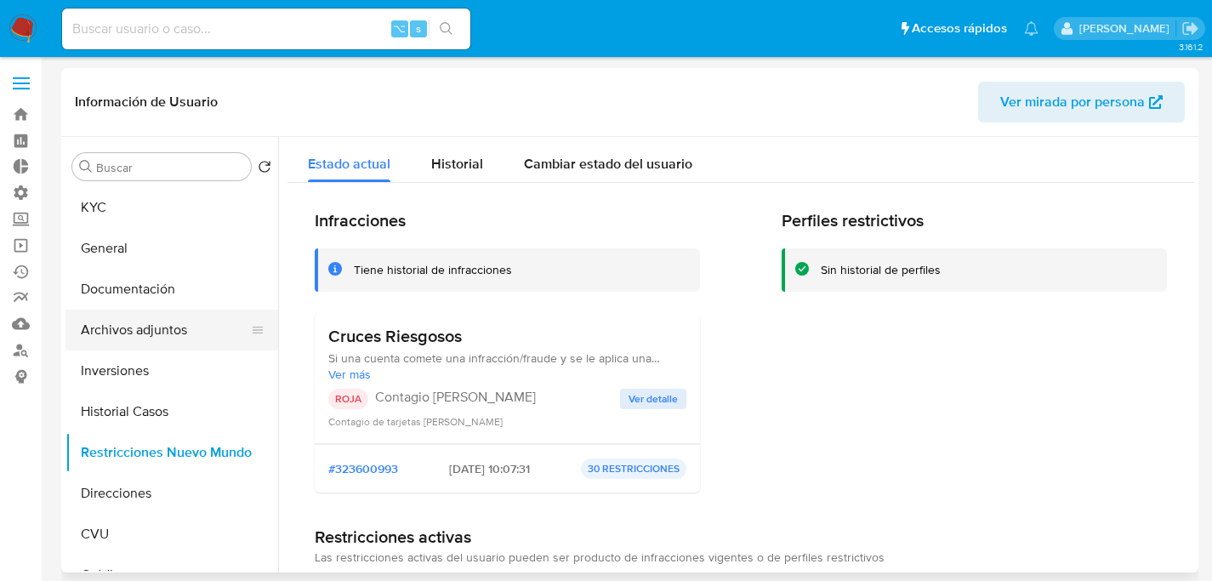
click at [136, 334] on button "Archivos adjuntos" at bounding box center [164, 330] width 199 height 41
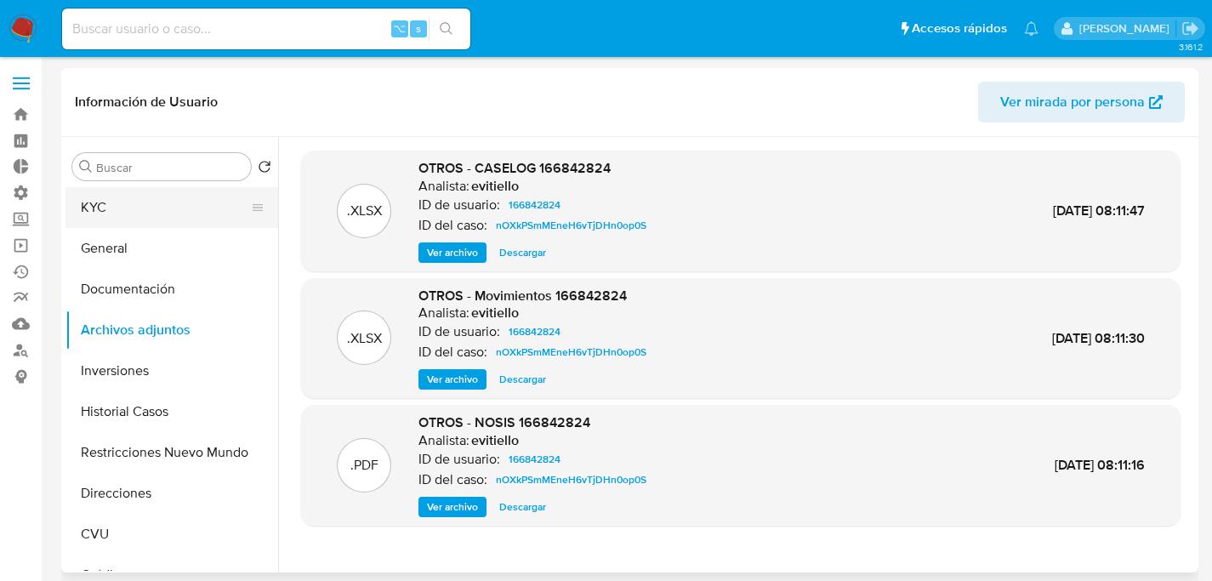
click at [94, 202] on button "KYC" at bounding box center [164, 207] width 199 height 41
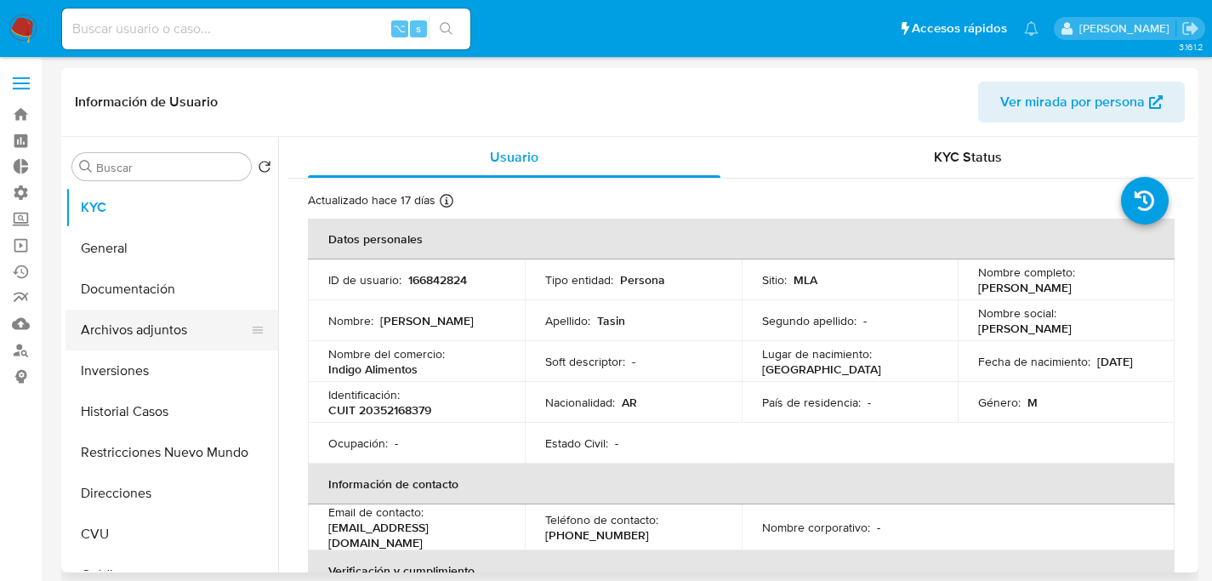
click at [94, 338] on button "Archivos adjuntos" at bounding box center [164, 330] width 199 height 41
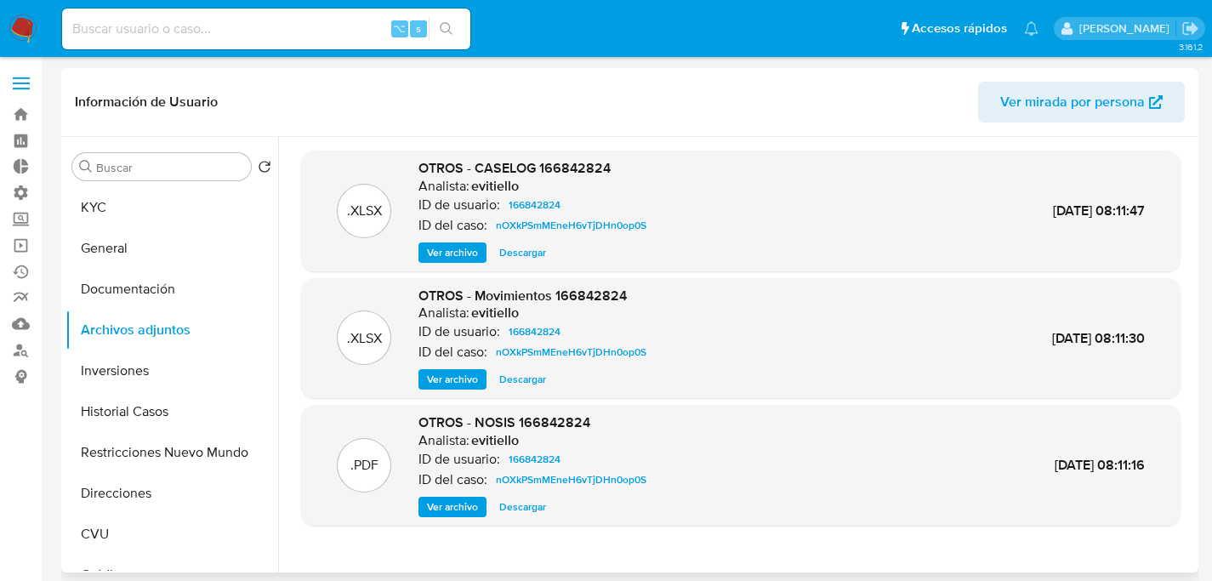
click at [456, 248] on span "Ver archivo" at bounding box center [452, 252] width 51 height 17
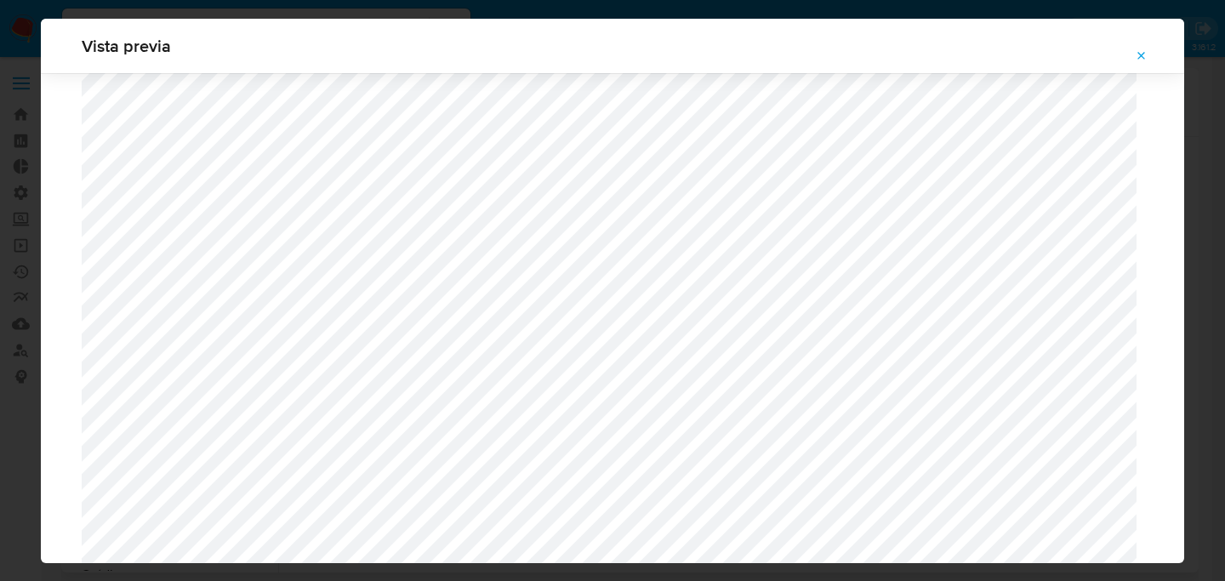
scroll to position [838, 0]
click at [45, 199] on div "Attachment preview" at bounding box center [612, 91] width 1143 height 1713
click at [1130, 61] on button "Attachment preview" at bounding box center [1141, 56] width 37 height 27
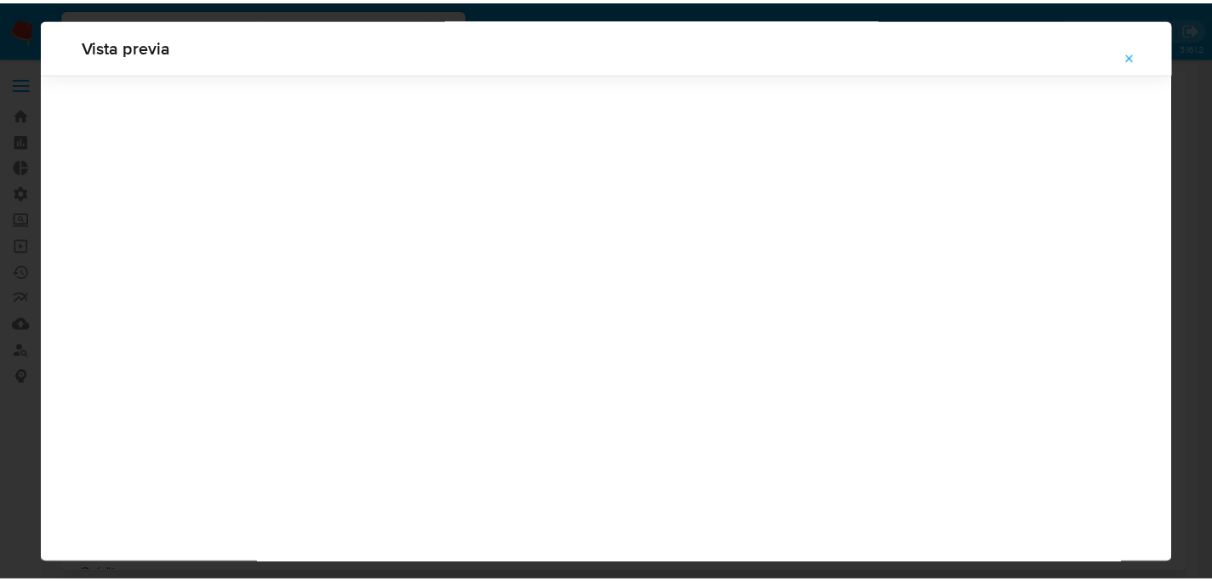
scroll to position [54, 0]
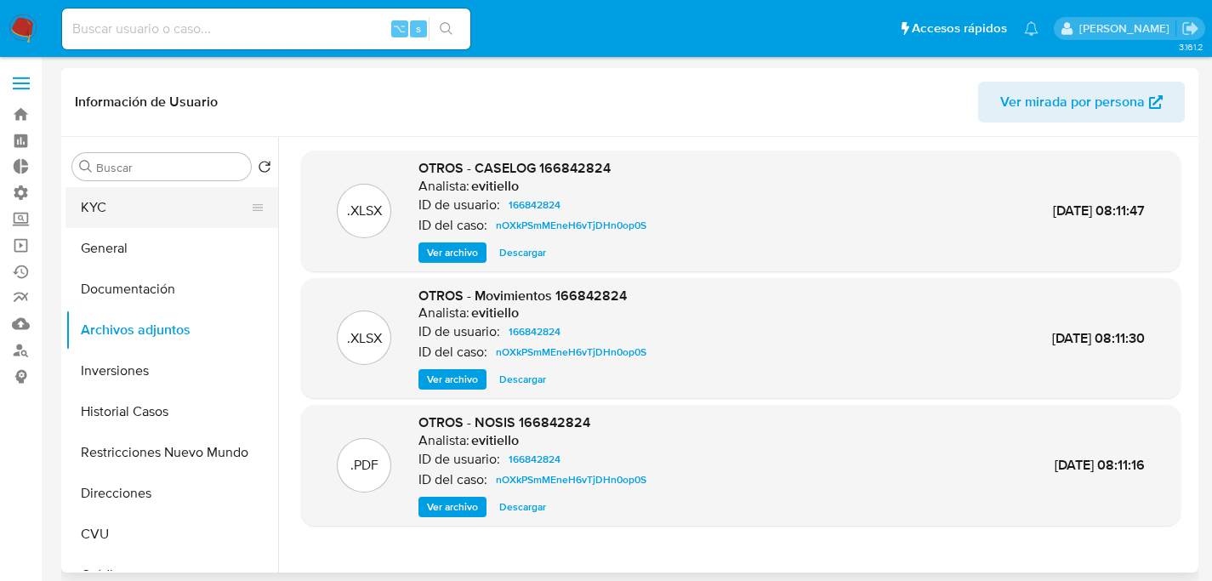
click at [76, 216] on button "KYC" at bounding box center [164, 207] width 199 height 41
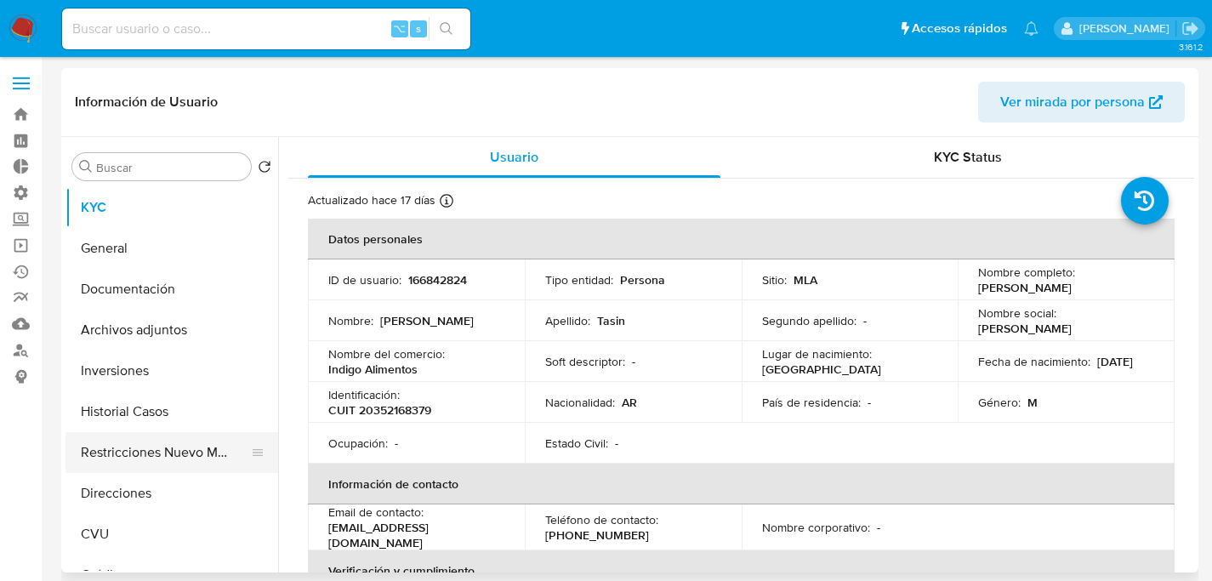
click at [140, 455] on button "Restricciones Nuevo Mundo" at bounding box center [164, 452] width 199 height 41
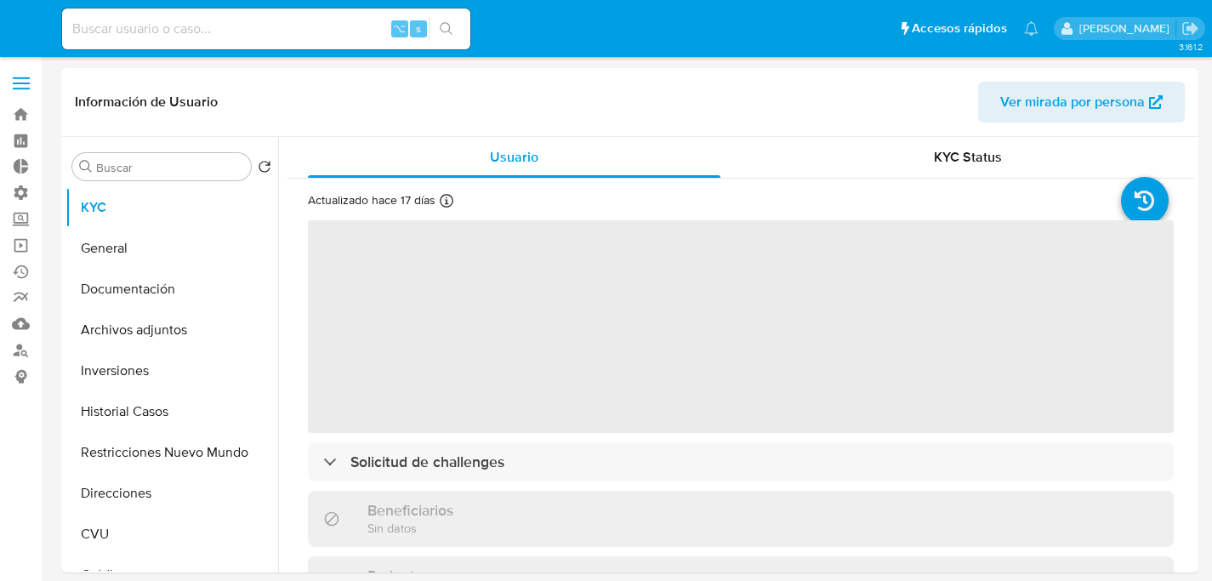
select select "10"
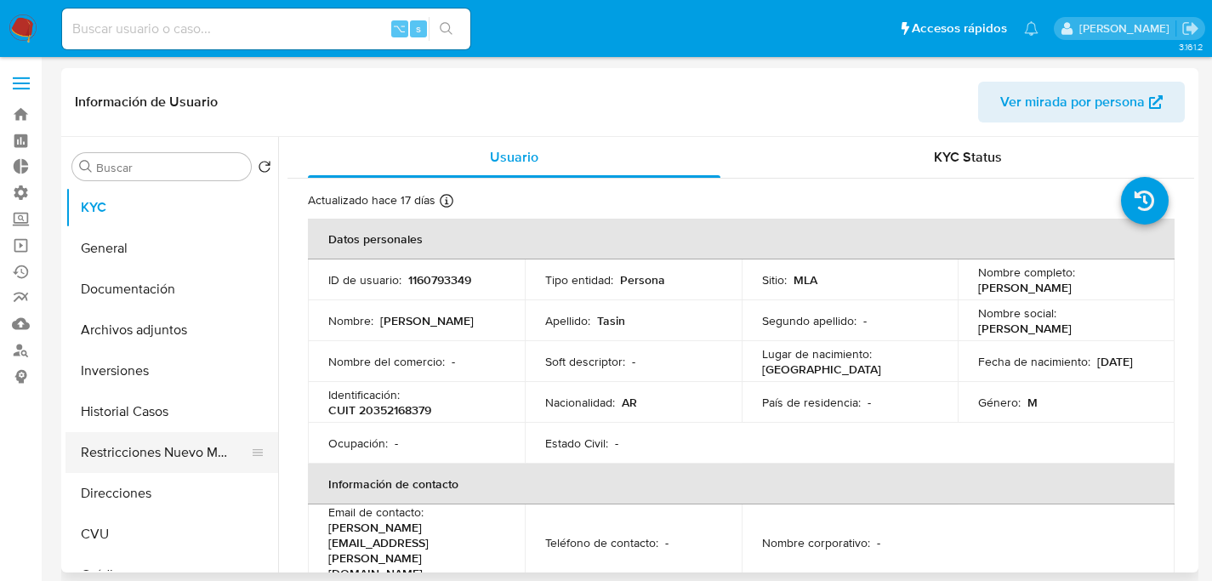
click at [181, 432] on ul "KYC General Documentación Archivos adjuntos Inversiones Historial Casos Restric…" at bounding box center [171, 379] width 213 height 384
click at [177, 445] on button "Restricciones Nuevo Mundo" at bounding box center [164, 452] width 199 height 41
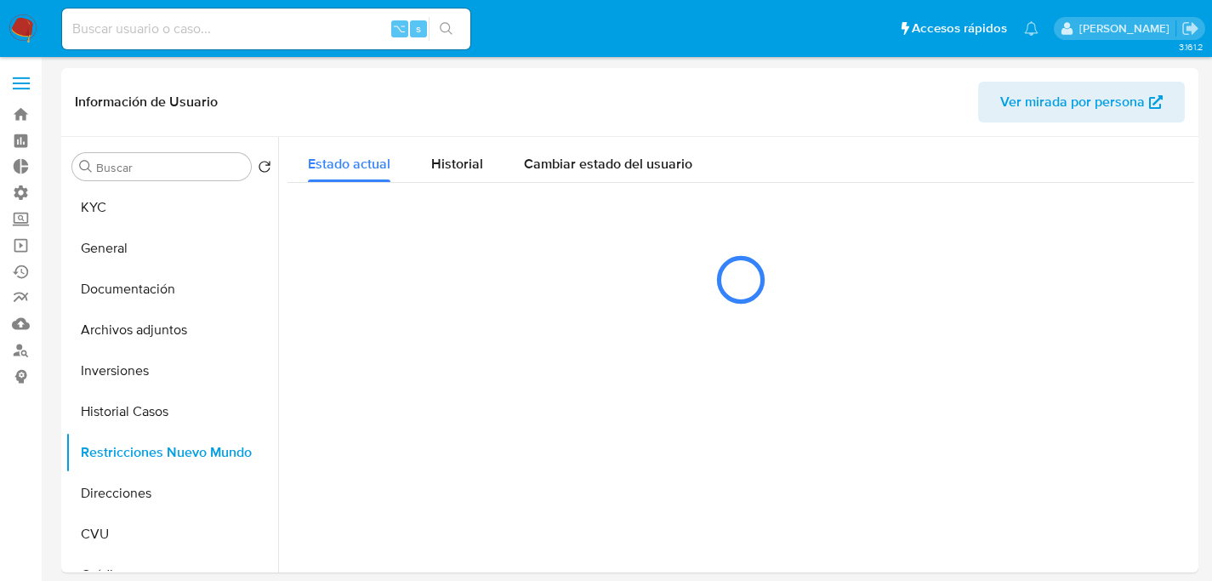
scroll to position [29, 0]
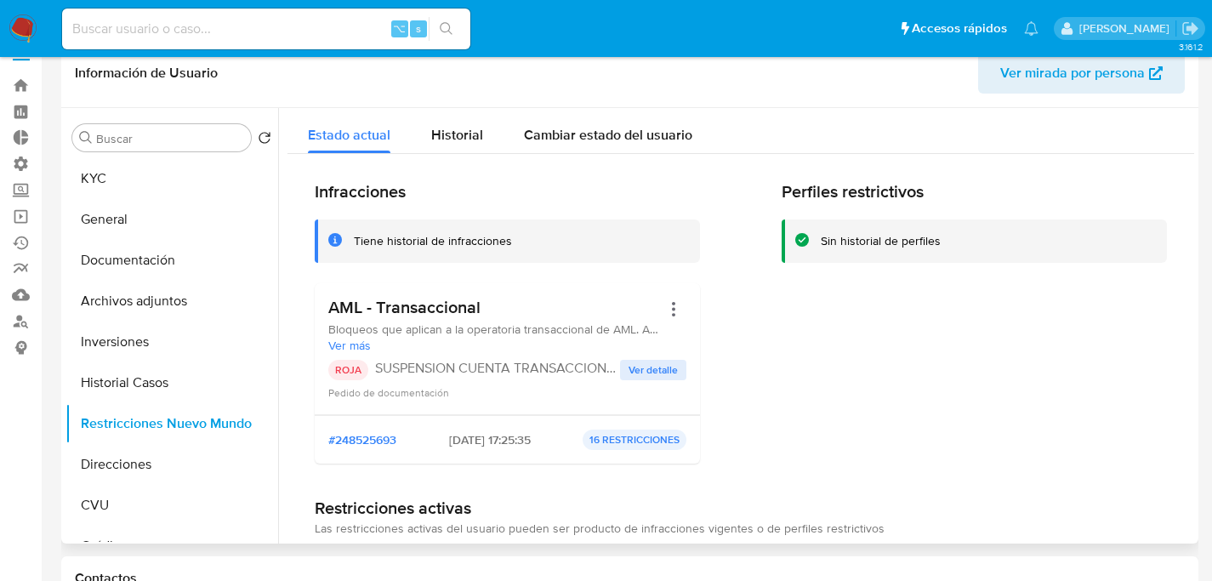
drag, startPoint x: 361, startPoint y: 338, endPoint x: 650, endPoint y: 333, distance: 289.2
click at [650, 333] on div "Bloqueos que aplican a la operatoria transaccional de AML. A su vez se aplican …" at bounding box center [494, 336] width 333 height 31
click at [650, 372] on span "Ver detalle" at bounding box center [652, 369] width 49 height 17
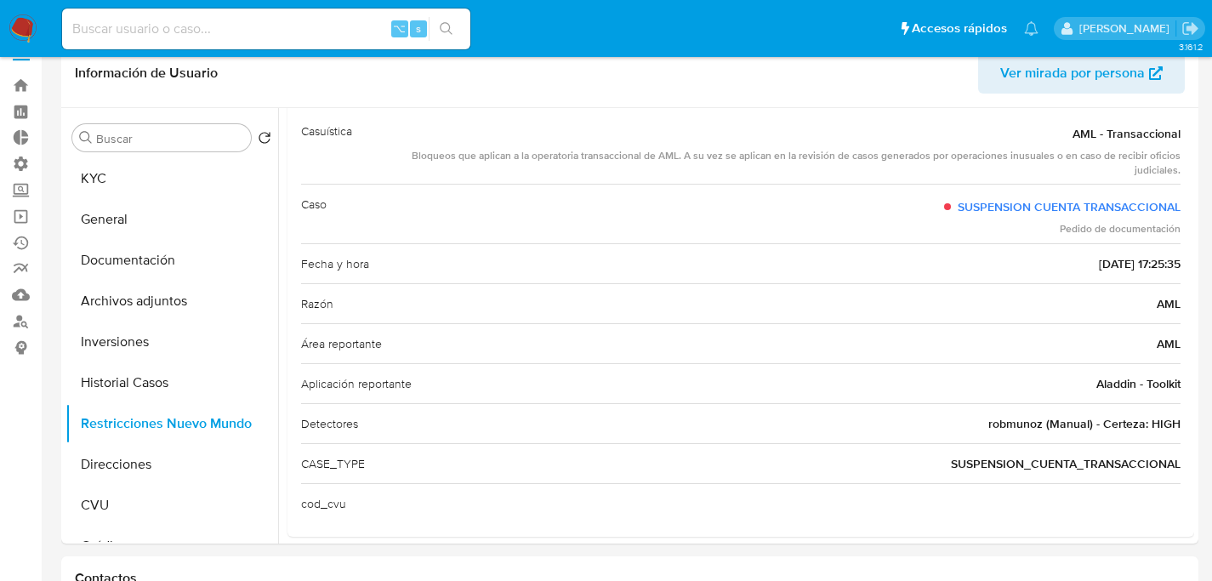
scroll to position [0, 0]
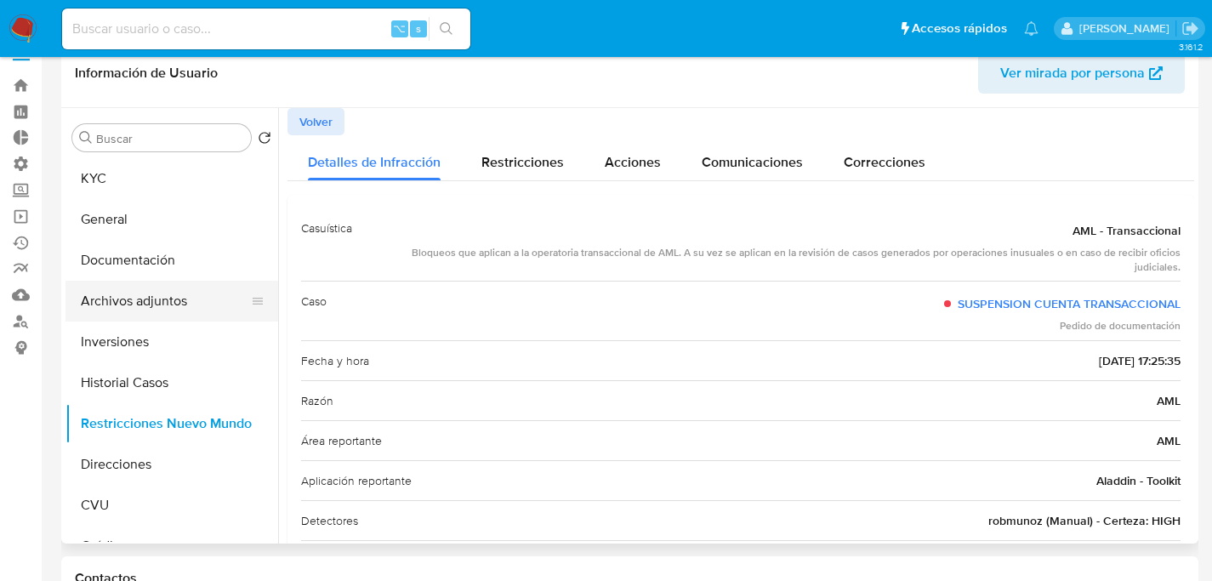
click at [145, 296] on button "Archivos adjuntos" at bounding box center [164, 301] width 199 height 41
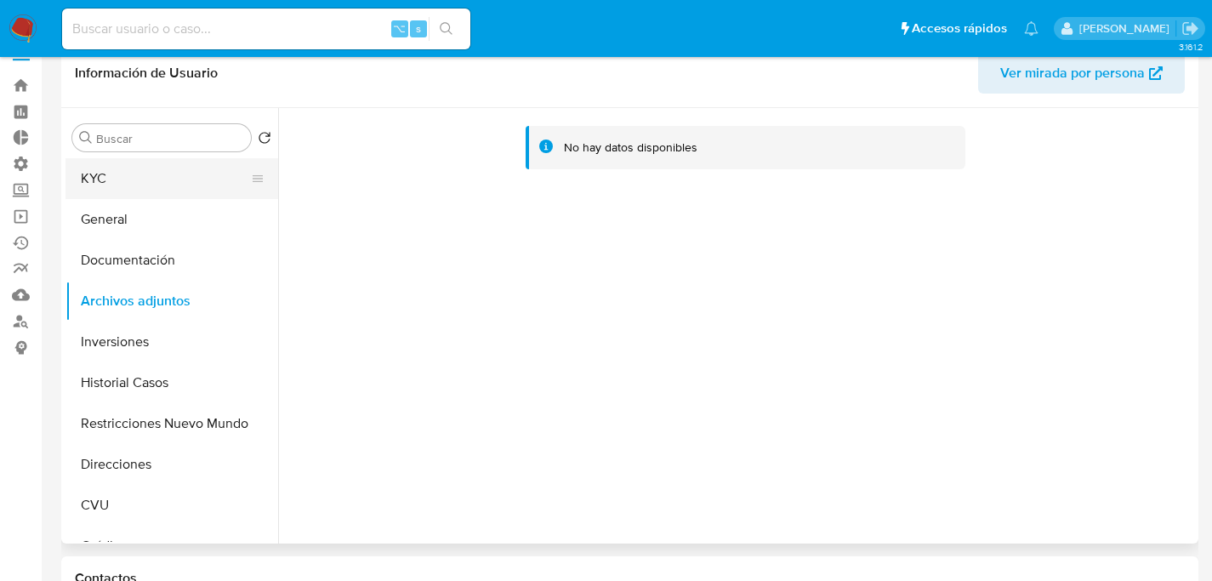
click at [117, 176] on button "KYC" at bounding box center [164, 178] width 199 height 41
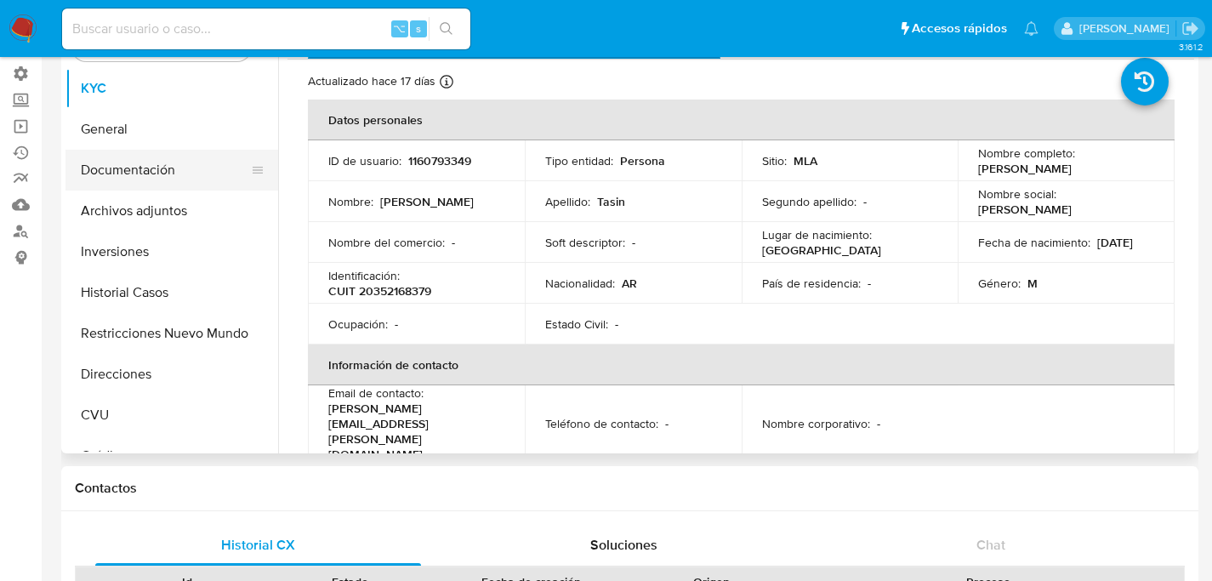
click at [179, 168] on button "Documentación" at bounding box center [164, 170] width 199 height 41
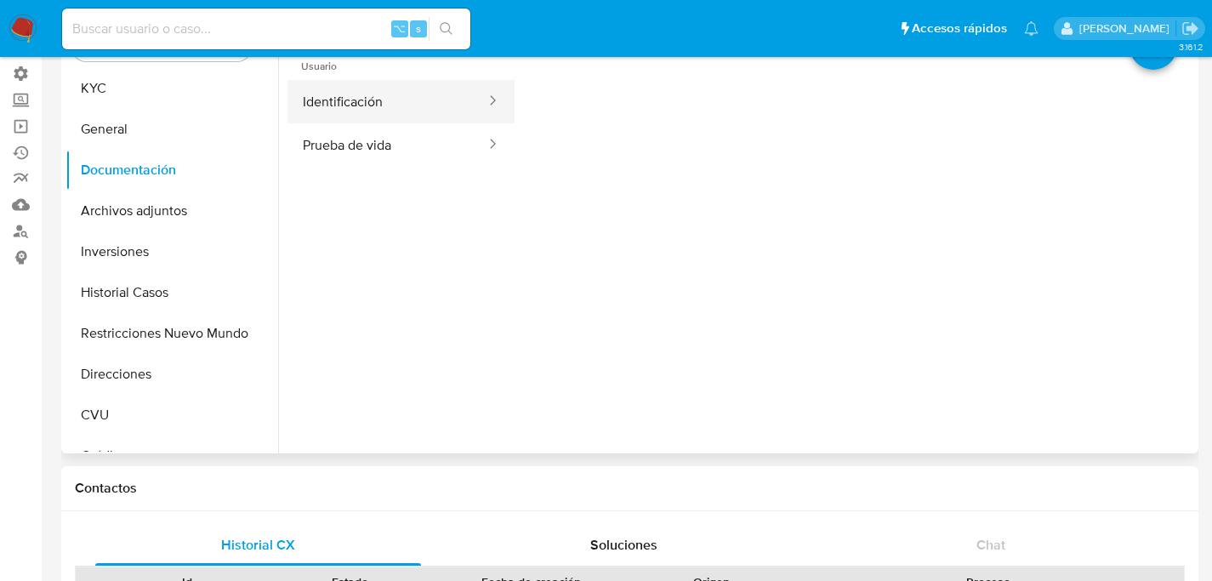
click at [397, 107] on button "Identificación" at bounding box center [387, 101] width 200 height 43
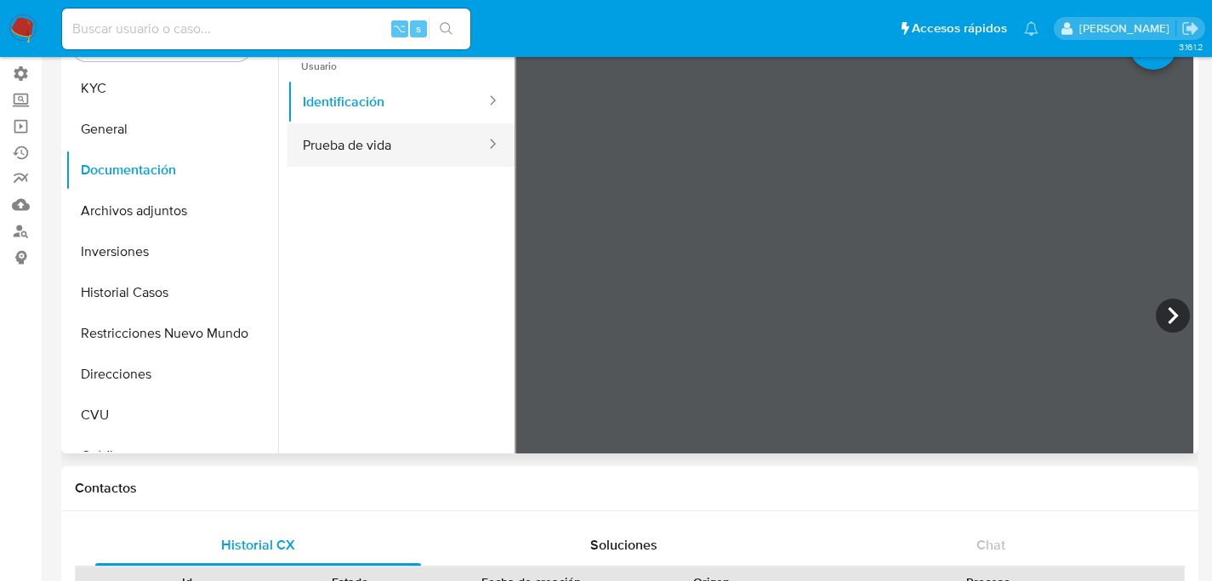
click at [409, 149] on button "Prueba de vida" at bounding box center [387, 144] width 200 height 43
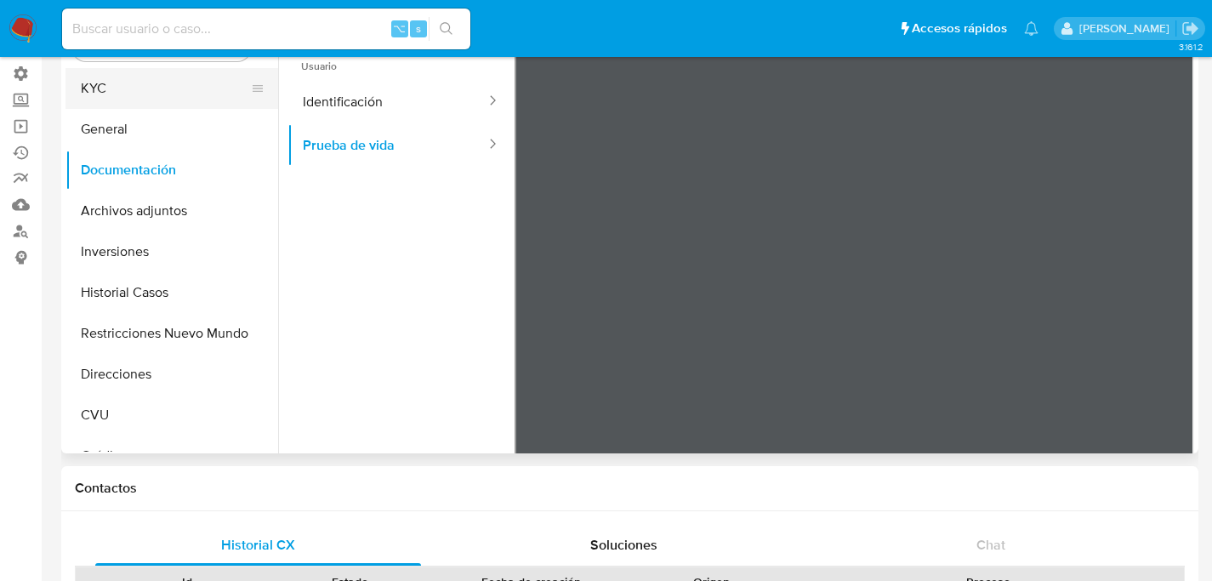
click at [107, 105] on button "KYC" at bounding box center [164, 88] width 199 height 41
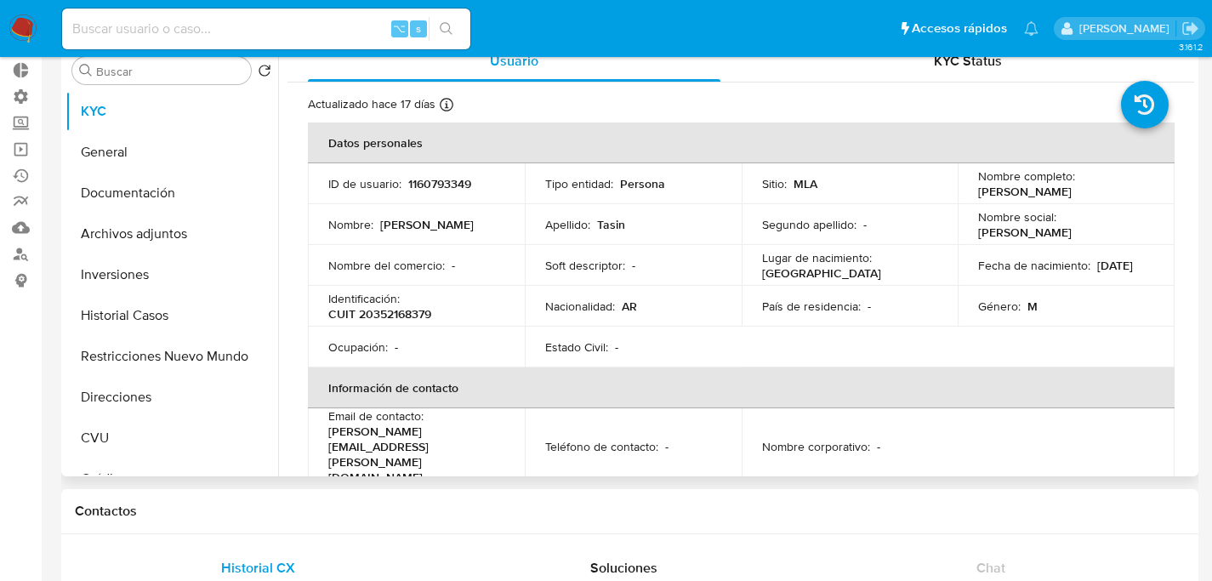
scroll to position [96, 0]
click at [515, 224] on td "Nombre : Fernando Nicolas" at bounding box center [416, 224] width 217 height 41
click at [156, 360] on button "Restricciones Nuevo Mundo" at bounding box center [164, 356] width 199 height 41
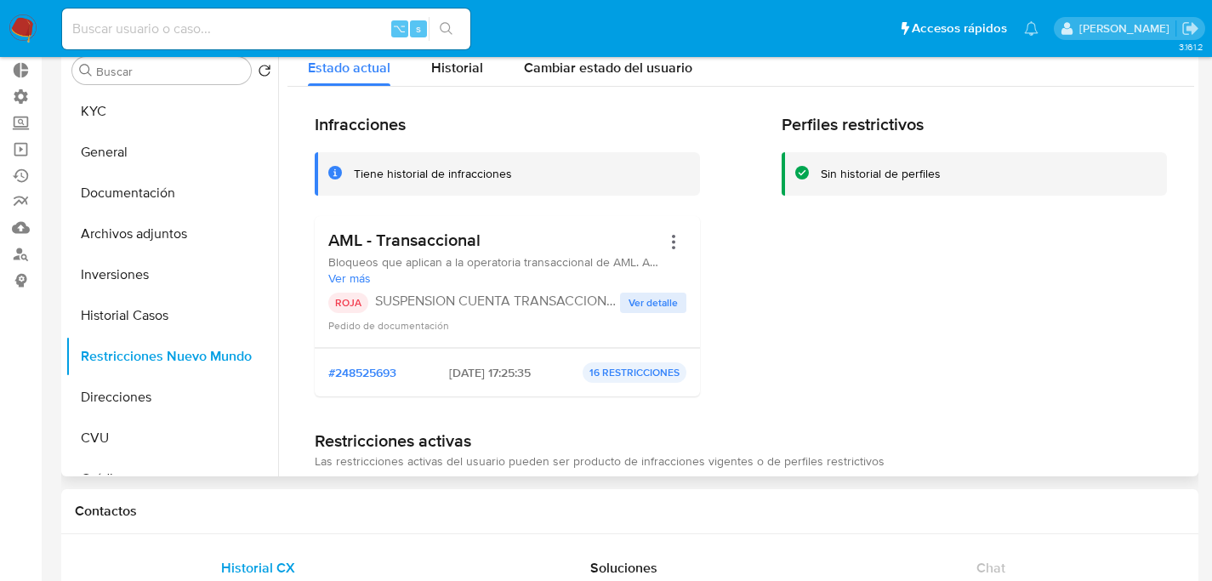
click at [661, 309] on span "Ver detalle" at bounding box center [652, 302] width 49 height 17
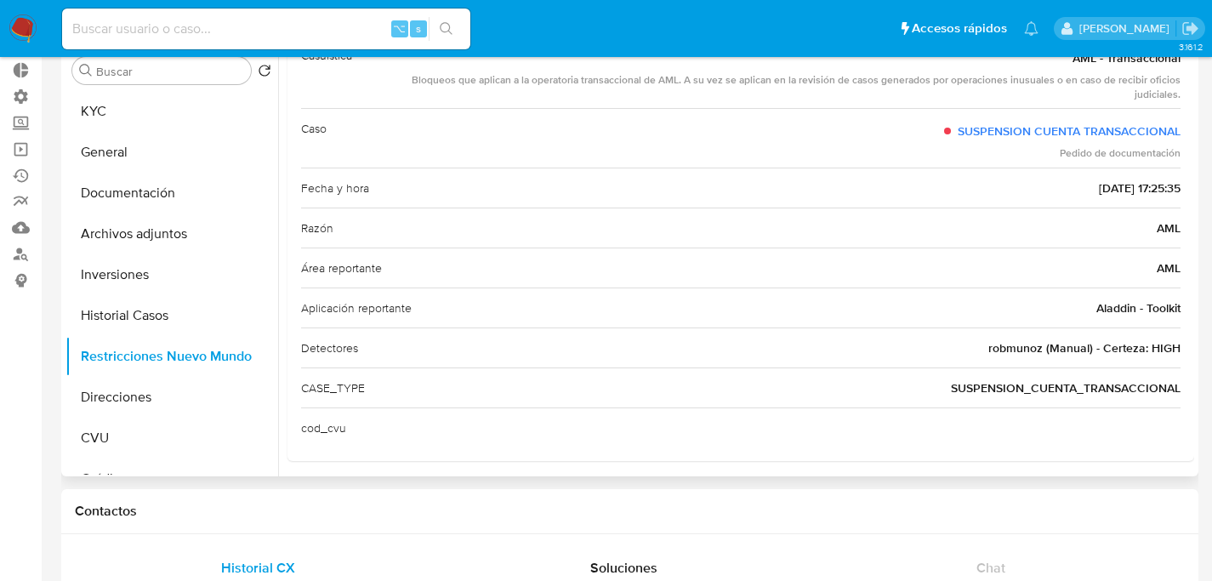
scroll to position [112, 0]
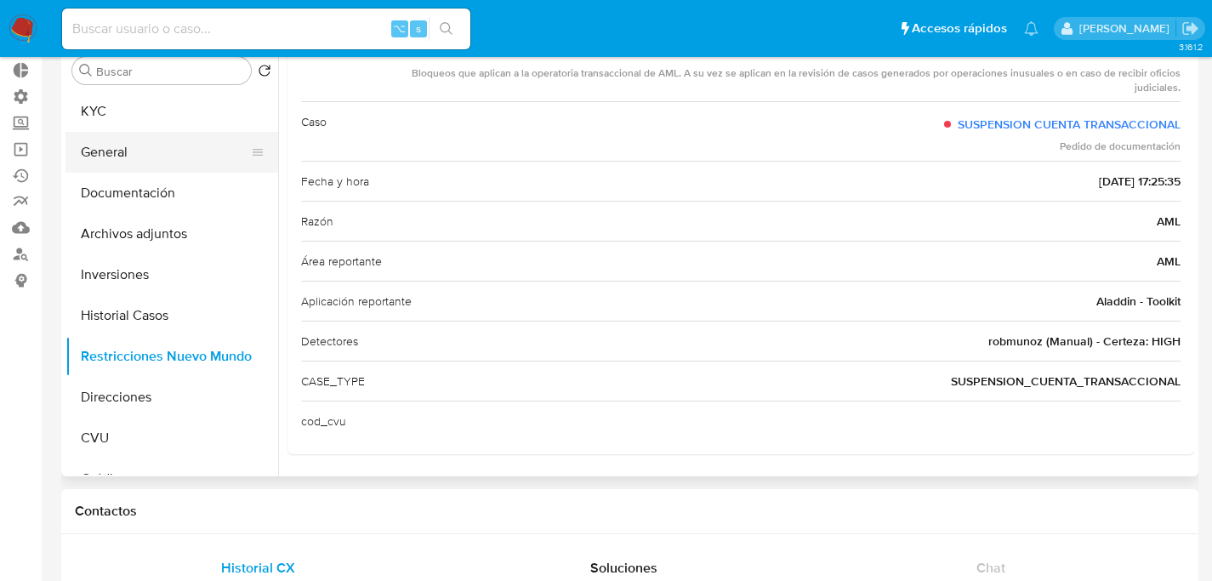
click at [134, 149] on button "General" at bounding box center [164, 152] width 199 height 41
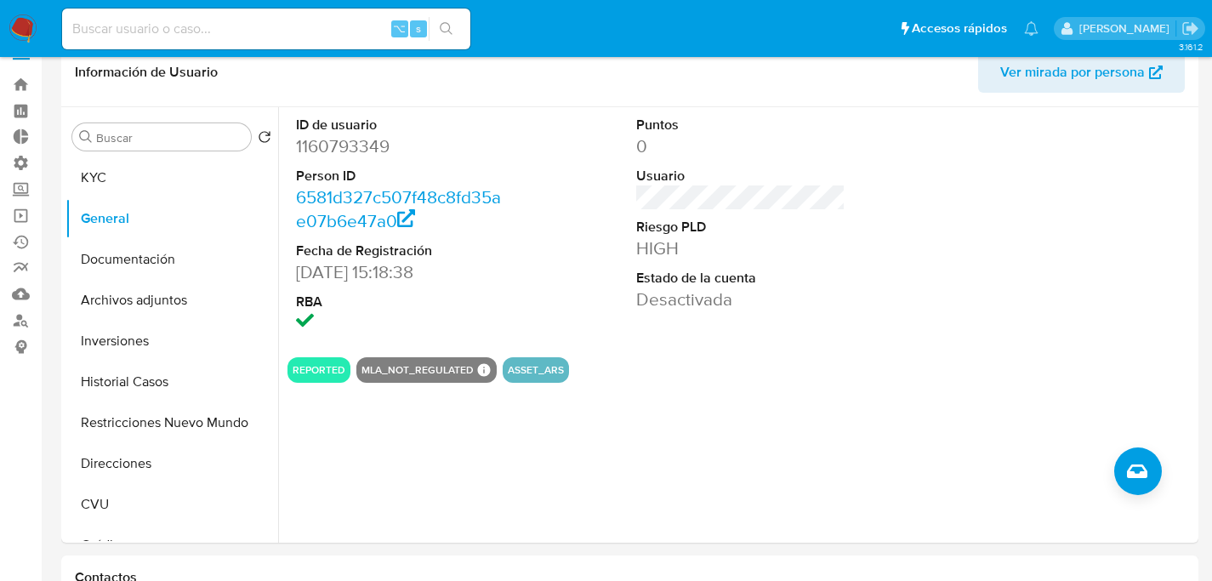
scroll to position [0, 0]
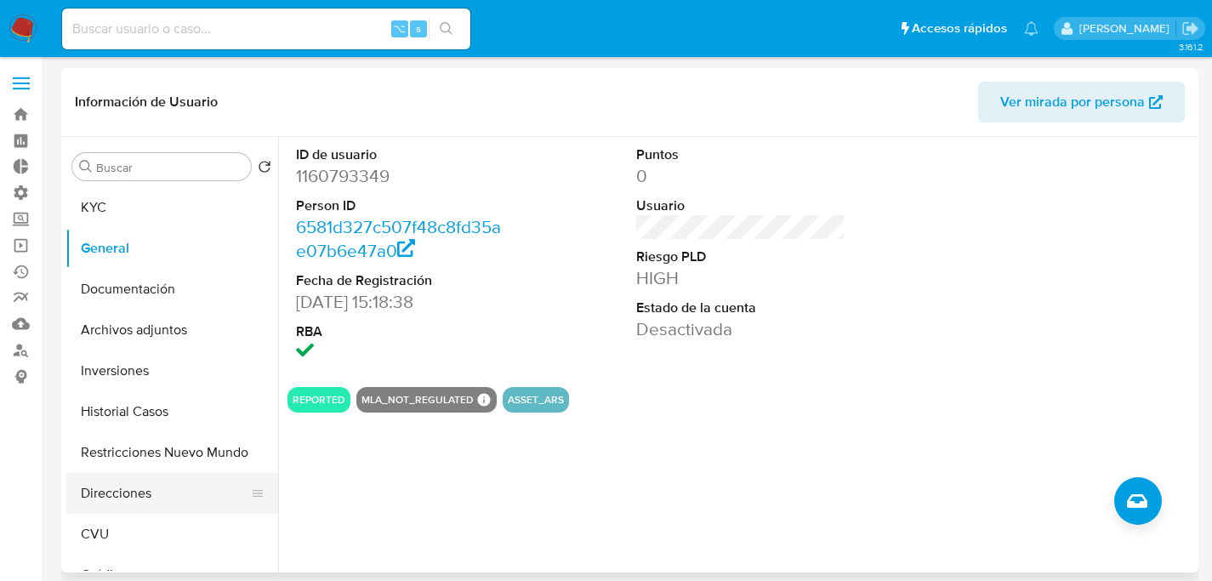
click at [123, 477] on button "Direcciones" at bounding box center [164, 493] width 199 height 41
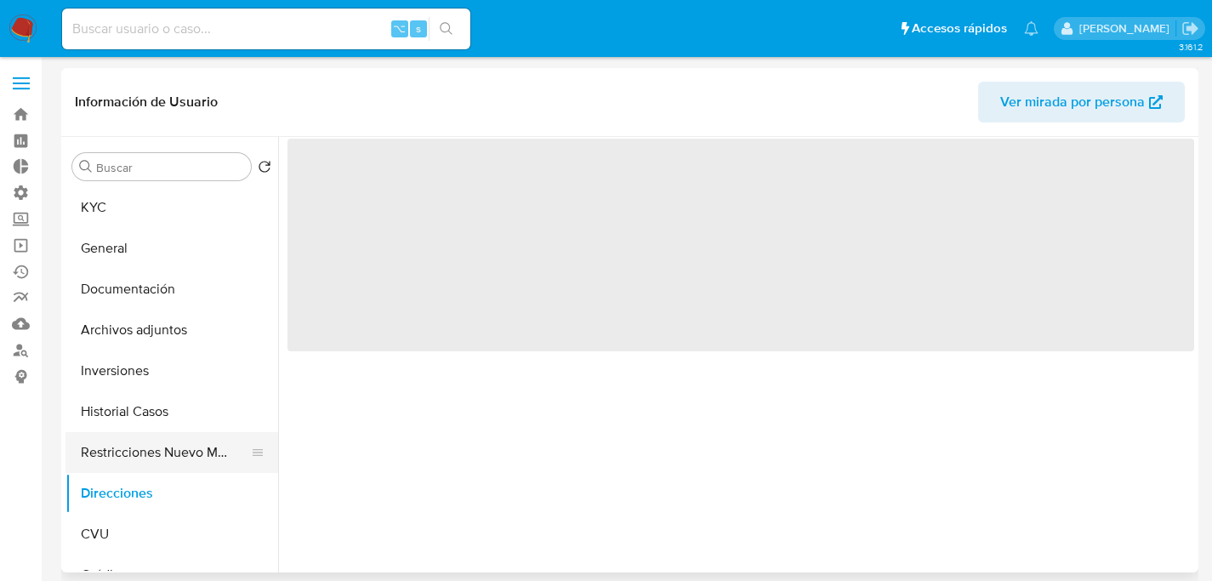
click at [144, 461] on button "Restricciones Nuevo Mundo" at bounding box center [164, 452] width 199 height 41
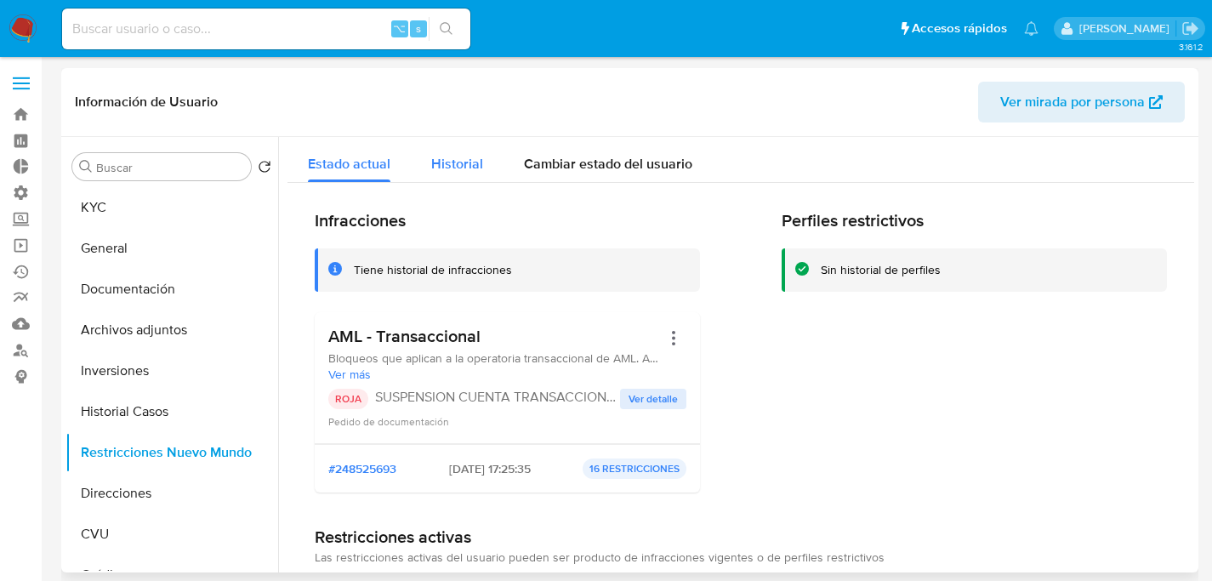
click at [471, 162] on span "Historial" at bounding box center [457, 164] width 52 height 20
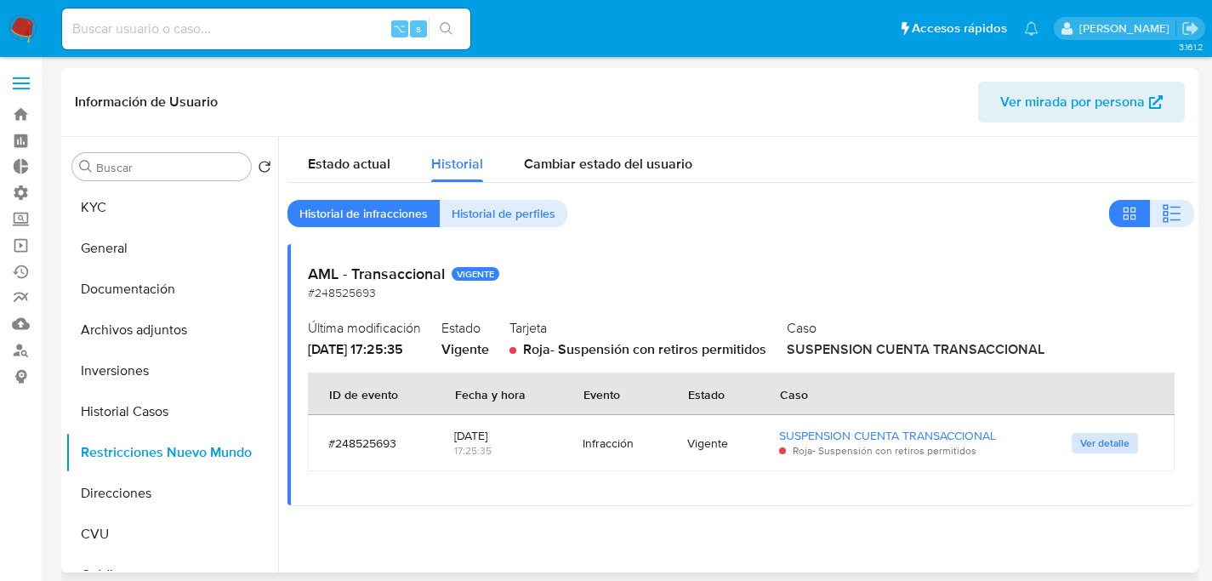
click at [1106, 438] on span "Ver detalle" at bounding box center [1104, 443] width 49 height 17
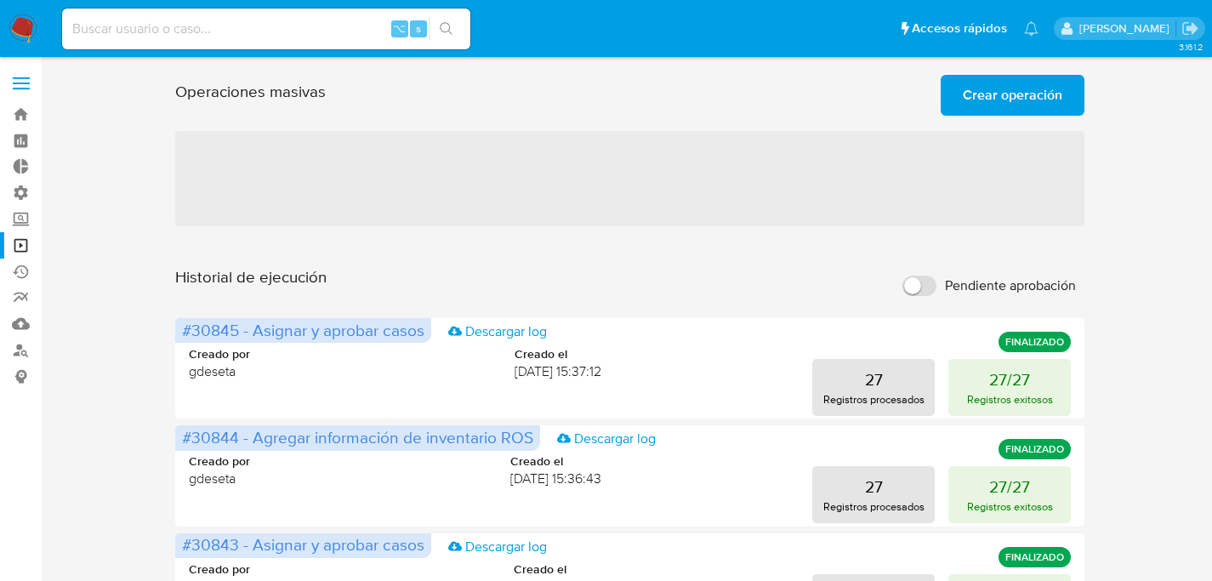
click at [952, 121] on div at bounding box center [630, 123] width 910 height 14
click at [973, 111] on span "Crear operación" at bounding box center [1012, 95] width 99 height 37
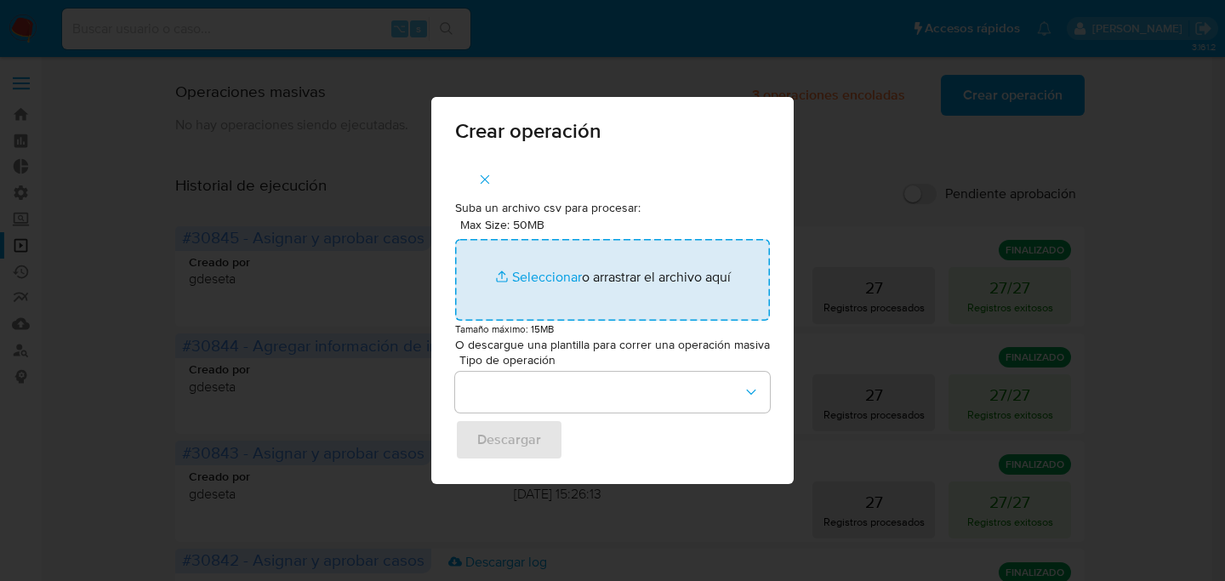
click at [624, 274] on input "Max Size: 50MB Seleccionar archivos" at bounding box center [612, 280] width 315 height 82
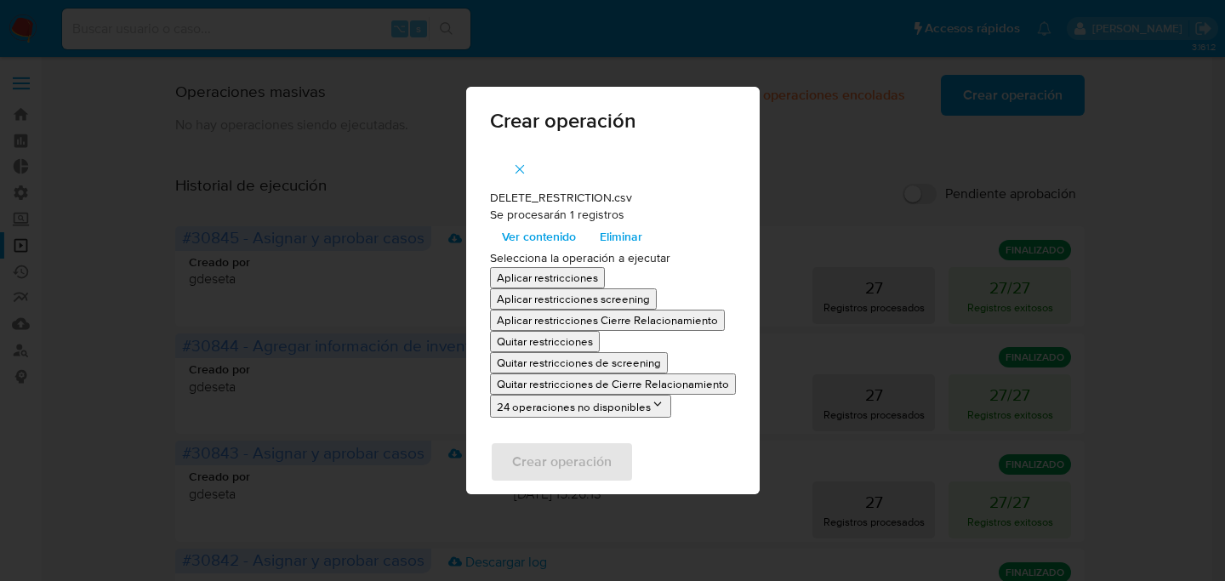
click at [554, 341] on p "Quitar restricciones" at bounding box center [545, 341] width 96 height 16
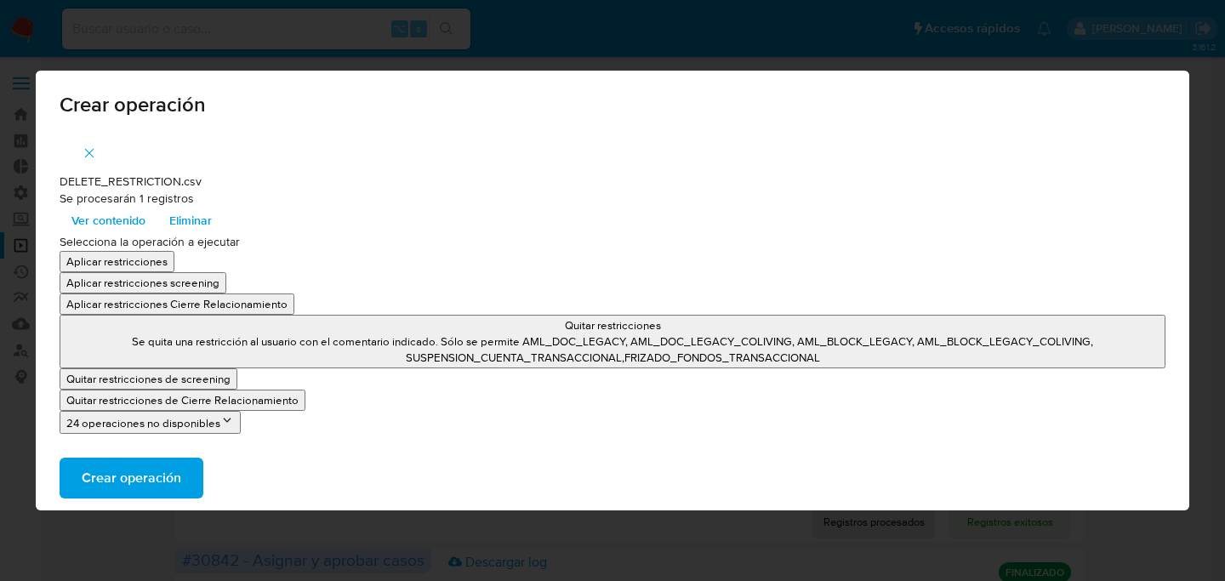
click at [134, 478] on span "Crear operación" at bounding box center [131, 477] width 99 height 37
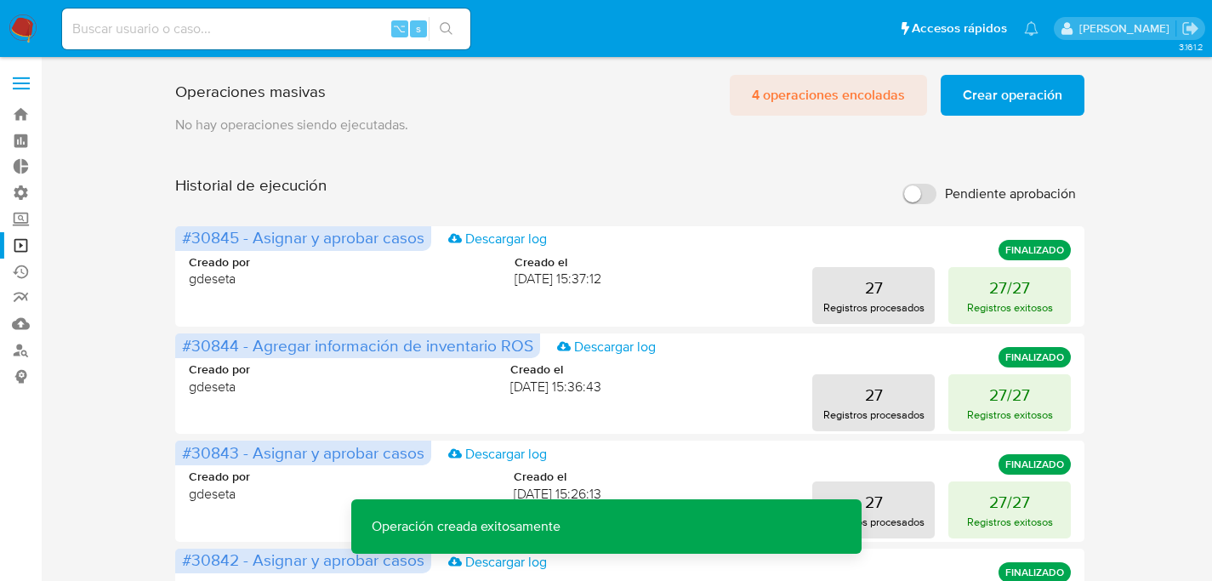
click at [771, 82] on span "4 operaciones encoladas" at bounding box center [828, 95] width 153 height 37
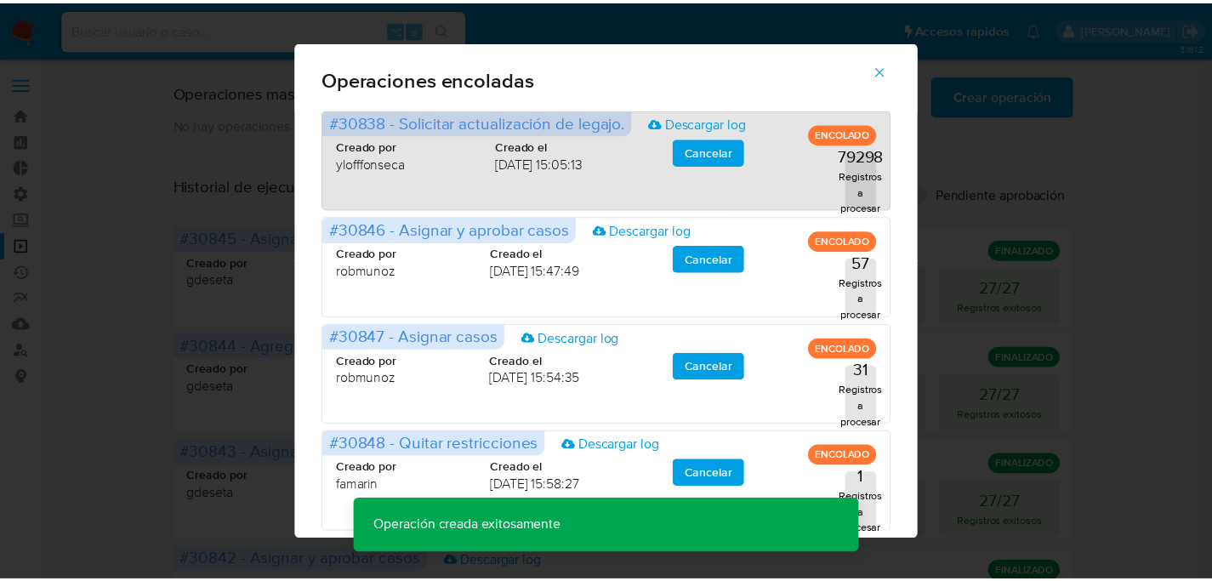
scroll to position [32, 0]
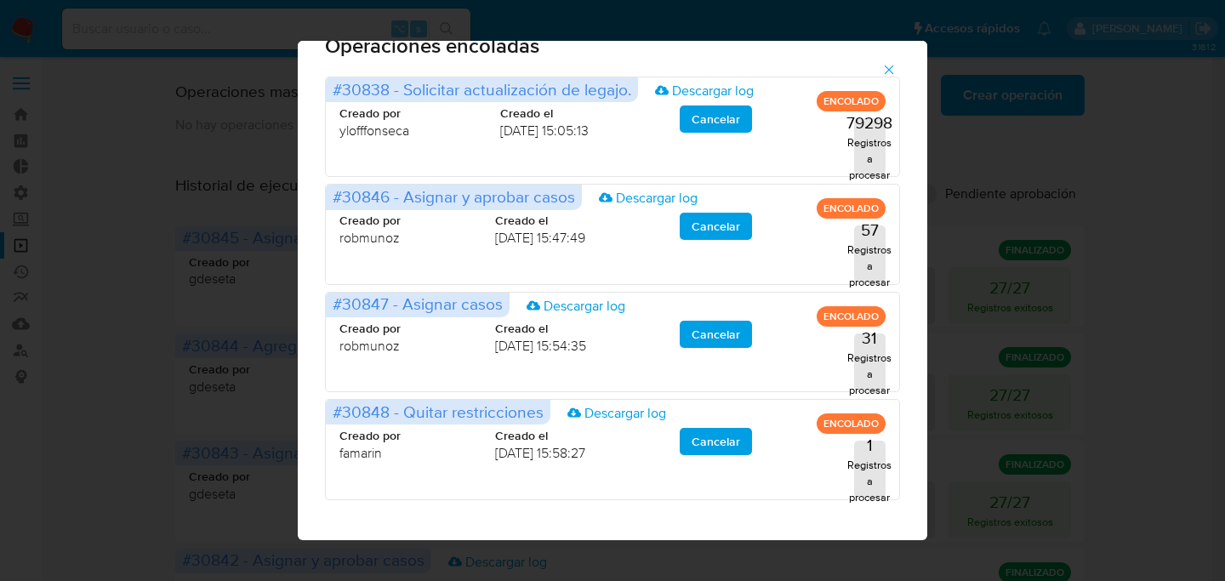
click at [1126, 196] on div "Operaciones encoladas #30838 - Solicitar actualización de legajo. Descargar log…" at bounding box center [612, 290] width 1225 height 581
click at [885, 61] on button "button" at bounding box center [889, 69] width 60 height 41
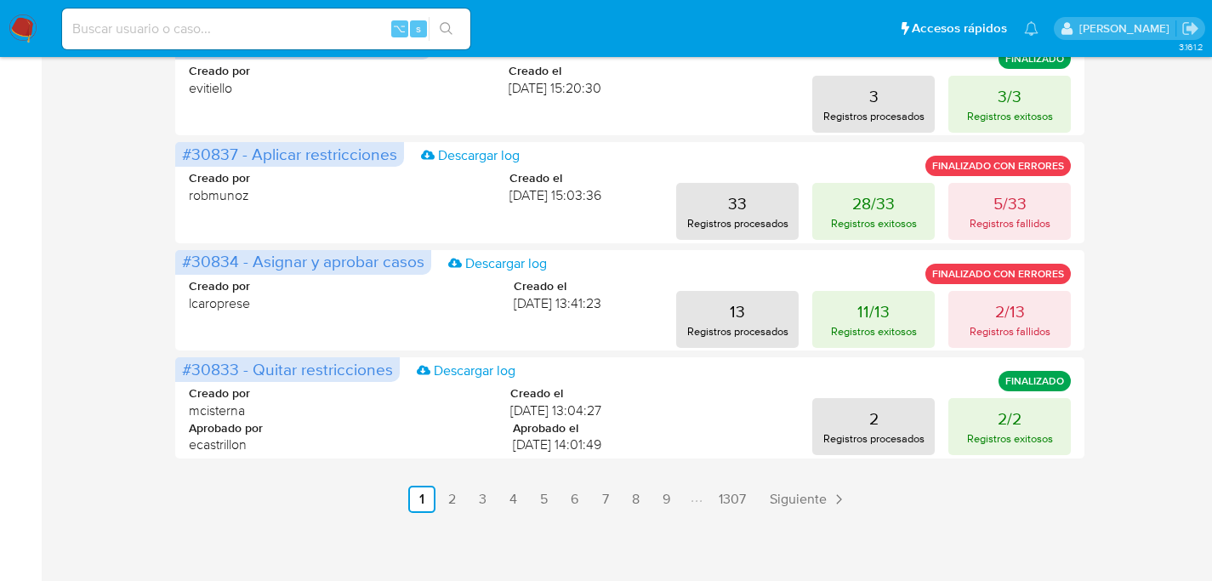
scroll to position [839, 0]
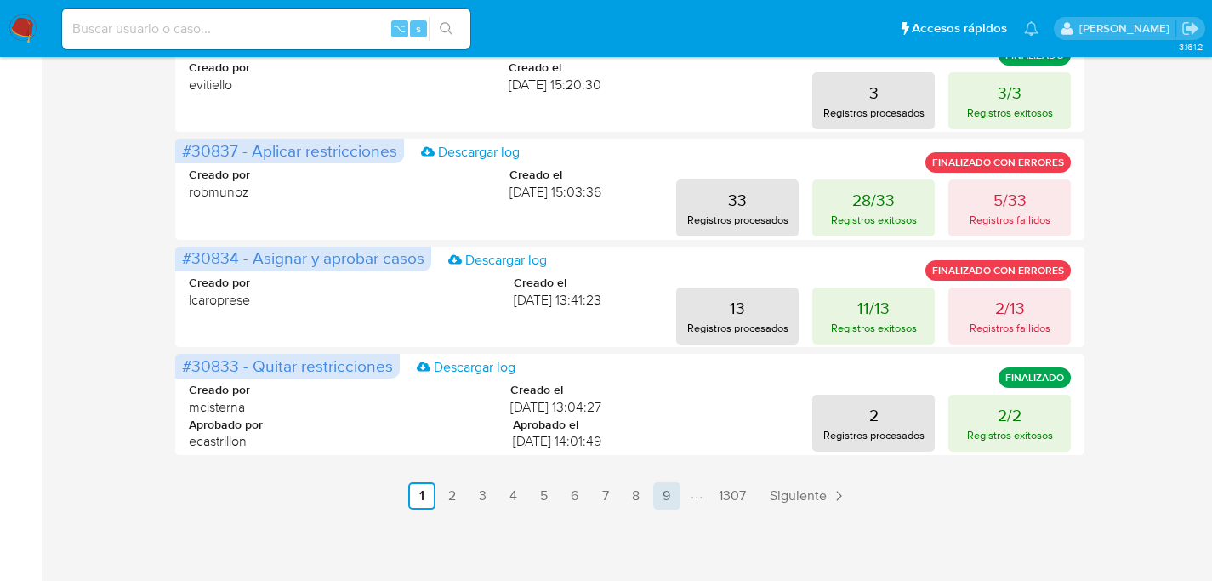
click at [666, 492] on link "9" at bounding box center [666, 495] width 27 height 27
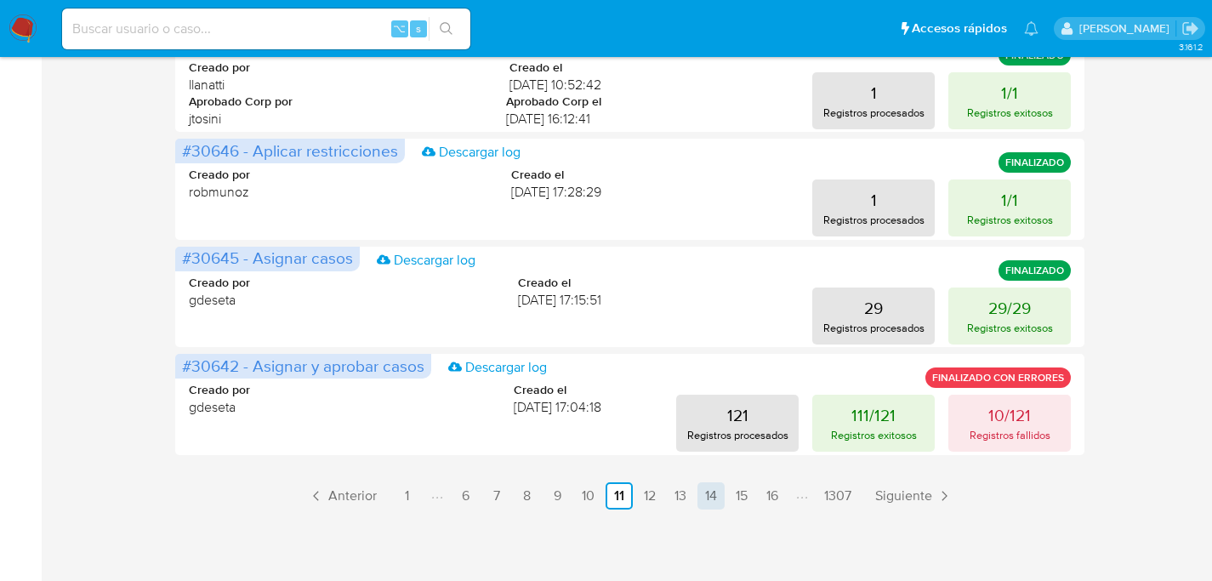
click at [715, 493] on link "14" at bounding box center [710, 495] width 27 height 27
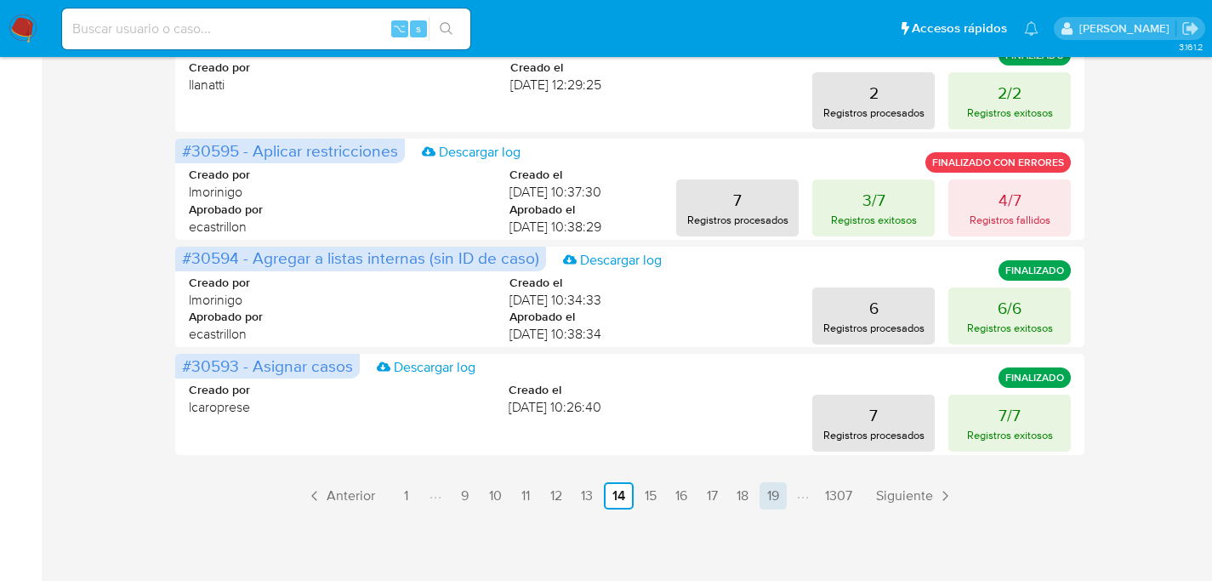
click at [770, 501] on link "19" at bounding box center [772, 495] width 27 height 27
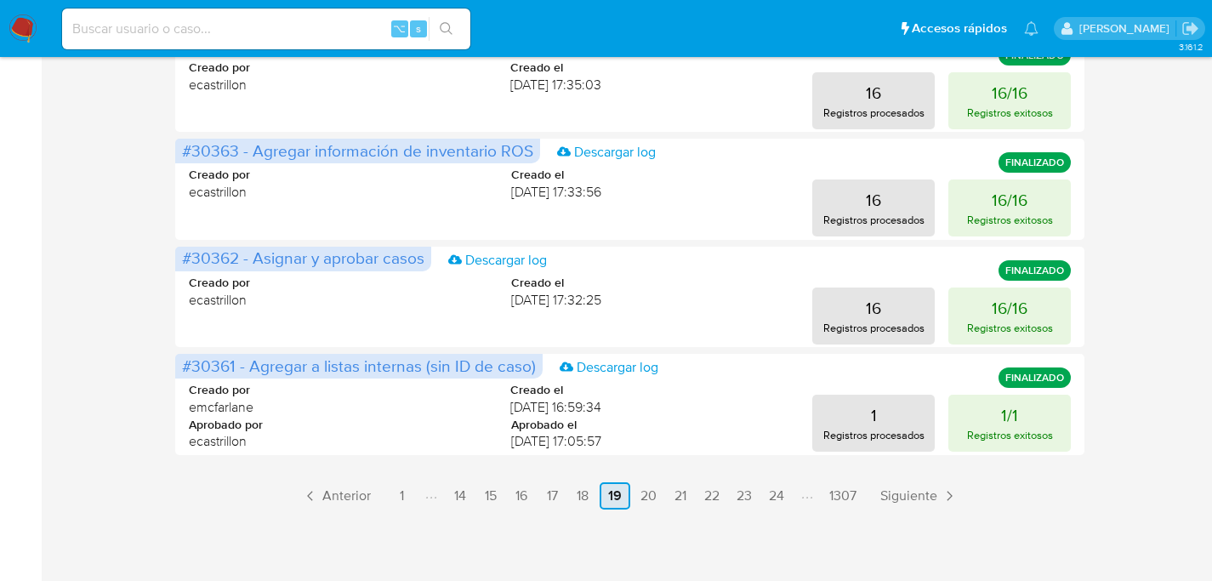
click at [770, 501] on link "24" at bounding box center [776, 495] width 29 height 27
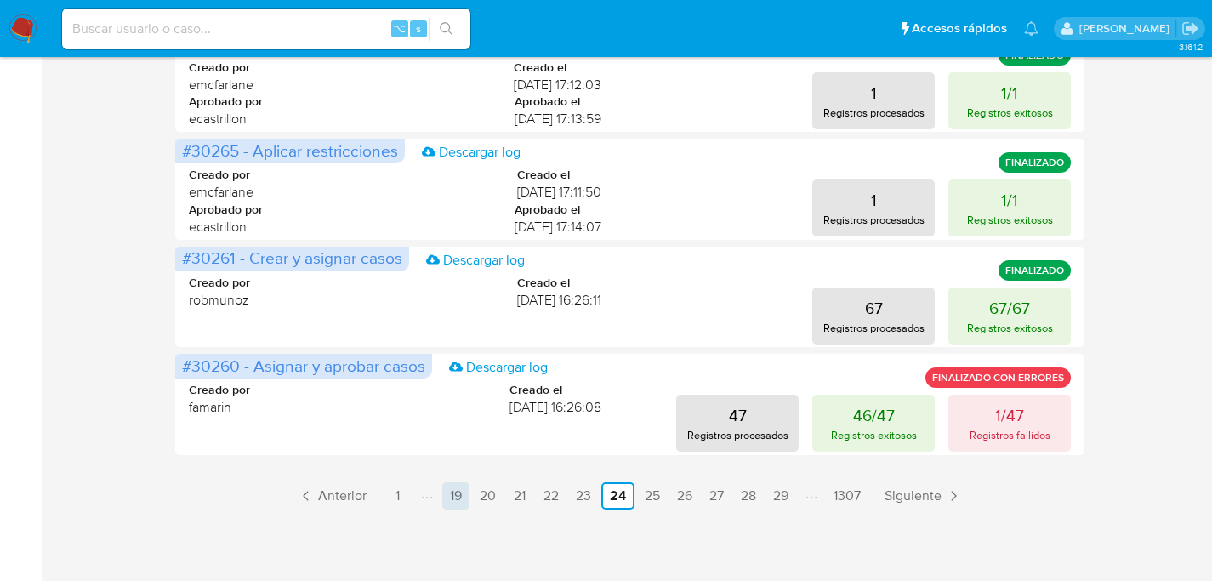
click at [770, 501] on link "29" at bounding box center [780, 495] width 29 height 27
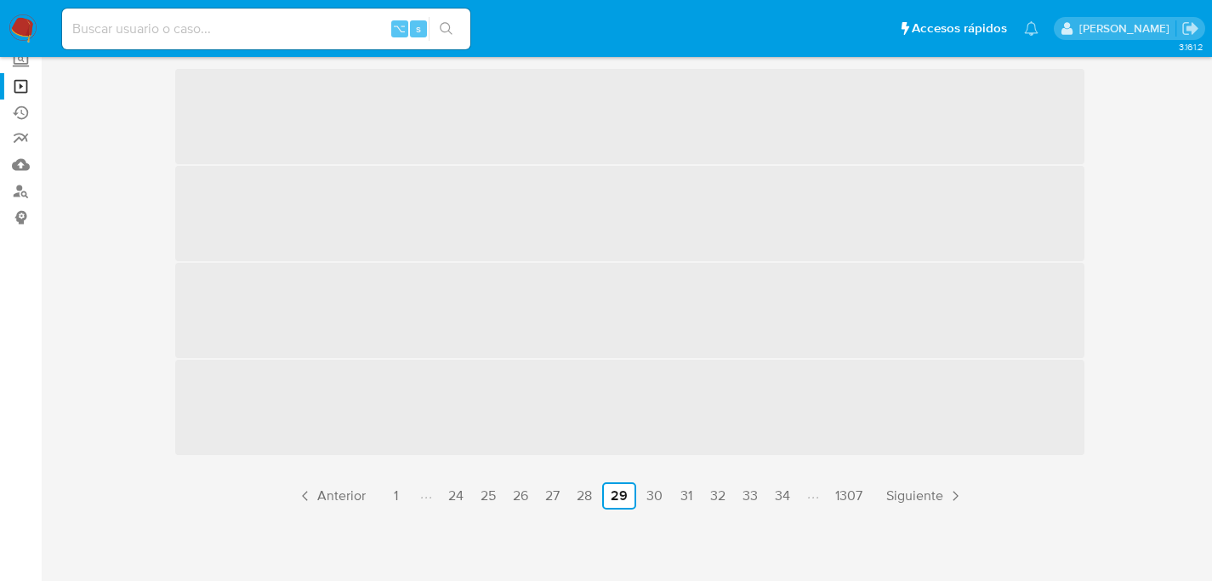
scroll to position [161, 0]
click at [770, 501] on link "34" at bounding box center [782, 495] width 29 height 27
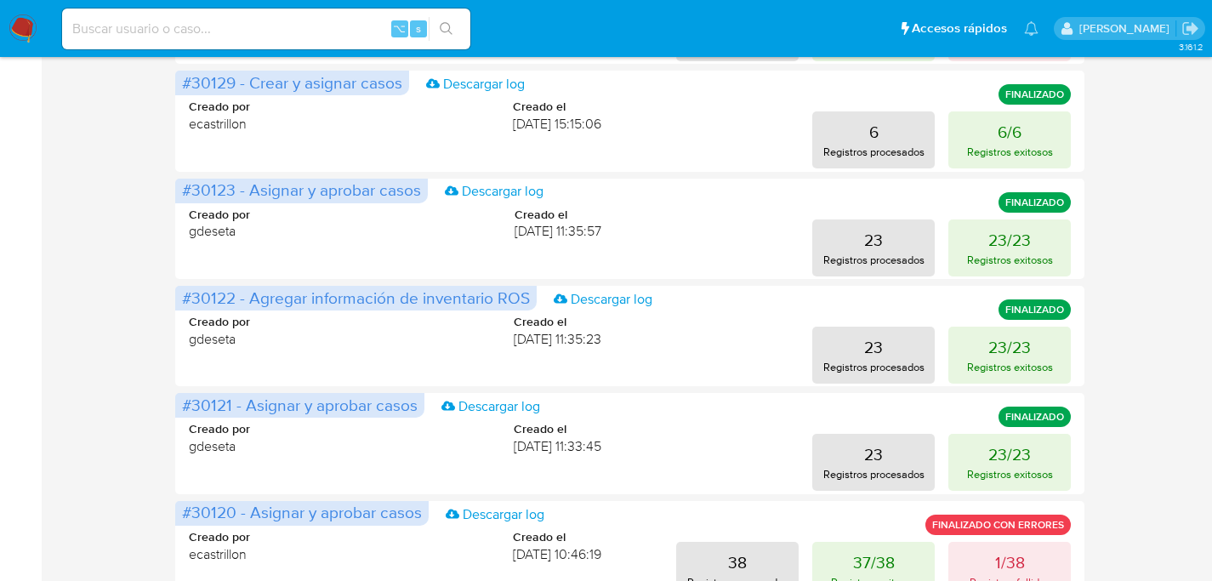
scroll to position [839, 0]
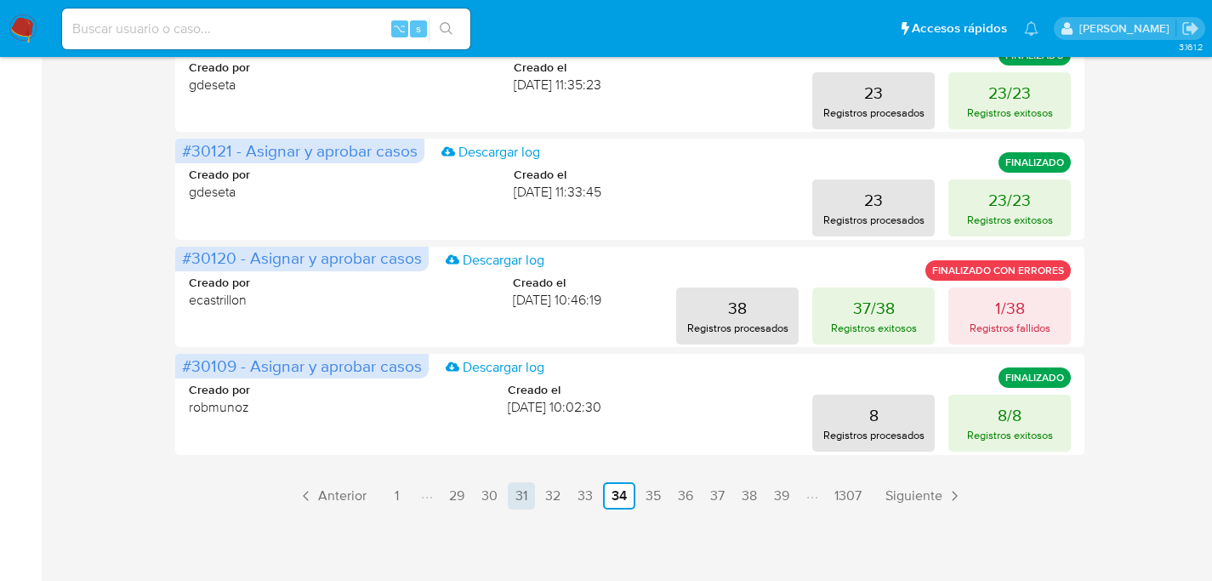
click at [510, 495] on link "31" at bounding box center [521, 495] width 27 height 27
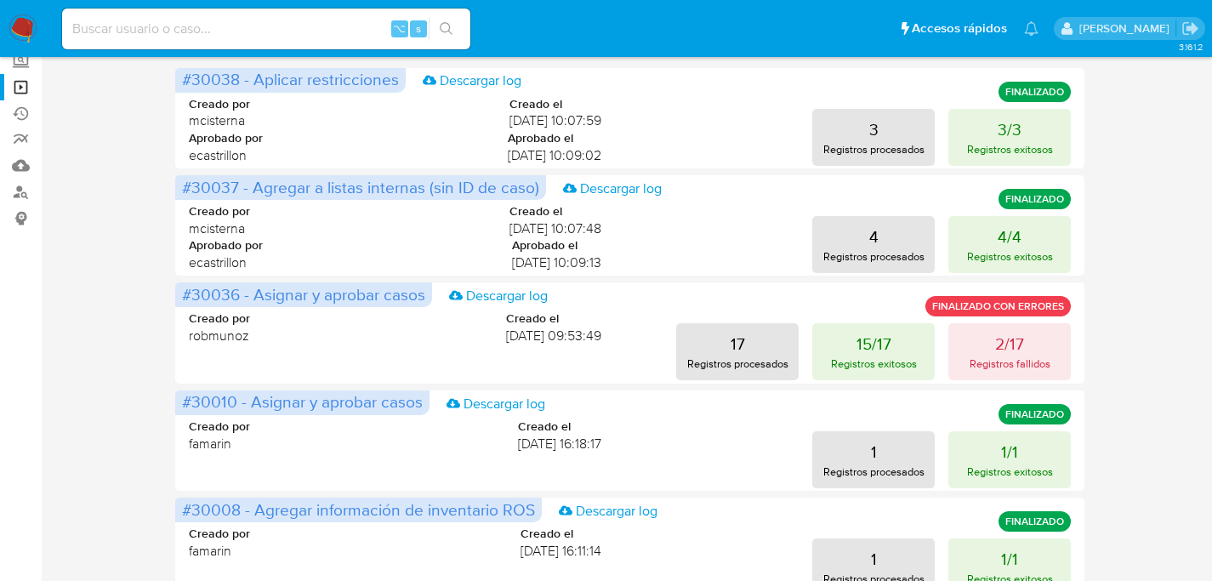
scroll to position [0, 0]
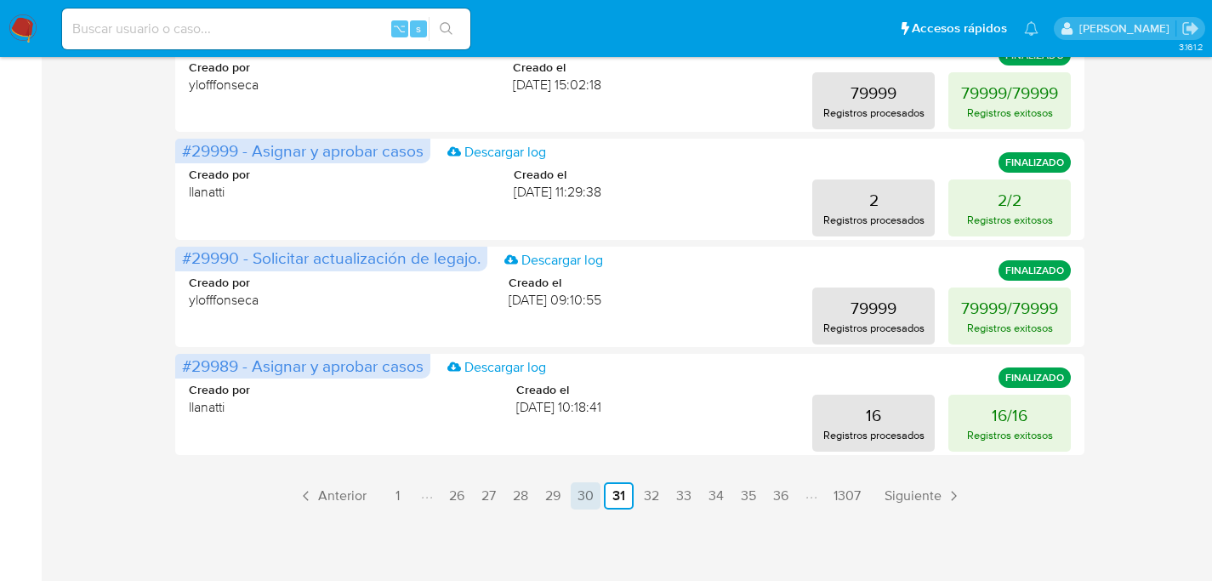
click at [583, 504] on link "30" at bounding box center [586, 495] width 30 height 27
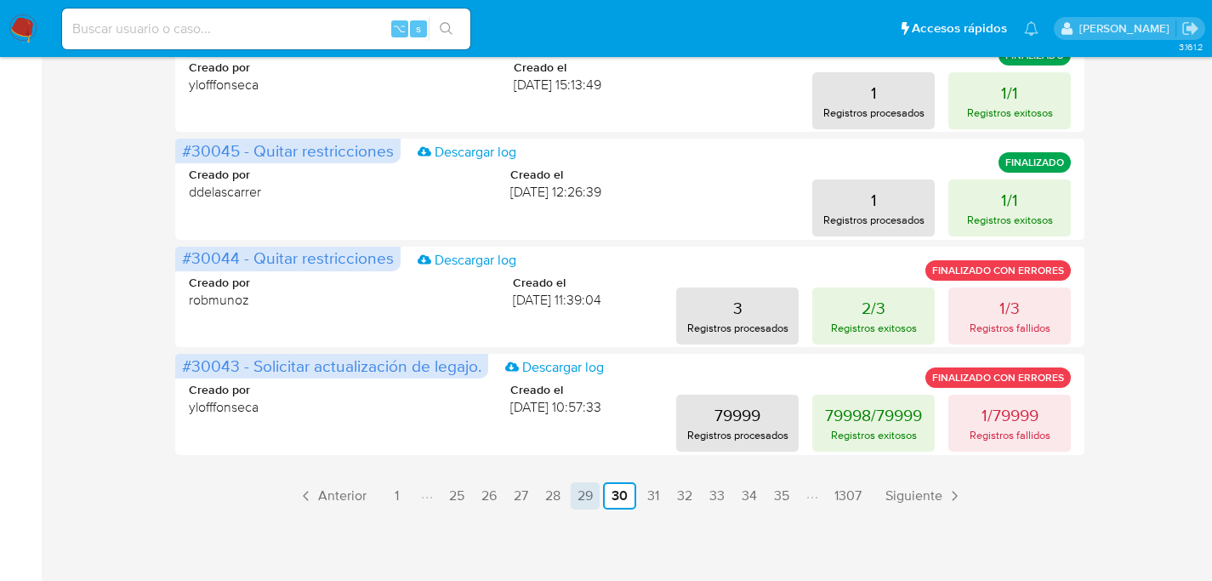
click at [586, 501] on link "29" at bounding box center [585, 495] width 29 height 27
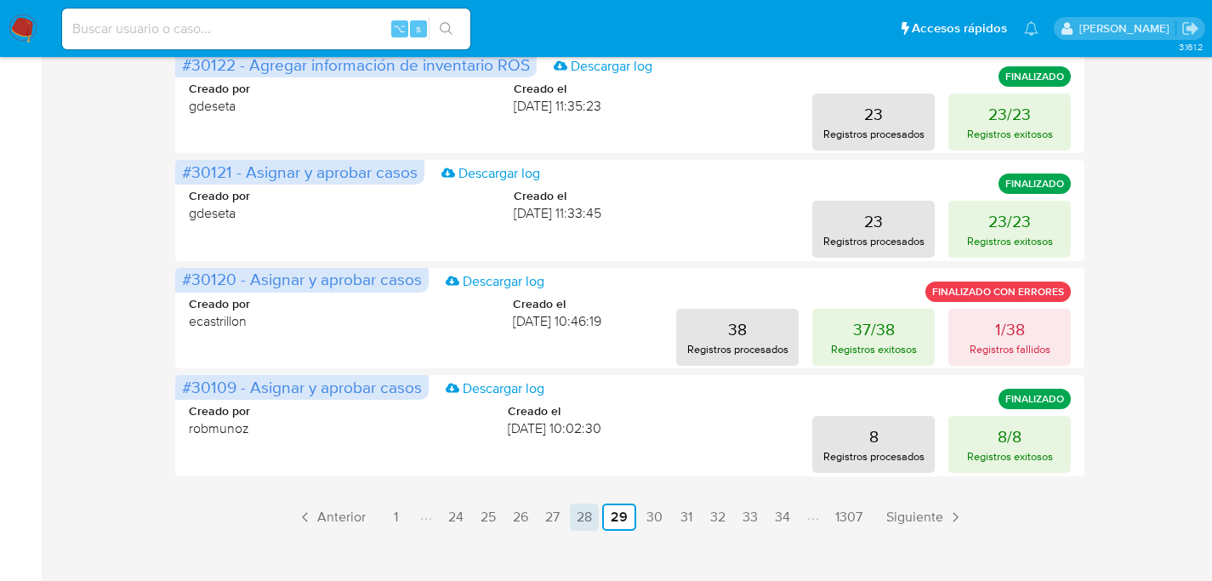
click at [589, 509] on link "28" at bounding box center [584, 516] width 29 height 27
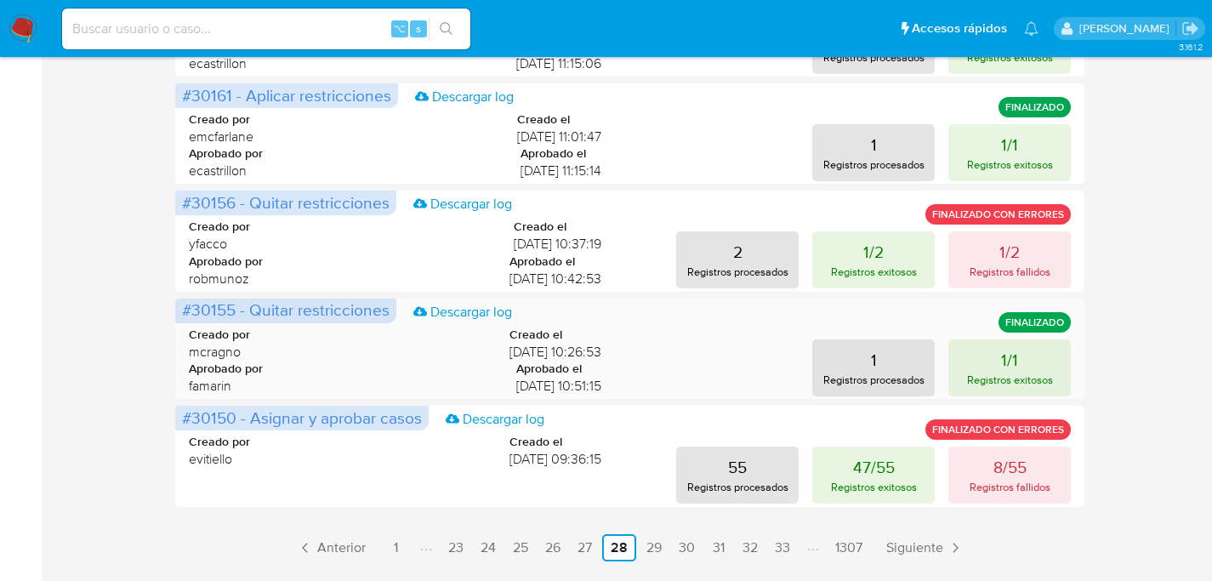
scroll to position [787, 0]
click at [996, 372] on p "Registros exitosos" at bounding box center [1010, 380] width 86 height 16
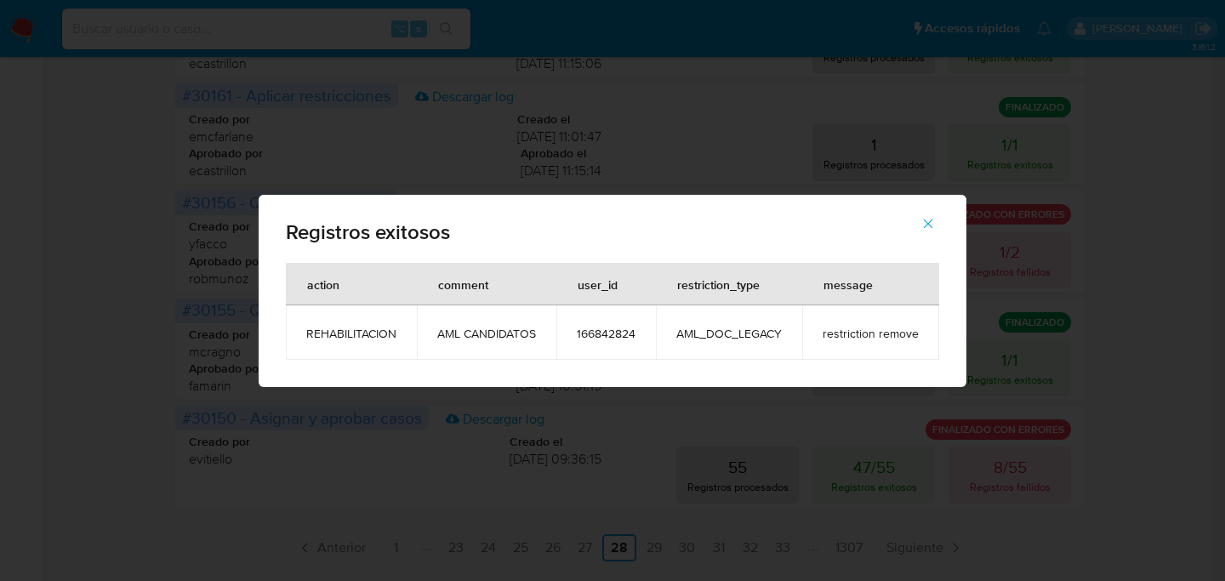
click at [943, 222] on button "button" at bounding box center [928, 223] width 60 height 41
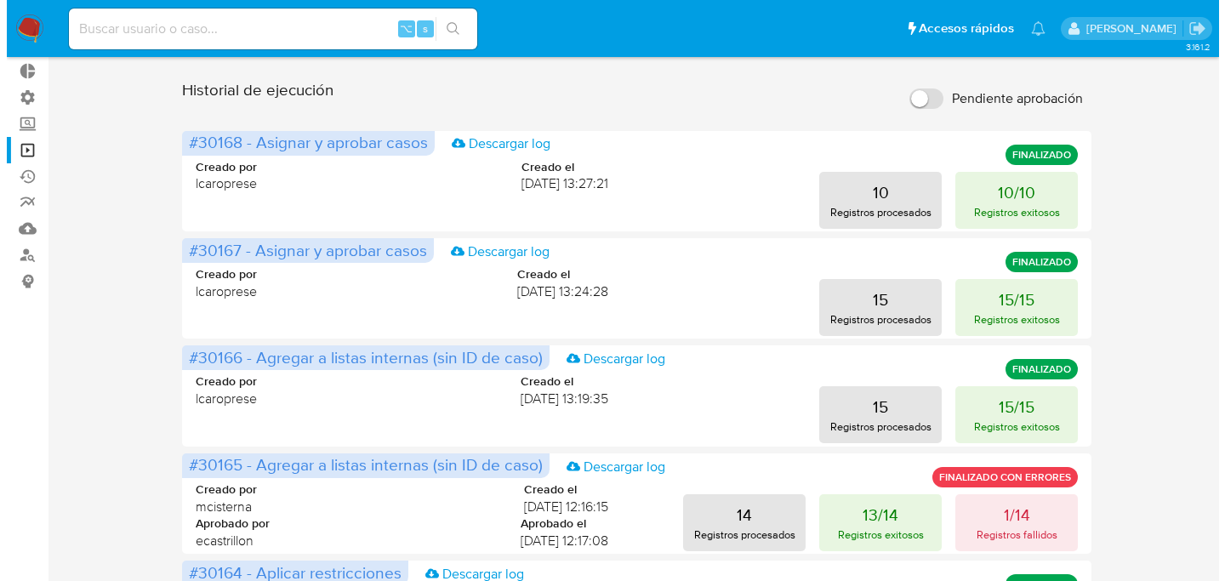
scroll to position [0, 0]
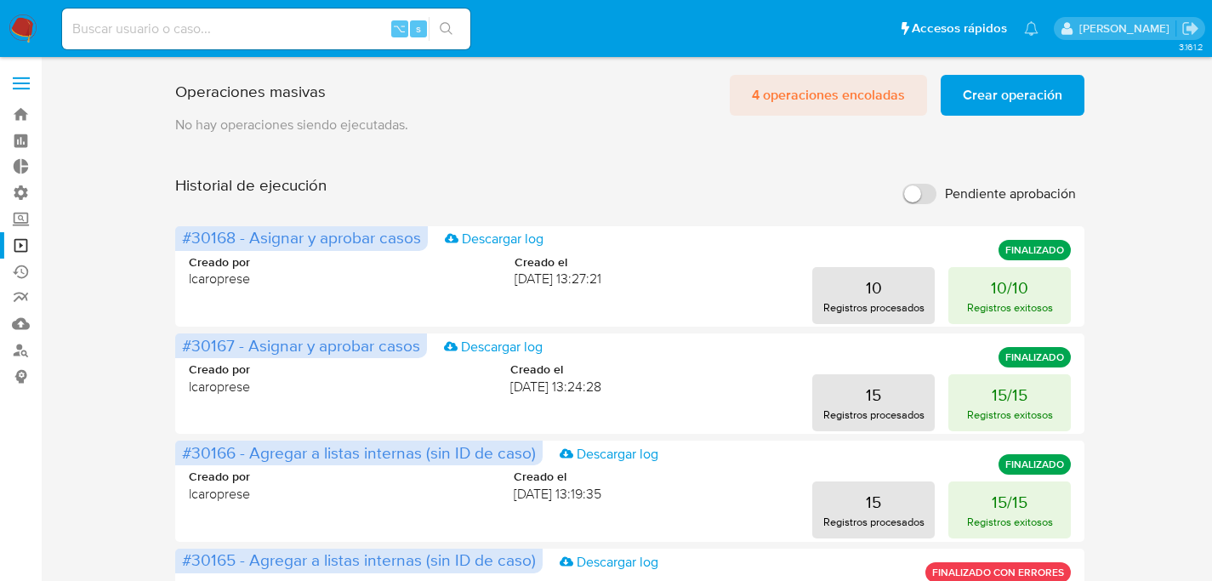
click at [833, 98] on span "4 operaciones encoladas" at bounding box center [828, 95] width 153 height 37
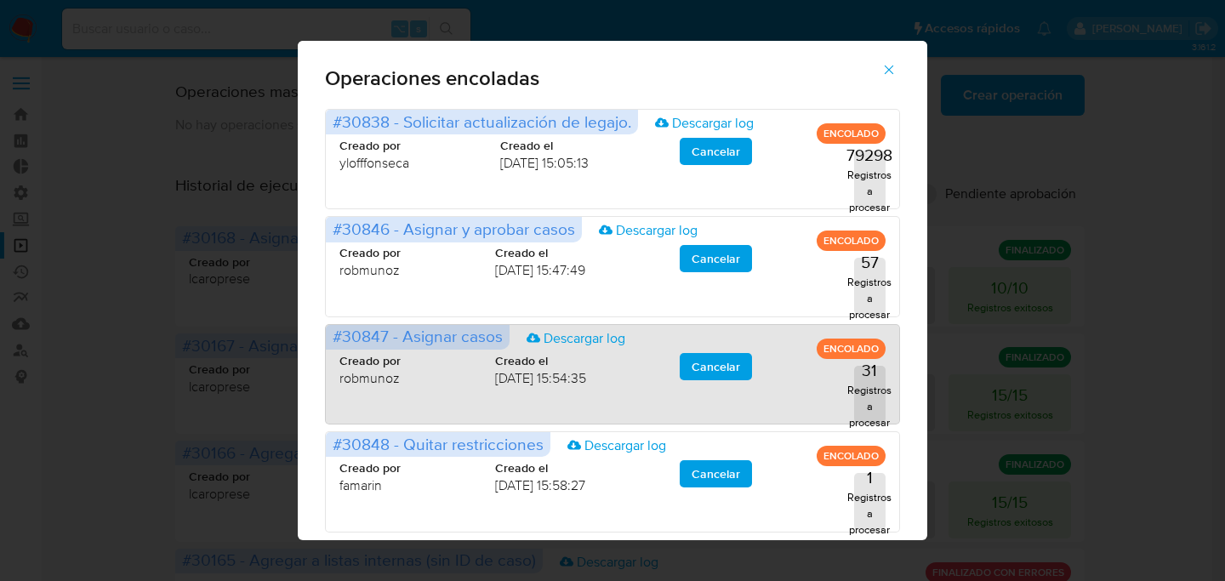
scroll to position [32, 0]
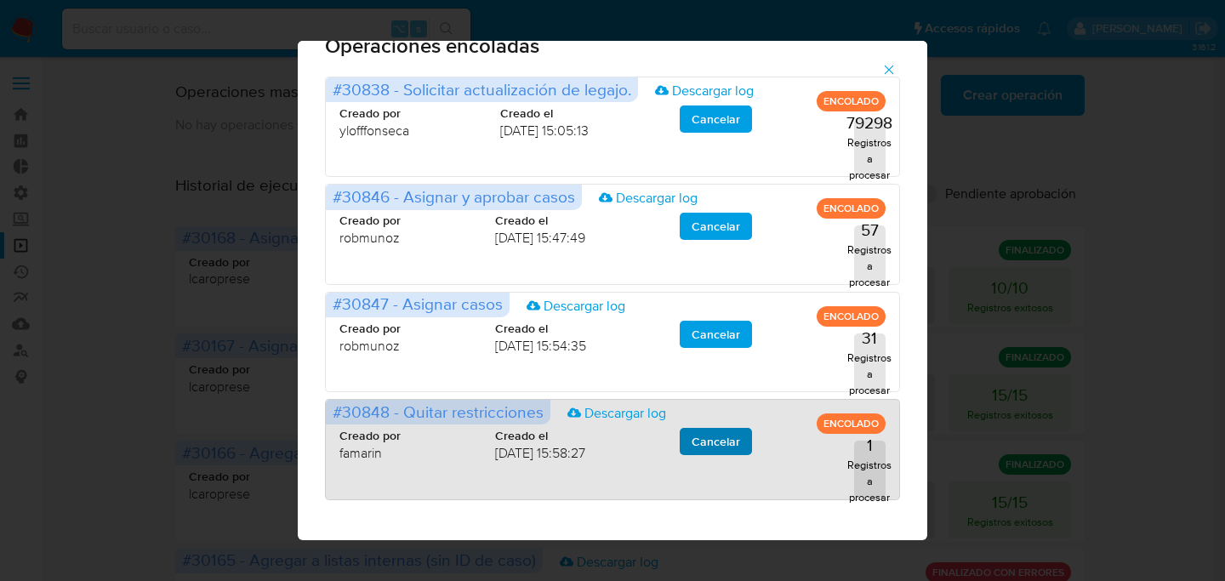
click at [723, 445] on span "Cancelar" at bounding box center [715, 441] width 48 height 24
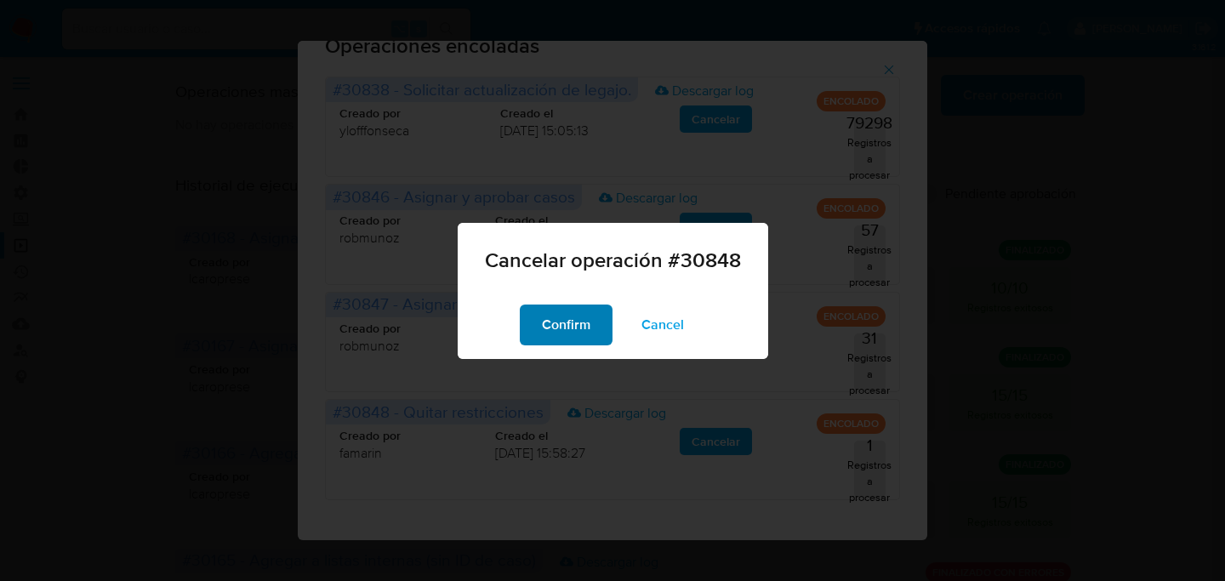
click at [562, 325] on span "Confirm" at bounding box center [566, 324] width 48 height 37
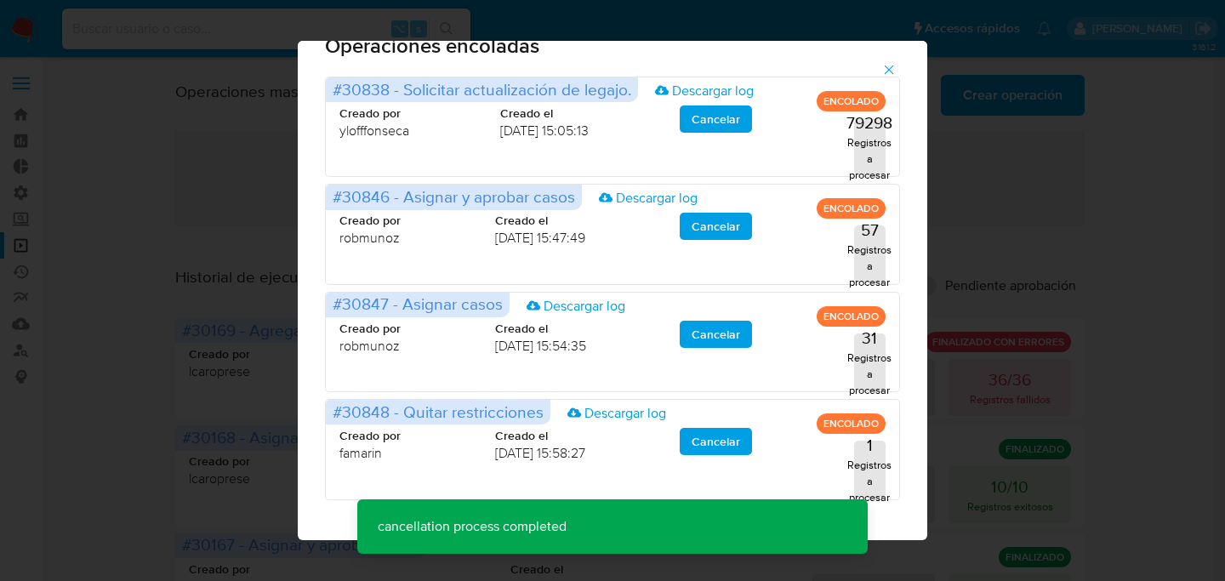
scroll to position [0, 0]
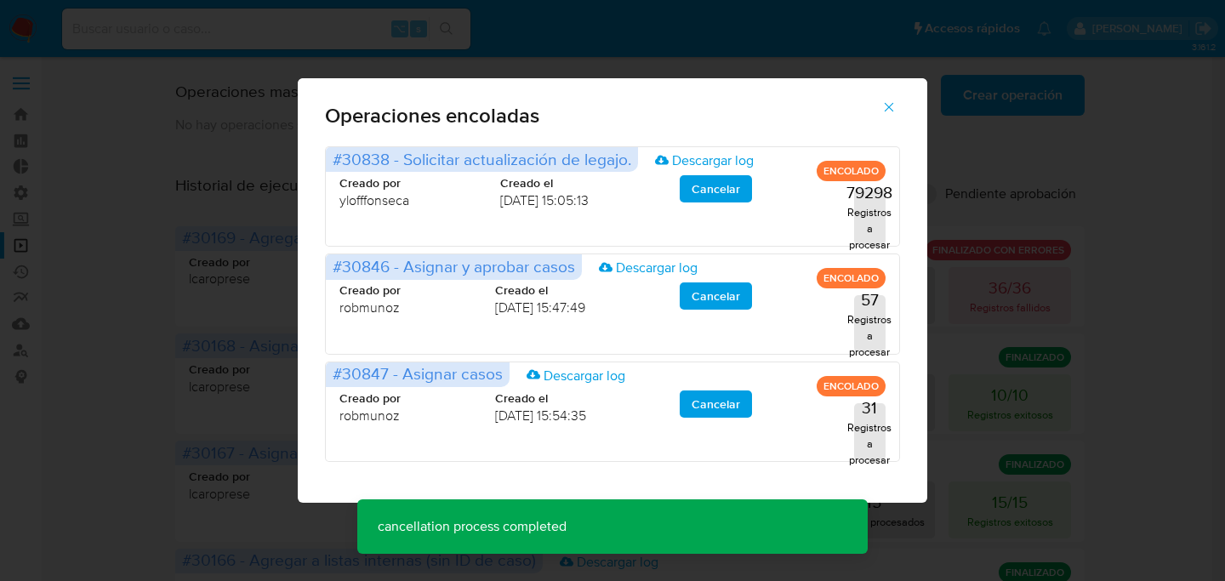
click at [899, 74] on div "Operaciones encoladas #30838 - Solicitar actualización de legajo. Descargar log…" at bounding box center [612, 290] width 1225 height 581
click at [896, 96] on span "button" at bounding box center [888, 106] width 15 height 37
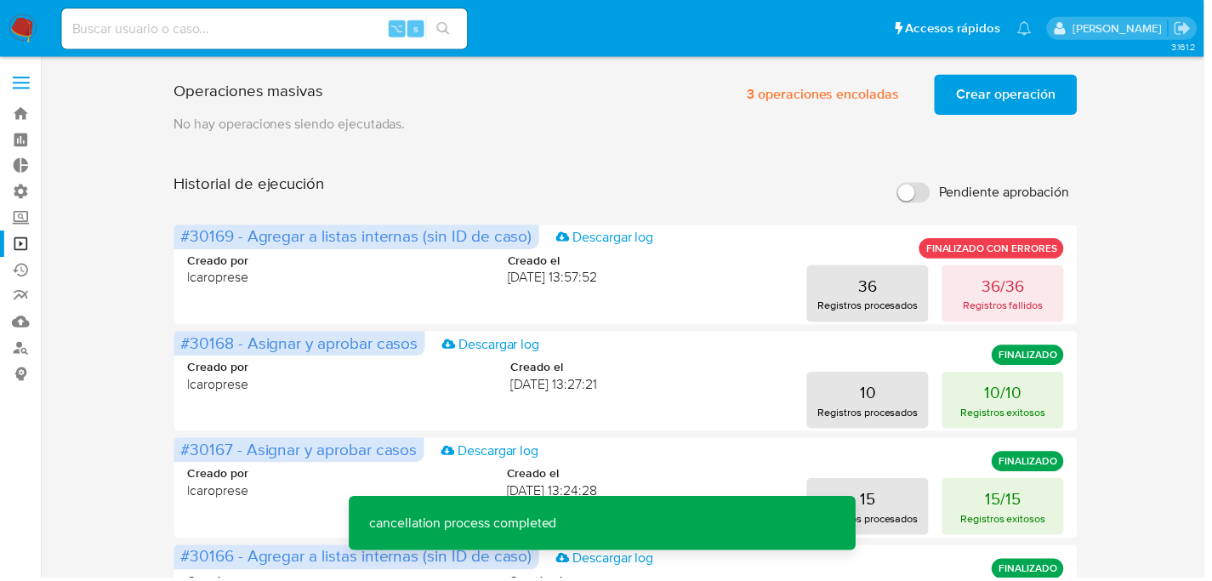
click at [953, 99] on button "Crear operación" at bounding box center [1013, 95] width 144 height 41
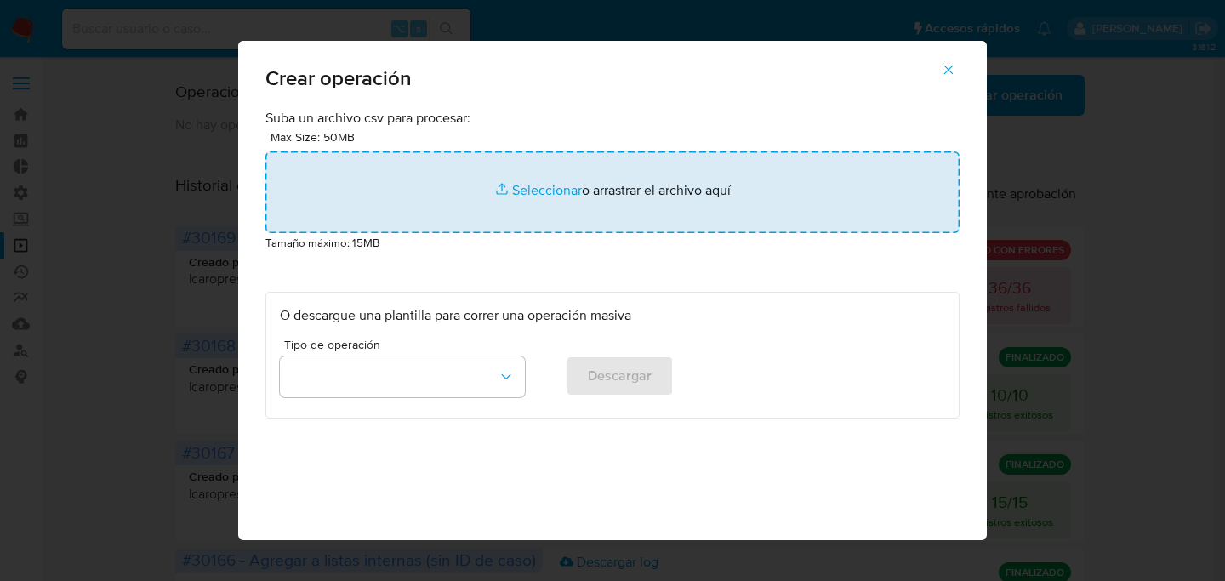
click at [562, 196] on input "file" at bounding box center [612, 192] width 694 height 82
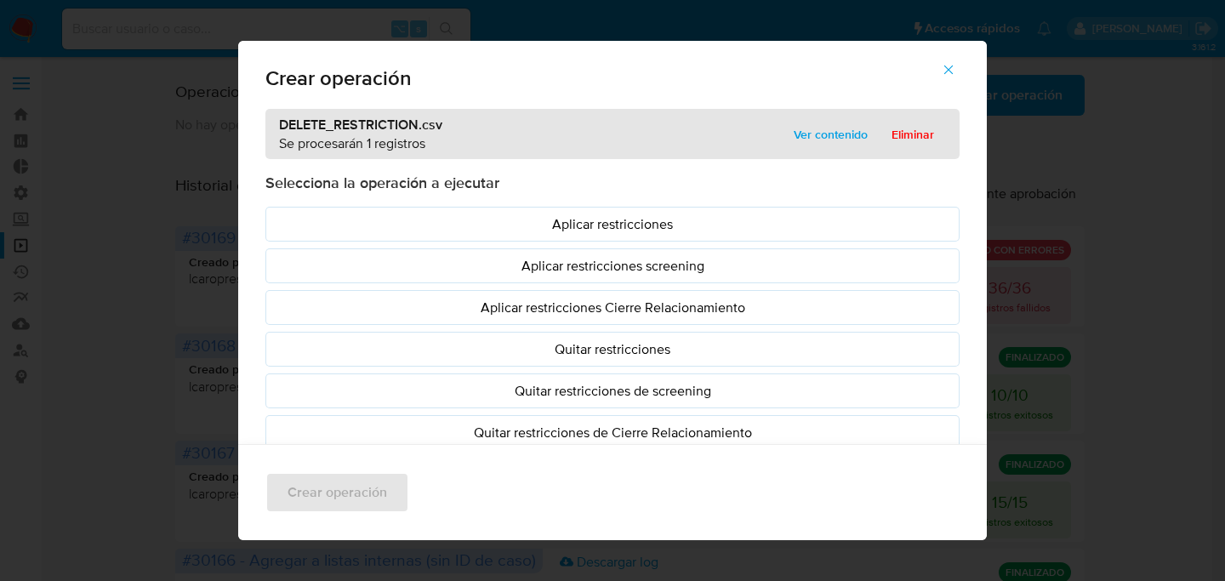
click at [614, 349] on p "Quitar restricciones" at bounding box center [612, 349] width 665 height 20
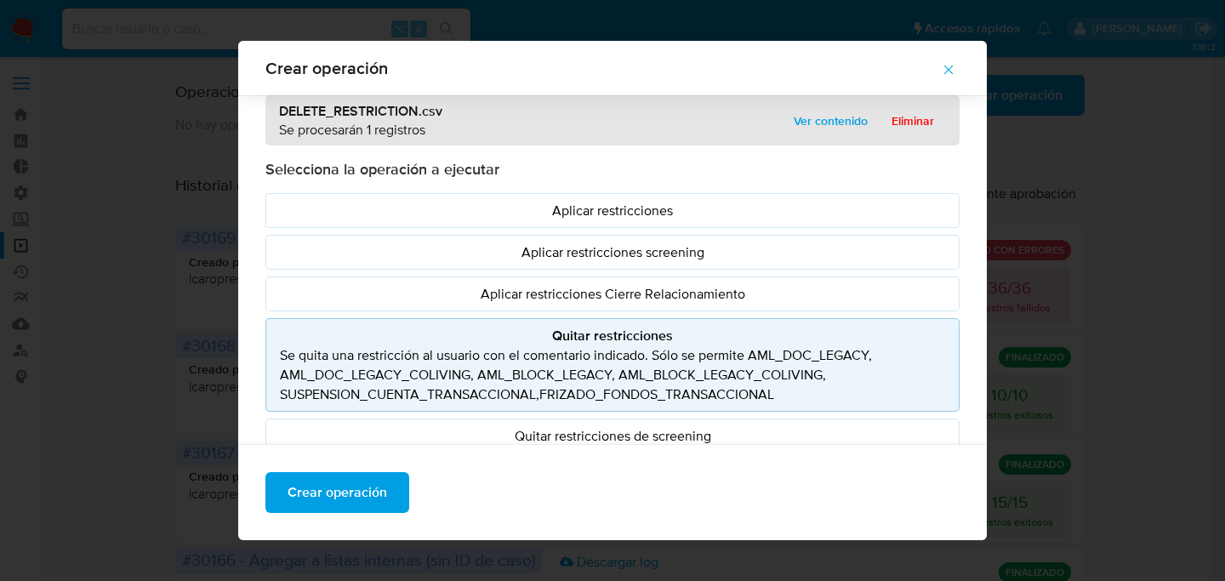
scroll to position [155, 0]
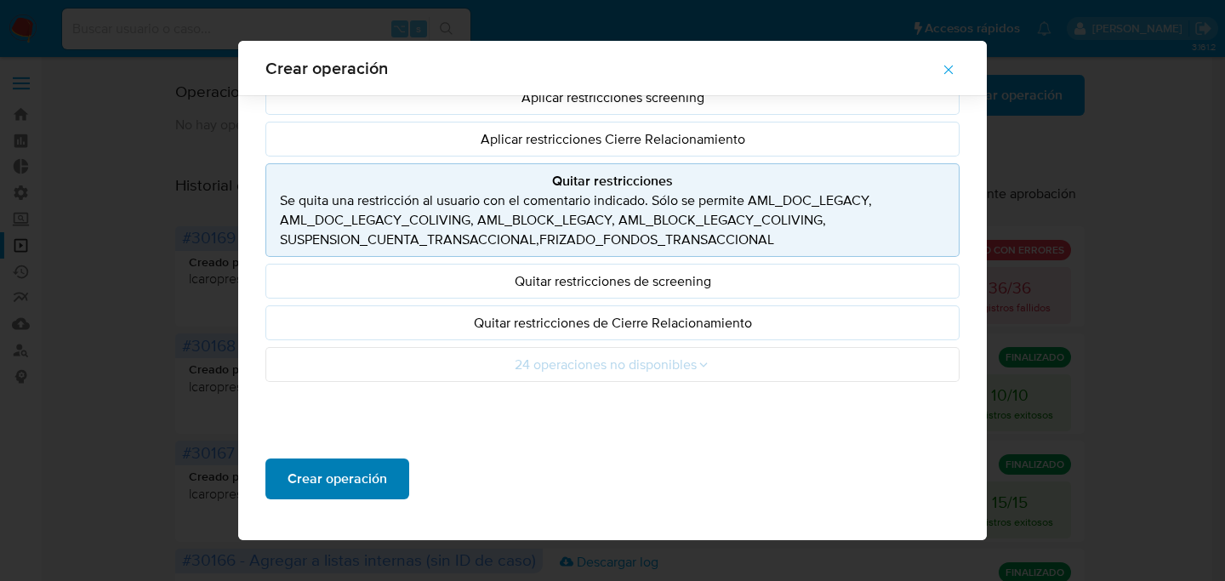
click at [298, 490] on span "Crear operación" at bounding box center [336, 478] width 99 height 37
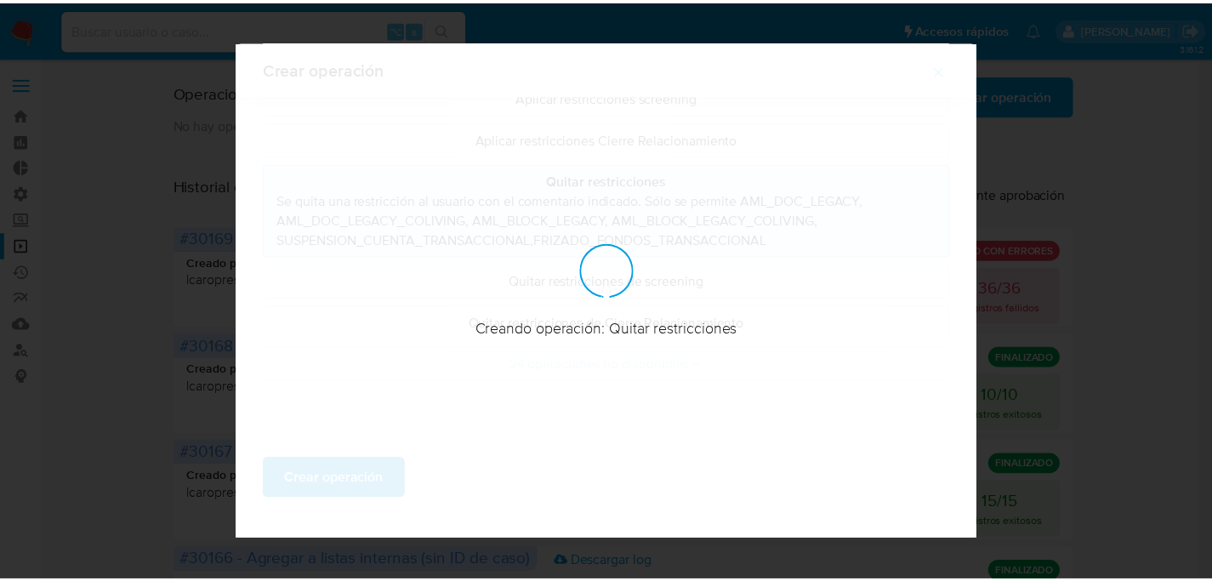
scroll to position [59, 0]
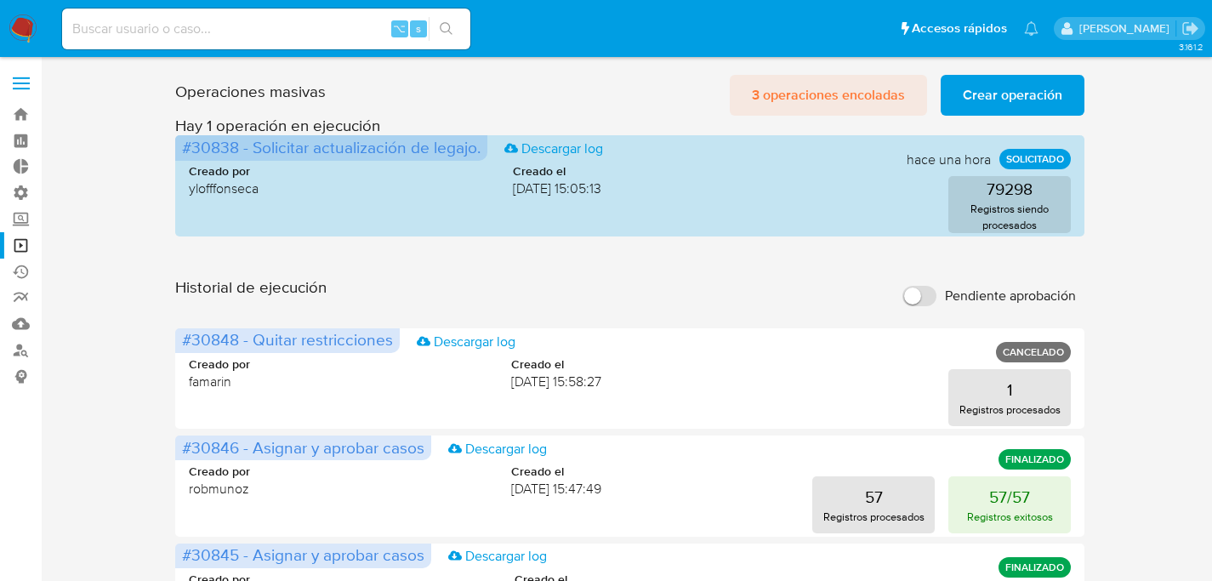
click at [861, 88] on span "3 operaciones encoladas" at bounding box center [828, 95] width 153 height 37
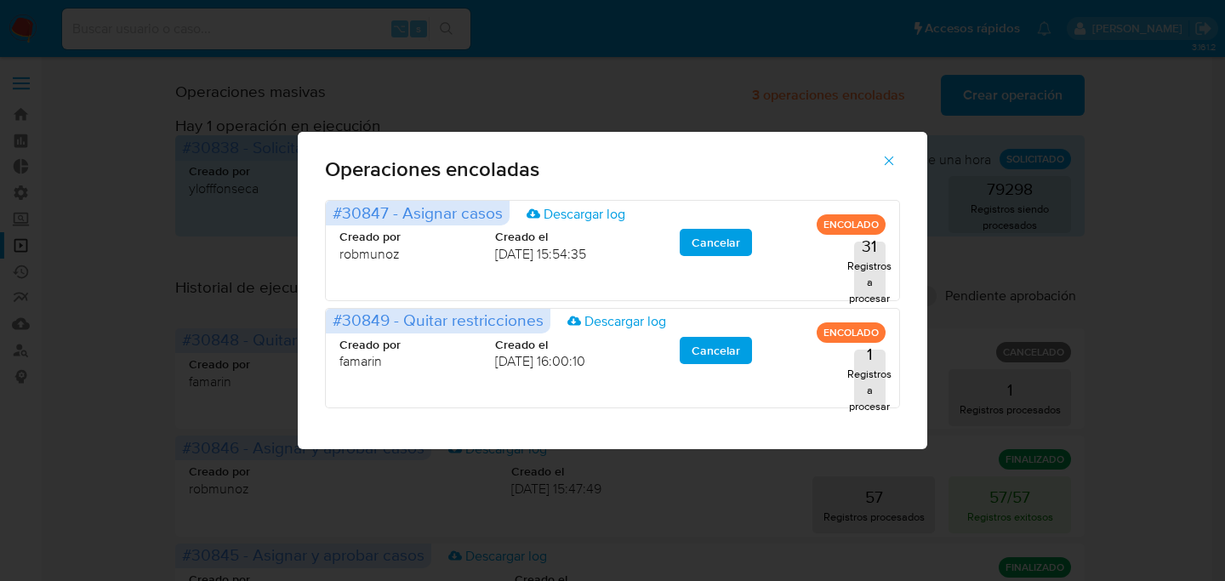
click at [860, 156] on button "button" at bounding box center [889, 160] width 60 height 41
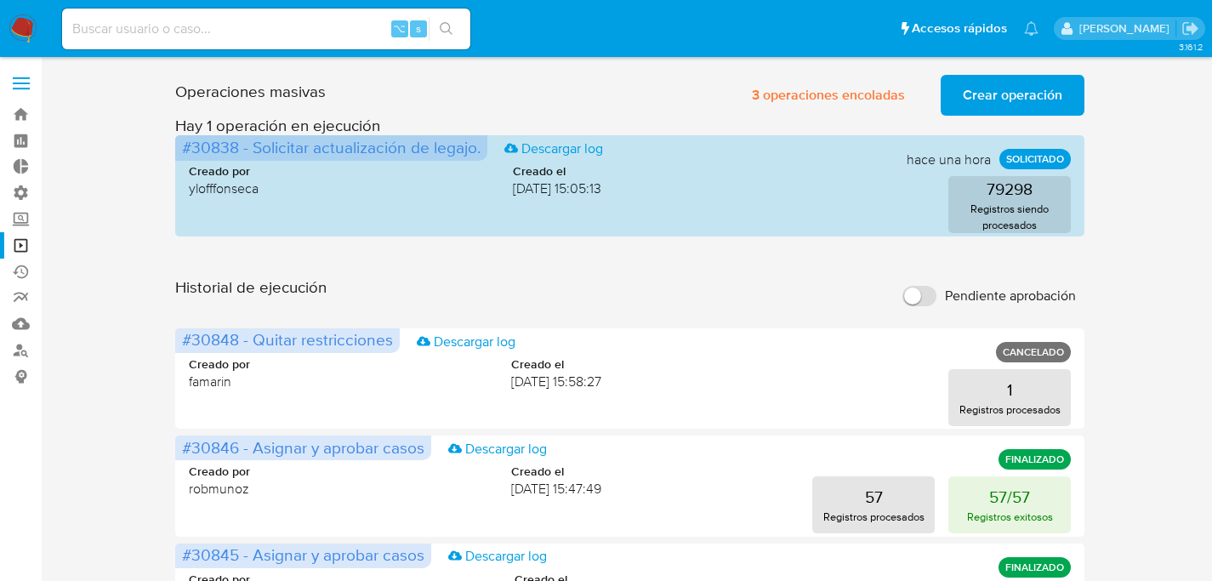
click at [161, 31] on input at bounding box center [266, 29] width 408 height 22
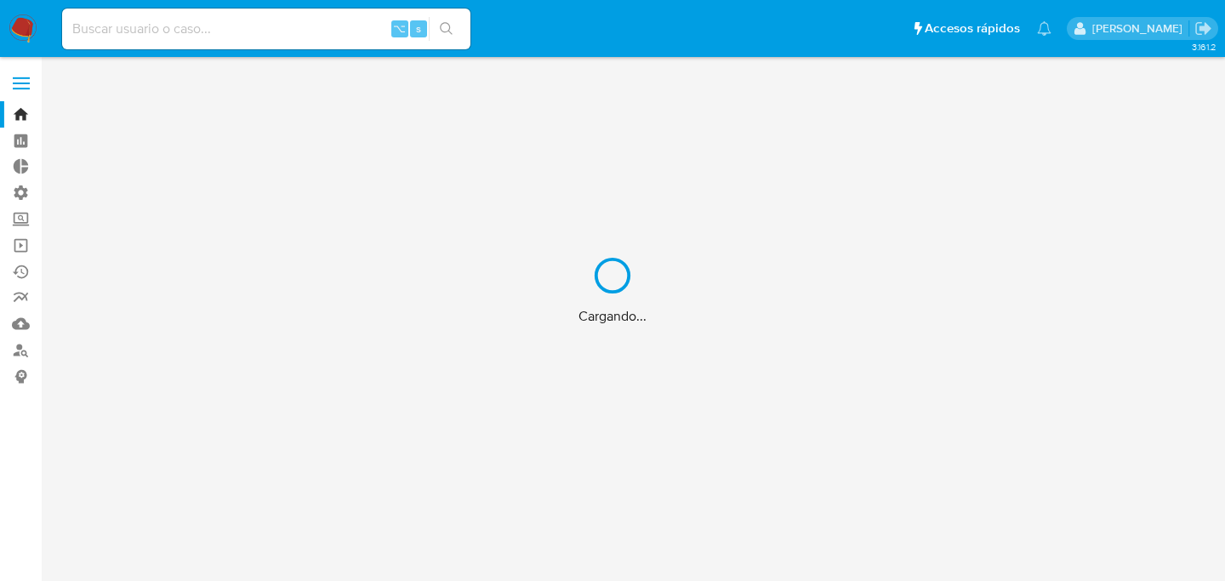
click at [236, 25] on div "Cargando..." at bounding box center [612, 290] width 1225 height 581
click at [225, 33] on div "Cargando..." at bounding box center [612, 290] width 1225 height 581
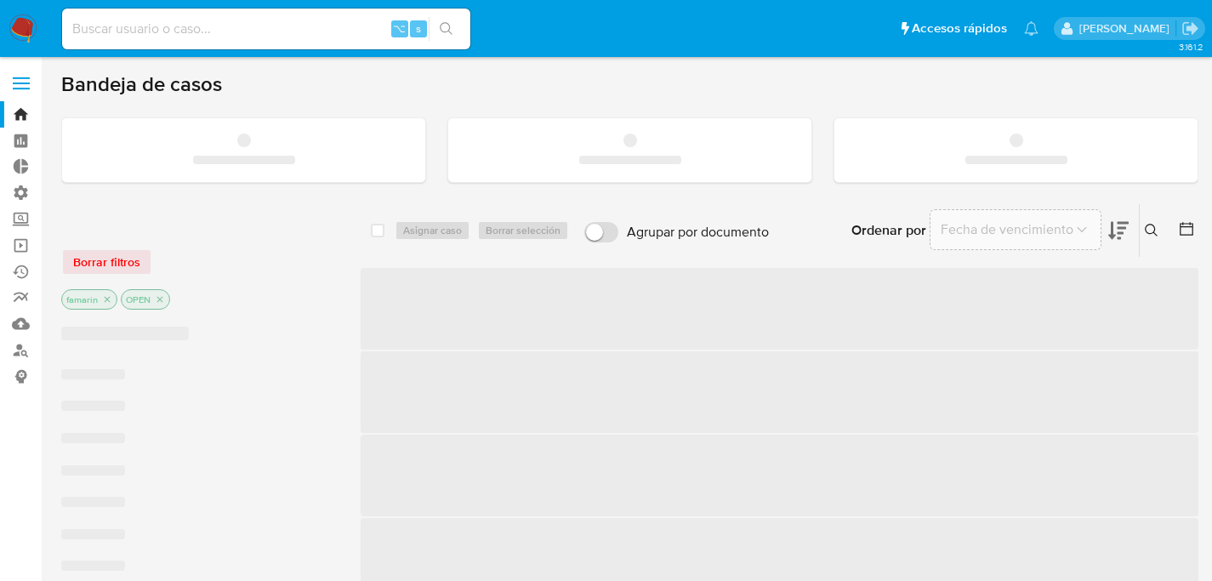
click at [230, 32] on input at bounding box center [266, 29] width 408 height 22
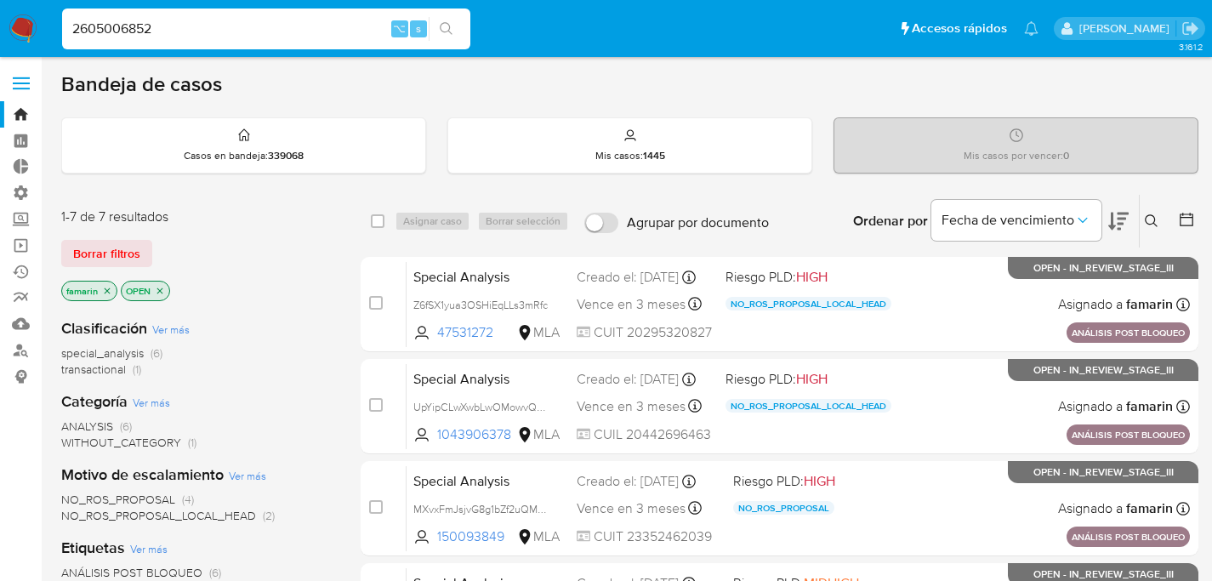
type input "2605006852"
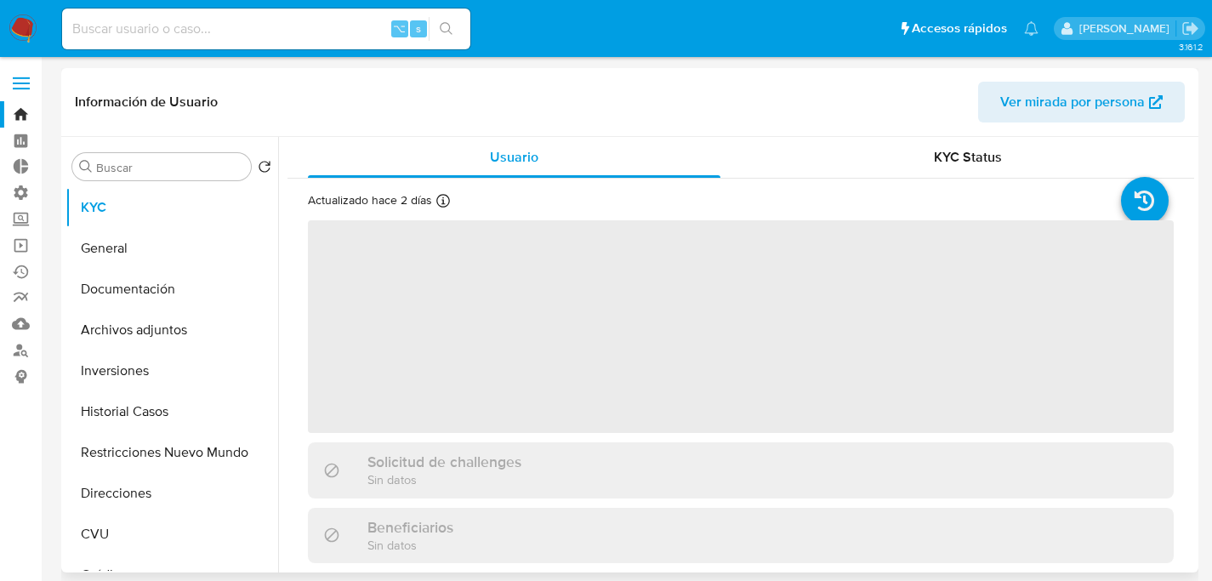
select select "10"
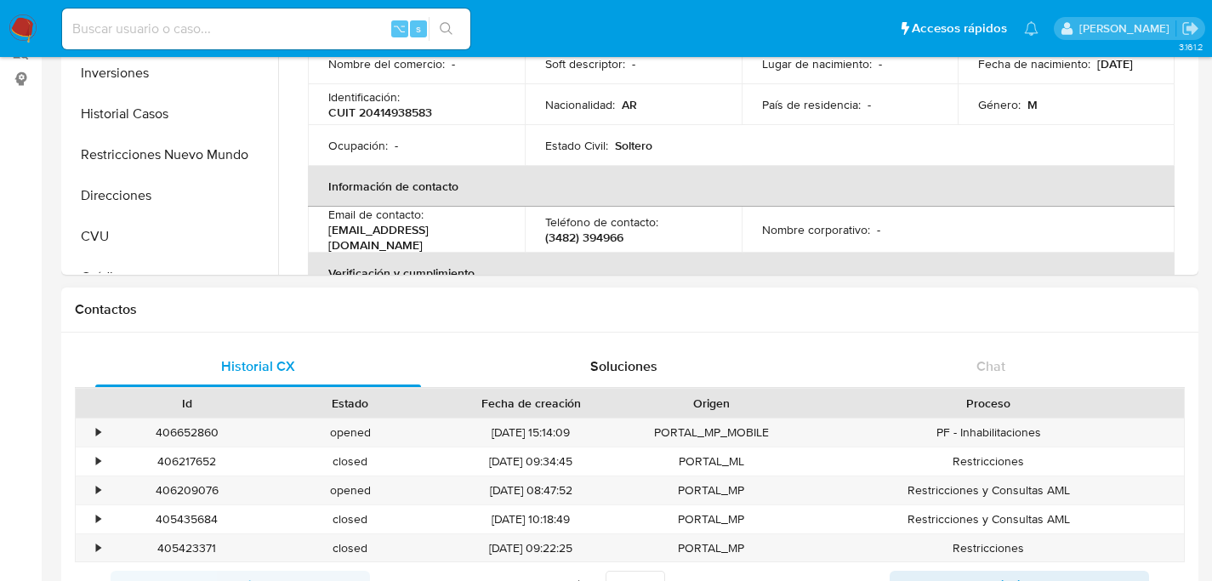
scroll to position [200, 0]
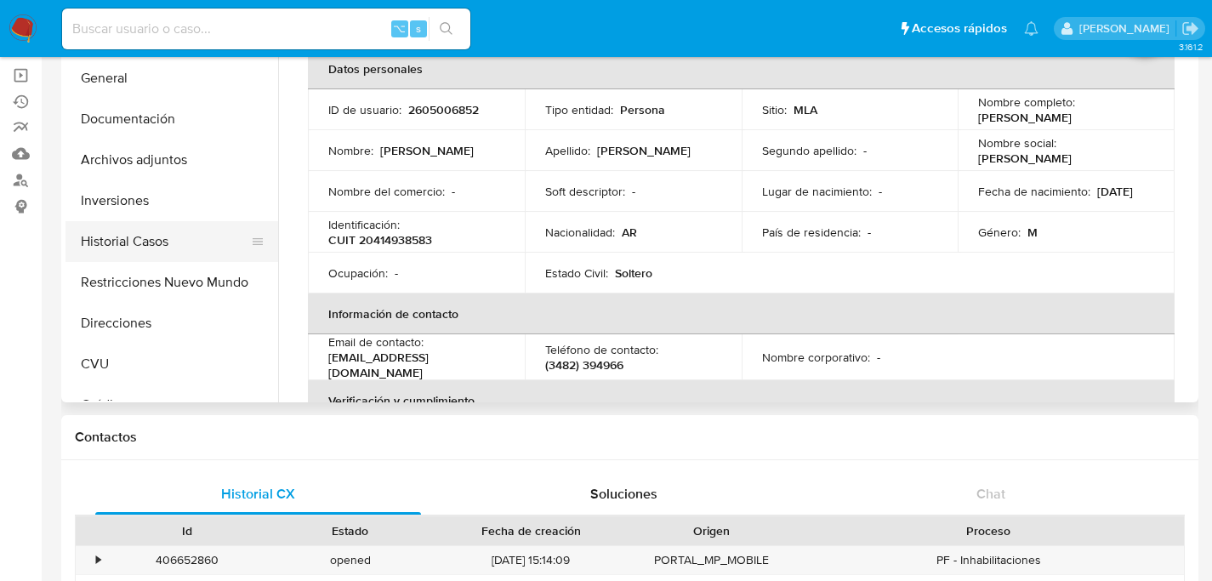
click at [116, 240] on button "Historial Casos" at bounding box center [164, 241] width 199 height 41
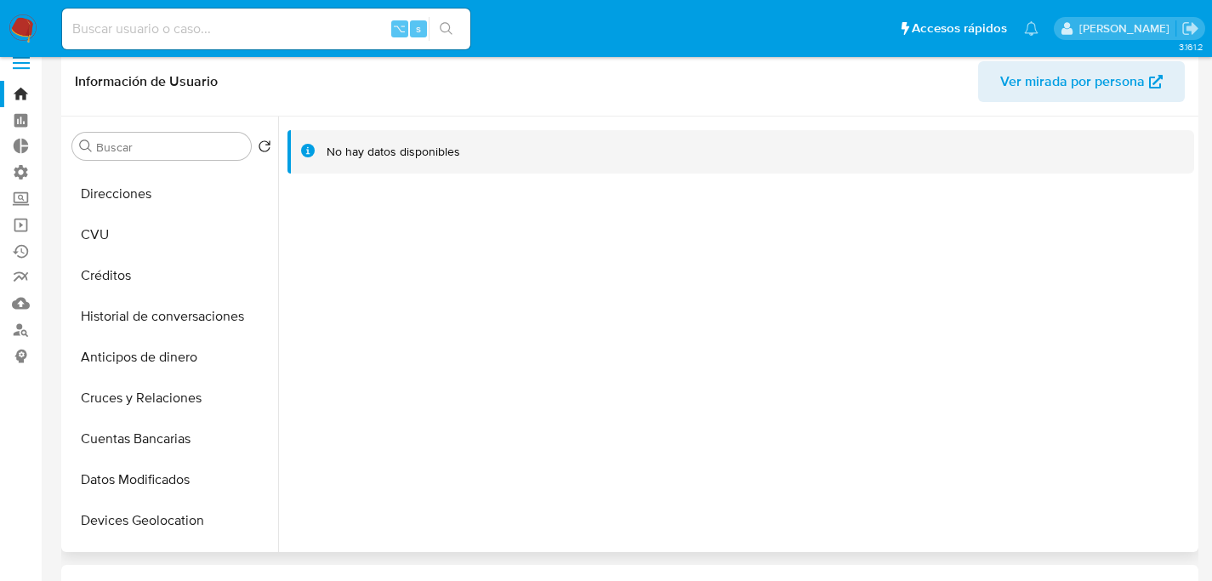
scroll to position [0, 0]
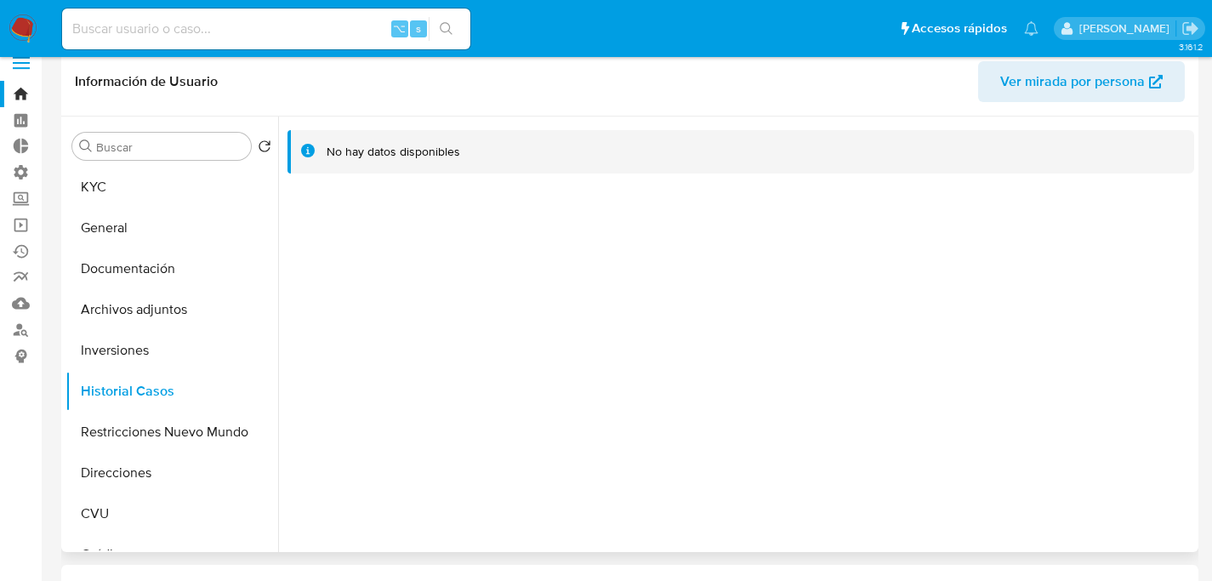
click at [107, 198] on button "KYC" at bounding box center [171, 187] width 213 height 41
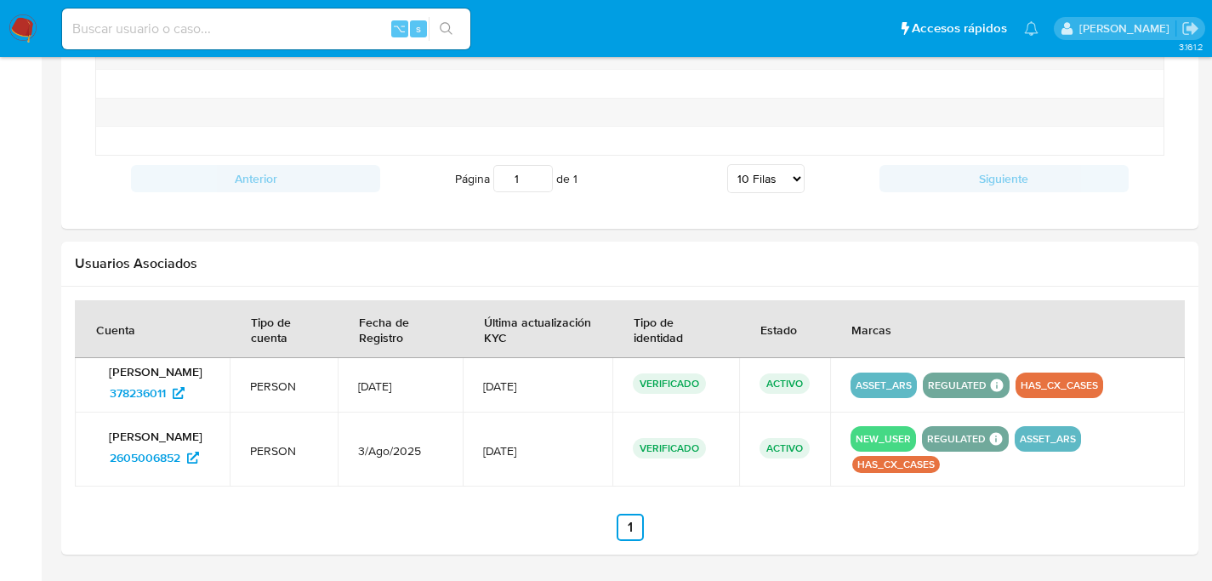
scroll to position [1563, 0]
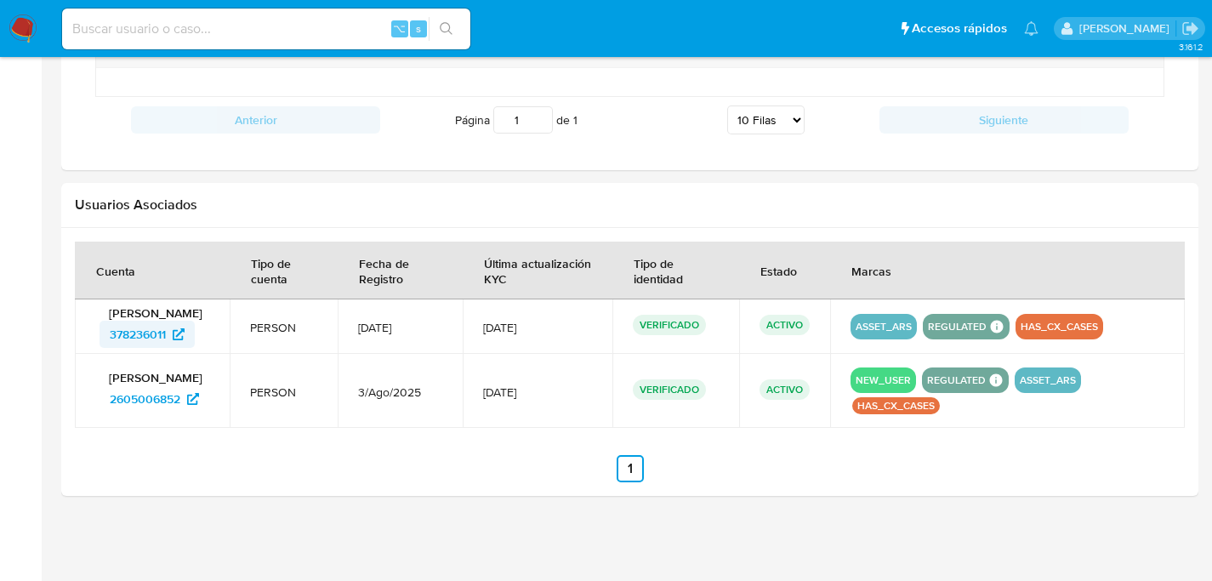
click at [137, 340] on span "378236011" at bounding box center [138, 334] width 56 height 27
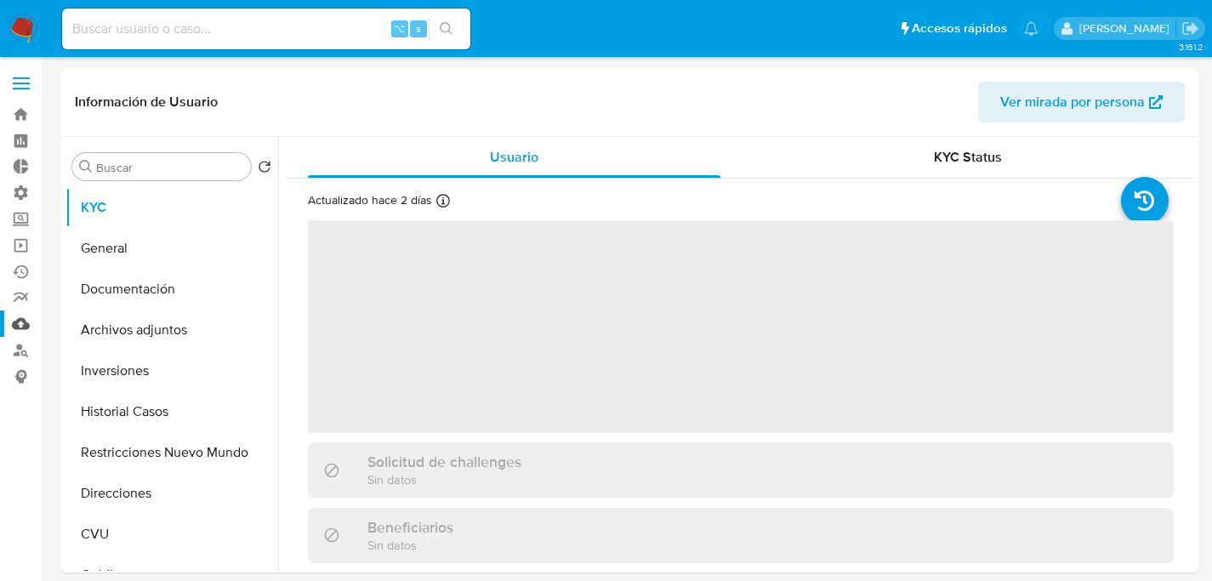
select select "10"
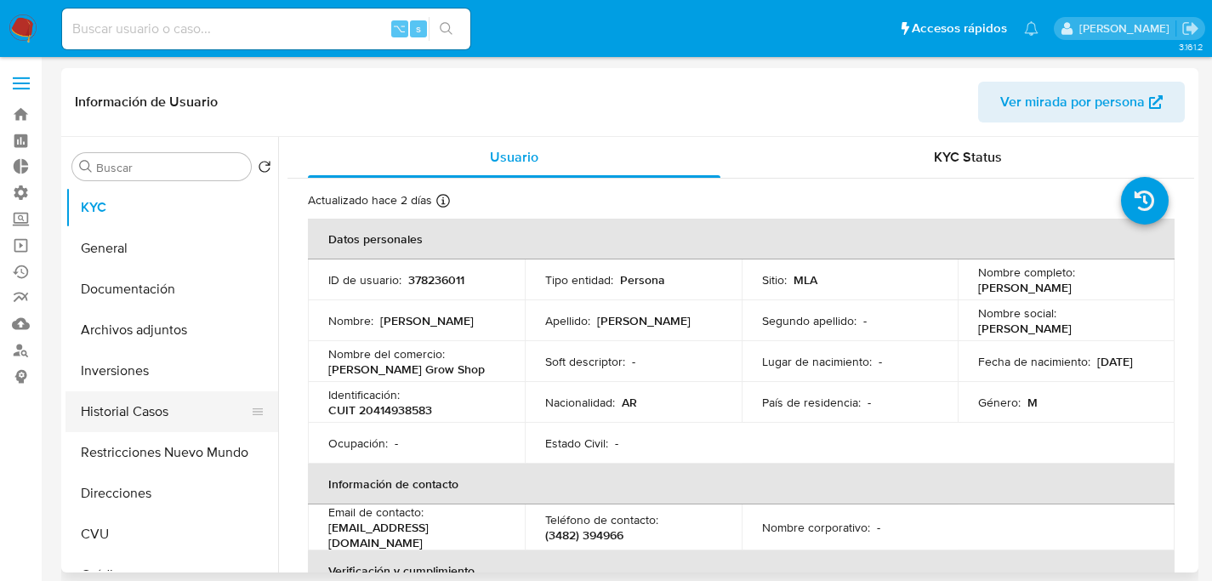
drag, startPoint x: 177, startPoint y: 437, endPoint x: 170, endPoint y: 429, distance: 10.9
click at [175, 434] on button "Restricciones Nuevo Mundo" at bounding box center [171, 452] width 213 height 41
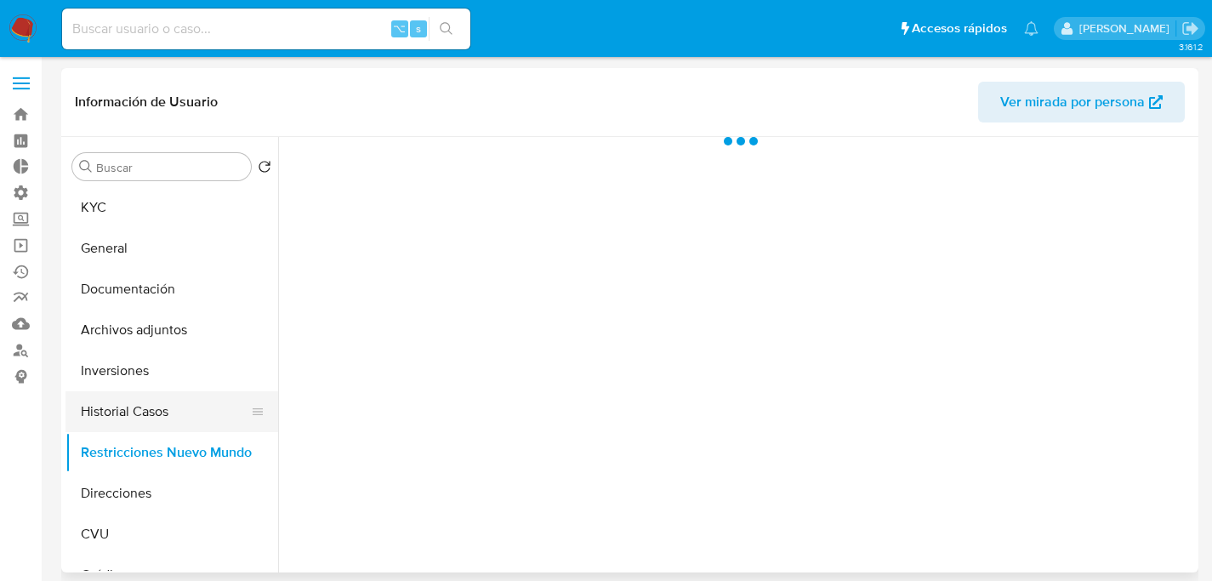
click at [168, 422] on button "Historial Casos" at bounding box center [164, 411] width 199 height 41
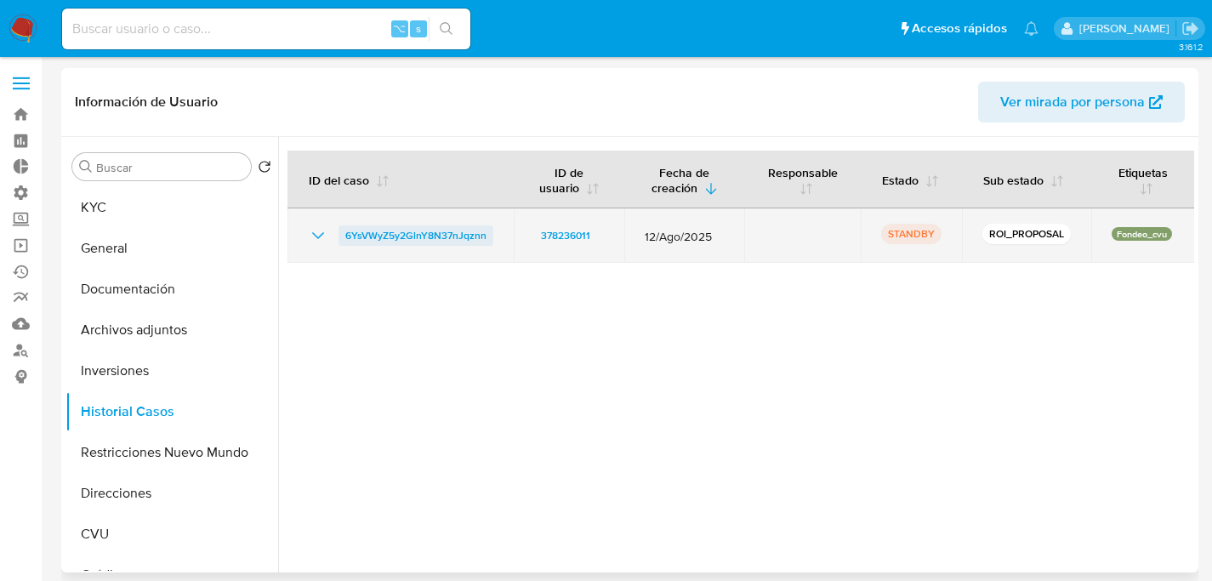
click at [422, 231] on span "6YsVWyZ5y2GlnY8N37nJqznn" at bounding box center [415, 235] width 141 height 20
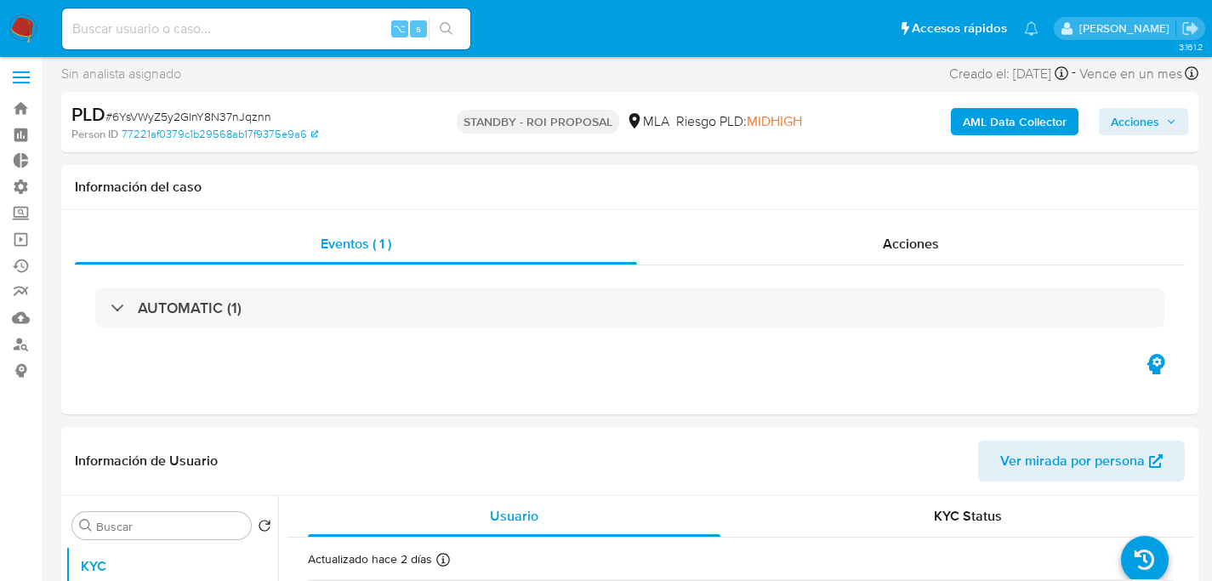
scroll to position [768, 0]
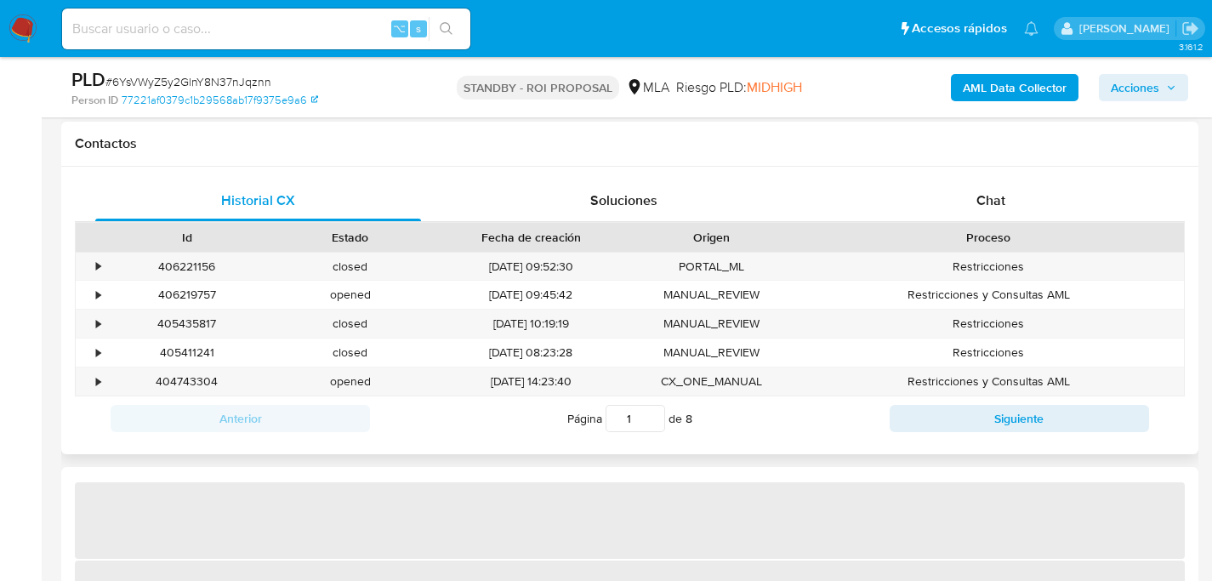
click at [986, 238] on div "Proceso" at bounding box center [987, 237] width 367 height 17
select select "10"
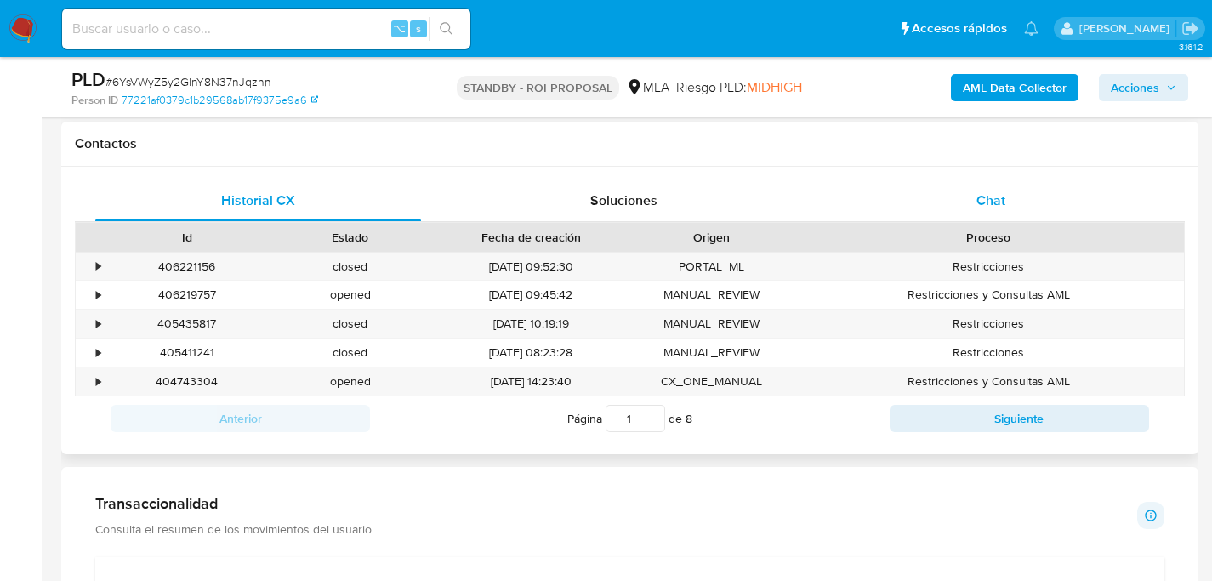
click at [980, 203] on span "Chat" at bounding box center [990, 200] width 29 height 20
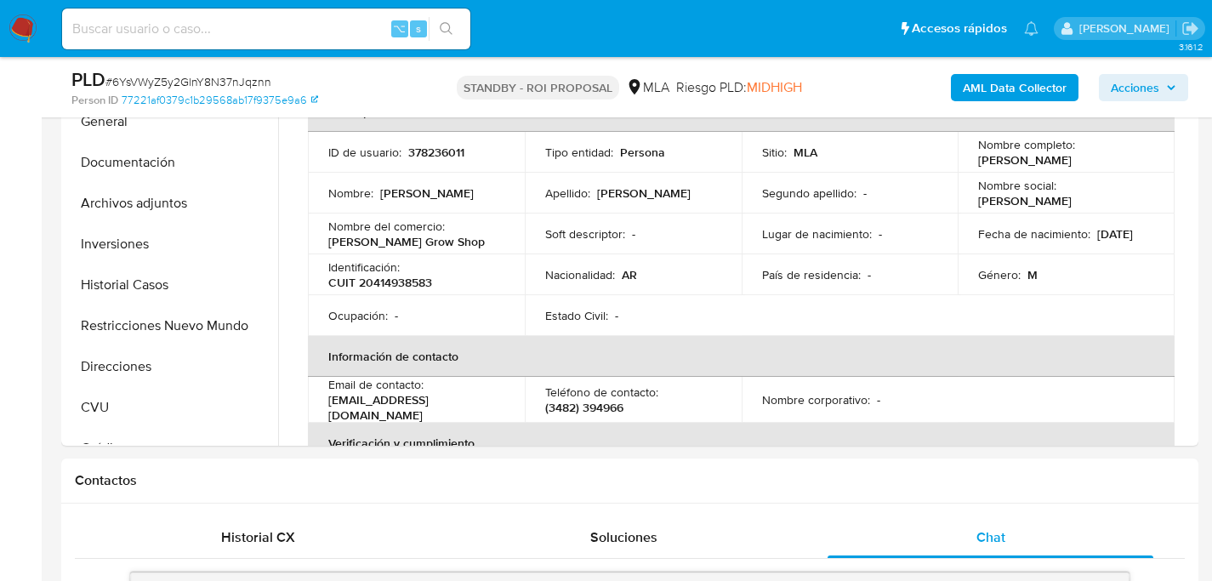
scroll to position [618, 0]
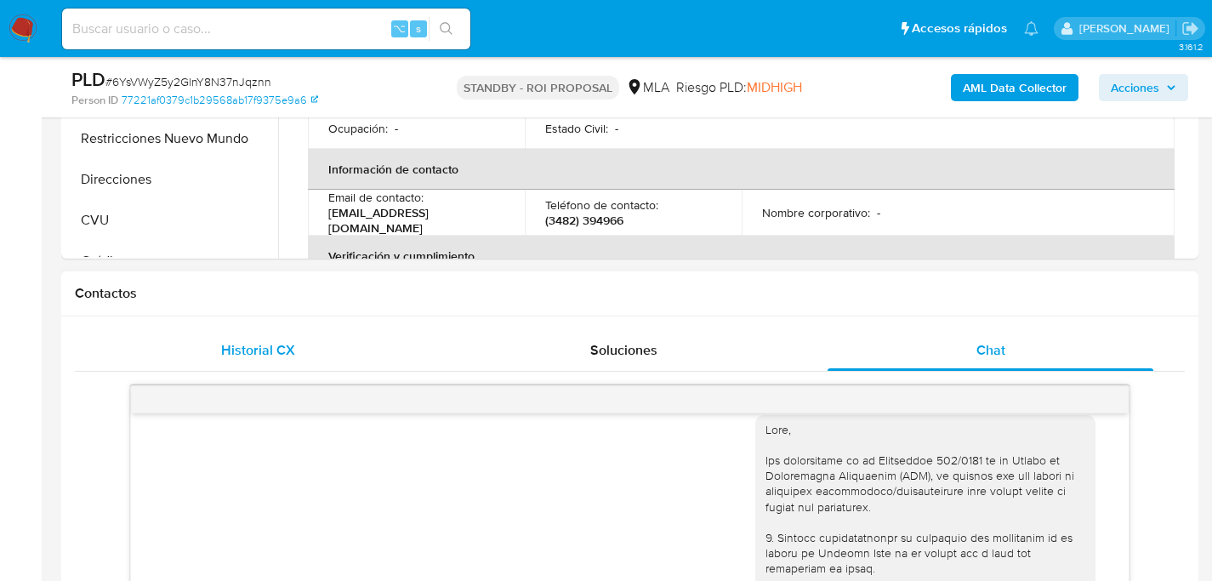
click at [237, 344] on span "Historial CX" at bounding box center [258, 350] width 74 height 20
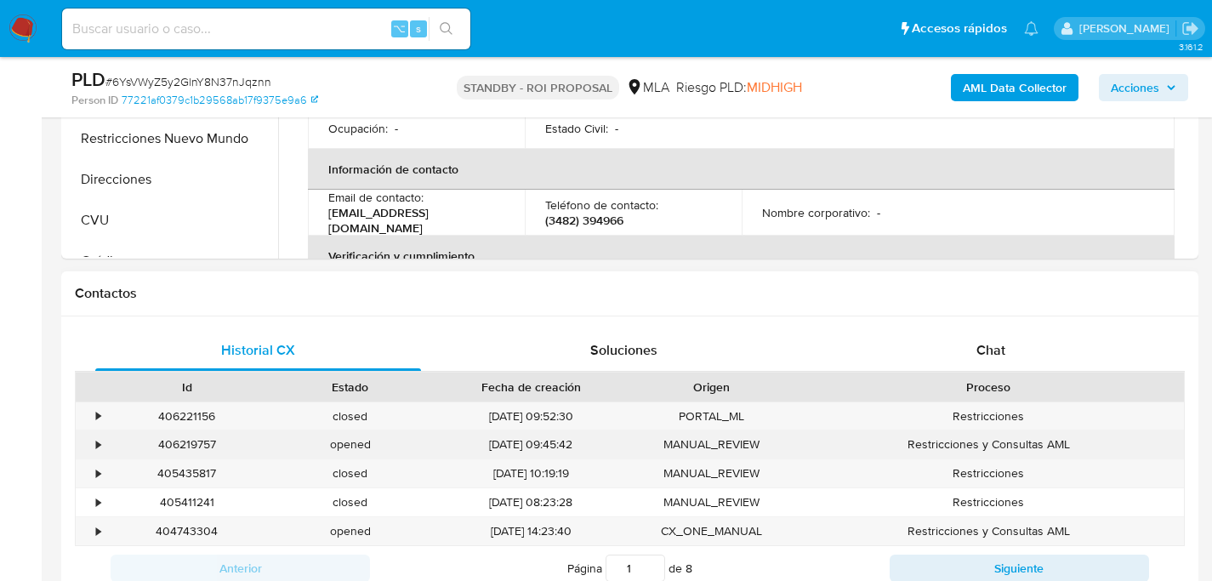
click at [183, 440] on div "406219757" at bounding box center [186, 444] width 163 height 28
copy div "406219757"
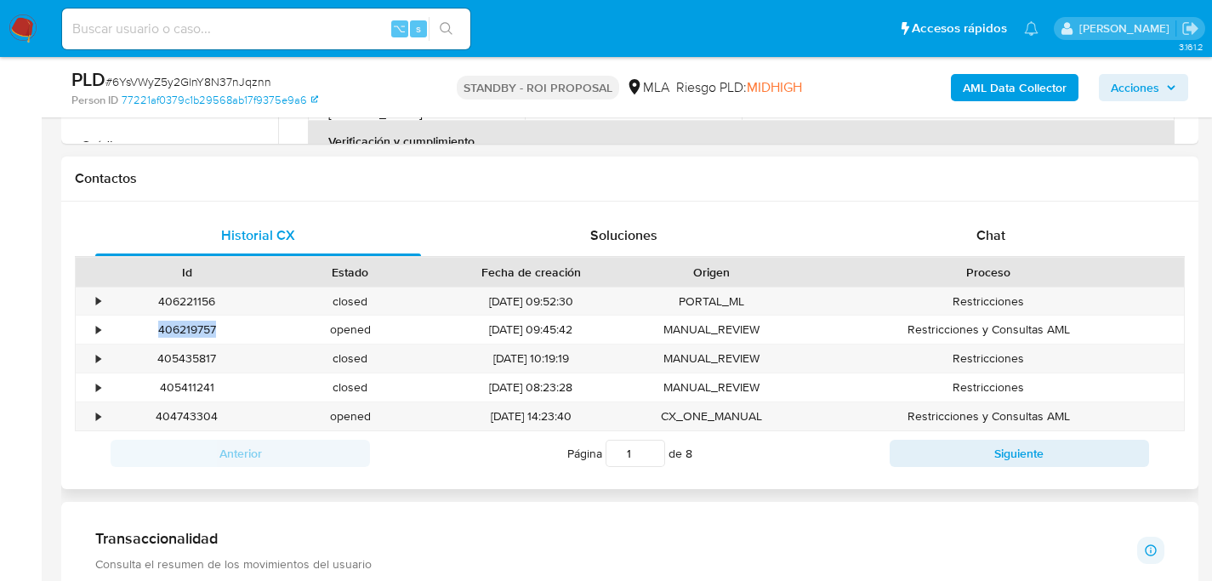
scroll to position [787, 0]
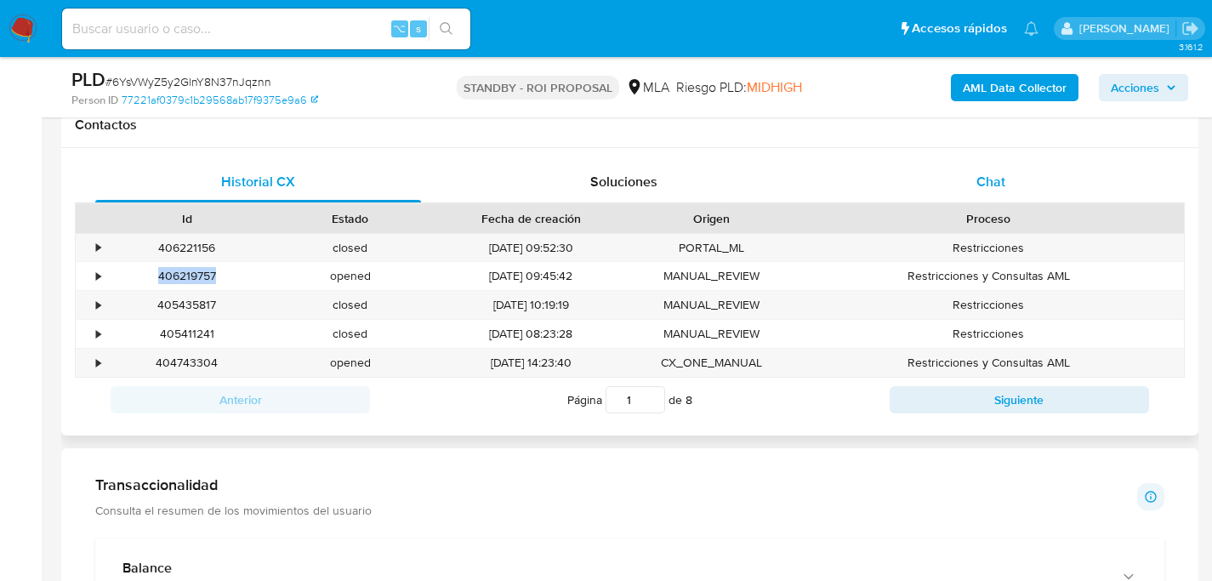
click at [941, 172] on div "Chat" at bounding box center [990, 182] width 326 height 41
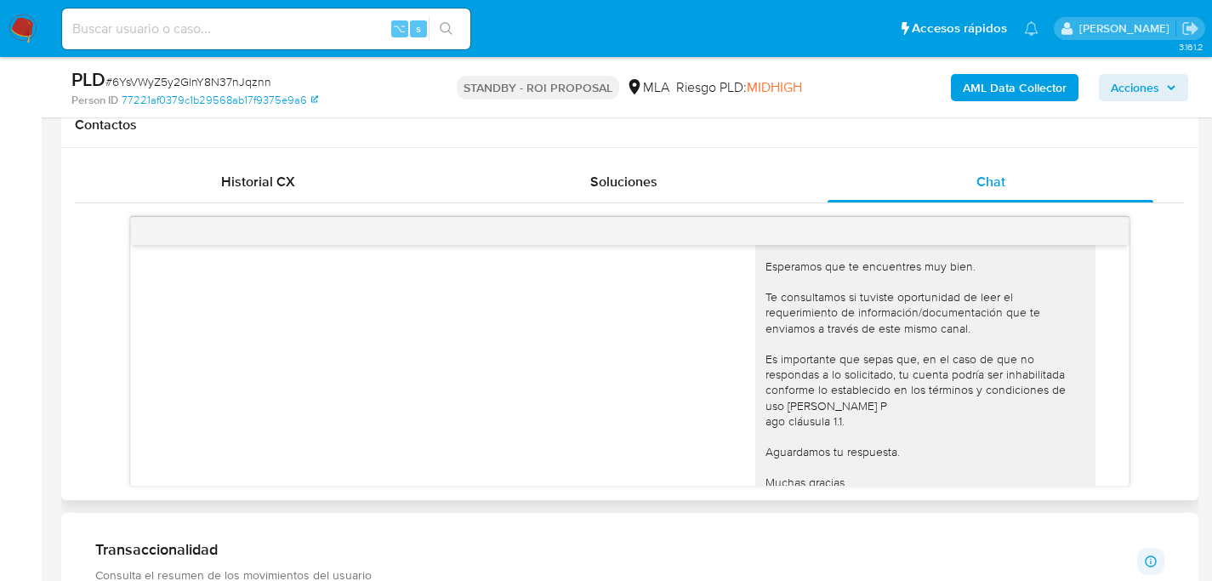
scroll to position [992, 0]
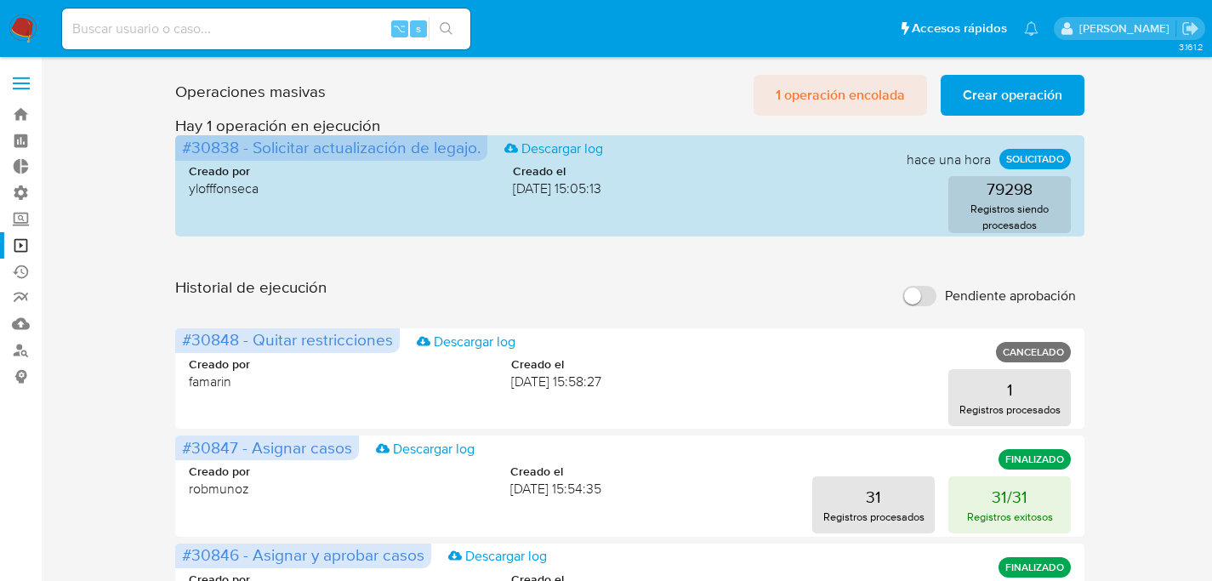
click at [840, 92] on span "1 operación encolada" at bounding box center [840, 95] width 129 height 37
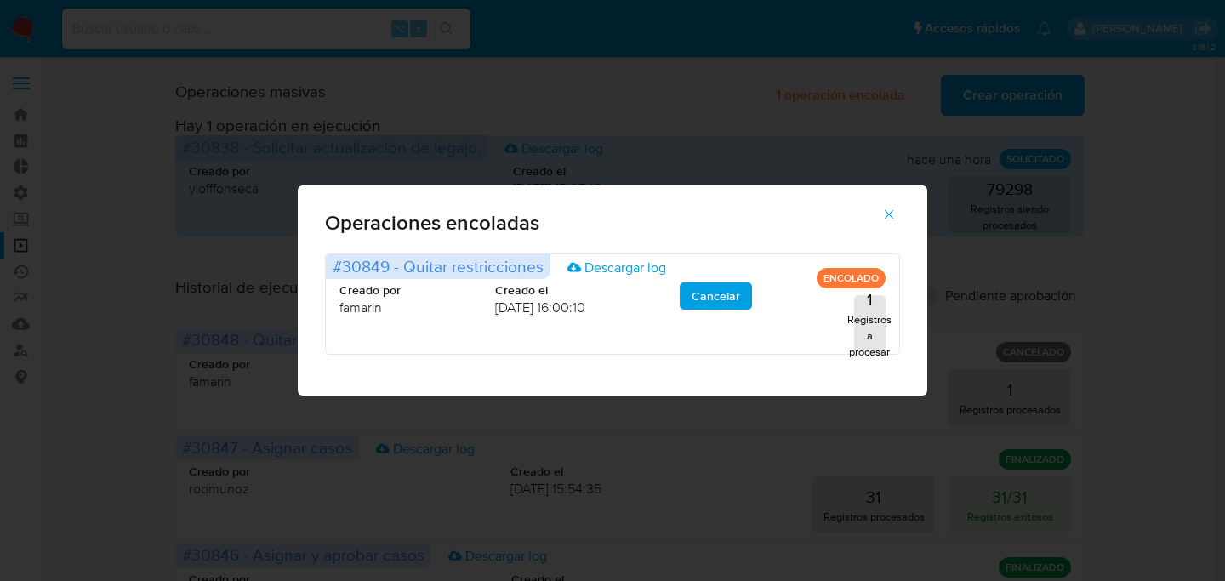
click at [897, 211] on button "button" at bounding box center [889, 214] width 60 height 41
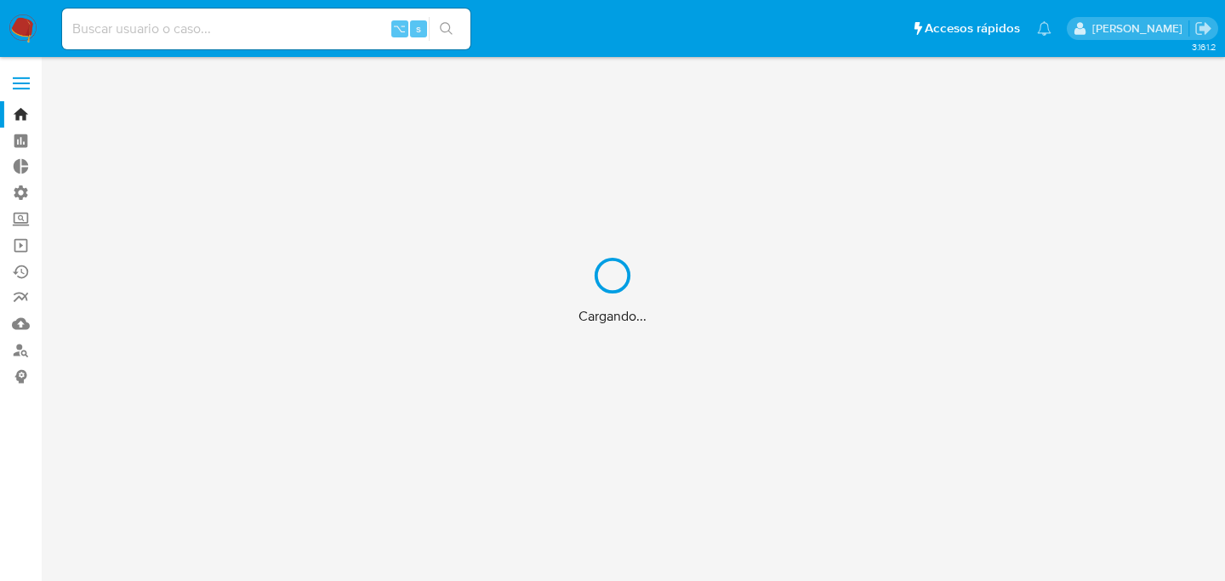
click at [203, 38] on div "Cargando..." at bounding box center [612, 290] width 1225 height 581
click at [213, 31] on div "Cargando..." at bounding box center [612, 290] width 1225 height 581
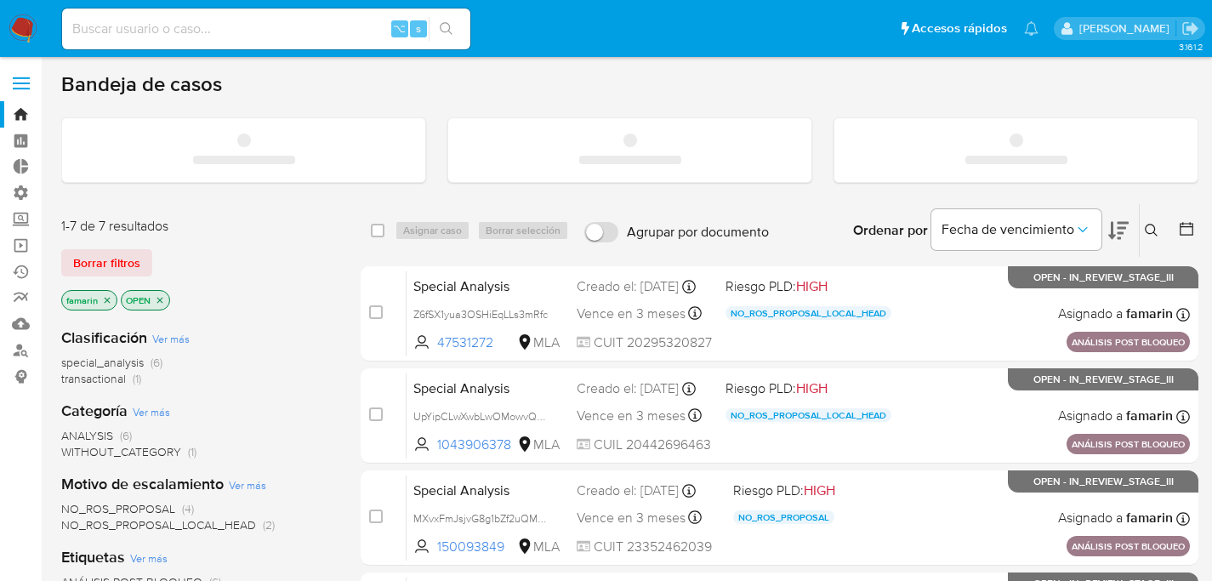
click at [213, 31] on input at bounding box center [266, 29] width 408 height 22
paste input "00EIv0Mmzz6CzxgKa8w86QHf"
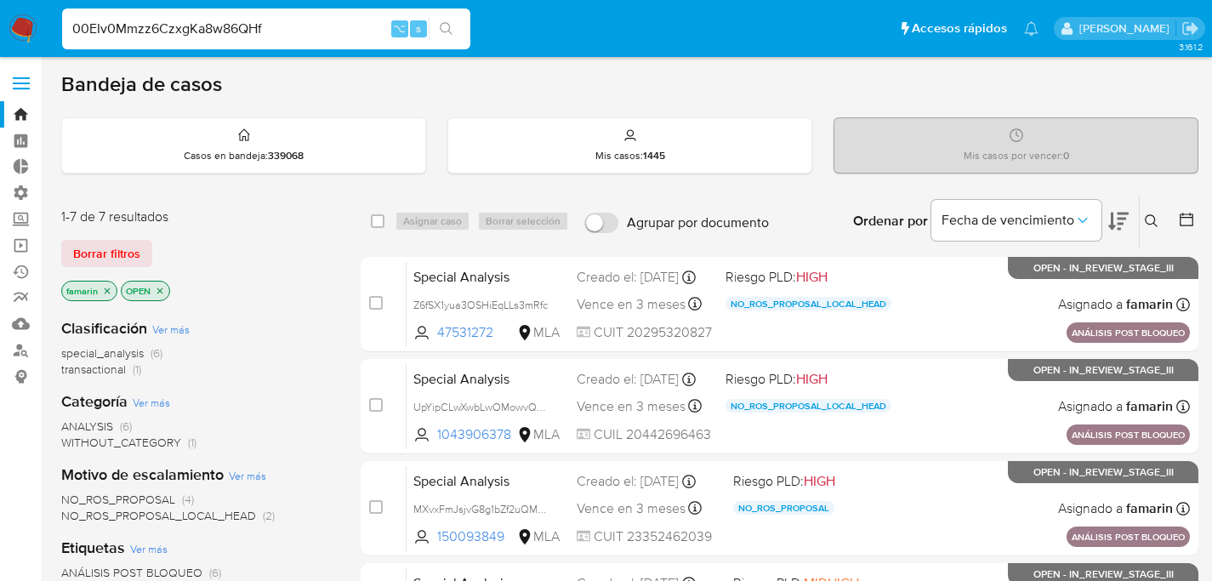
type input "00EIv0Mmzz6CzxgKa8w86QHf"
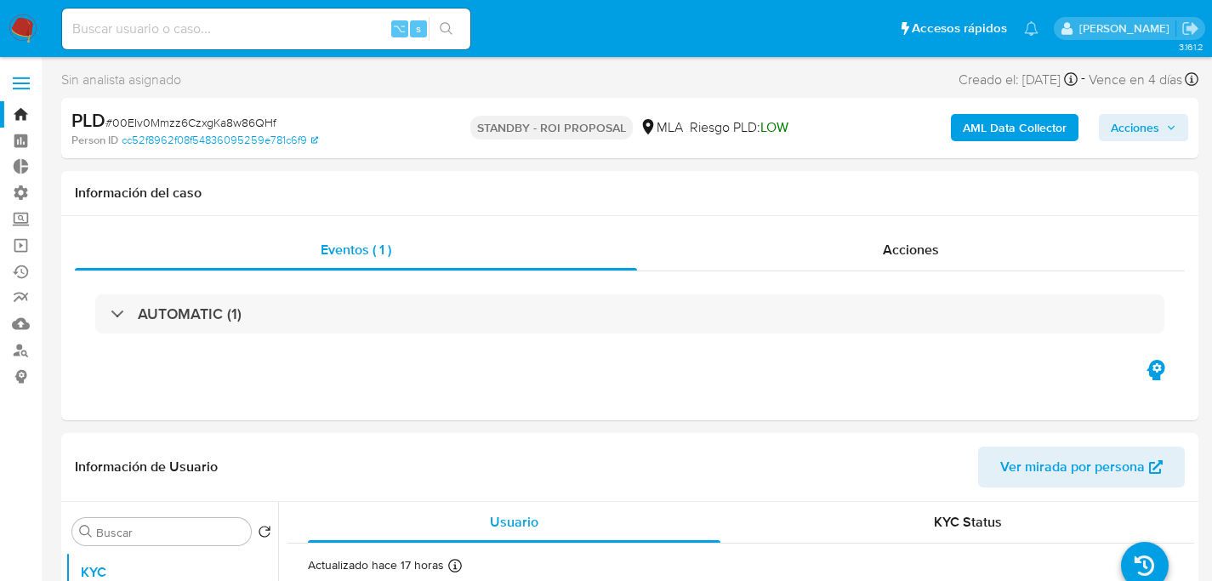
select select "10"
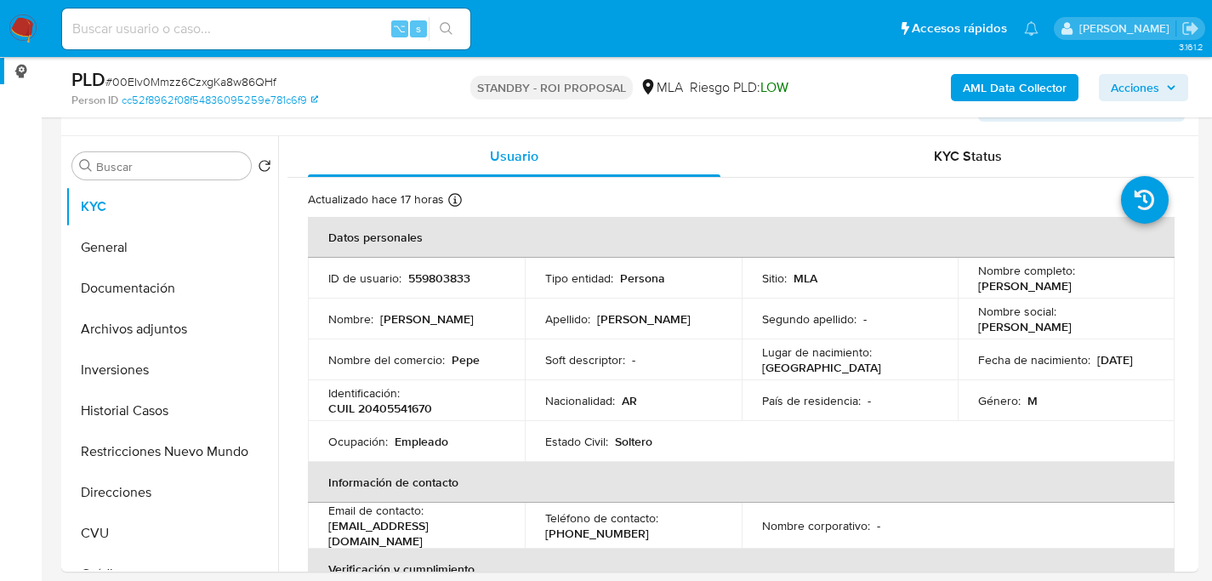
scroll to position [308, 0]
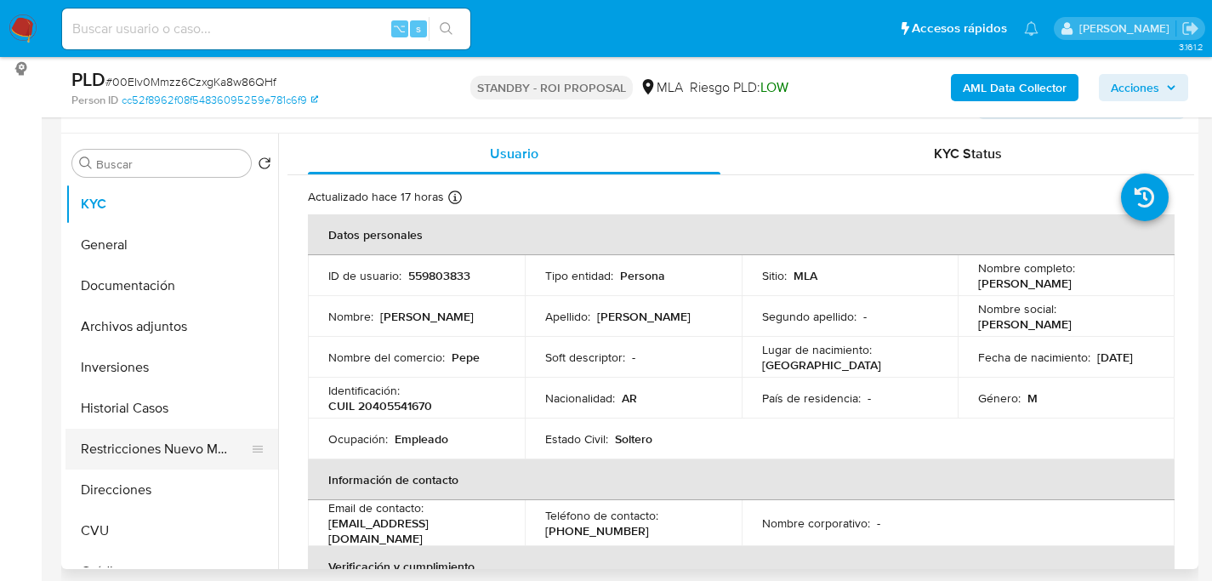
click at [138, 456] on button "Restricciones Nuevo Mundo" at bounding box center [164, 449] width 199 height 41
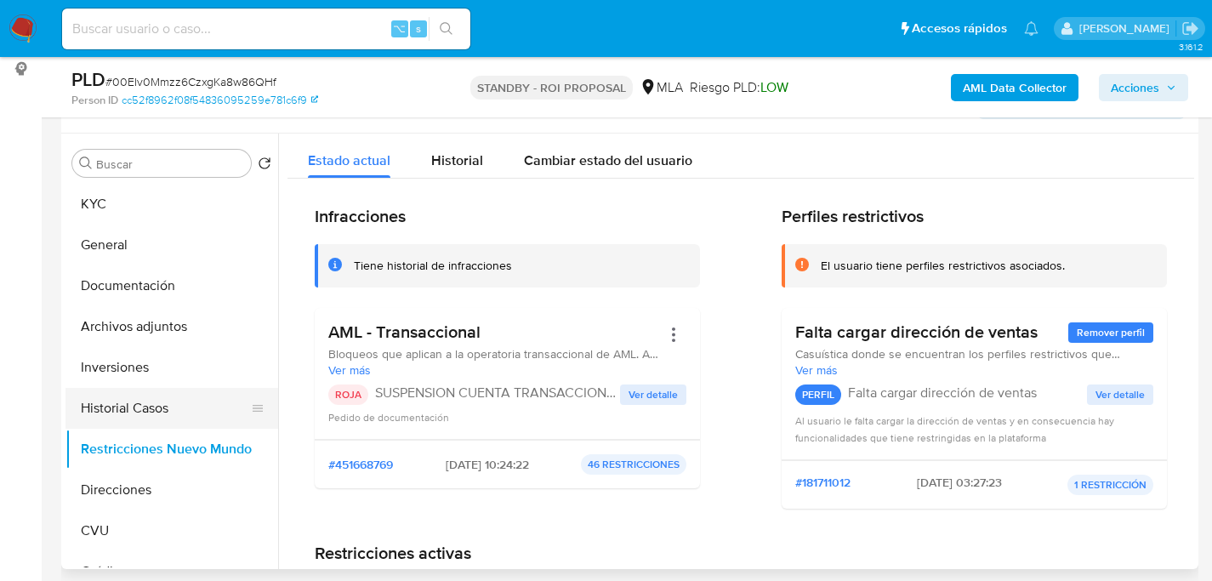
click at [147, 405] on button "Historial Casos" at bounding box center [164, 408] width 199 height 41
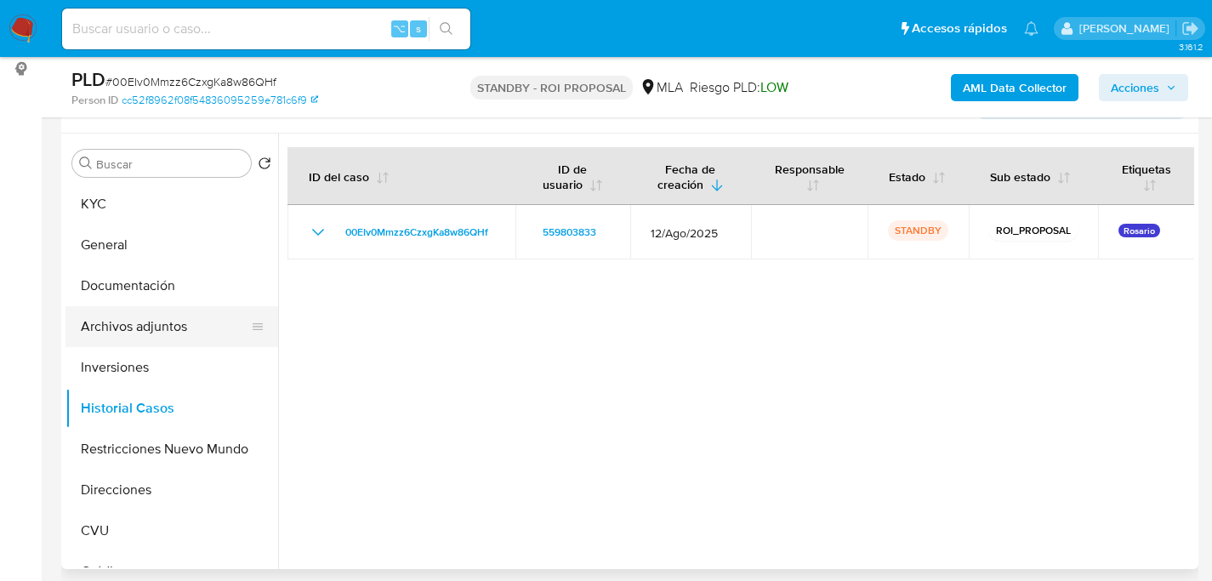
click at [136, 327] on button "Archivos adjuntos" at bounding box center [164, 326] width 199 height 41
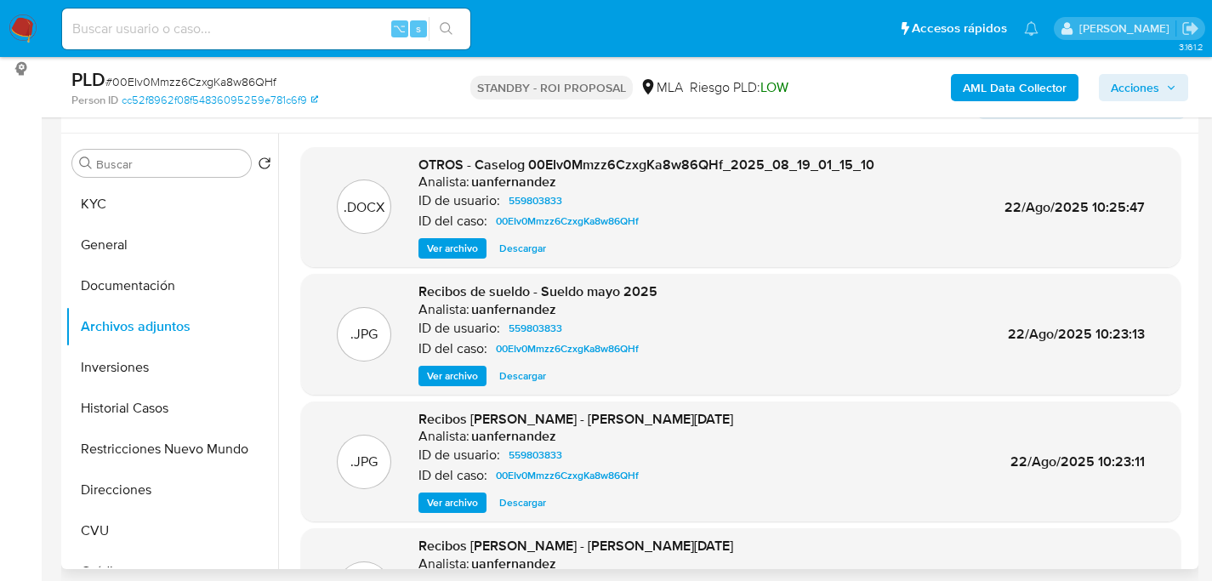
click at [532, 247] on span "Descargar" at bounding box center [522, 248] width 47 height 17
click at [125, 208] on button "KYC" at bounding box center [164, 204] width 199 height 41
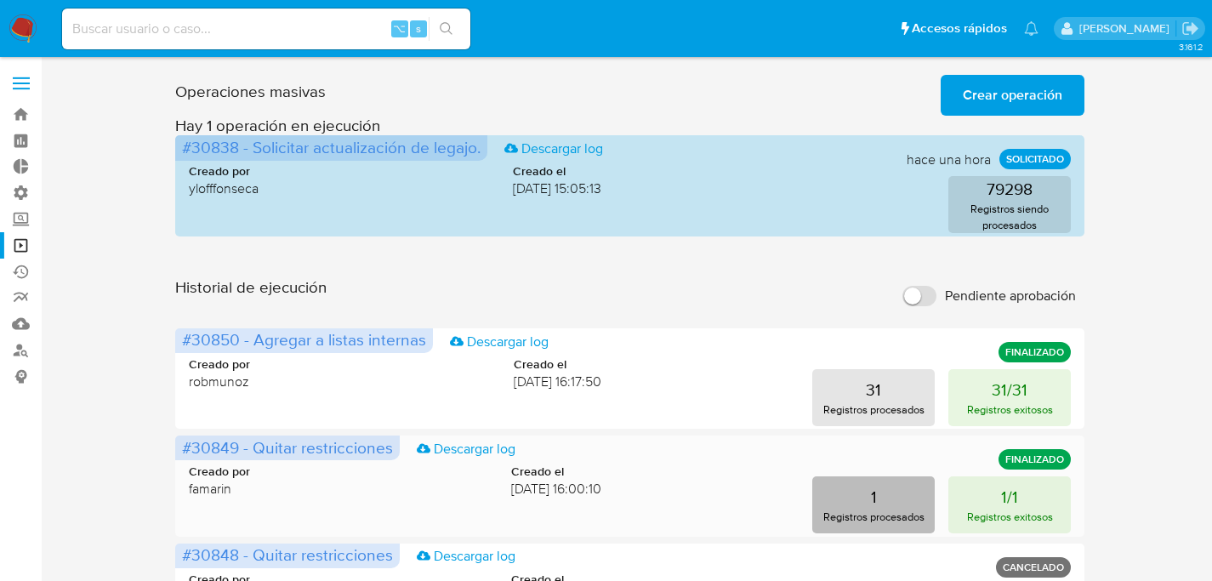
click at [862, 480] on button "1 Registros procesados" at bounding box center [873, 504] width 122 height 57
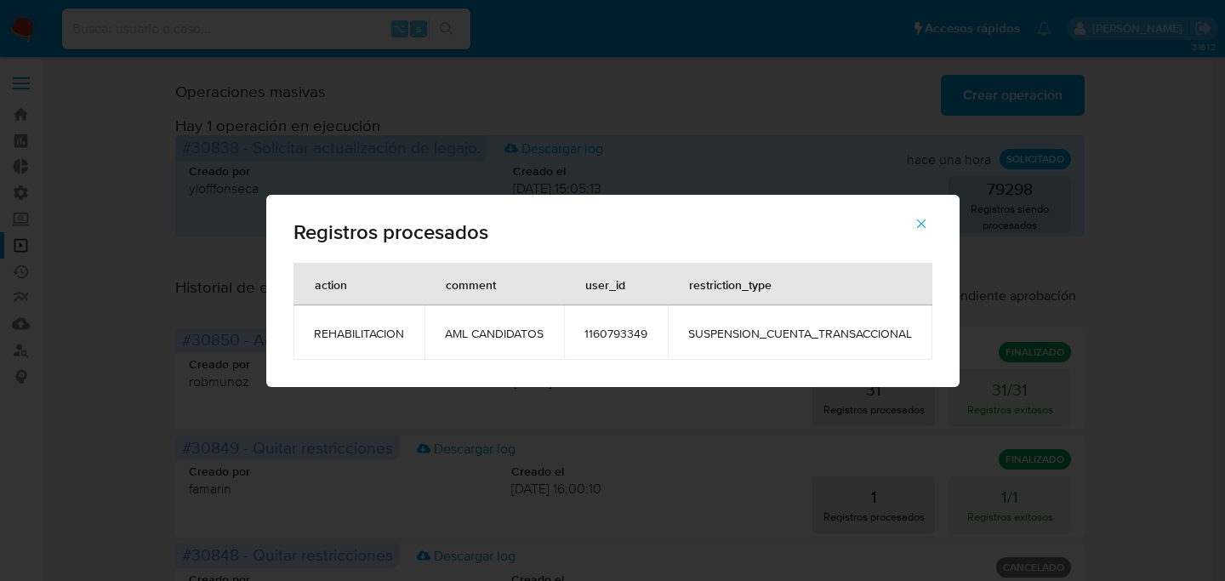
click at [562, 336] on td "AML CANDIDATOS" at bounding box center [493, 332] width 139 height 54
click at [607, 335] on span "1160793349" at bounding box center [615, 333] width 63 height 15
click at [114, 95] on div "Registros procesados action comment user_id restriction_type REHABILITACION AML…" at bounding box center [612, 290] width 1225 height 581
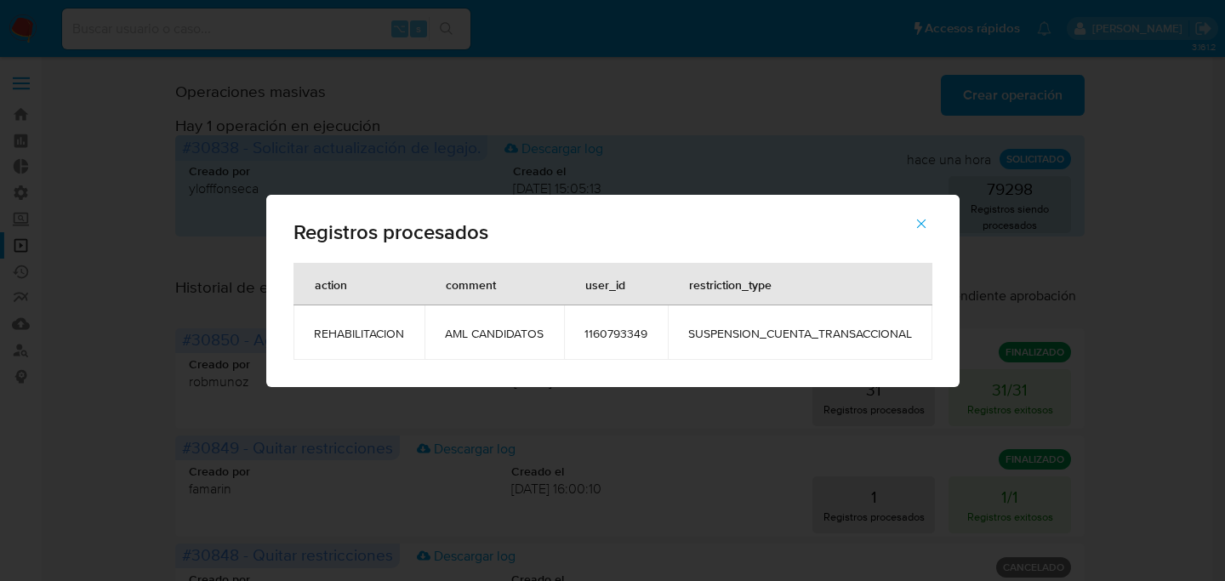
click at [210, 37] on div "Registros procesados action comment user_id restriction_type REHABILITACION AML…" at bounding box center [612, 290] width 1225 height 581
click at [210, 27] on div "Registros procesados action comment user_id restriction_type REHABILITACION AML…" at bounding box center [612, 290] width 1225 height 581
click at [938, 219] on button "button" at bounding box center [921, 223] width 60 height 41
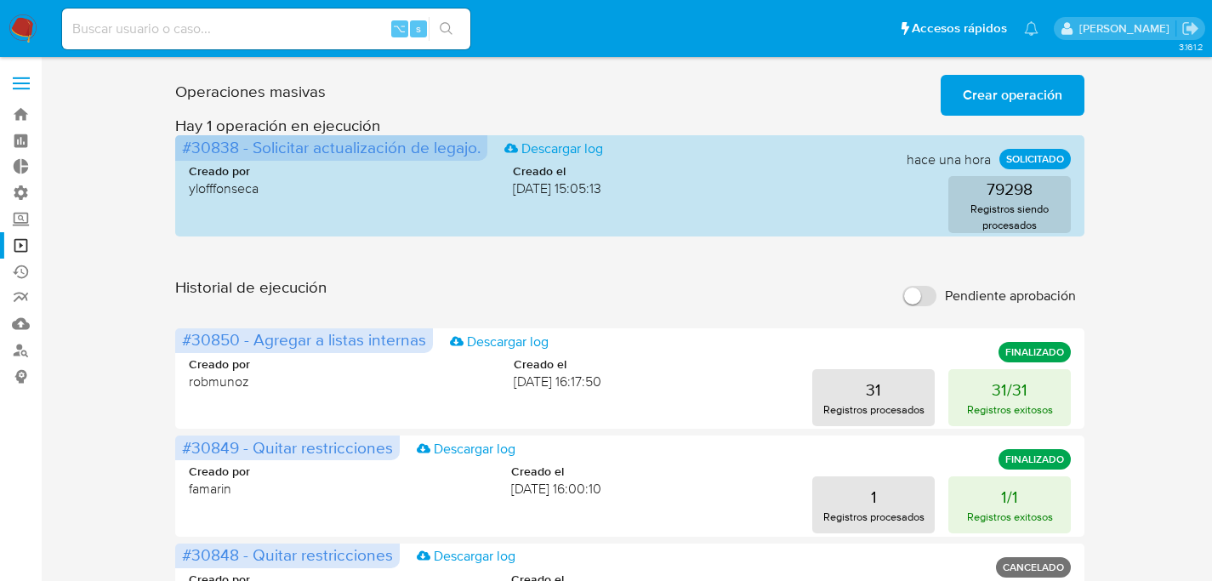
click at [278, 37] on input at bounding box center [266, 29] width 408 height 22
paste input "1160793349"
type input "1160793349"
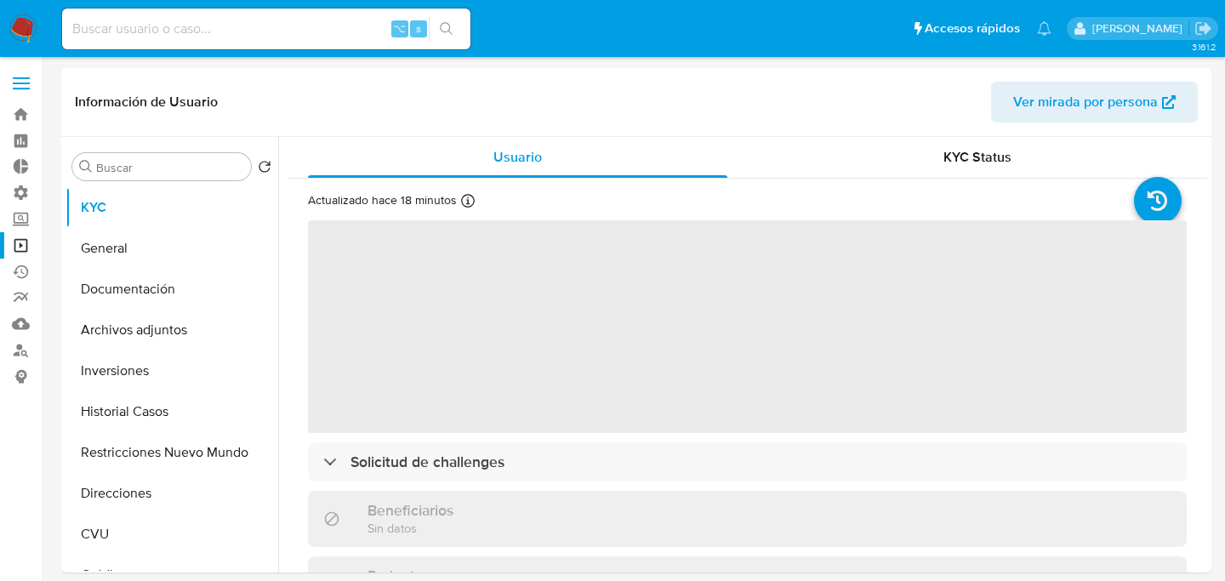
select select "10"
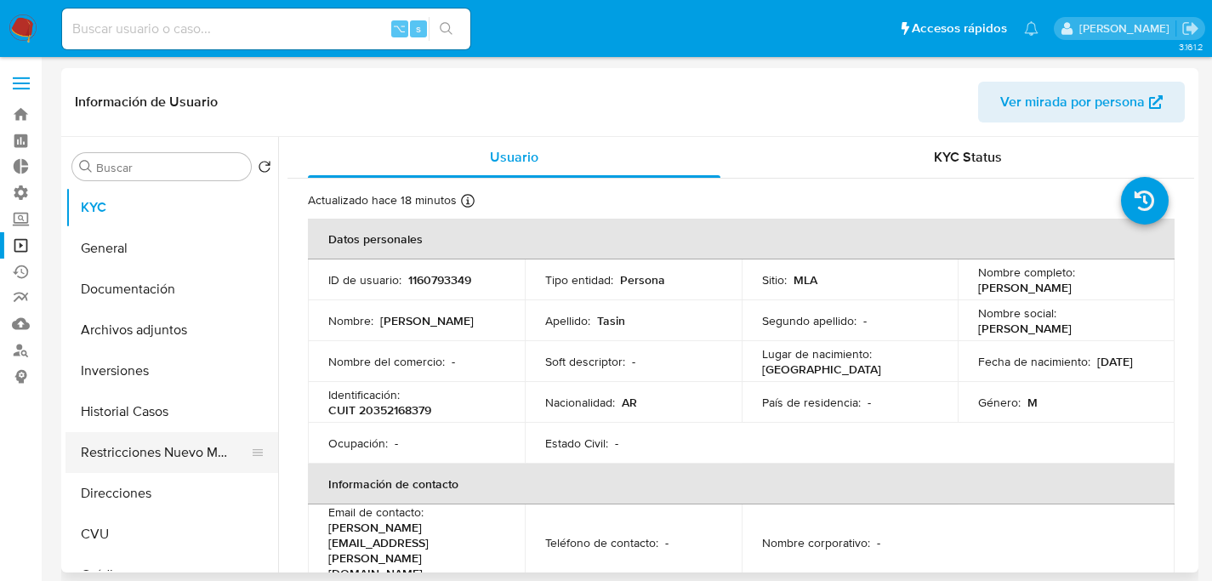
click at [110, 453] on button "Restricciones Nuevo Mundo" at bounding box center [164, 452] width 199 height 41
